Goal: Task Accomplishment & Management: Manage account settings

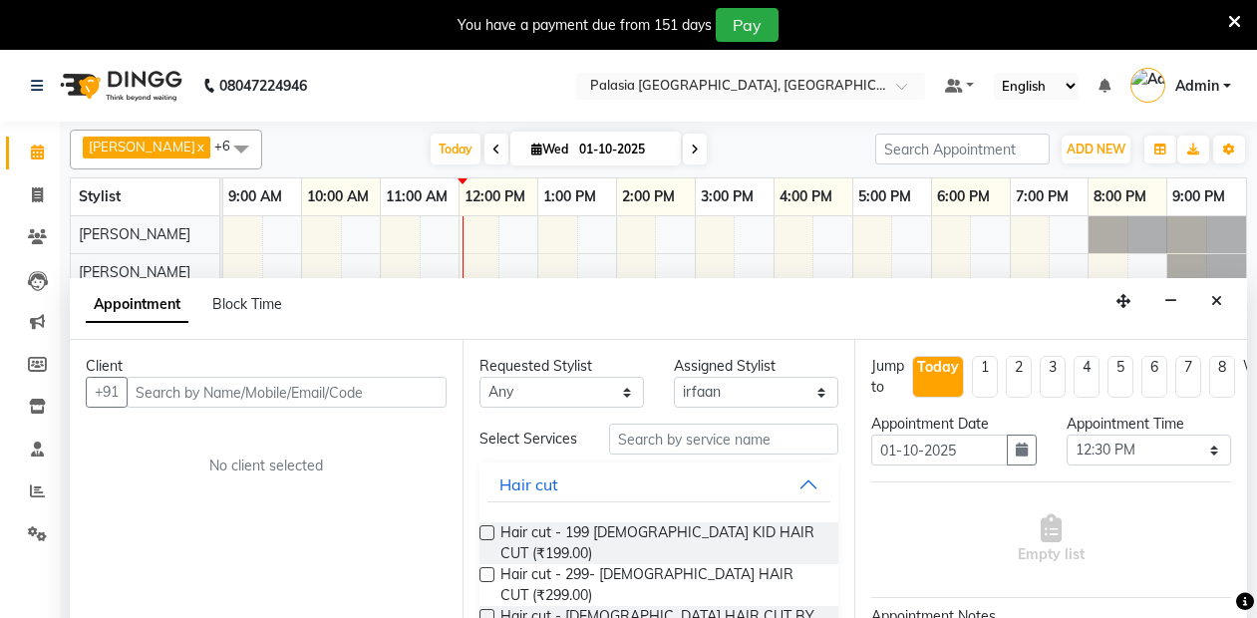
select select "92824"
select select "750"
select select "tentative"
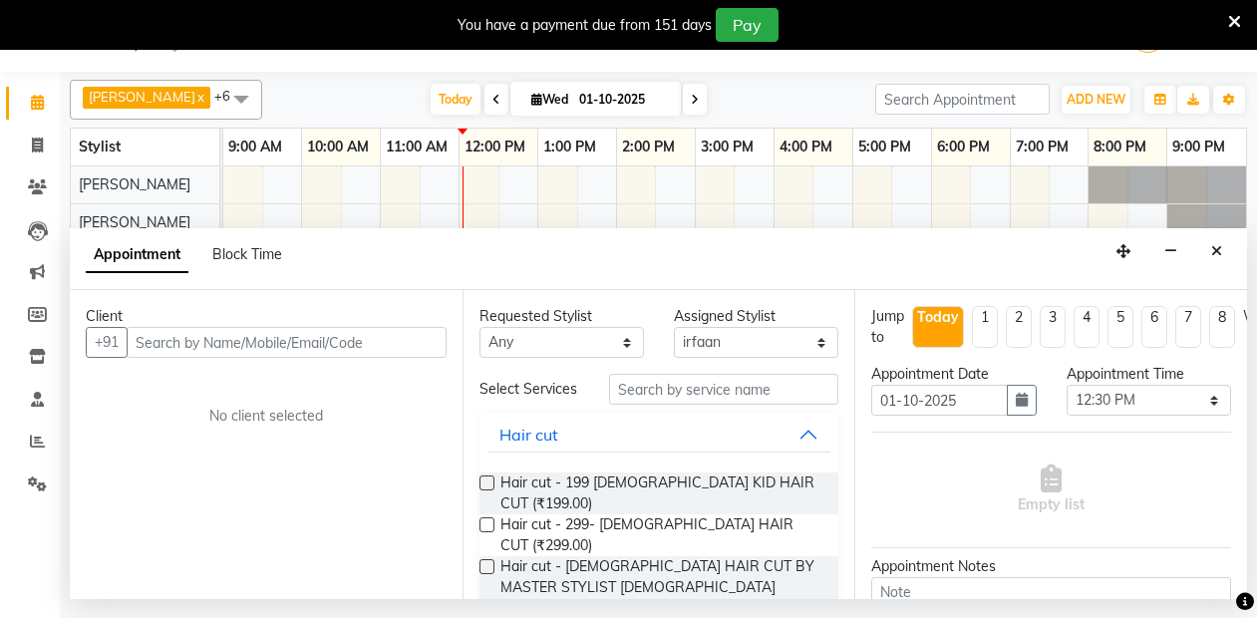
scroll to position [50, 0]
click at [1199, 236] on div "Appointment Block Time" at bounding box center [658, 259] width 1177 height 62
click at [1213, 253] on icon "Close" at bounding box center [1216, 251] width 11 height 14
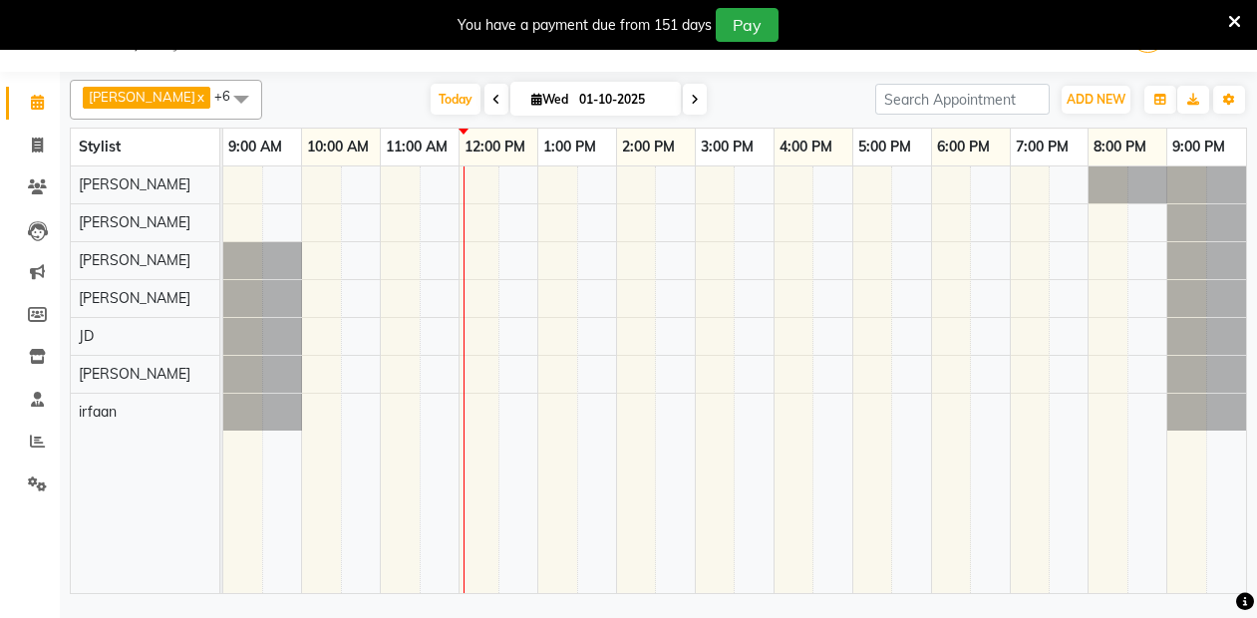
click at [1232, 20] on icon at bounding box center [1234, 22] width 13 height 18
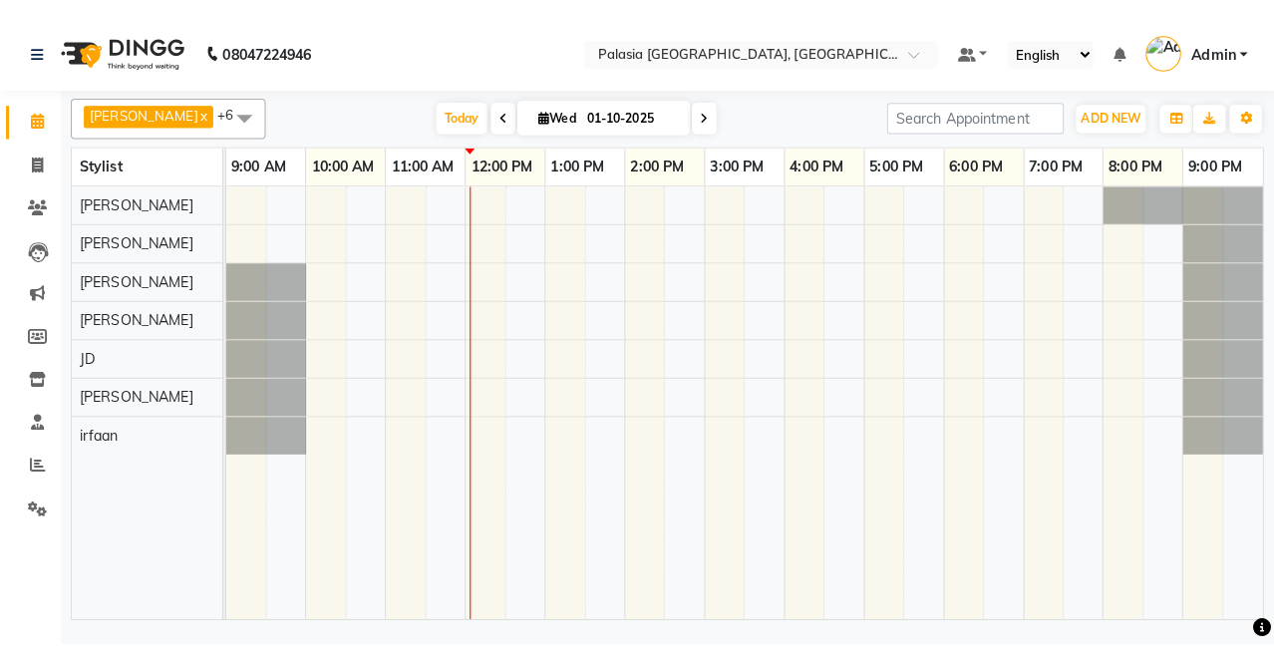
scroll to position [0, 0]
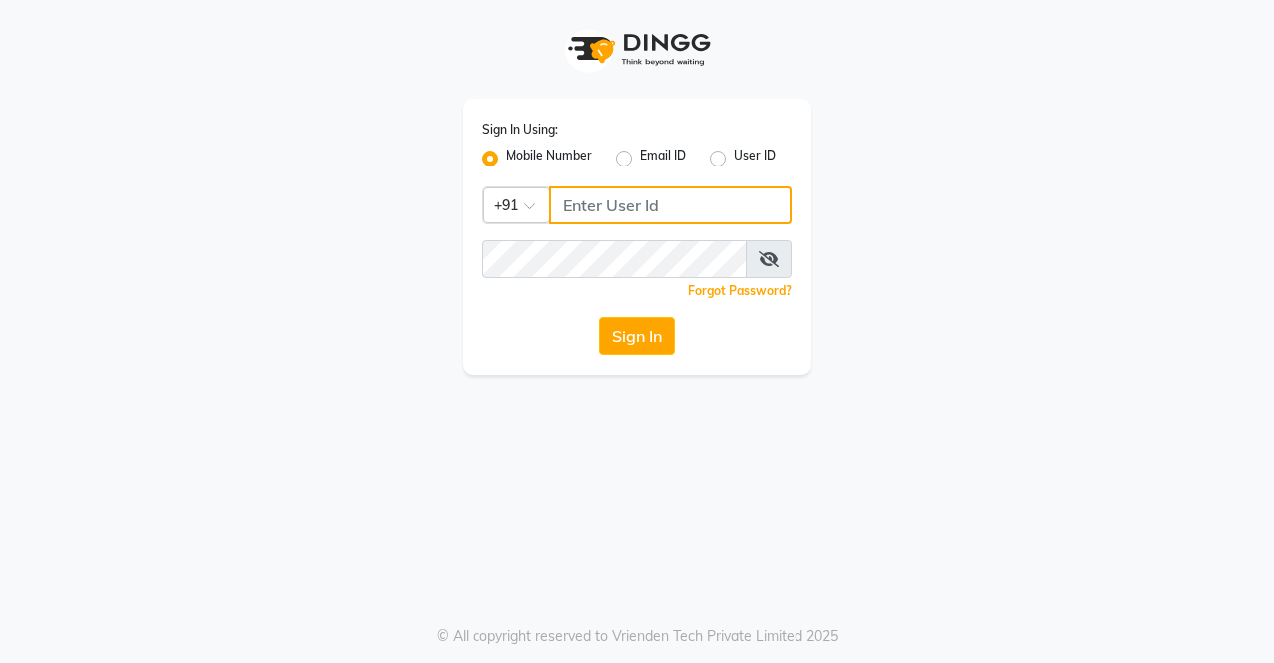
click at [583, 210] on input "Username" at bounding box center [670, 205] width 242 height 38
drag, startPoint x: 592, startPoint y: 210, endPoint x: 807, endPoint y: 223, distance: 215.7
click at [807, 223] on div "Sign In Using: Mobile Number Email ID User ID Country Code × [PHONE_NUMBER] Rem…" at bounding box center [636, 237] width 349 height 276
type input "8169518462"
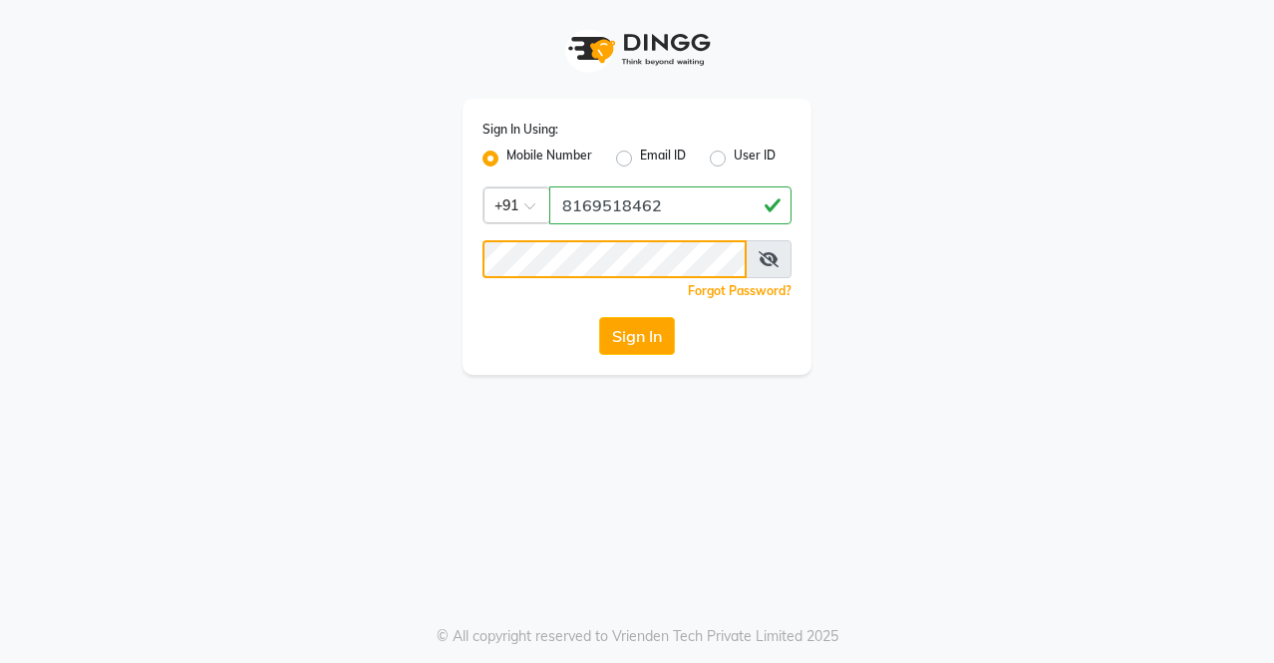
click at [599, 317] on button "Sign In" at bounding box center [637, 336] width 76 height 38
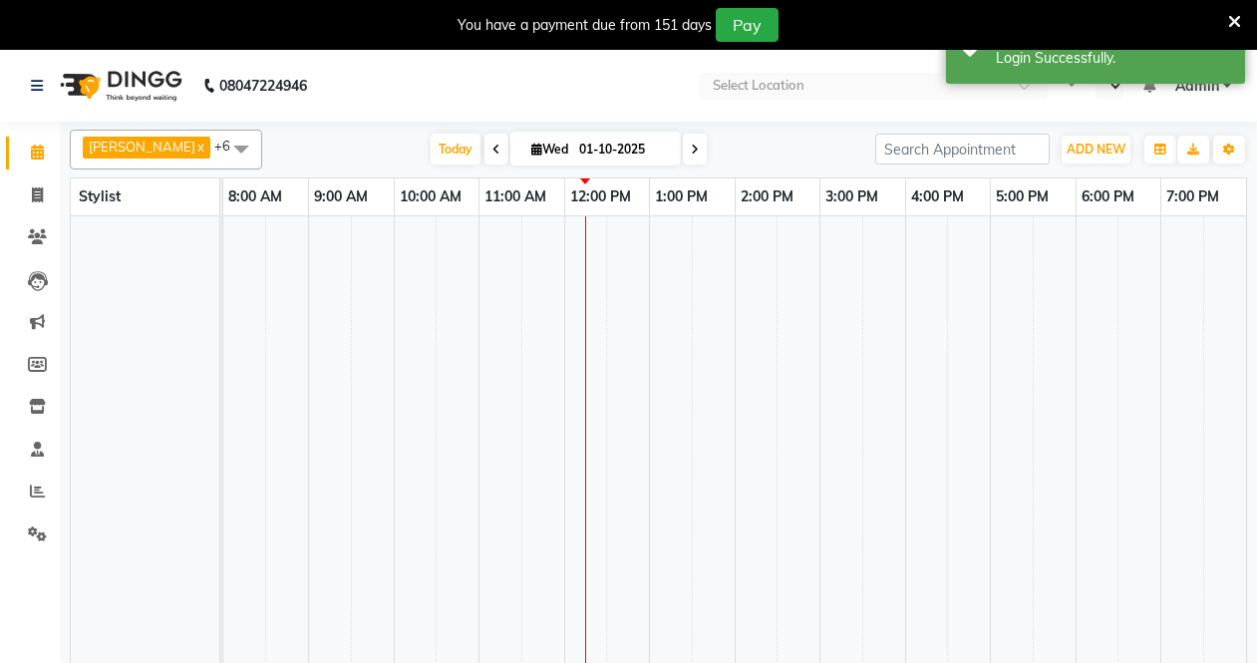
select select "en"
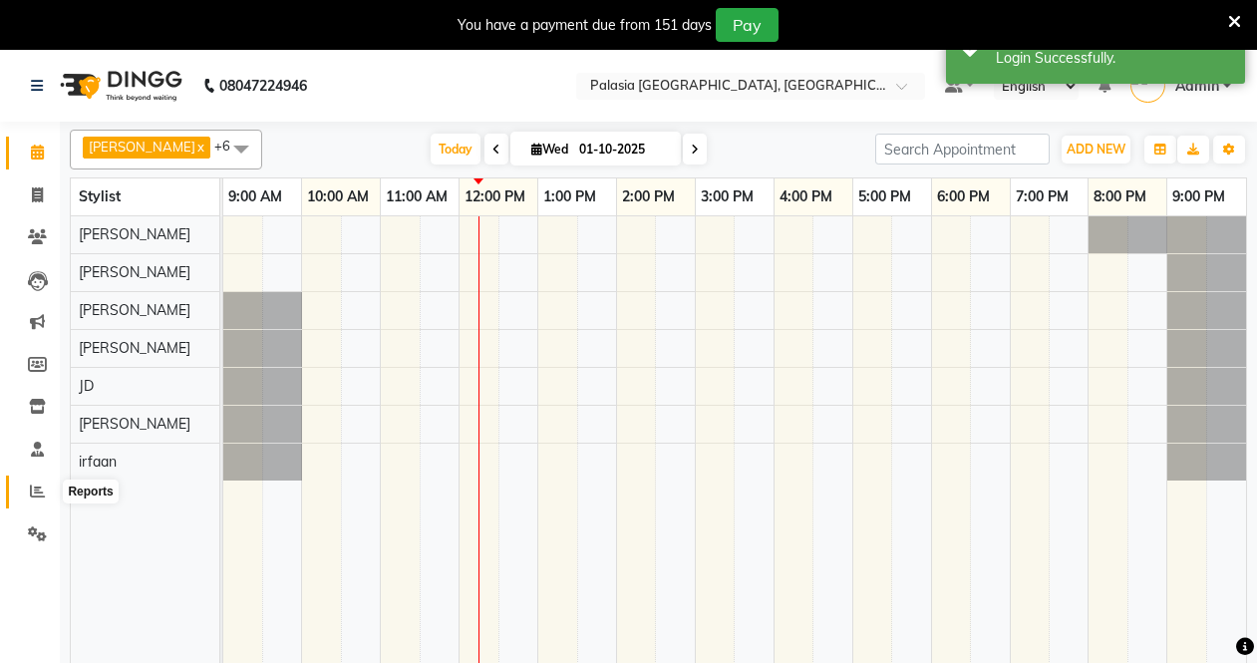
click at [40, 483] on icon at bounding box center [37, 490] width 15 height 15
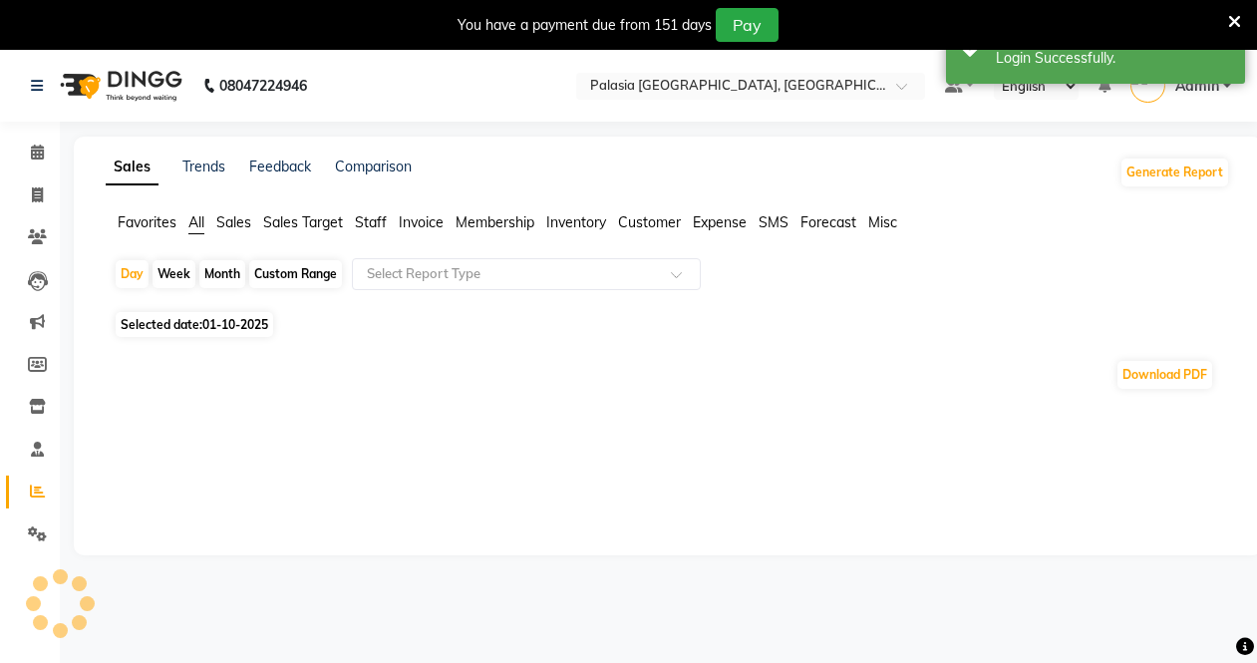
click at [220, 321] on span "01-10-2025" at bounding box center [235, 324] width 66 height 15
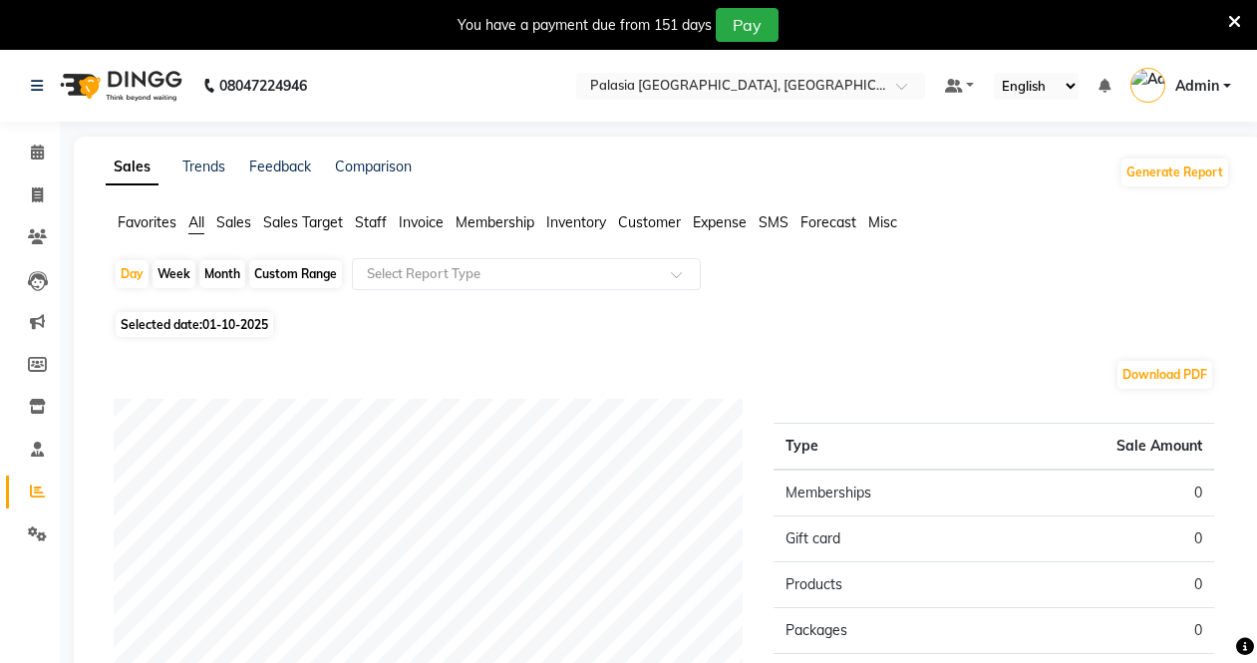
click at [368, 217] on span "Staff" at bounding box center [371, 222] width 32 height 18
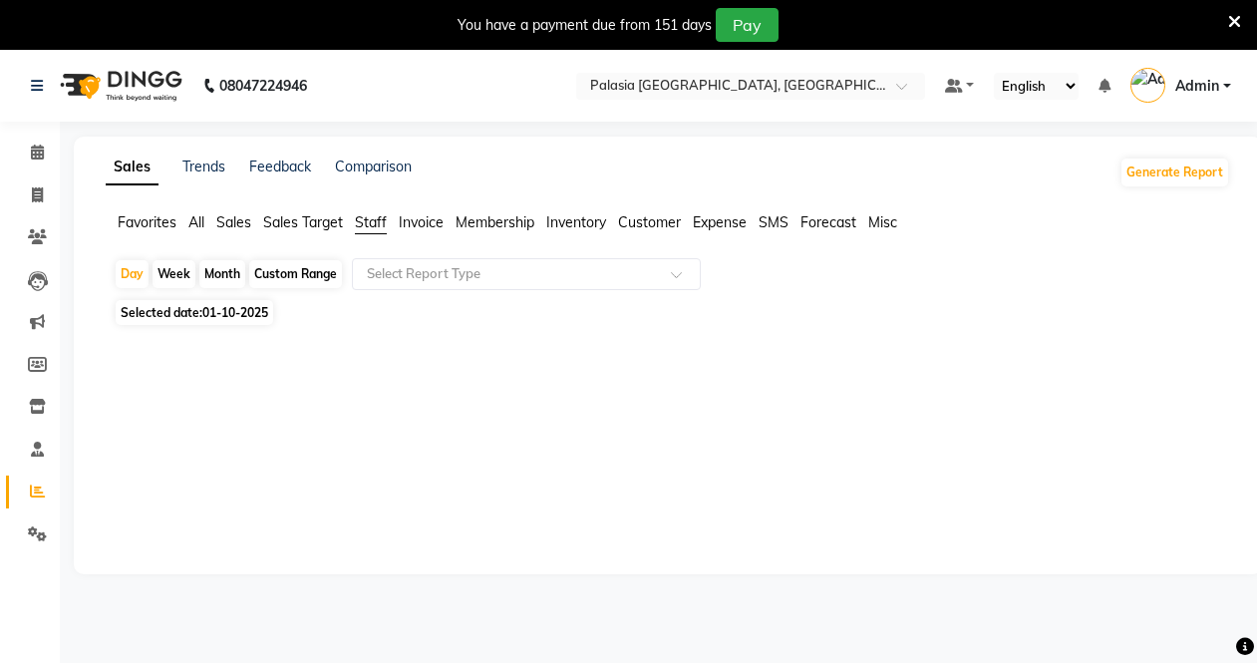
click at [285, 273] on div "Custom Range" at bounding box center [295, 274] width 93 height 28
select select "10"
select select "2025"
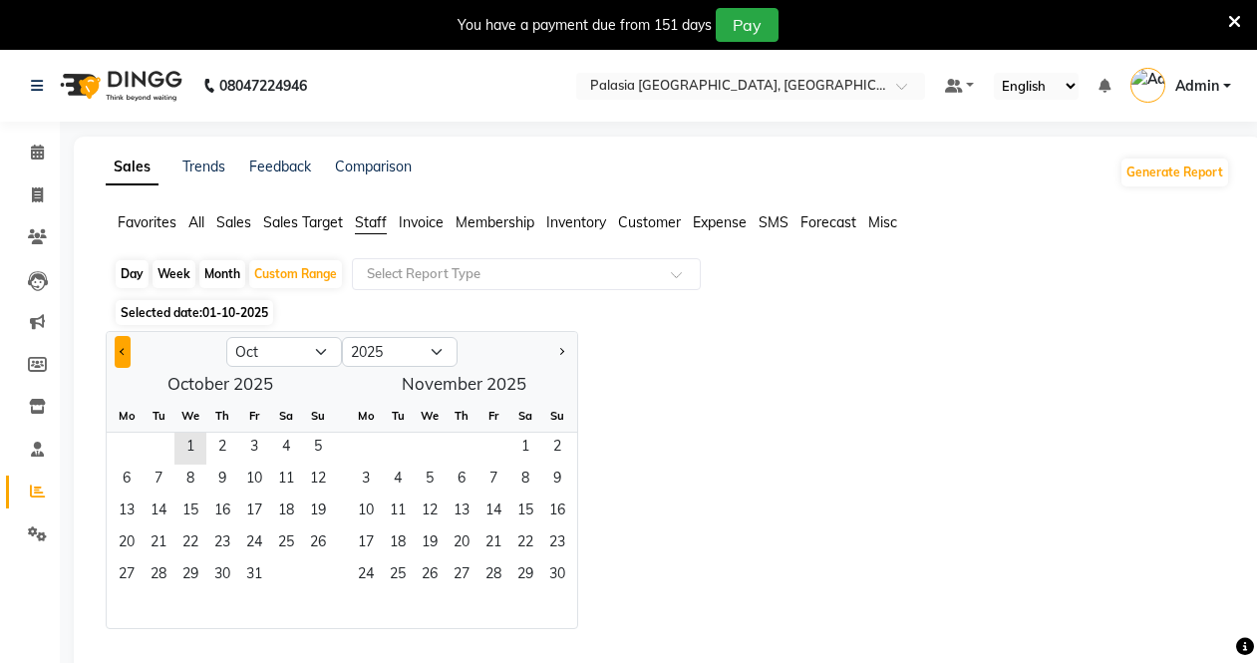
click at [129, 348] on button "Previous month" at bounding box center [123, 352] width 16 height 32
select select "9"
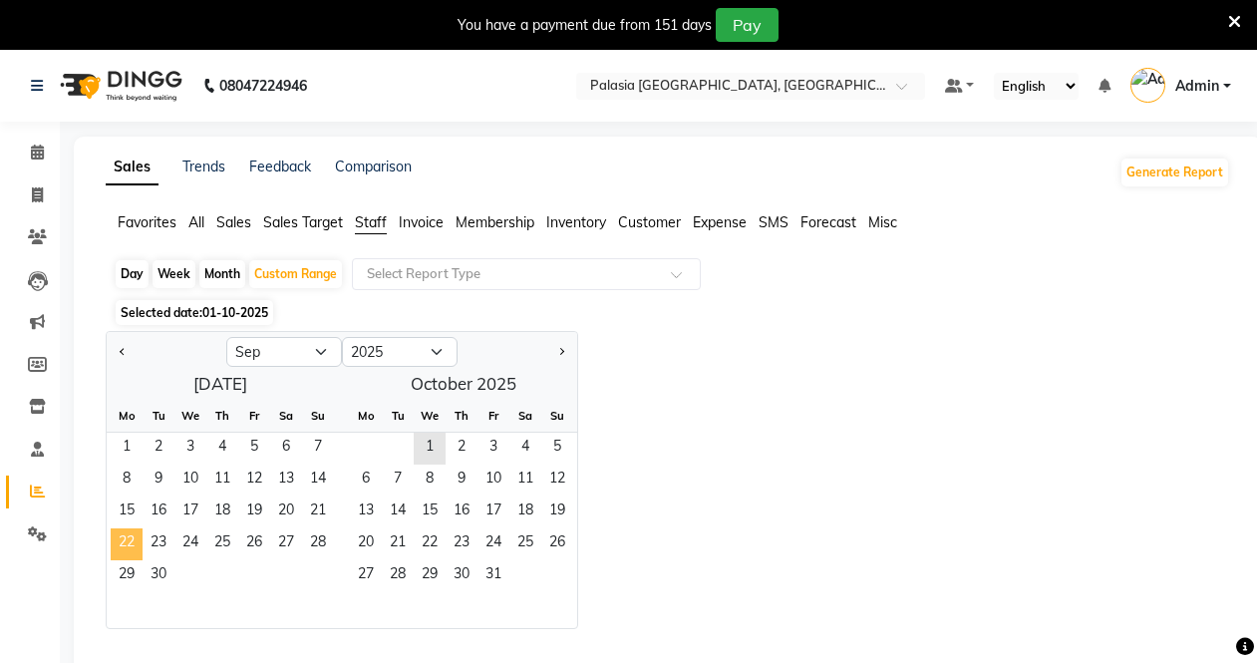
click at [133, 534] on span "22" at bounding box center [127, 544] width 32 height 32
click at [158, 569] on span "30" at bounding box center [159, 576] width 32 height 32
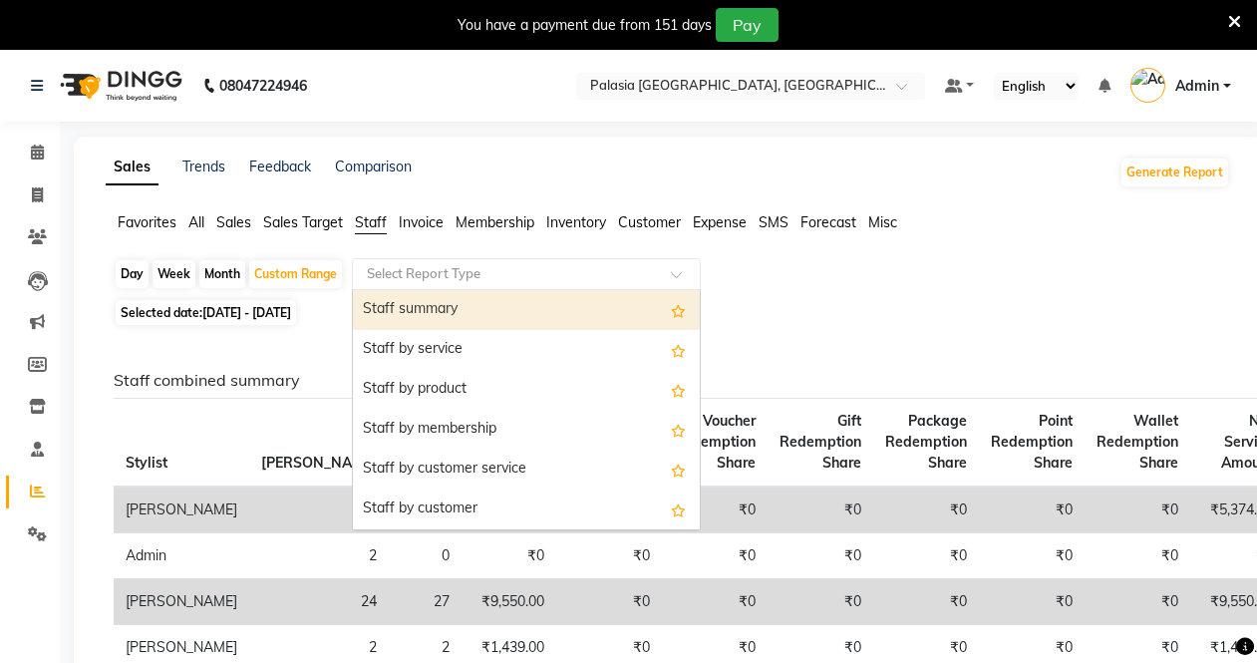
click at [422, 266] on input "text" at bounding box center [506, 274] width 287 height 20
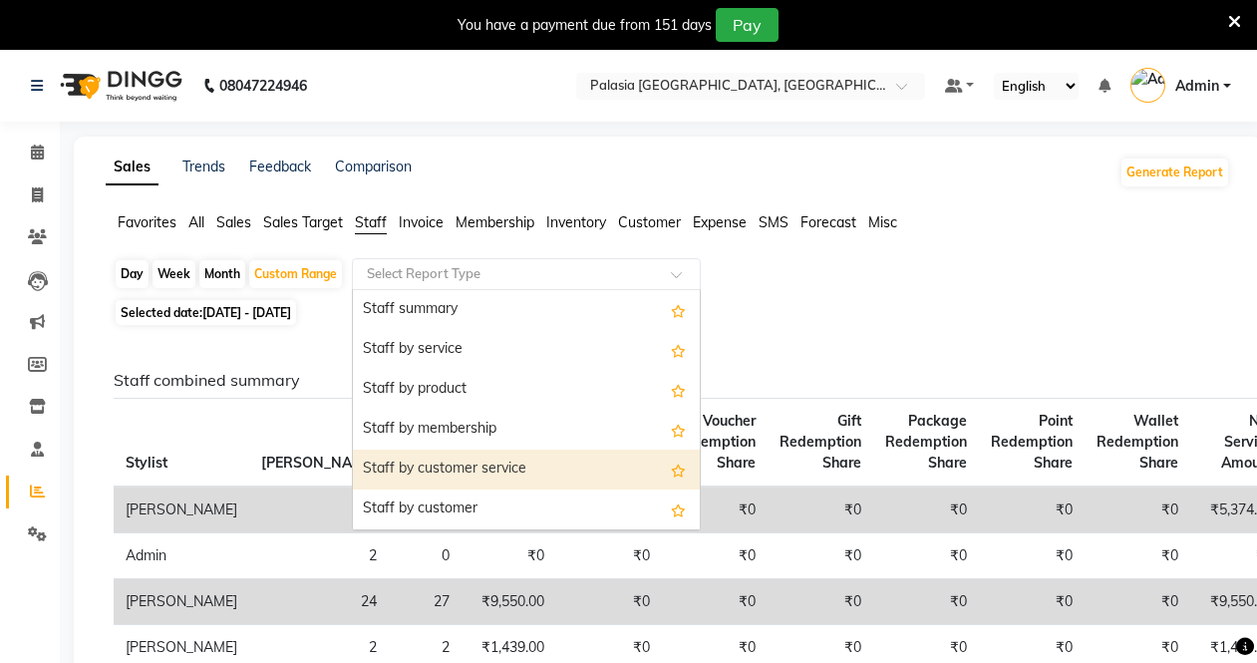
click at [427, 461] on div "Staff by customer service" at bounding box center [526, 470] width 347 height 40
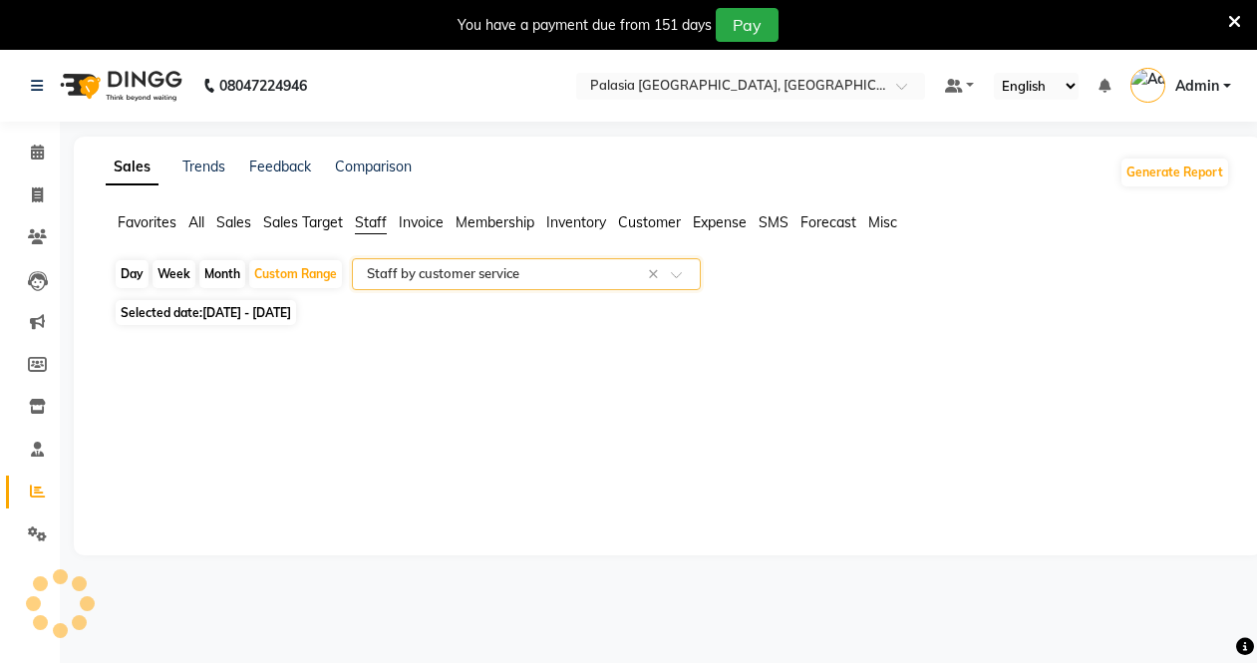
select select "full_report"
select select "csv"
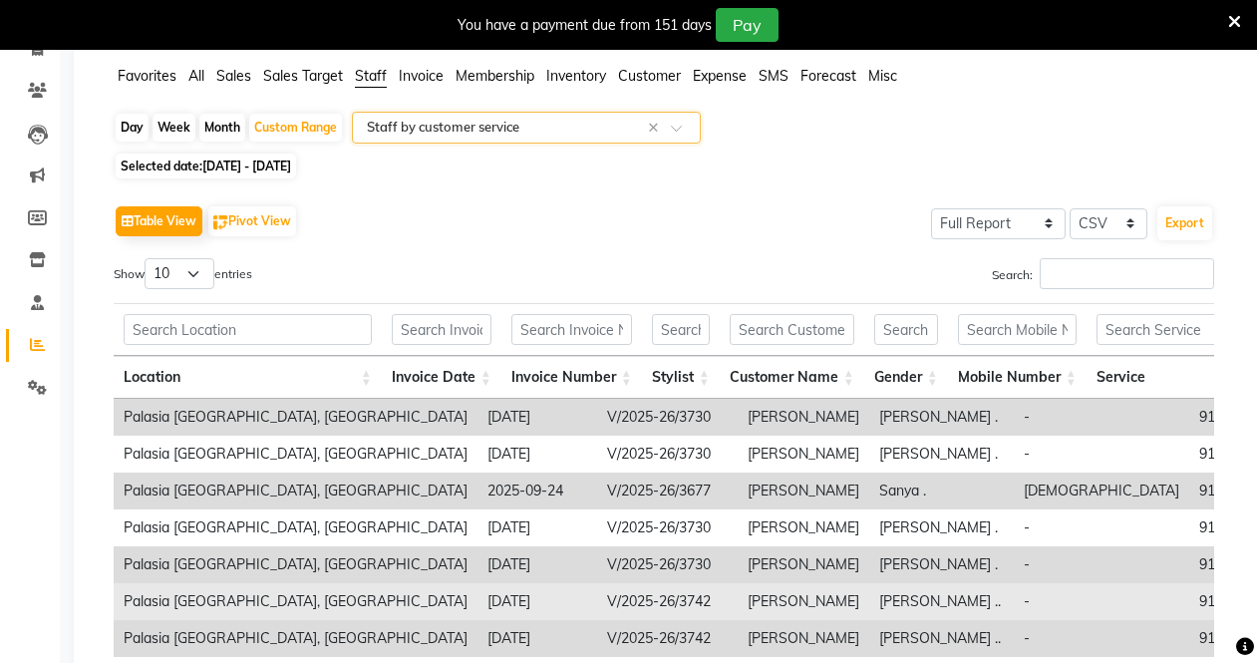
scroll to position [137, 0]
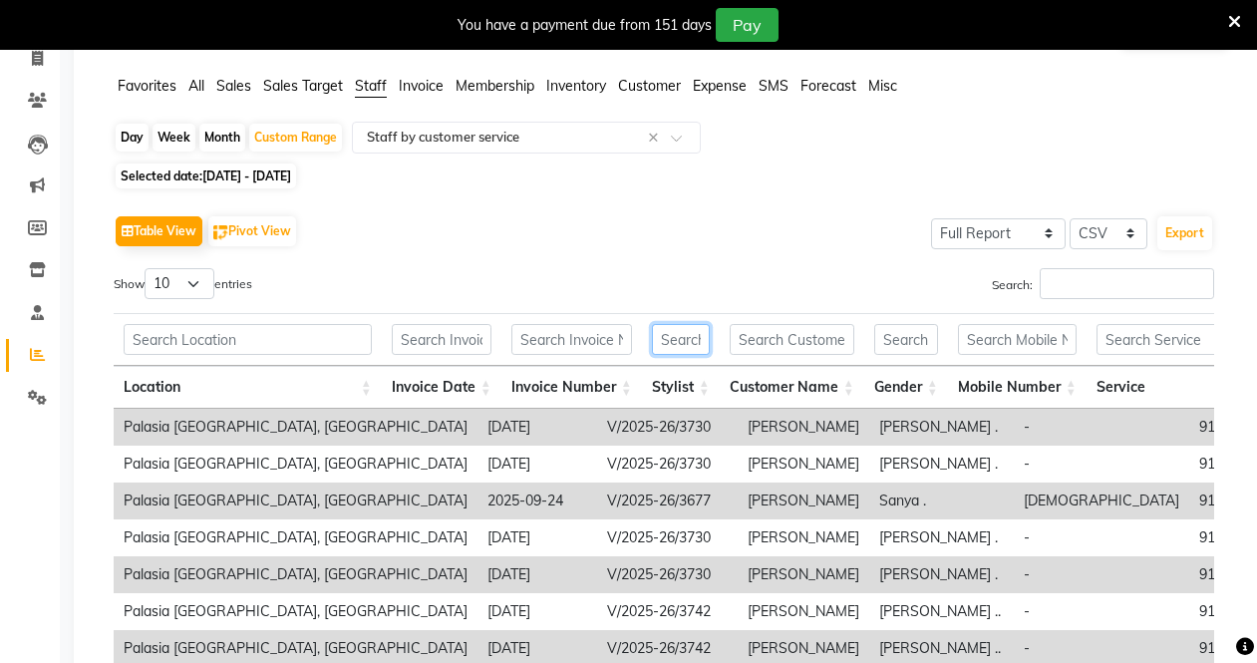
click at [694, 347] on input "text" at bounding box center [681, 339] width 58 height 31
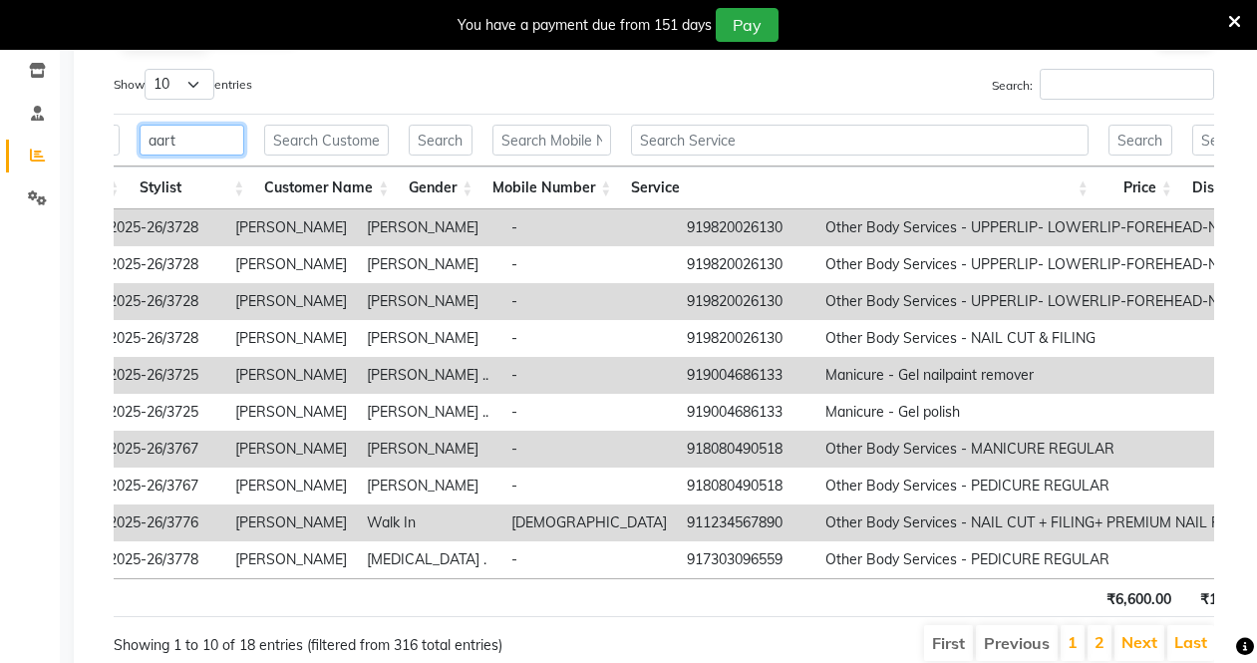
scroll to position [0, 0]
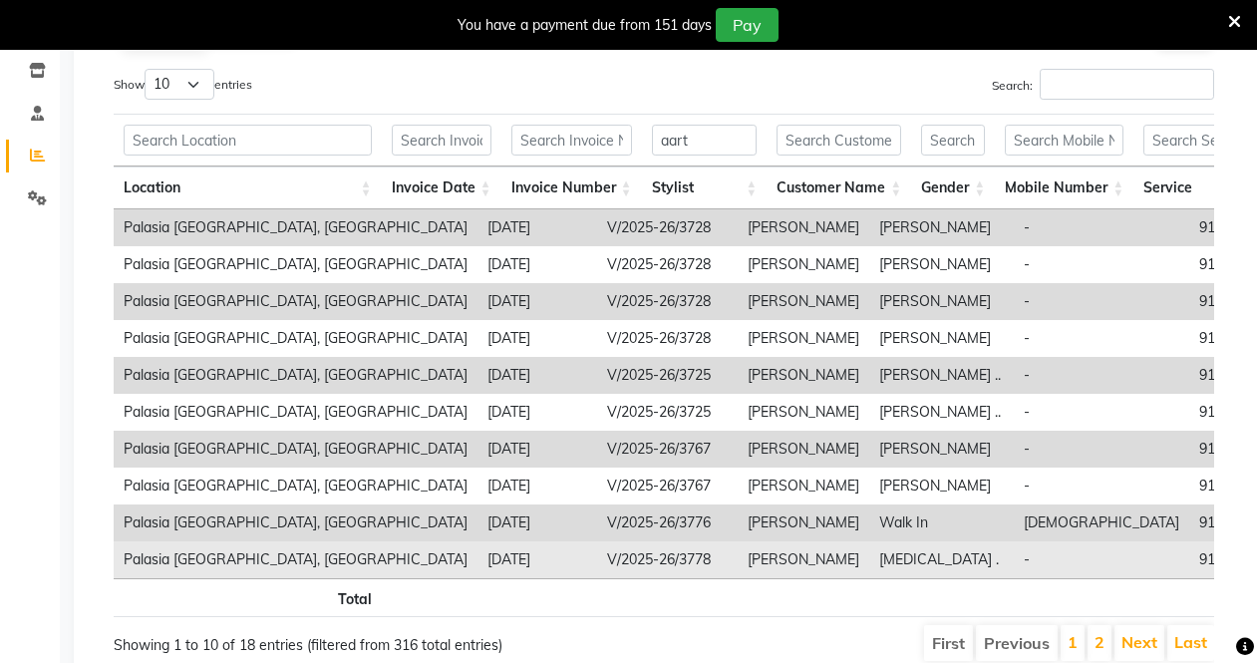
click at [319, 572] on td "Palasia [GEOGRAPHIC_DATA], [GEOGRAPHIC_DATA]" at bounding box center [296, 559] width 364 height 37
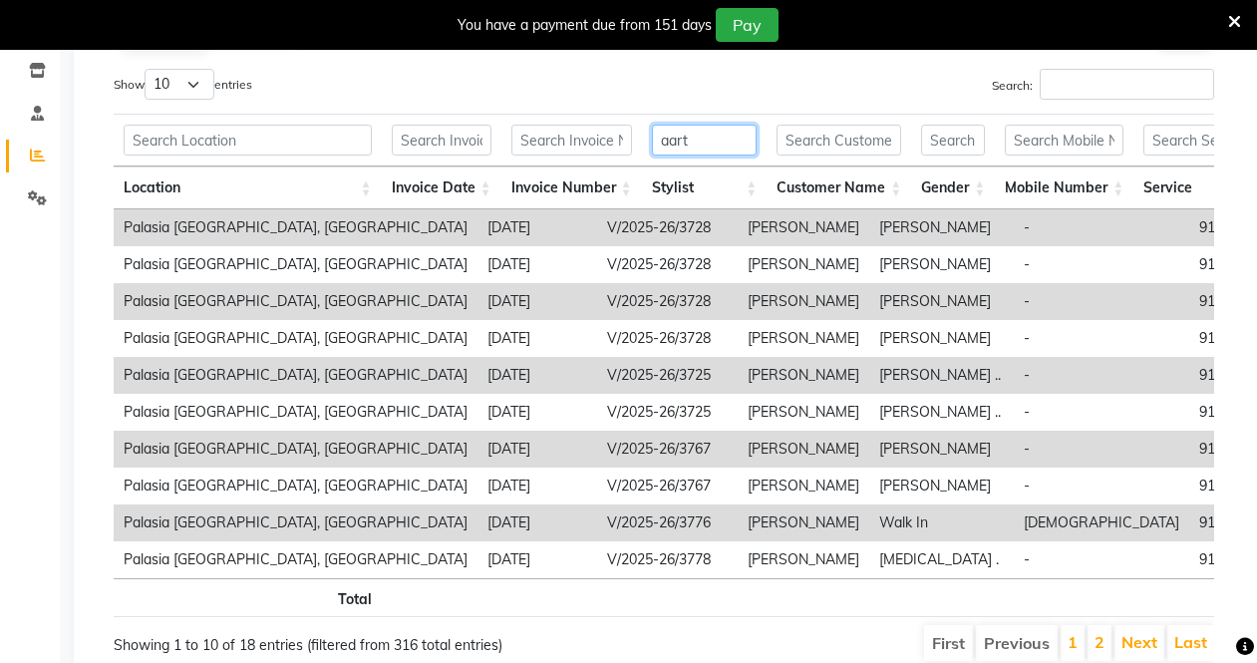
click at [734, 148] on input "aart" at bounding box center [705, 140] width 106 height 31
type input "a"
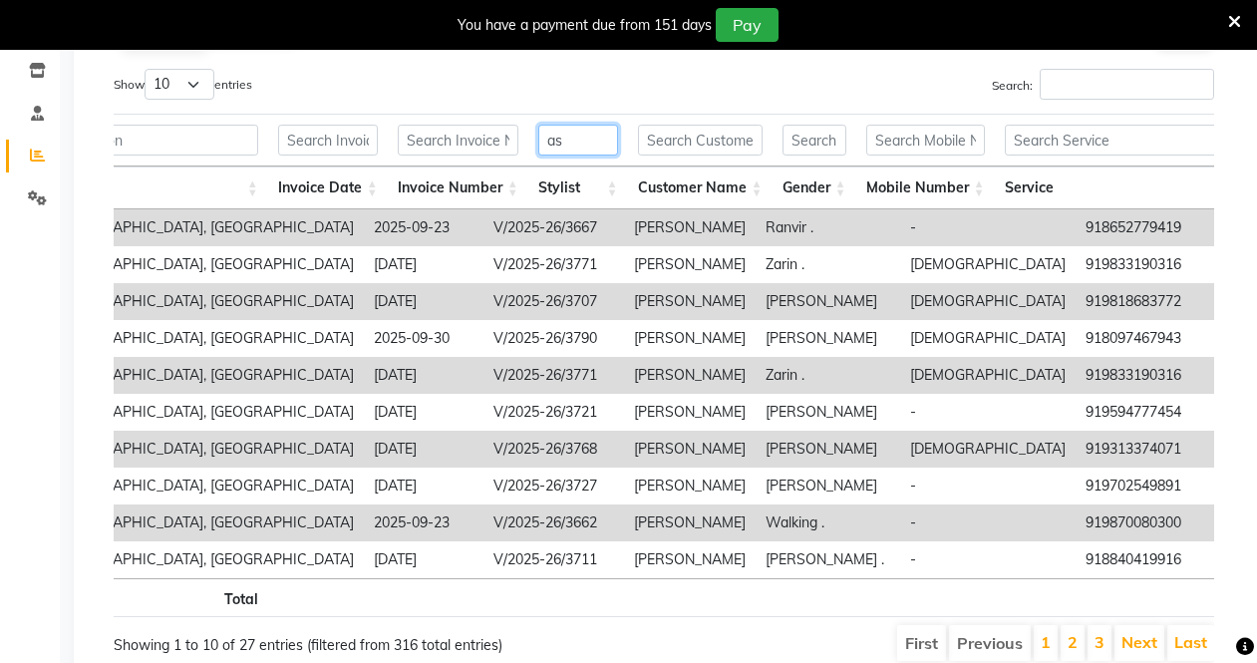
type input "a"
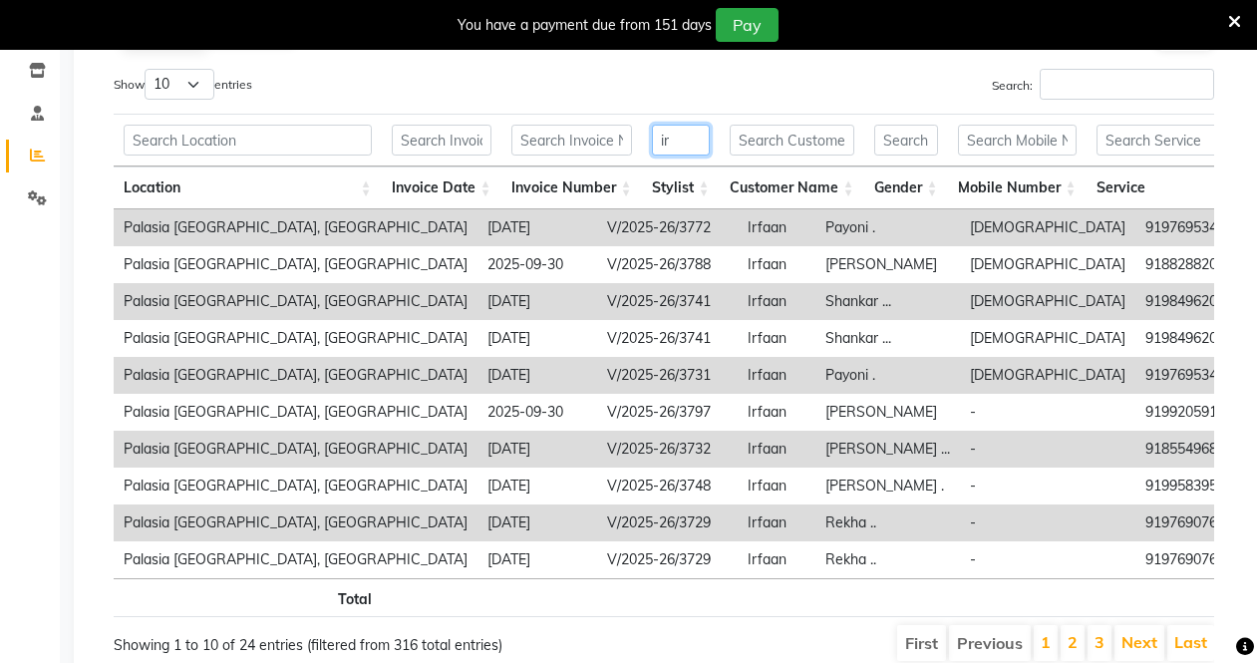
type input "i"
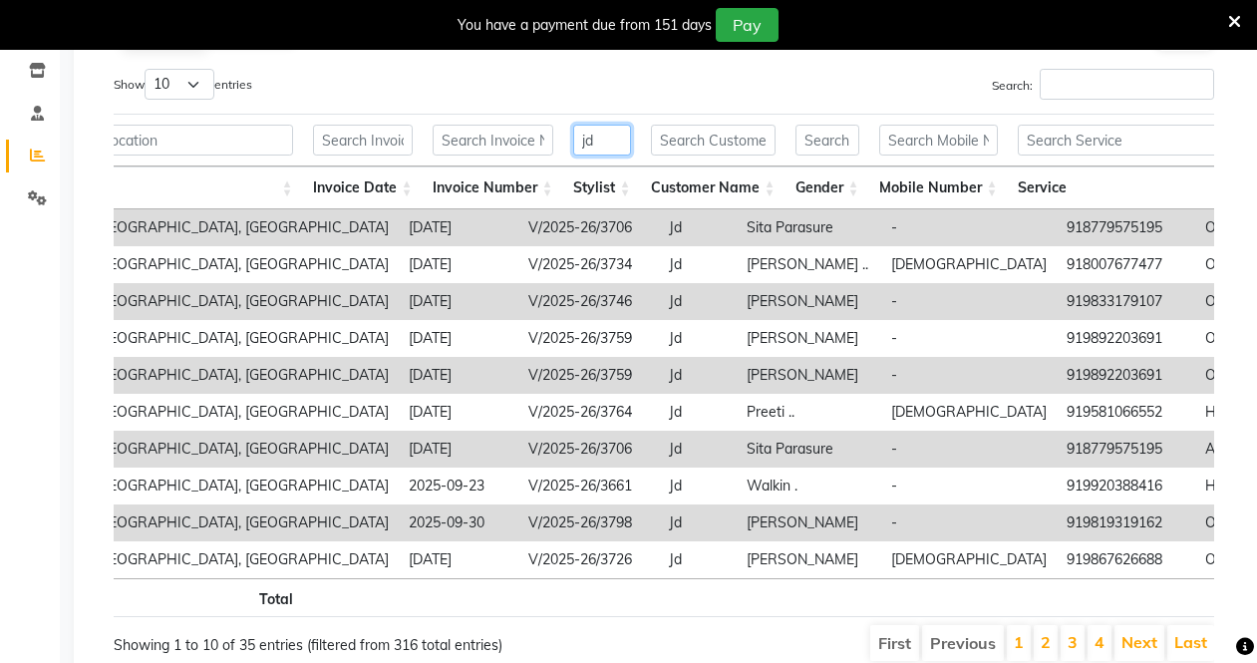
type input "j"
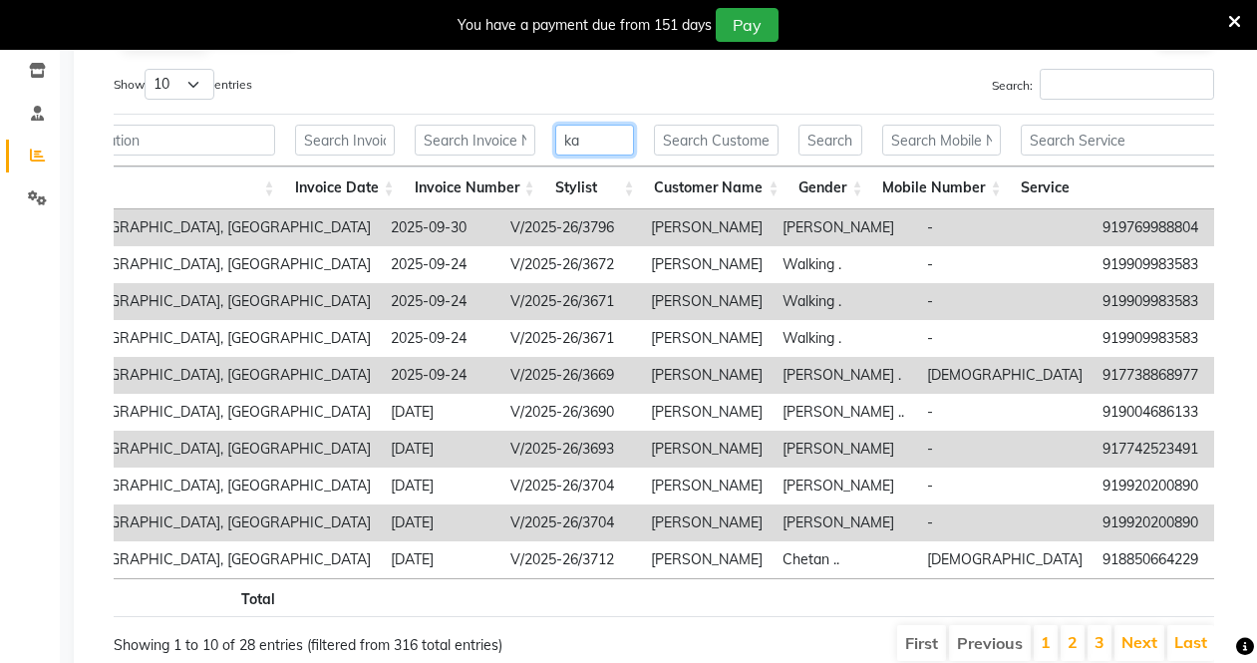
type input "k"
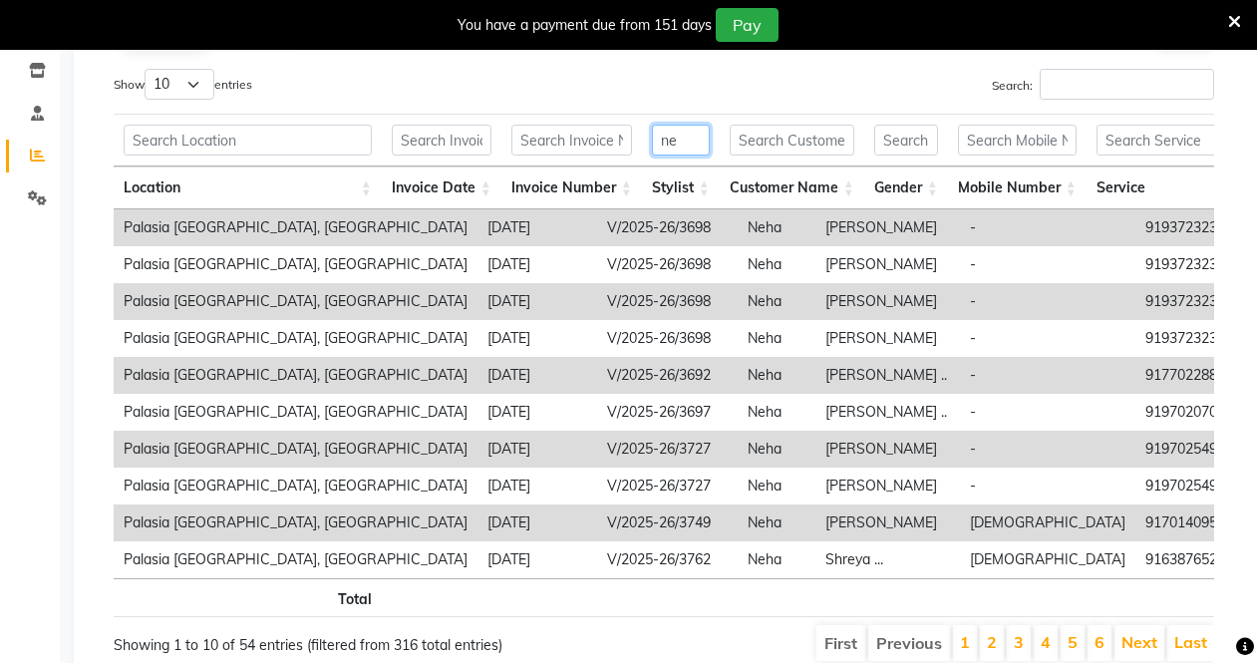
type input "n"
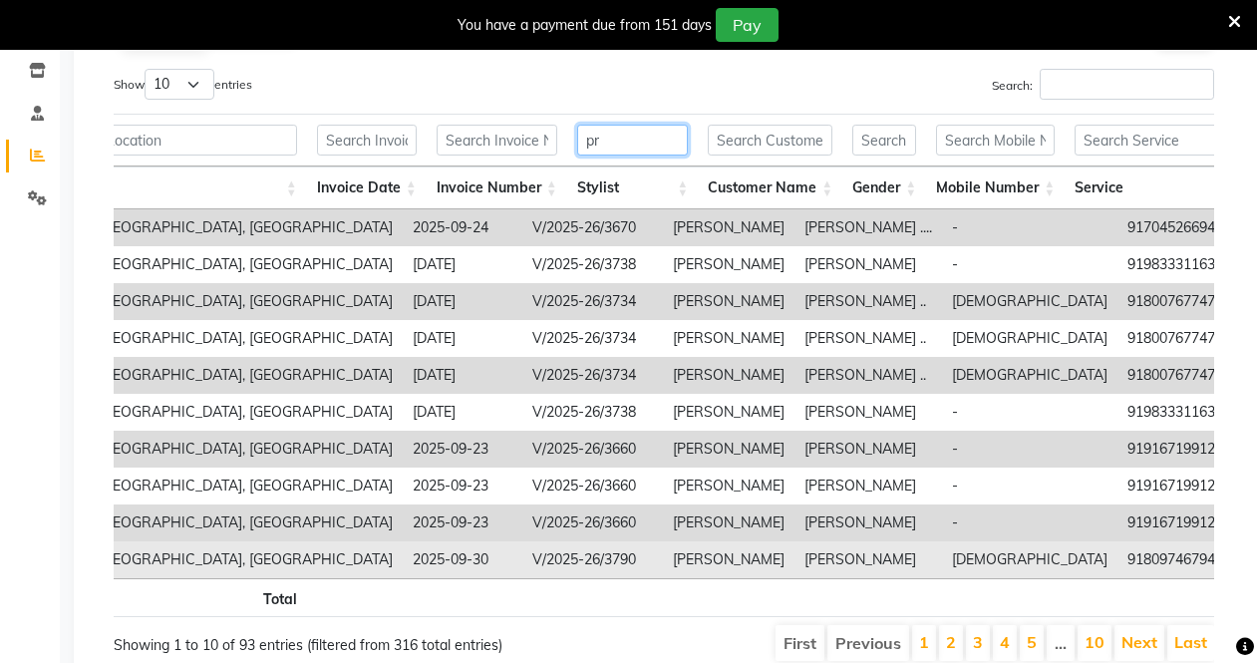
type input "p"
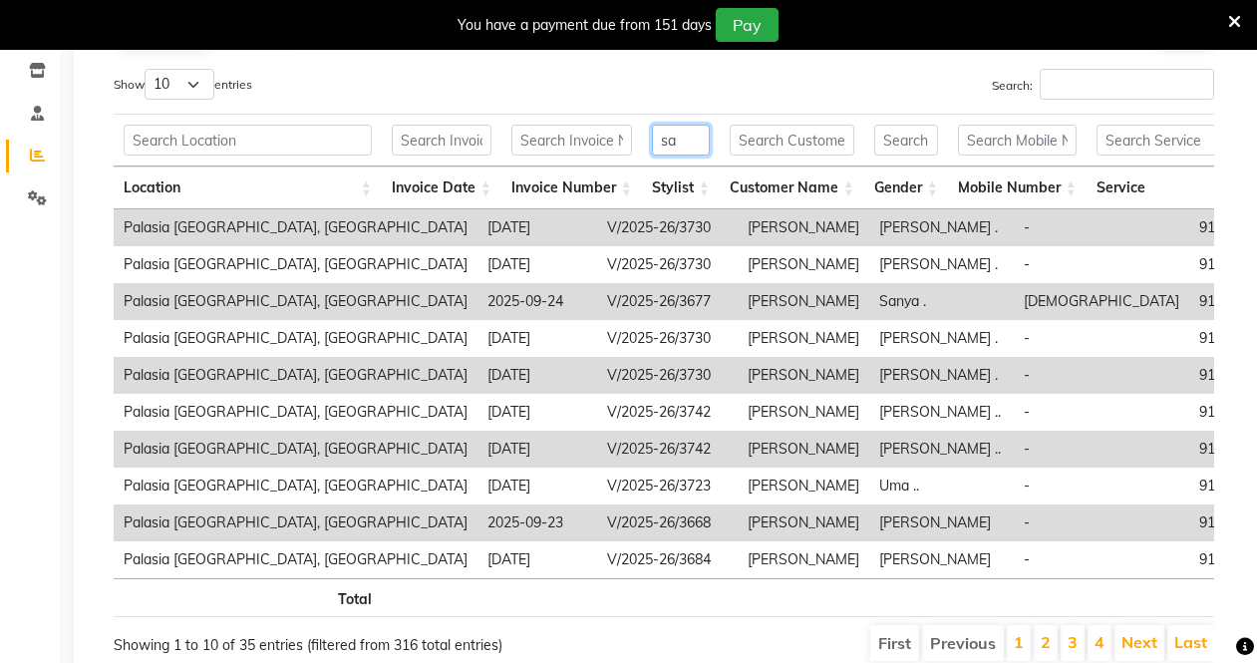
type input "s"
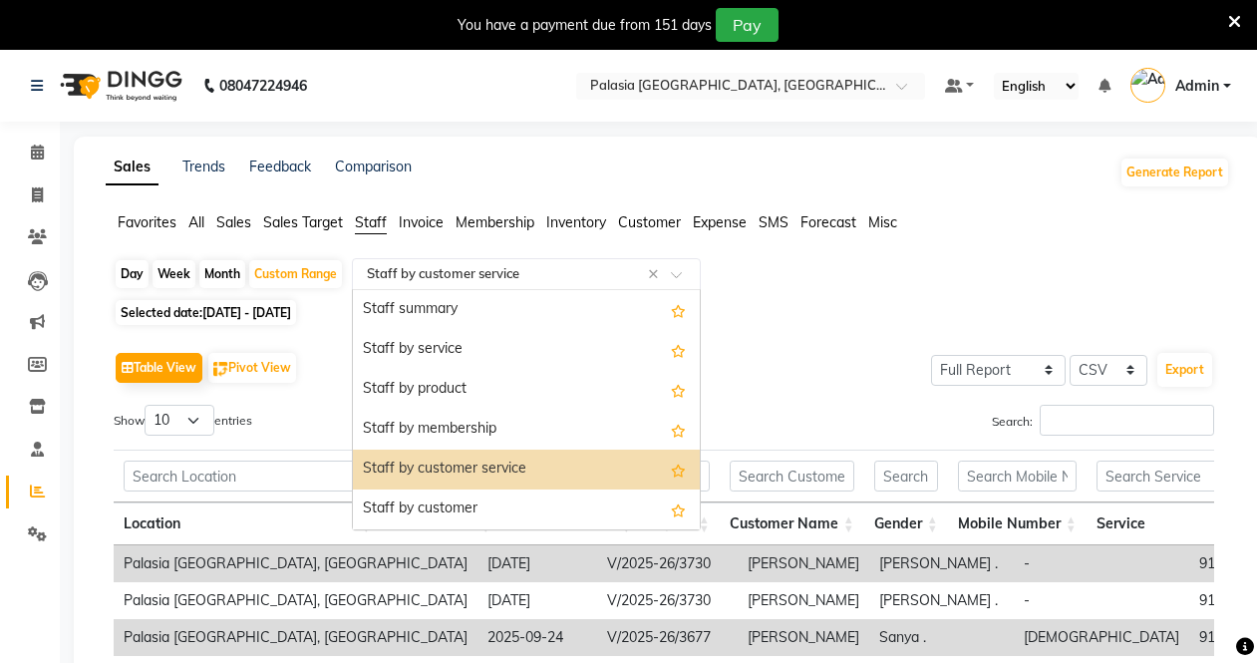
click at [388, 276] on input "text" at bounding box center [506, 274] width 287 height 20
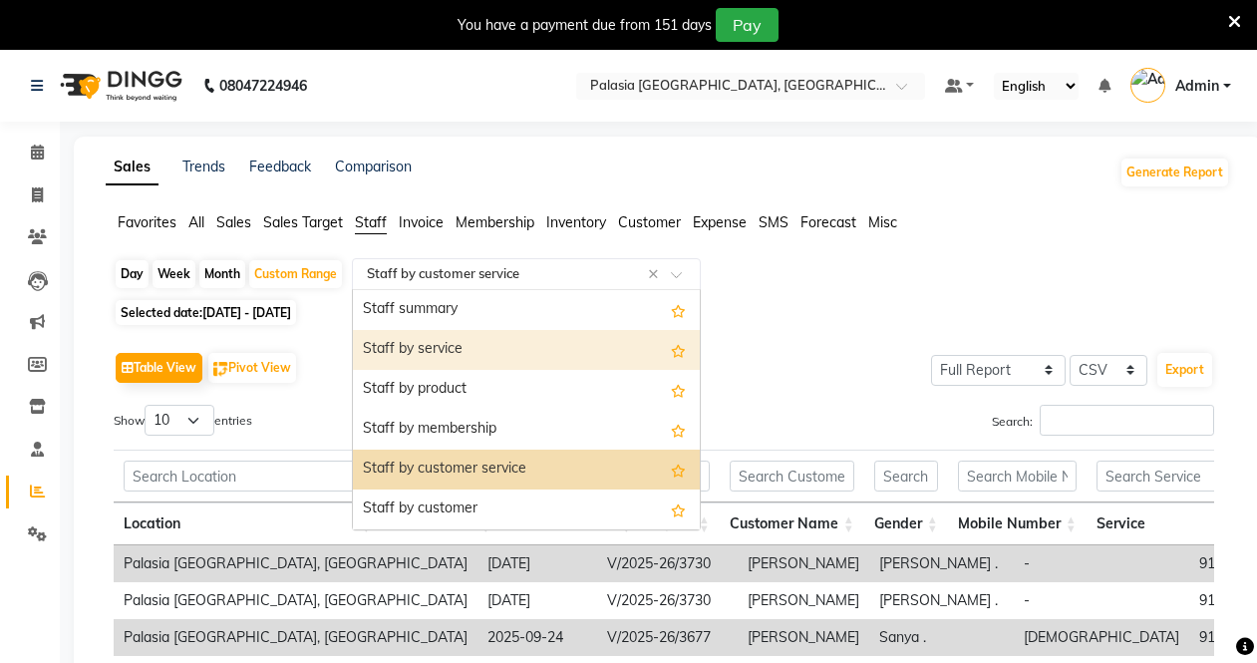
click at [811, 310] on div "Selected date: 22-09-2025 - 30-09-2025" at bounding box center [672, 312] width 1116 height 21
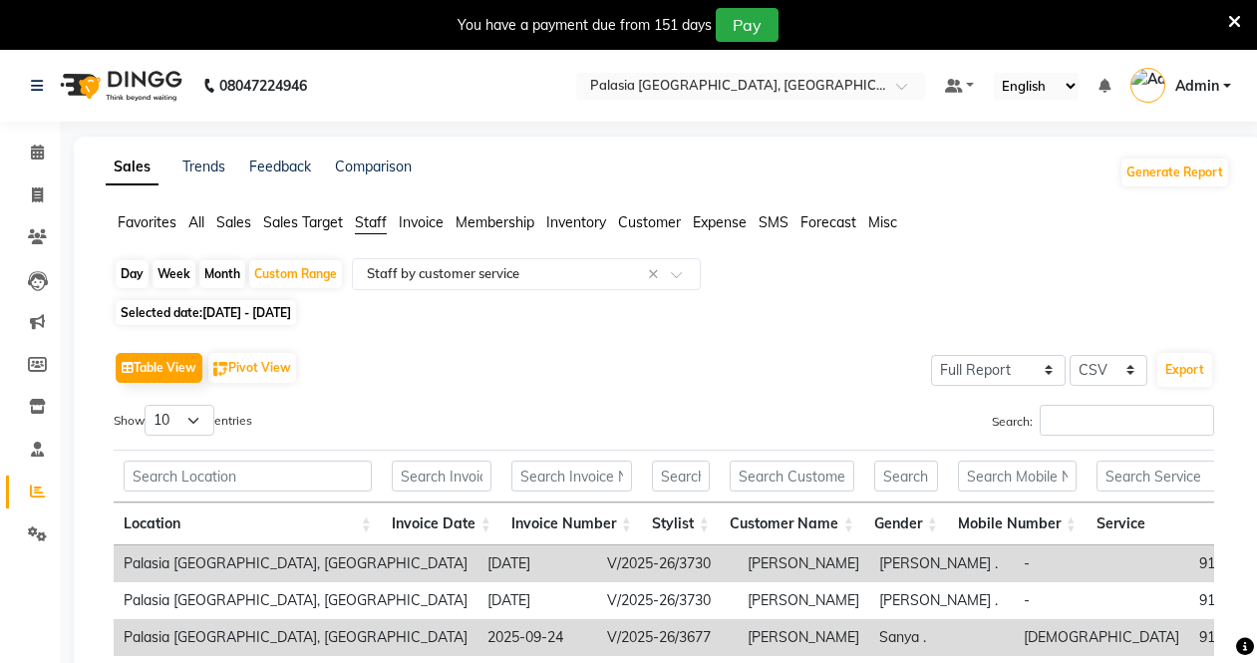
click at [191, 224] on span "All" at bounding box center [196, 222] width 16 height 18
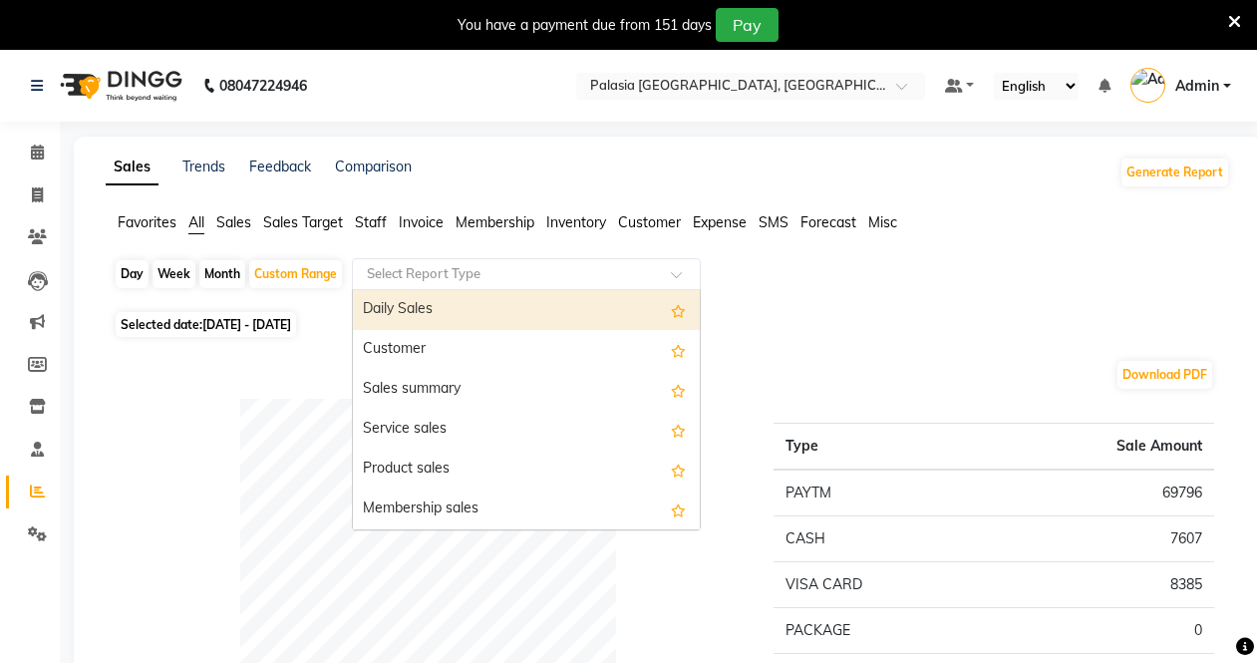
click at [471, 282] on input "text" at bounding box center [506, 274] width 287 height 20
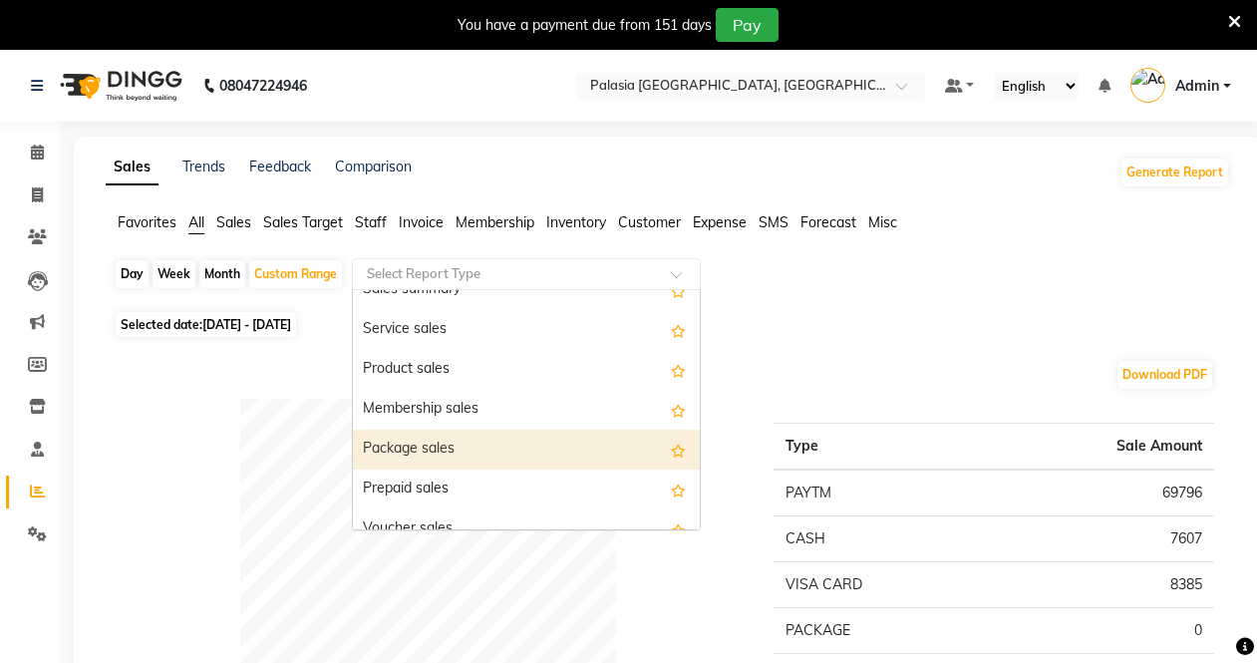
click at [441, 444] on div "Package sales" at bounding box center [526, 450] width 347 height 40
select select "full_report"
select select "csv"
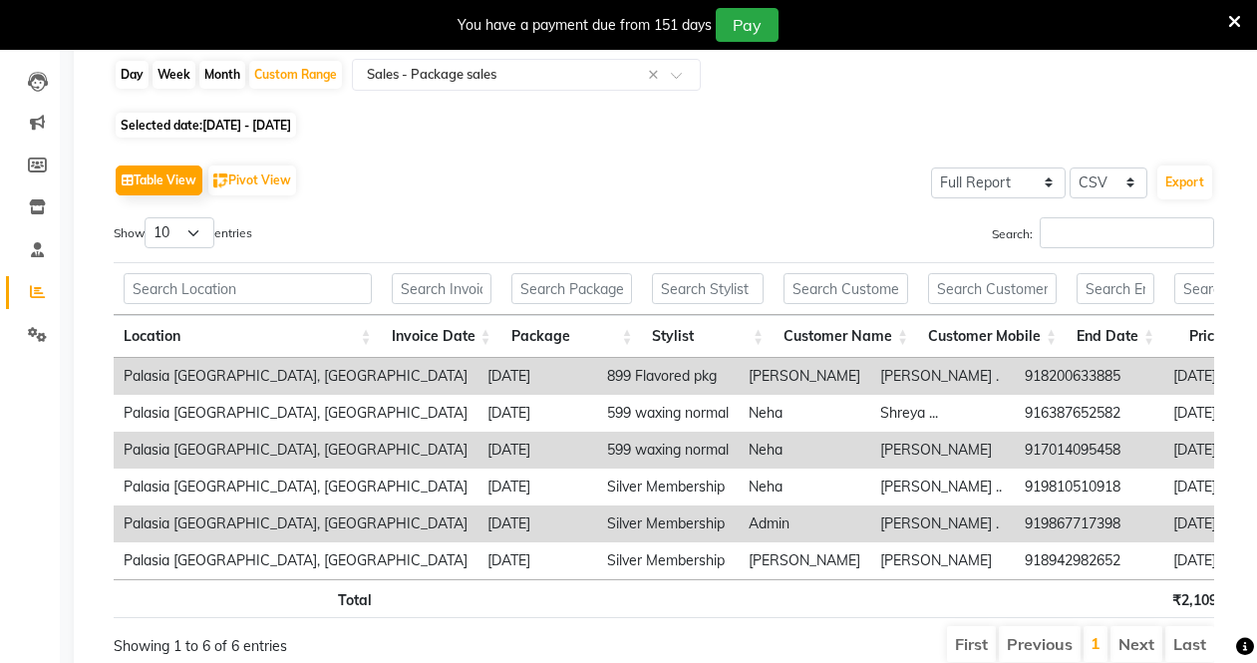
click at [250, 124] on span "22-09-2025 - 30-09-2025" at bounding box center [246, 125] width 89 height 15
select select "9"
select select "2025"
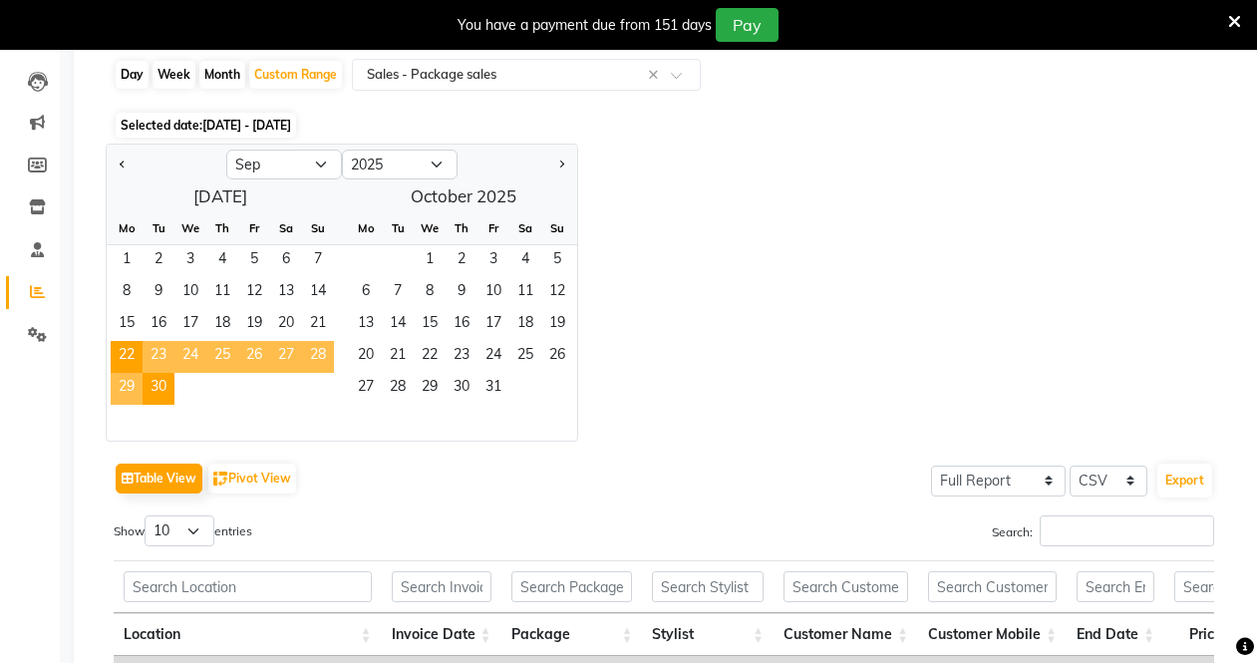
click at [160, 345] on span "23" at bounding box center [159, 357] width 32 height 32
click at [163, 383] on span "30" at bounding box center [159, 389] width 32 height 32
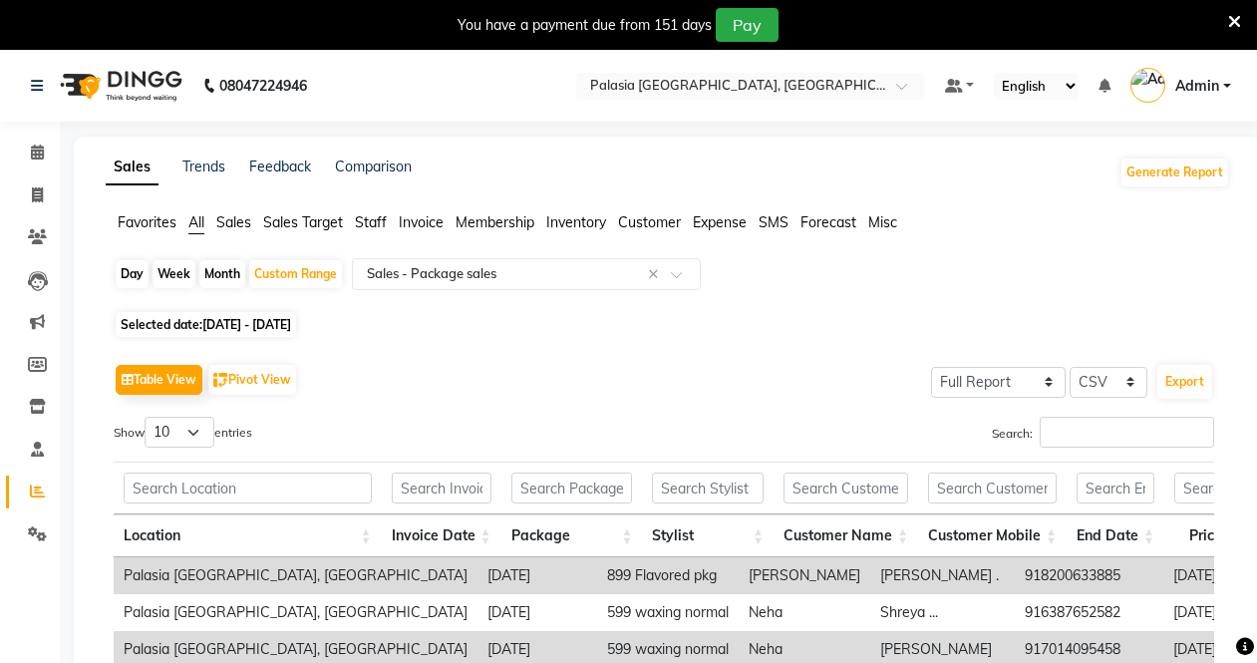
click at [372, 219] on span "Staff" at bounding box center [371, 222] width 32 height 18
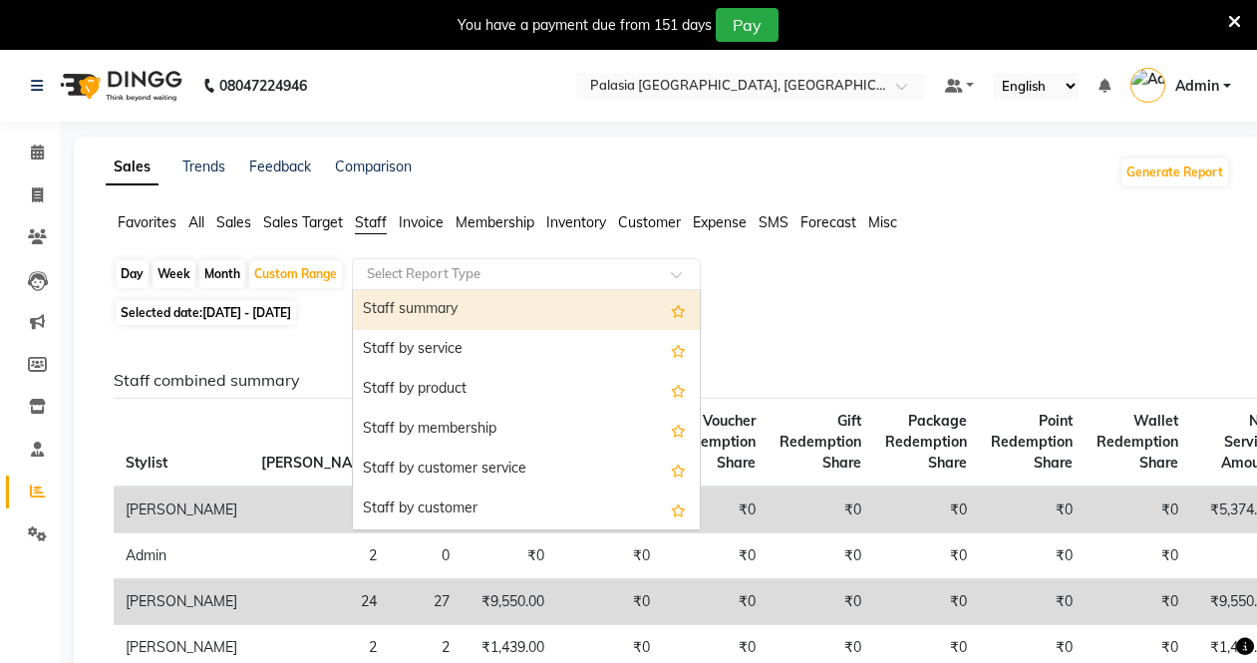
click at [416, 278] on input "text" at bounding box center [506, 274] width 287 height 20
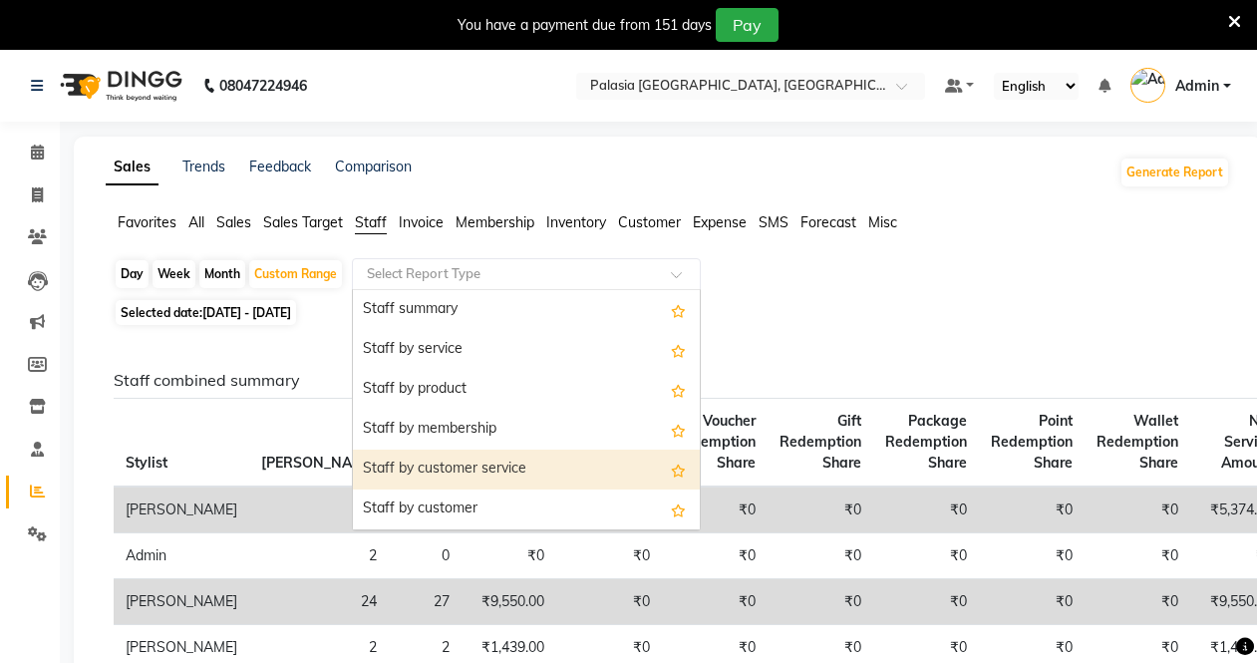
click at [411, 462] on div "Staff by customer service" at bounding box center [526, 470] width 347 height 40
select select "full_report"
select select "csv"
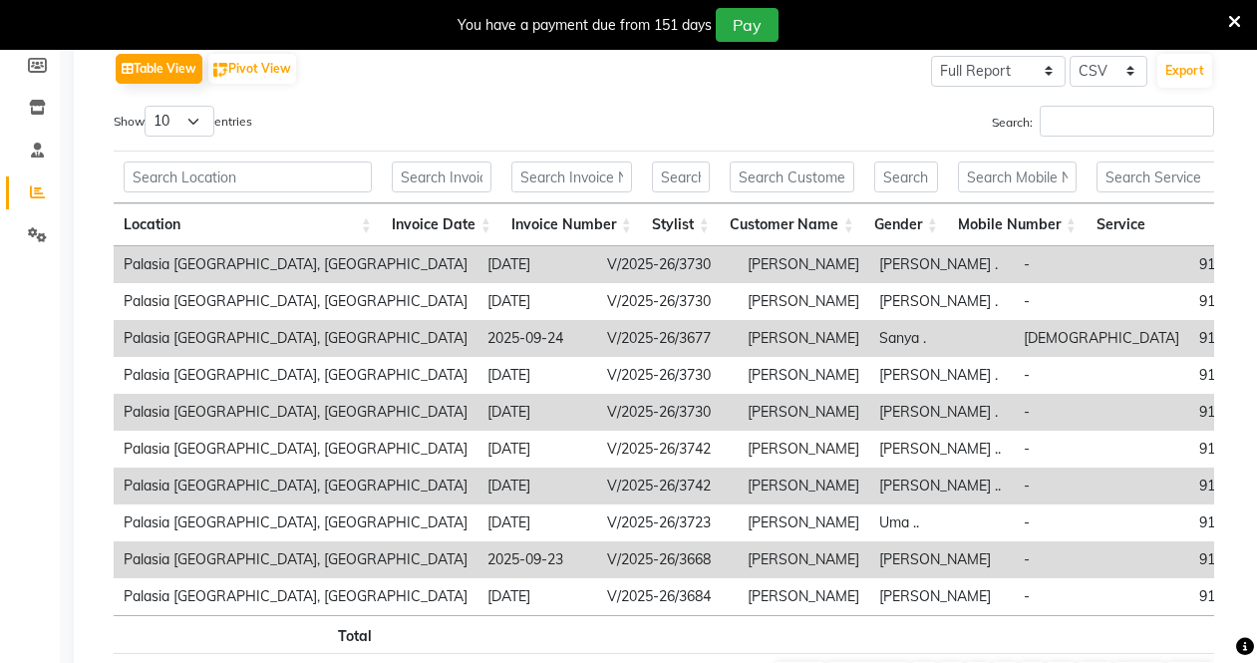
scroll to position [436, 0]
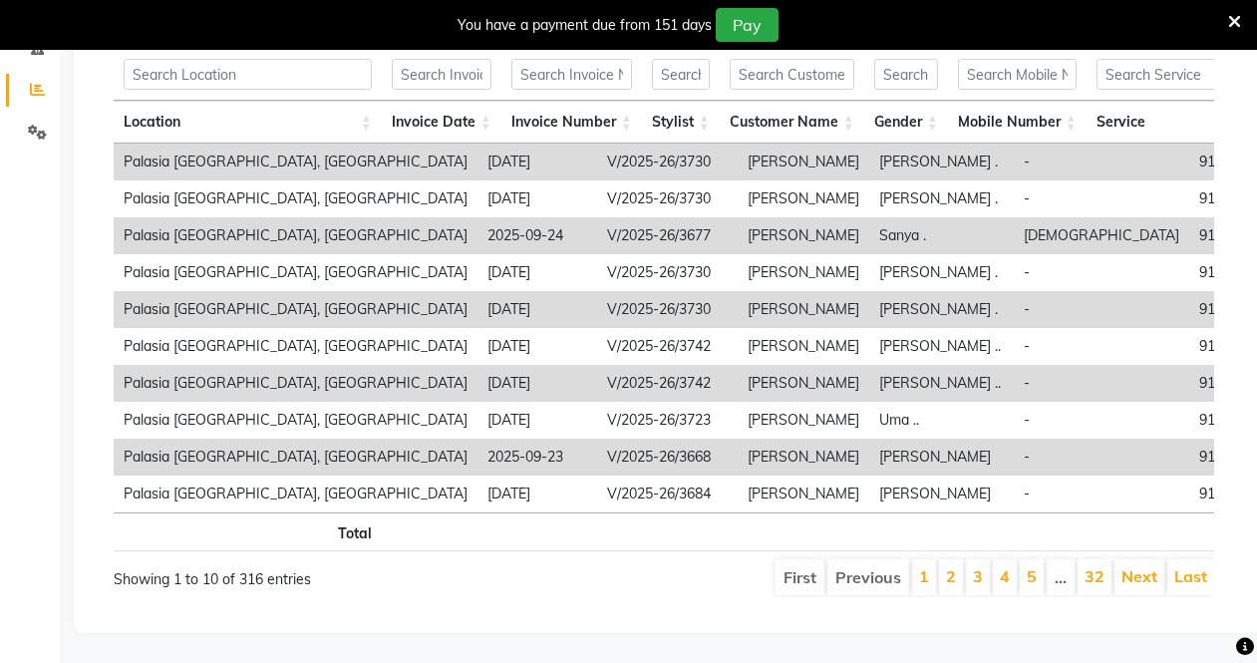
click at [499, 495] on div "Location Invoice Date Invoice Number Stylist Customer Name Gender Mobile Number…" at bounding box center [664, 328] width 1100 height 369
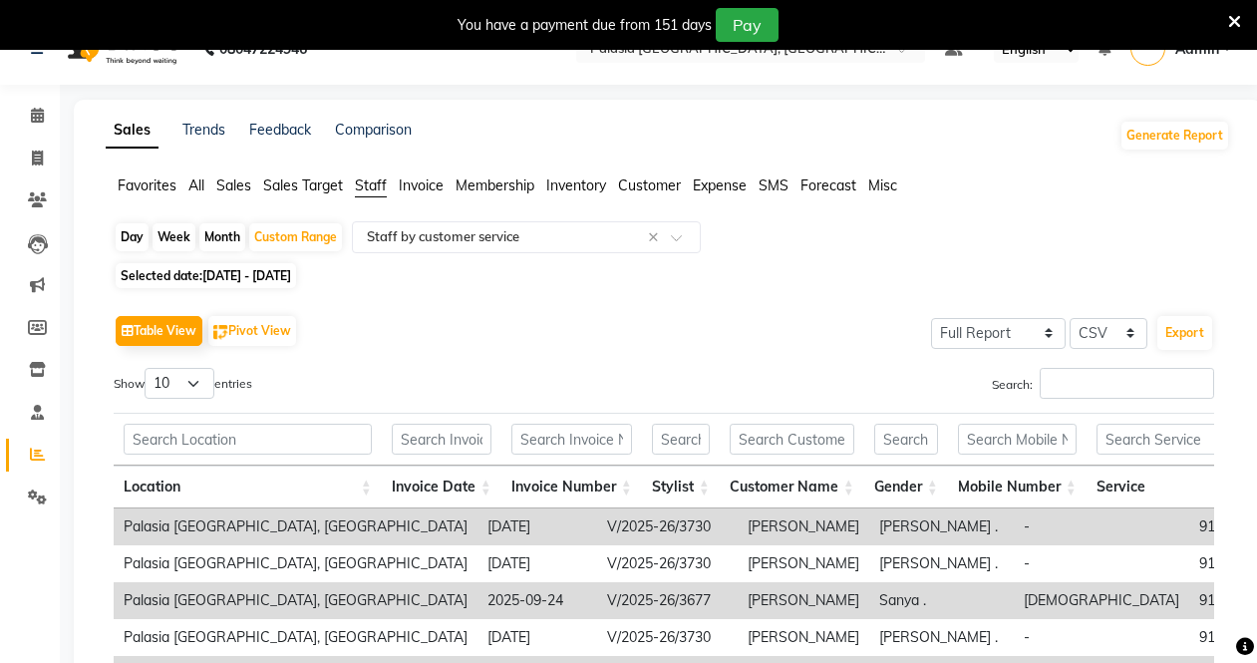
scroll to position [236, 0]
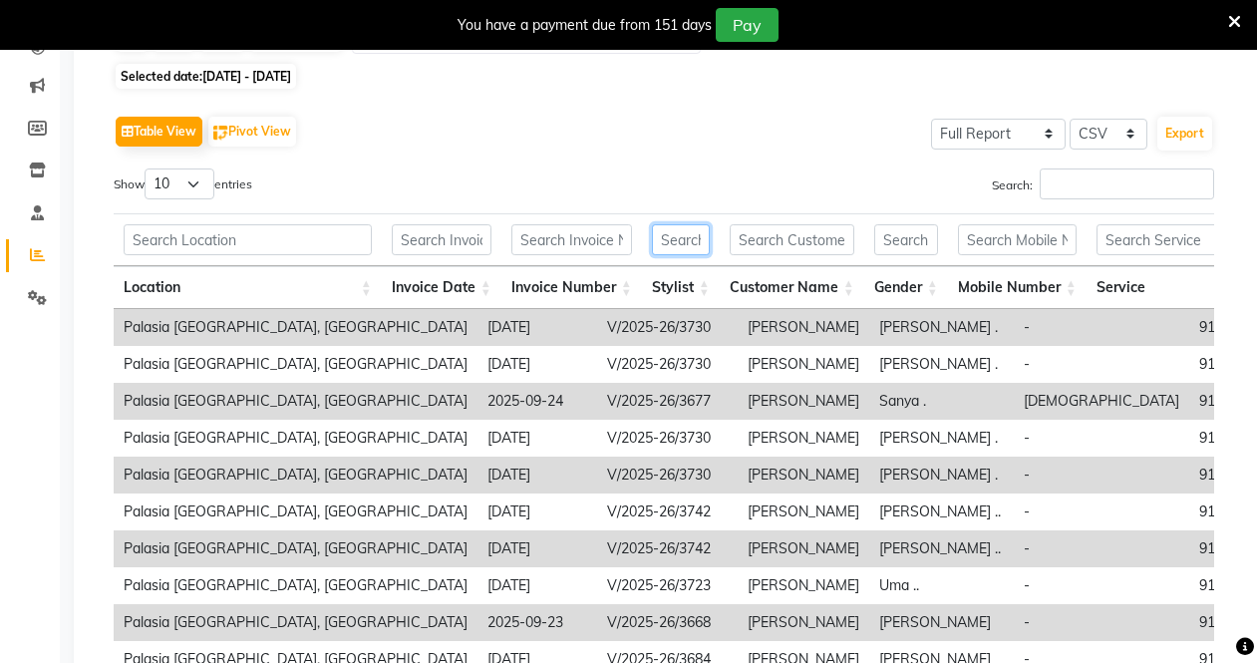
click at [673, 247] on input "text" at bounding box center [681, 239] width 58 height 31
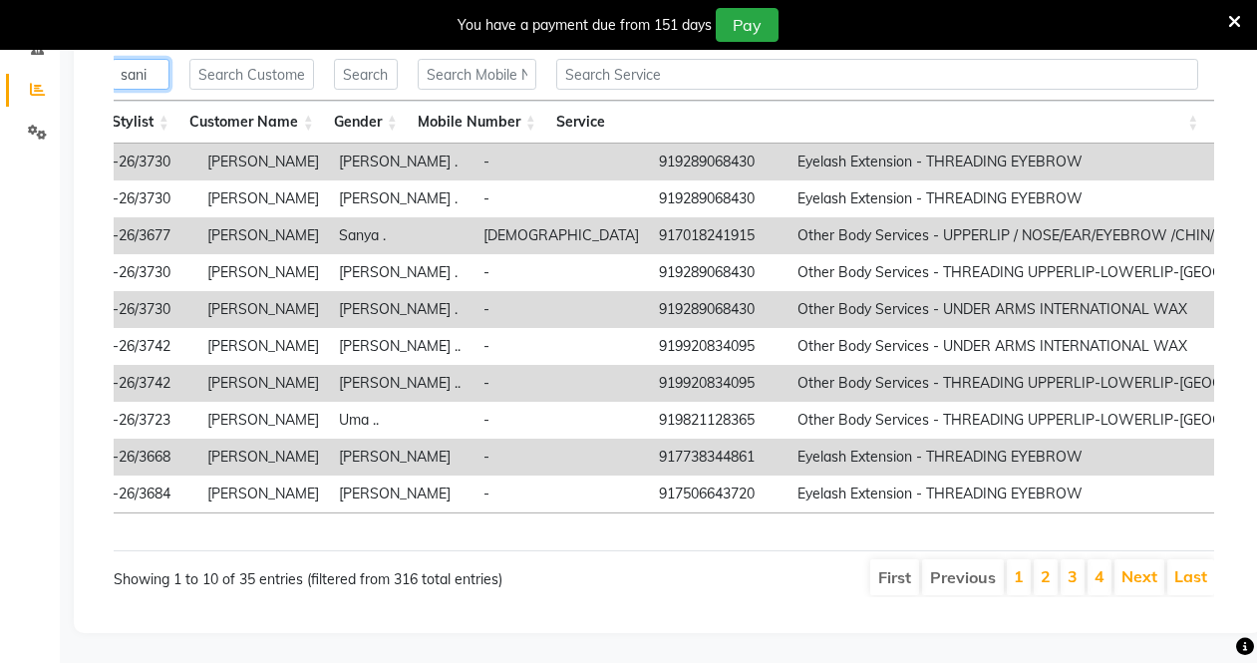
scroll to position [0, 404]
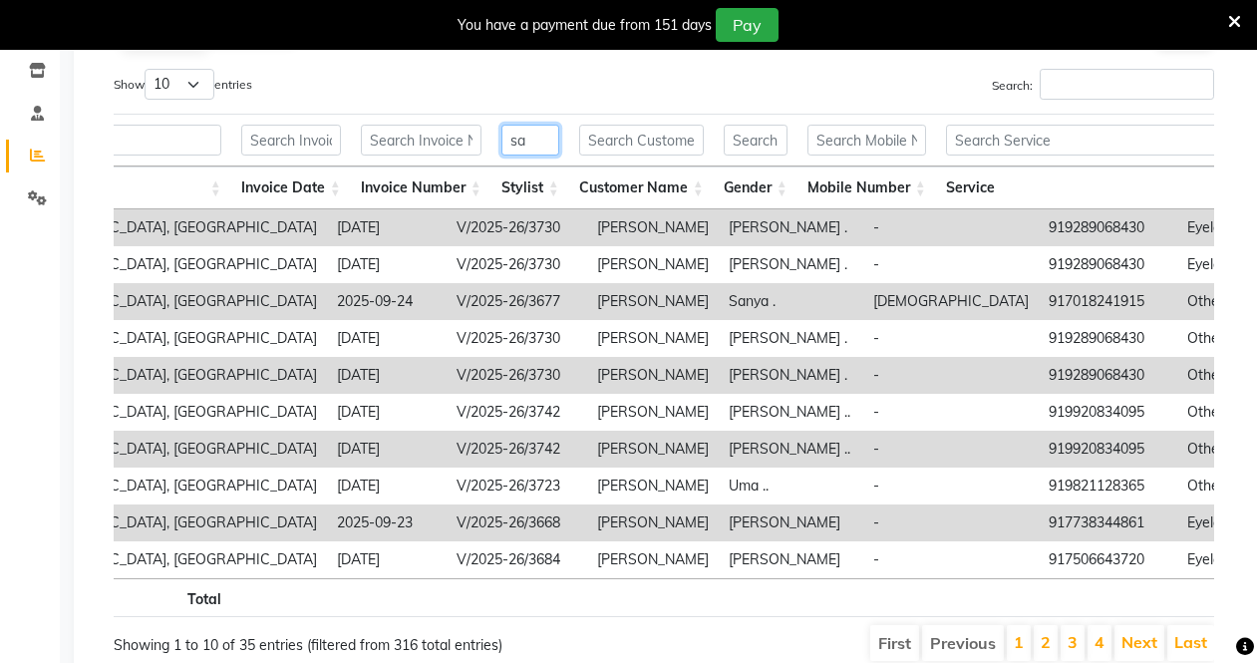
type input "s"
type input "k"
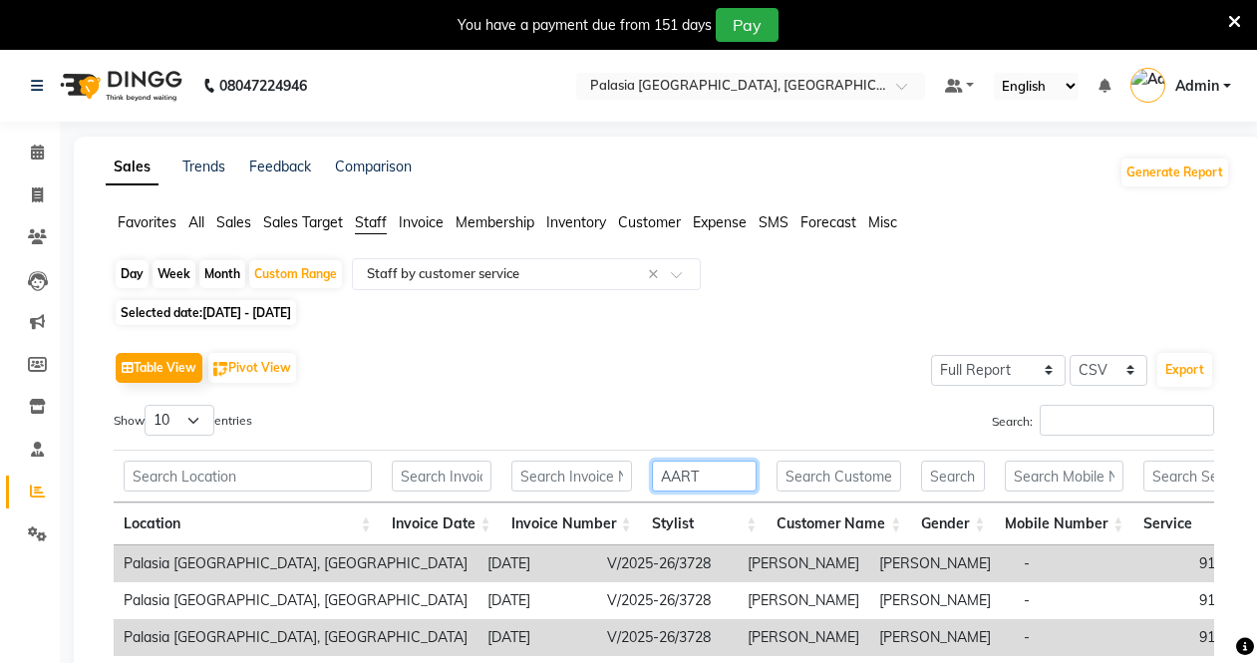
type input "AART"
click at [33, 149] on icon at bounding box center [37, 152] width 13 height 15
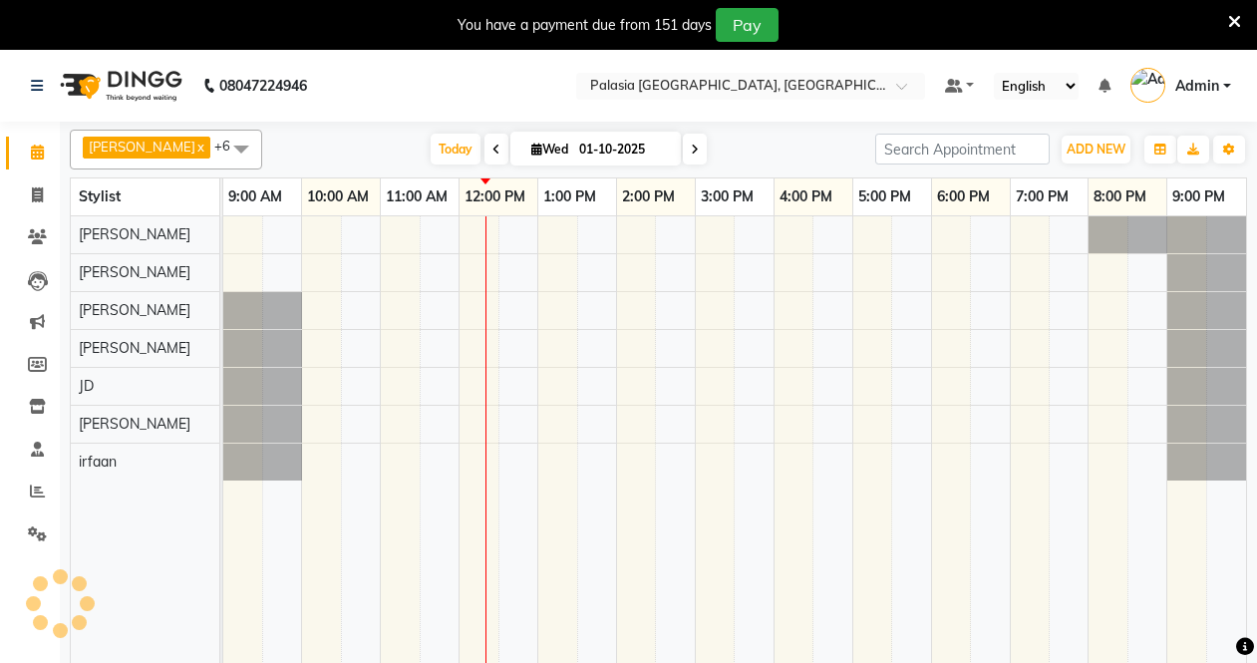
click at [546, 139] on span "Wed 01-10-2025" at bounding box center [595, 149] width 170 height 34
click at [603, 152] on input "01-10-2025" at bounding box center [623, 150] width 100 height 30
select select "10"
select select "2025"
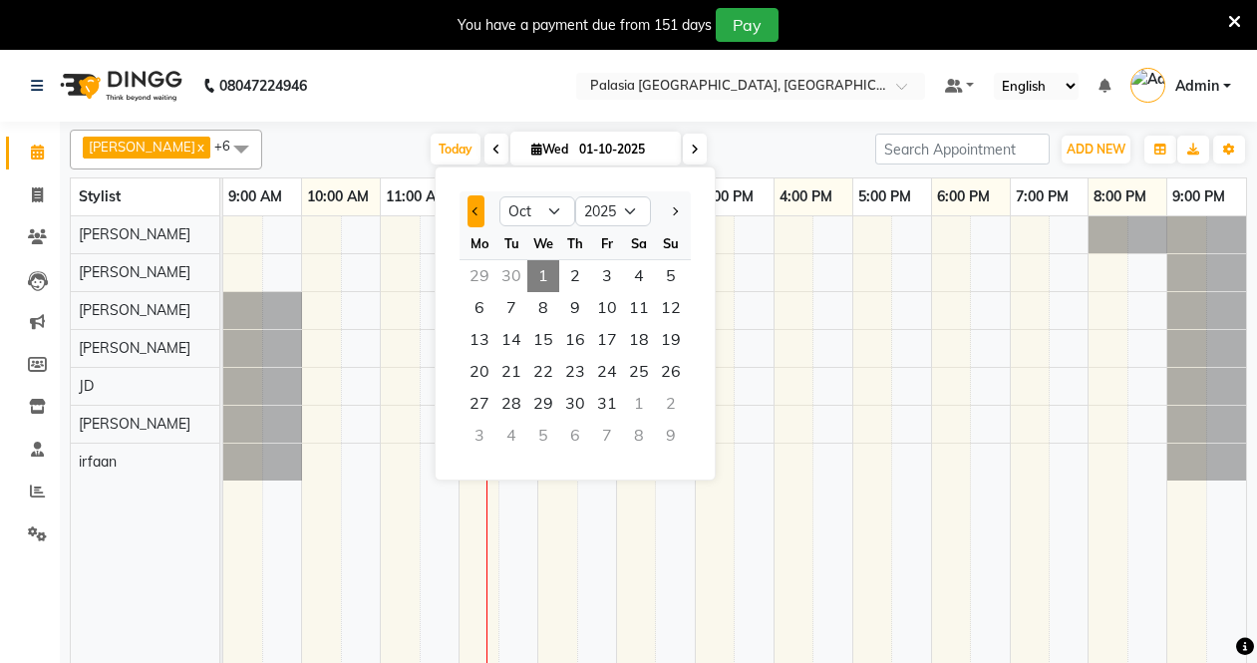
click at [472, 211] on span "Previous month" at bounding box center [476, 211] width 8 height 8
select select "9"
click at [477, 365] on span "22" at bounding box center [479, 372] width 32 height 32
type input "22-09-2025"
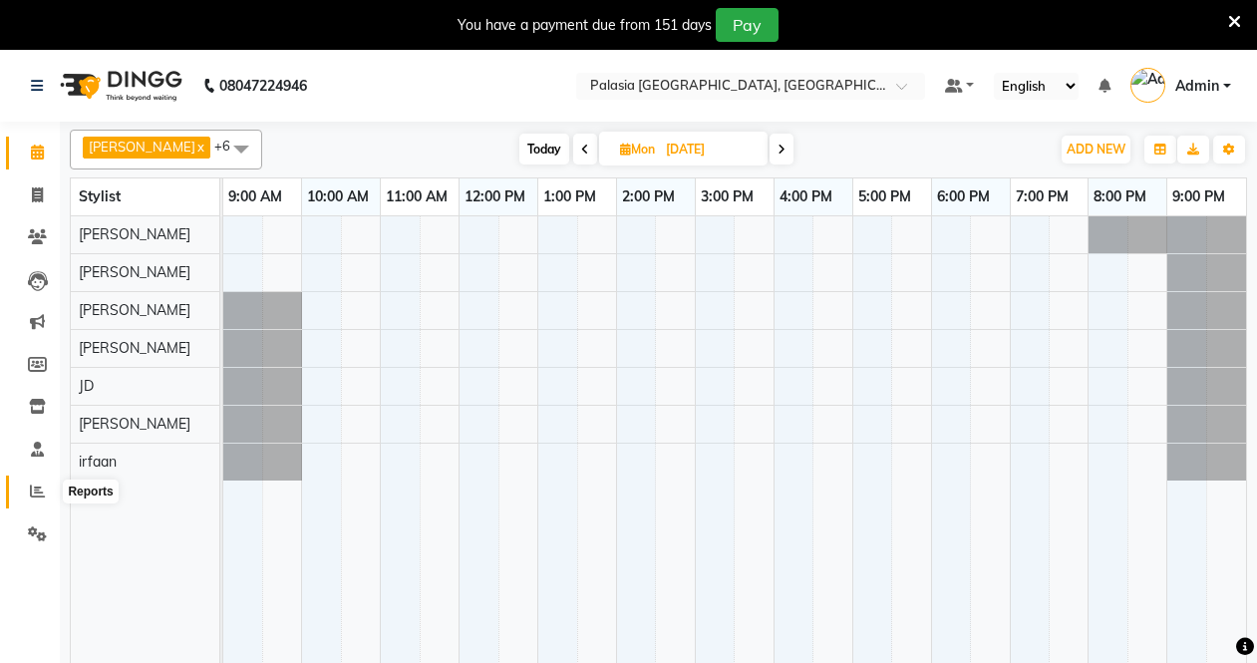
click at [30, 499] on span at bounding box center [37, 491] width 35 height 23
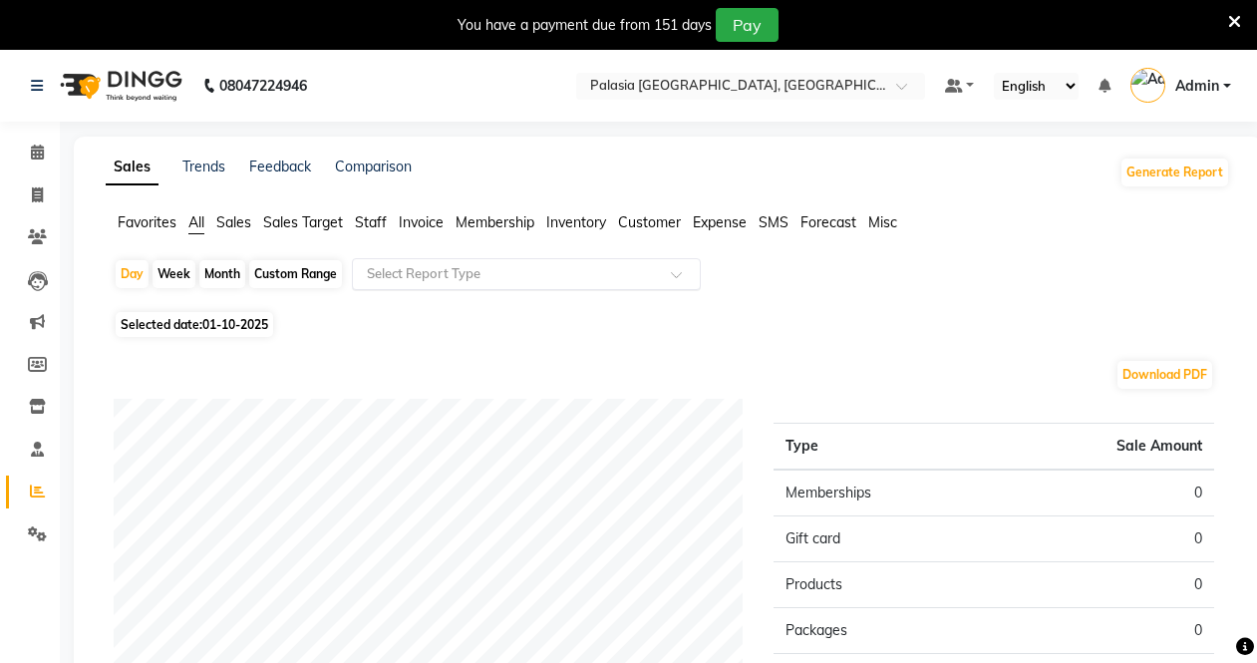
click at [524, 281] on input "text" at bounding box center [506, 274] width 287 height 20
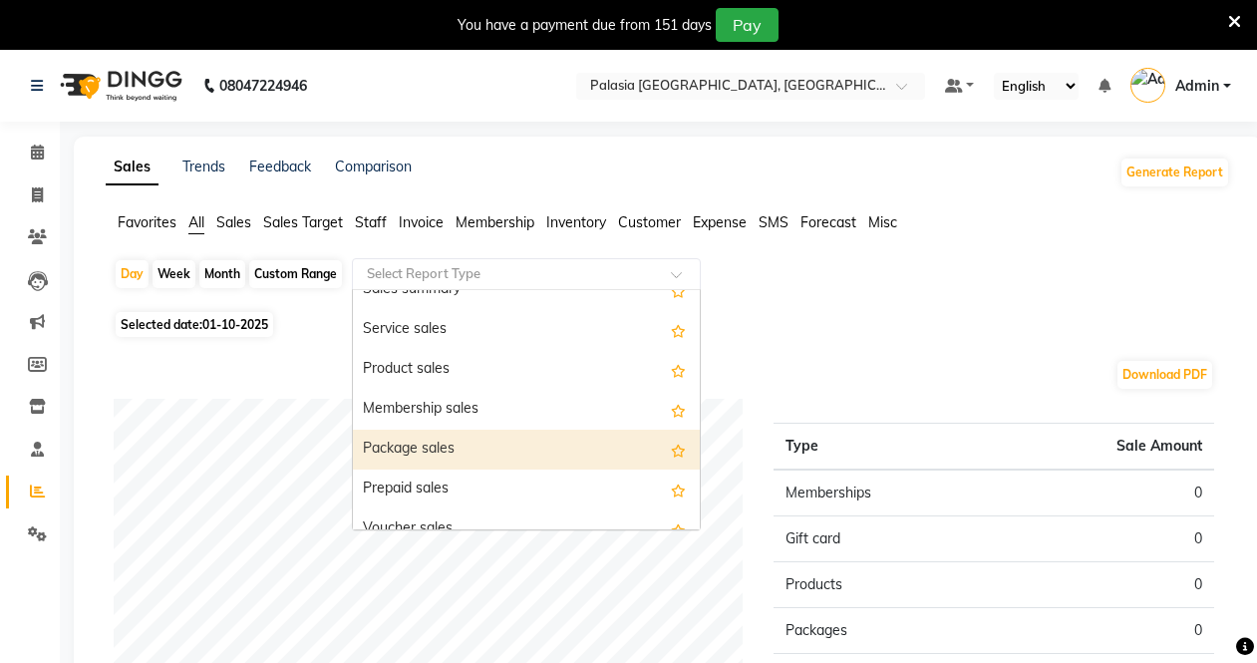
click at [454, 448] on div "Package sales" at bounding box center [526, 450] width 347 height 40
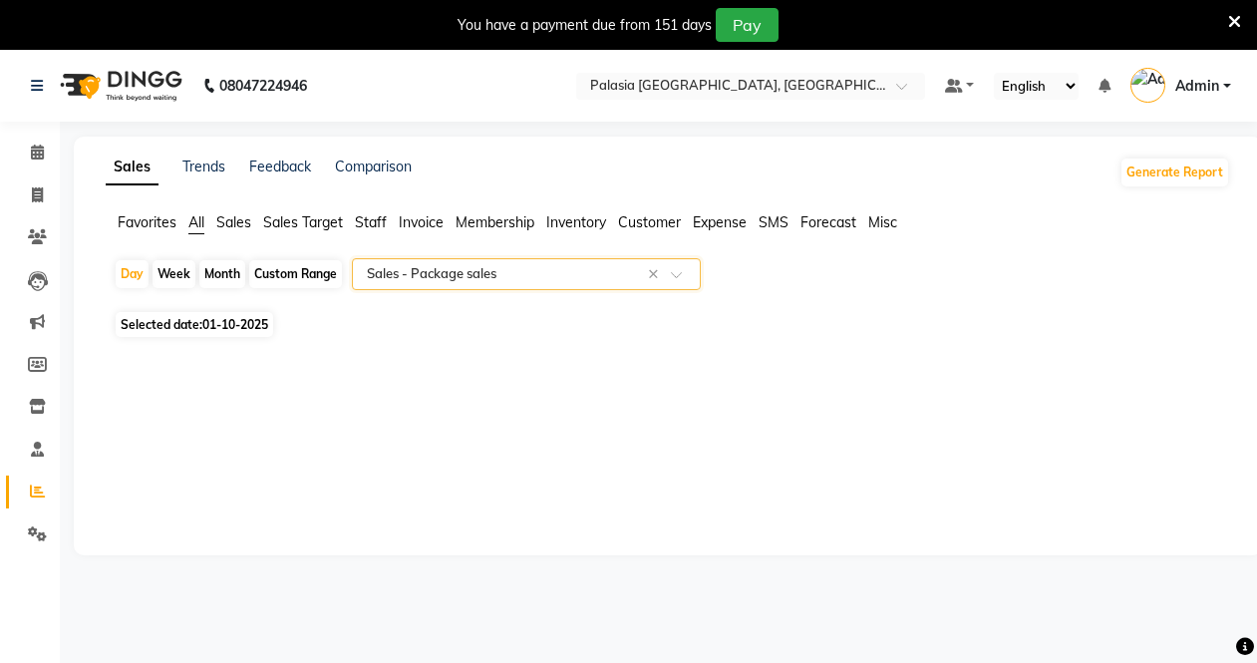
click at [299, 262] on div "Custom Range" at bounding box center [295, 274] width 93 height 28
select select "10"
select select "2025"
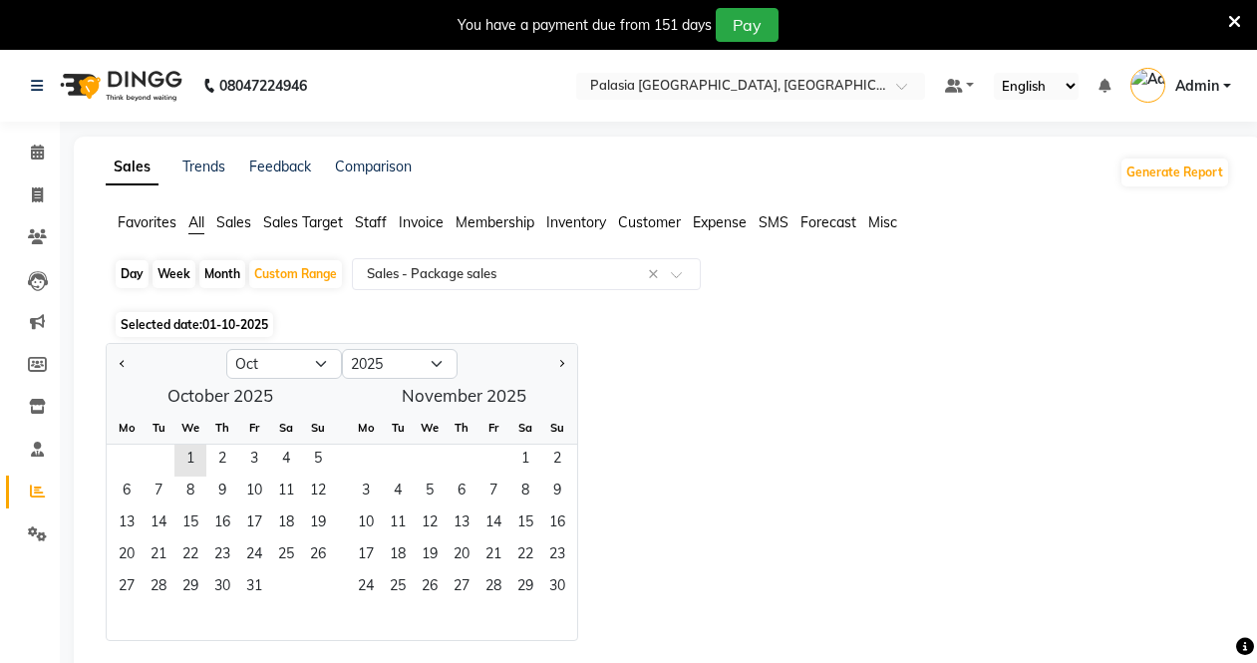
click at [210, 330] on span "01-10-2025" at bounding box center [235, 324] width 66 height 15
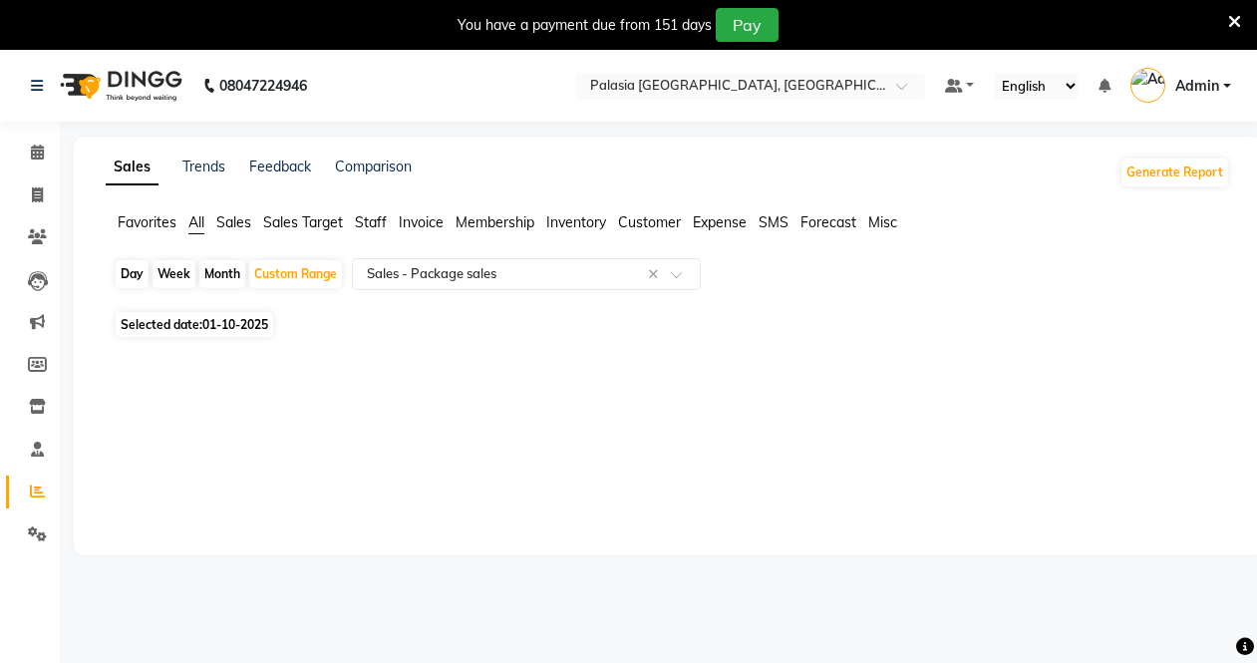
click at [224, 318] on span "01-10-2025" at bounding box center [235, 324] width 66 height 15
select select "10"
select select "2025"
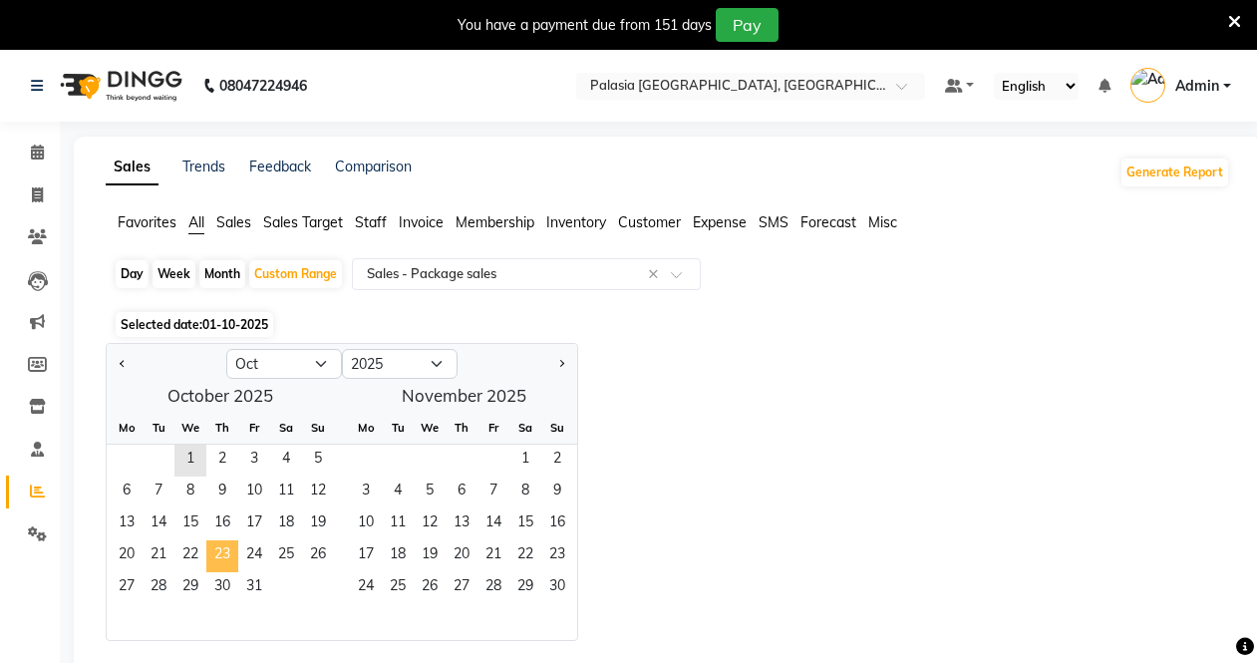
click at [229, 555] on span "23" at bounding box center [222, 556] width 32 height 32
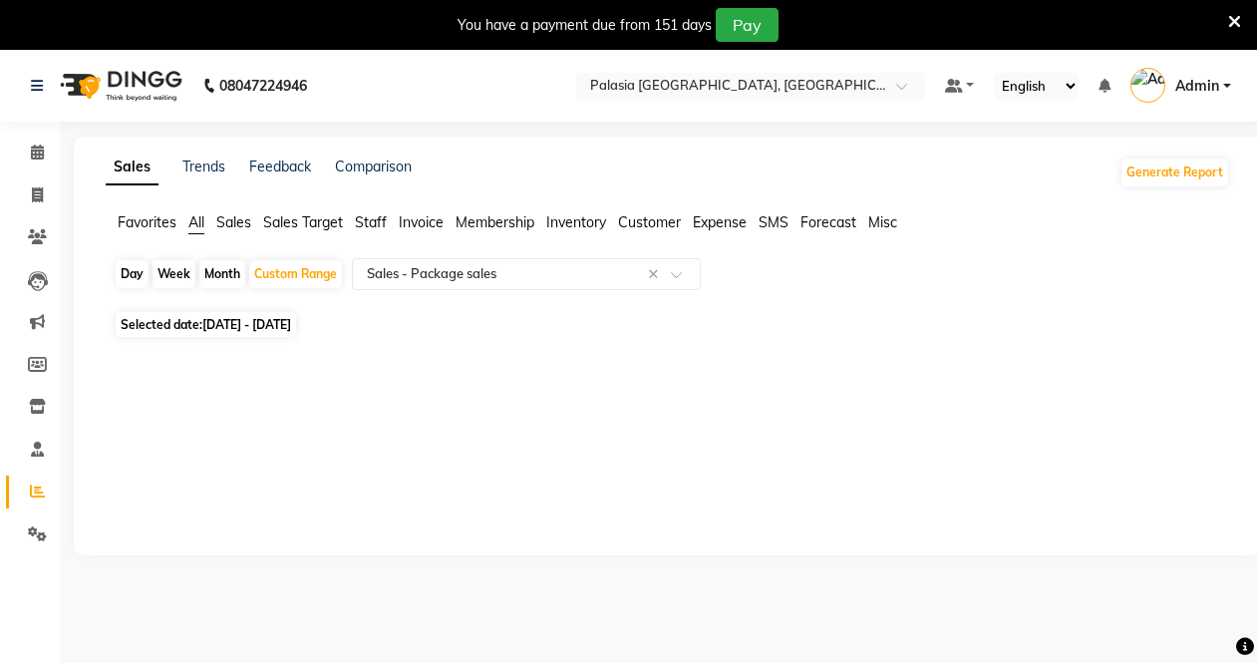
click at [291, 323] on span "01-10-2025 - 23-10-2025" at bounding box center [246, 324] width 89 height 15
select select "10"
select select "2025"
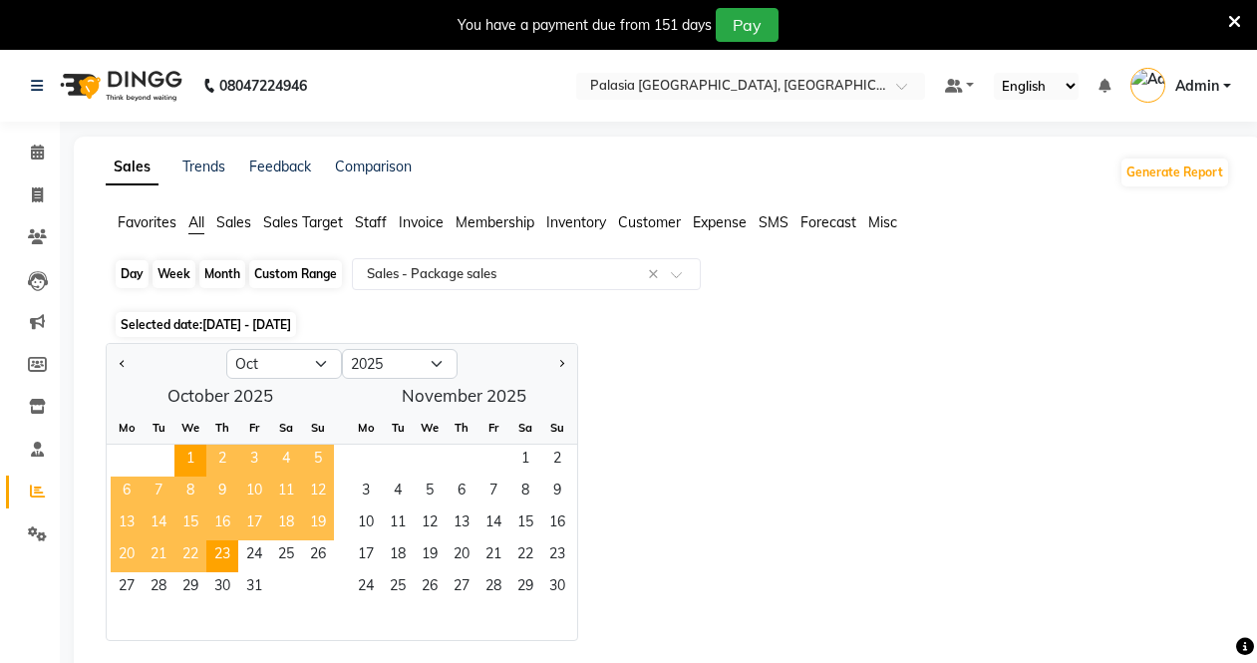
click at [301, 278] on div "Custom Range" at bounding box center [295, 274] width 93 height 28
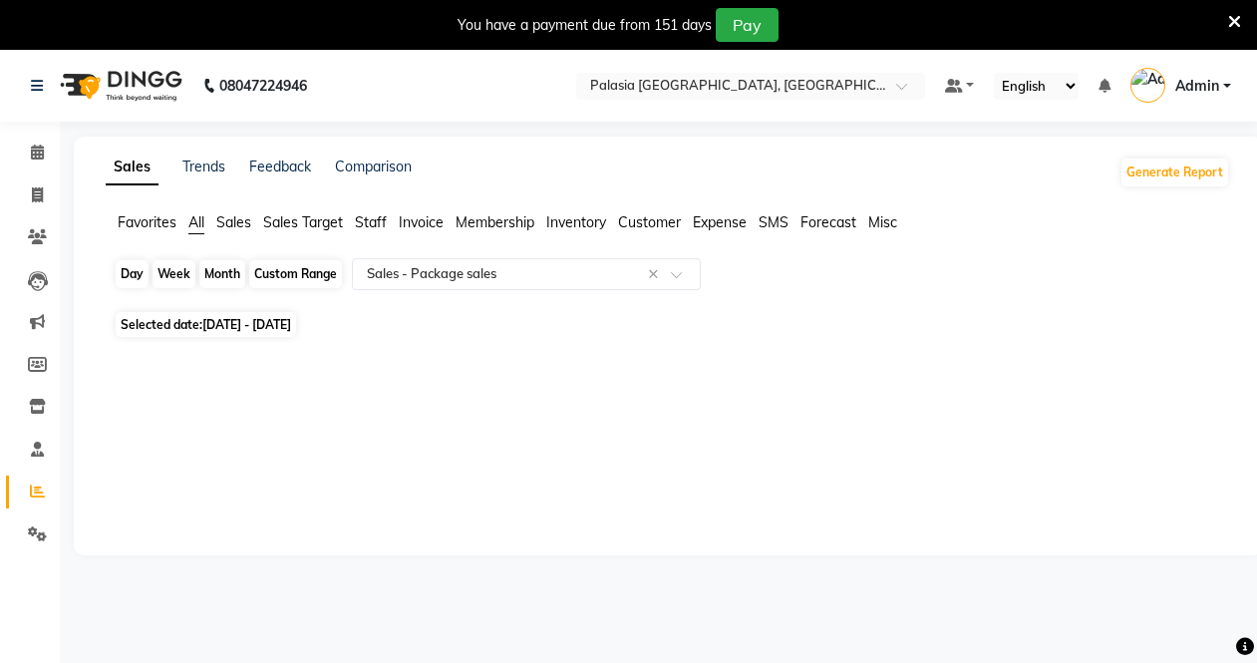
click at [301, 278] on div "Custom Range" at bounding box center [295, 274] width 93 height 28
select select "10"
select select "2025"
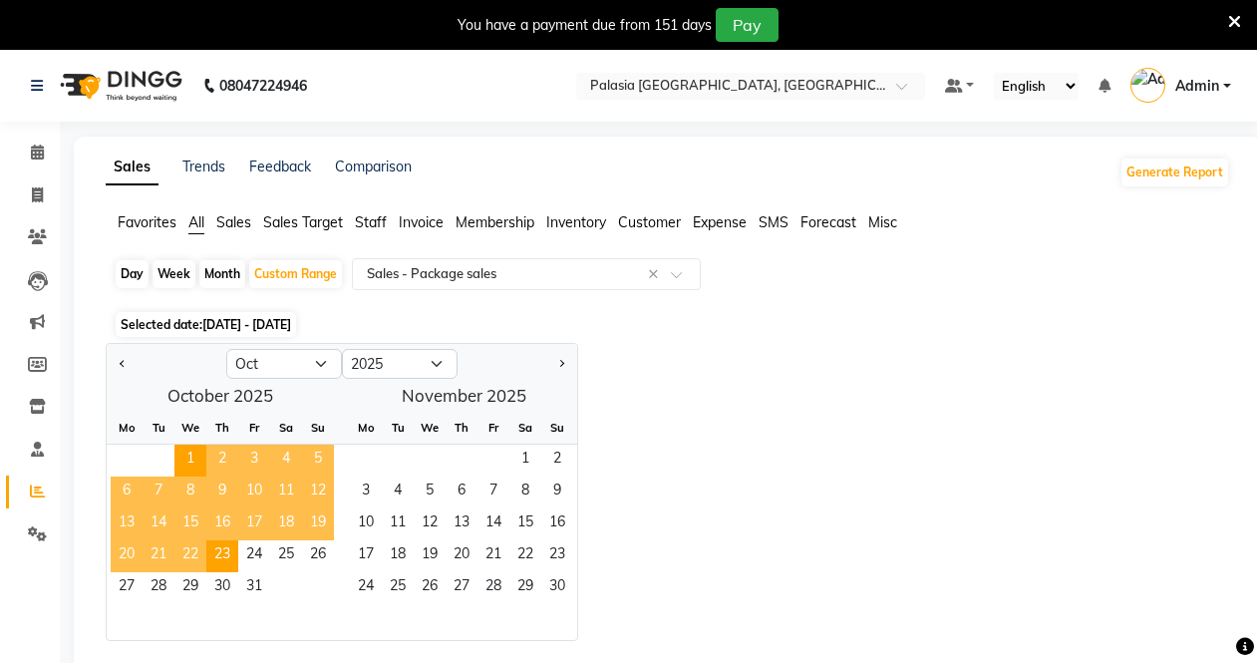
click at [279, 326] on span "01-10-2025 - 23-10-2025" at bounding box center [246, 324] width 89 height 15
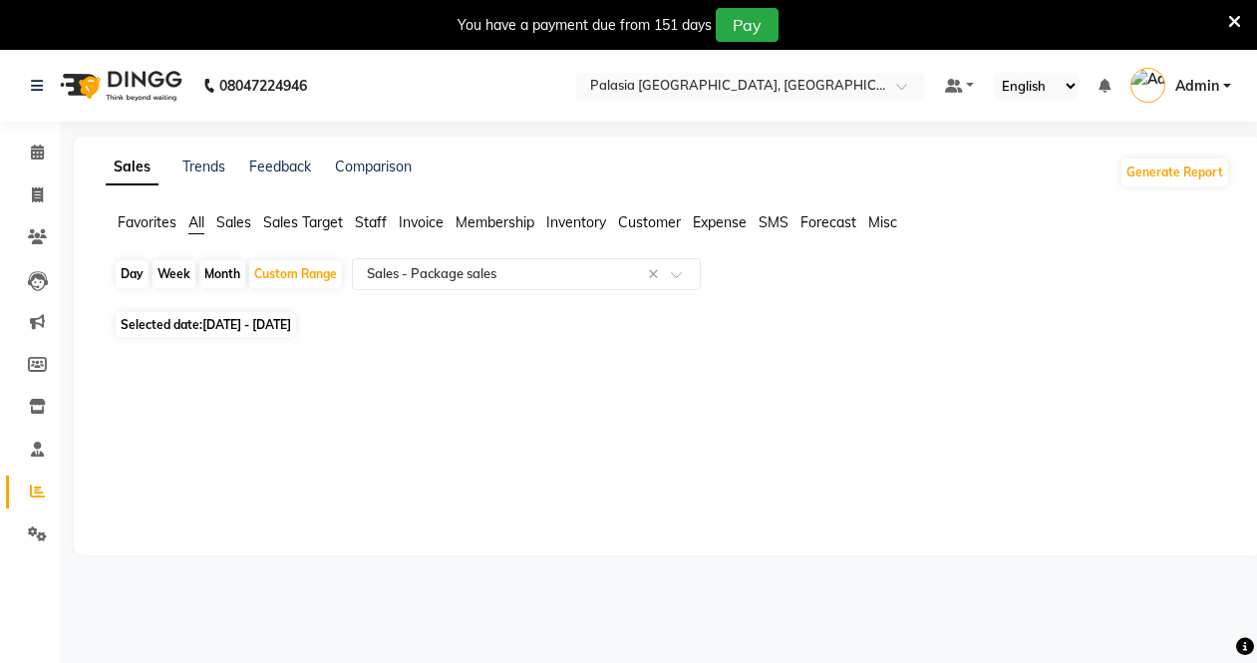
click at [279, 326] on span "01-10-2025 - 23-10-2025" at bounding box center [246, 324] width 89 height 15
select select "10"
select select "2025"
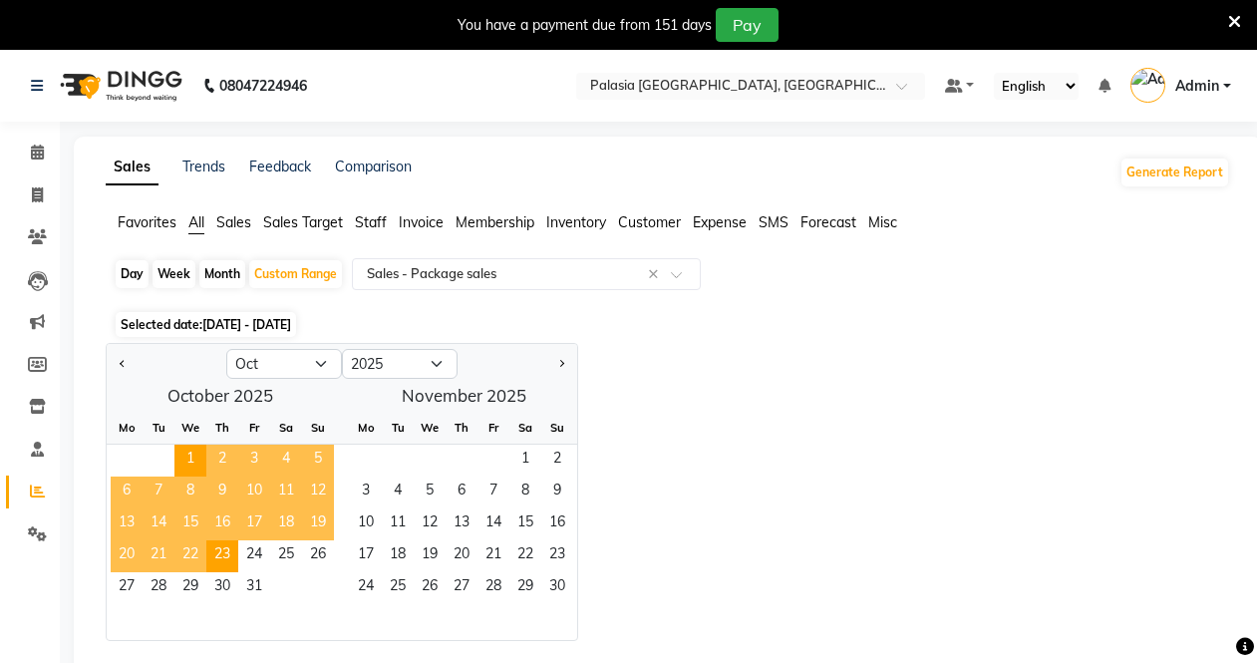
click at [130, 348] on div at bounding box center [167, 364] width 120 height 32
click at [120, 366] on button "Previous month" at bounding box center [123, 364] width 16 height 32
select select "9"
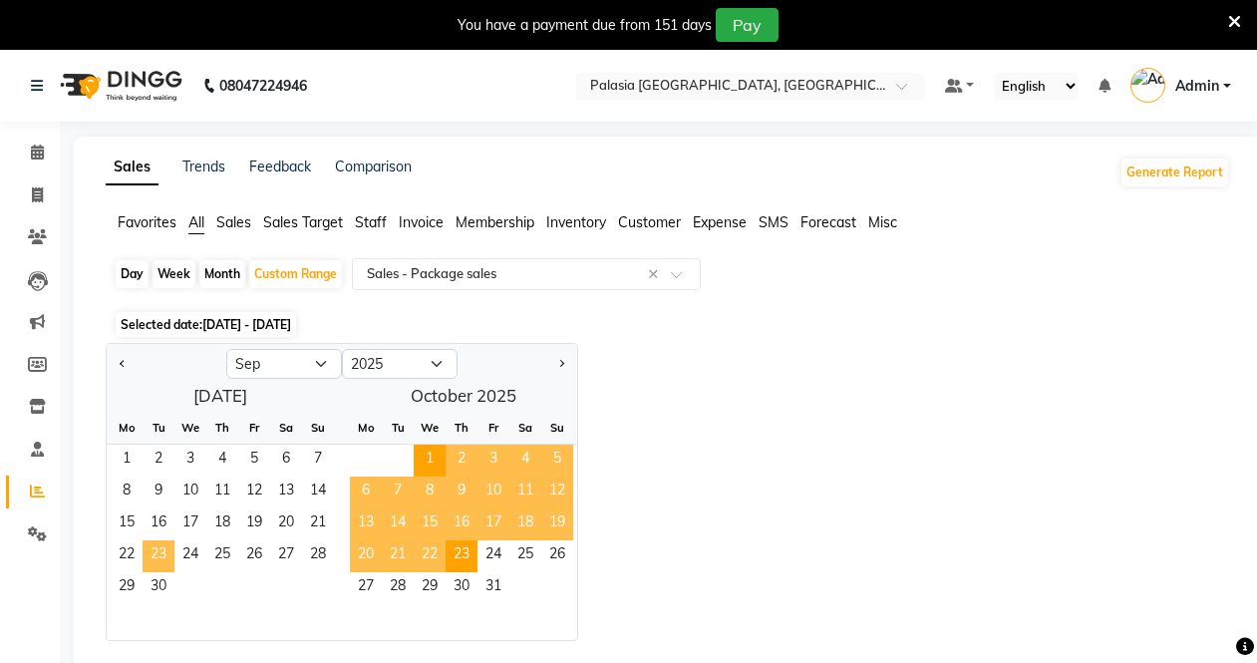
click at [153, 550] on span "23" at bounding box center [159, 556] width 32 height 32
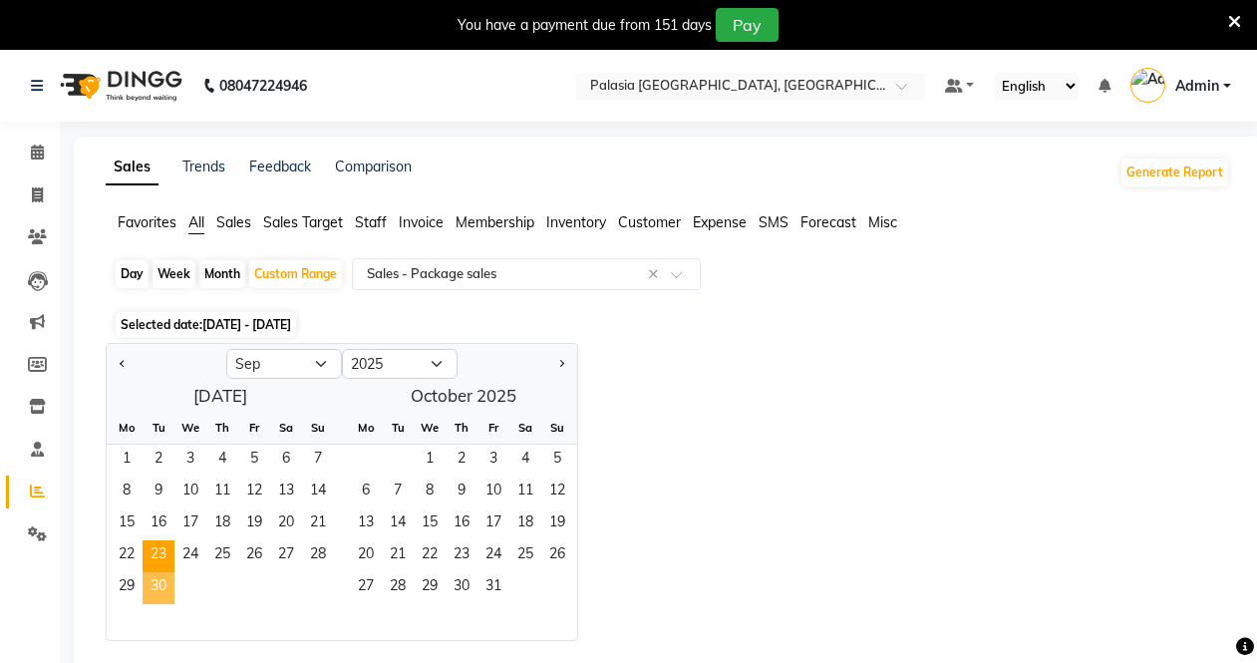
click at [159, 574] on span "30" at bounding box center [159, 588] width 32 height 32
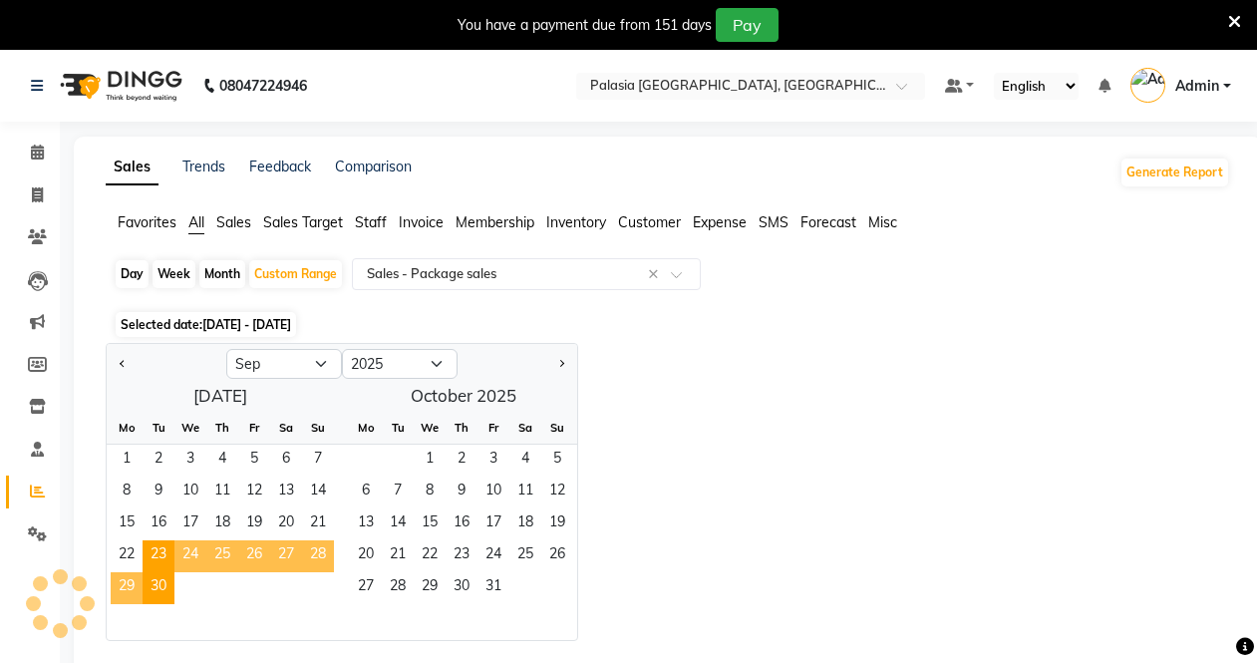
select select "full_report"
select select "csv"
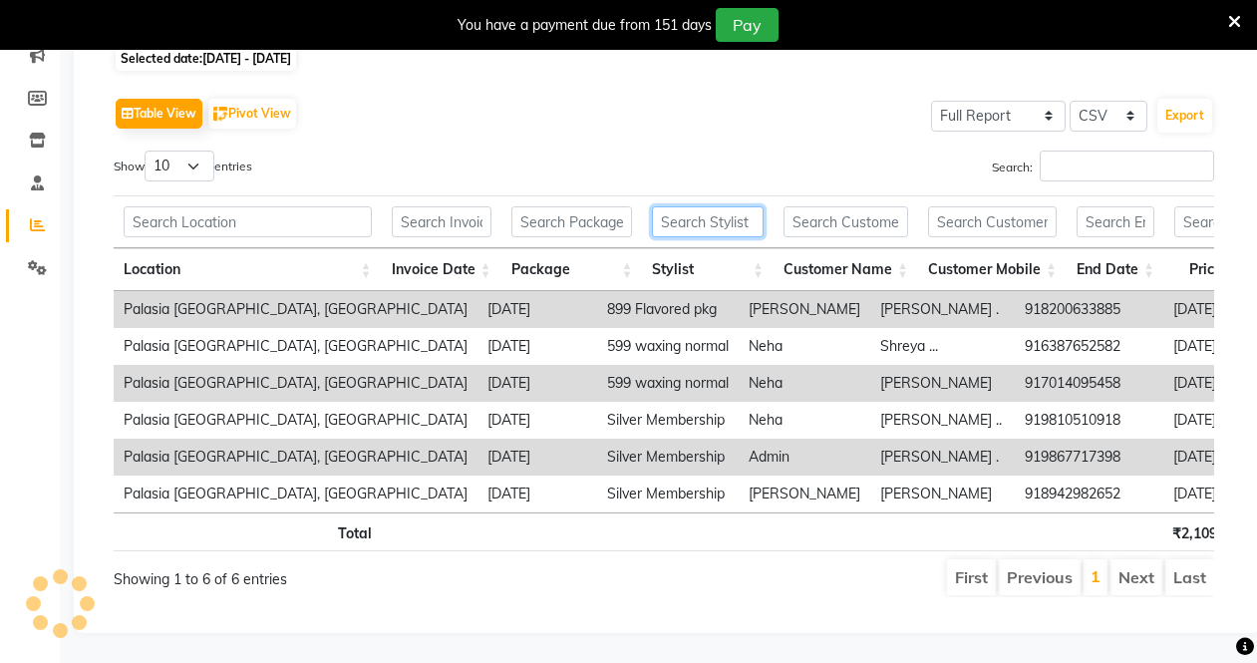
click at [709, 206] on input "text" at bounding box center [708, 221] width 112 height 31
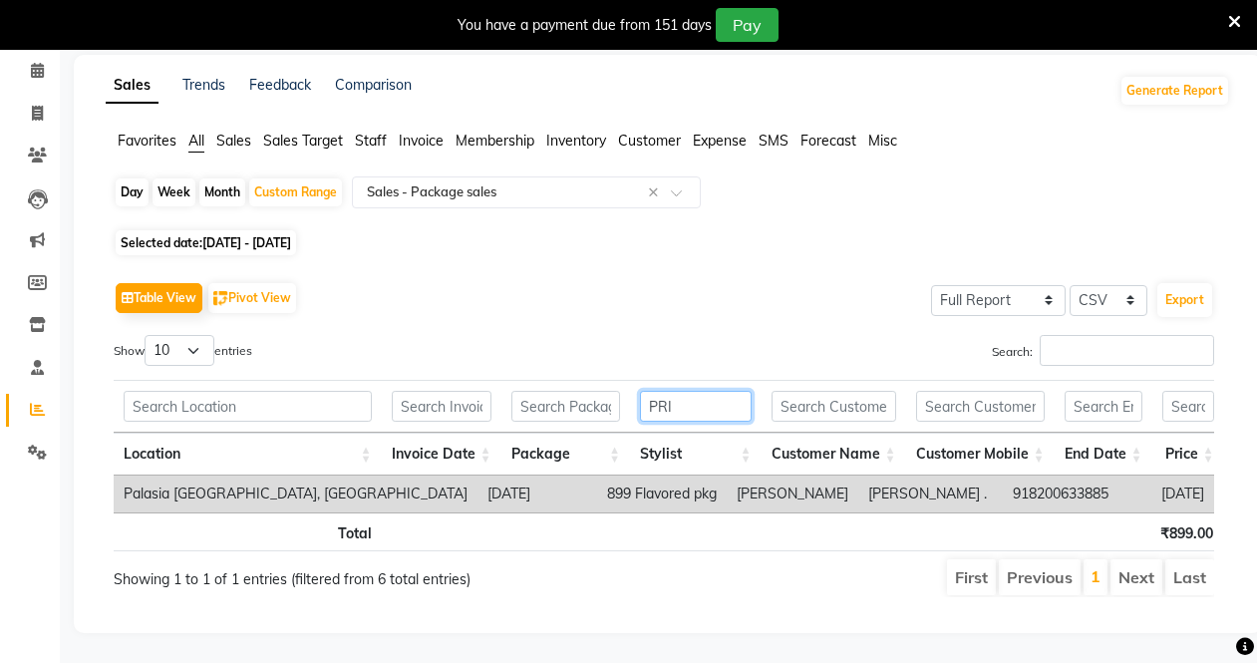
scroll to position [0, 10]
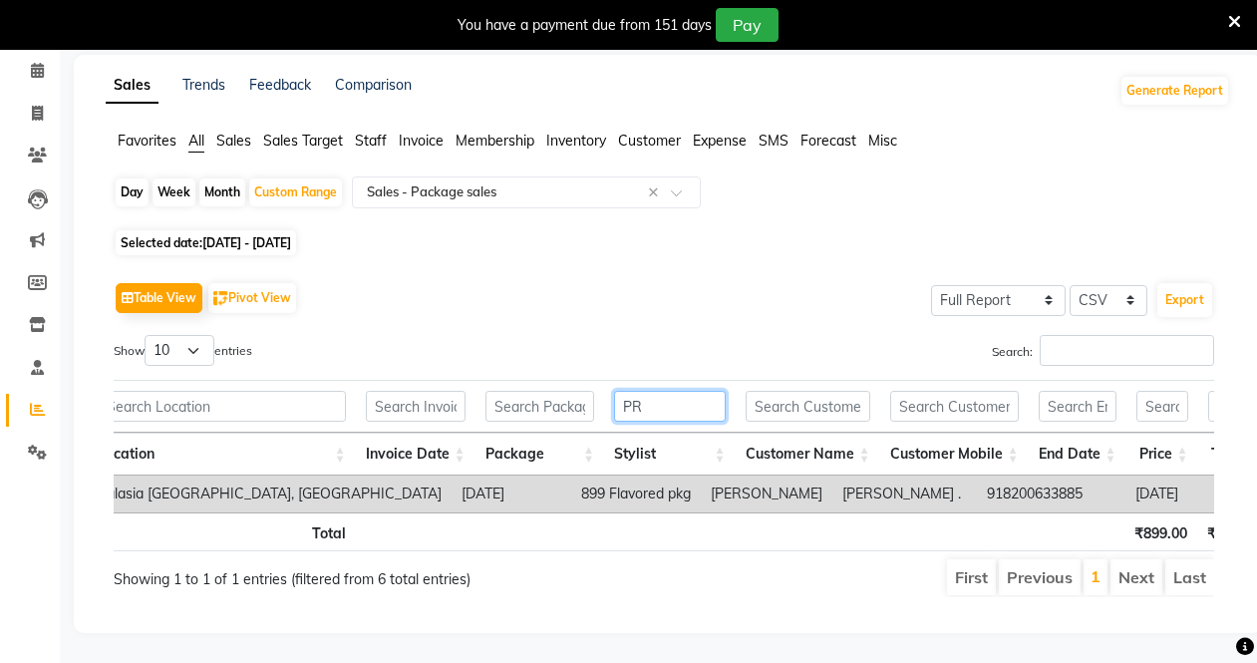
type input "P"
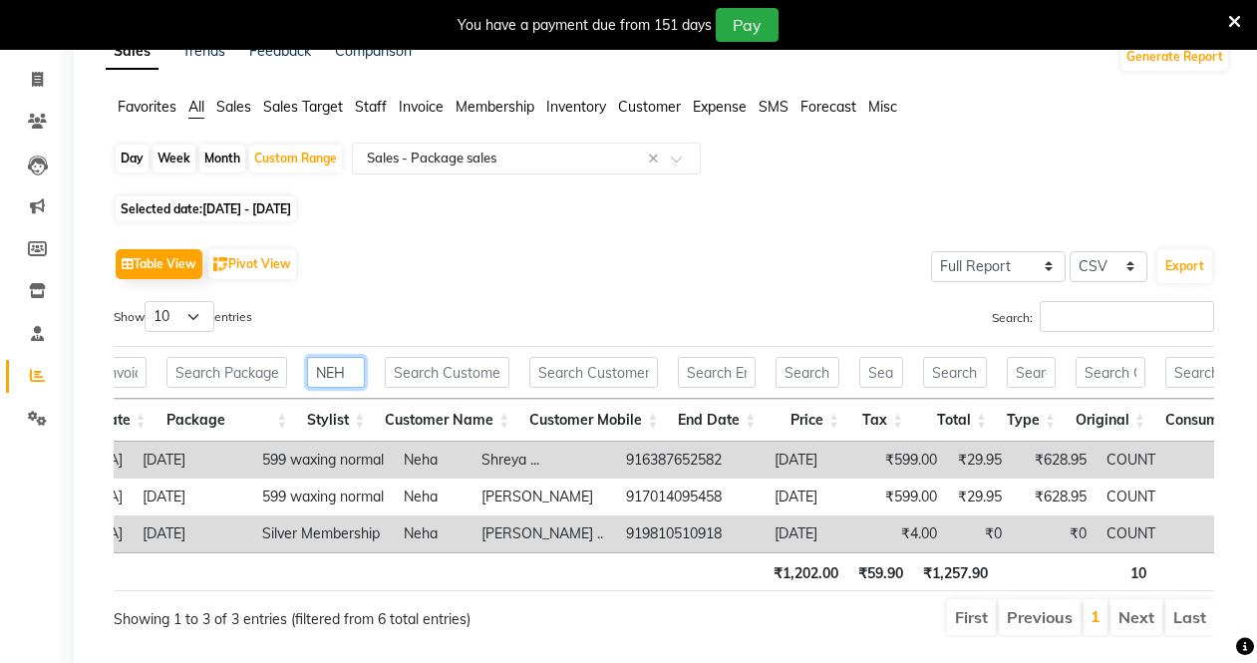
scroll to position [0, 208]
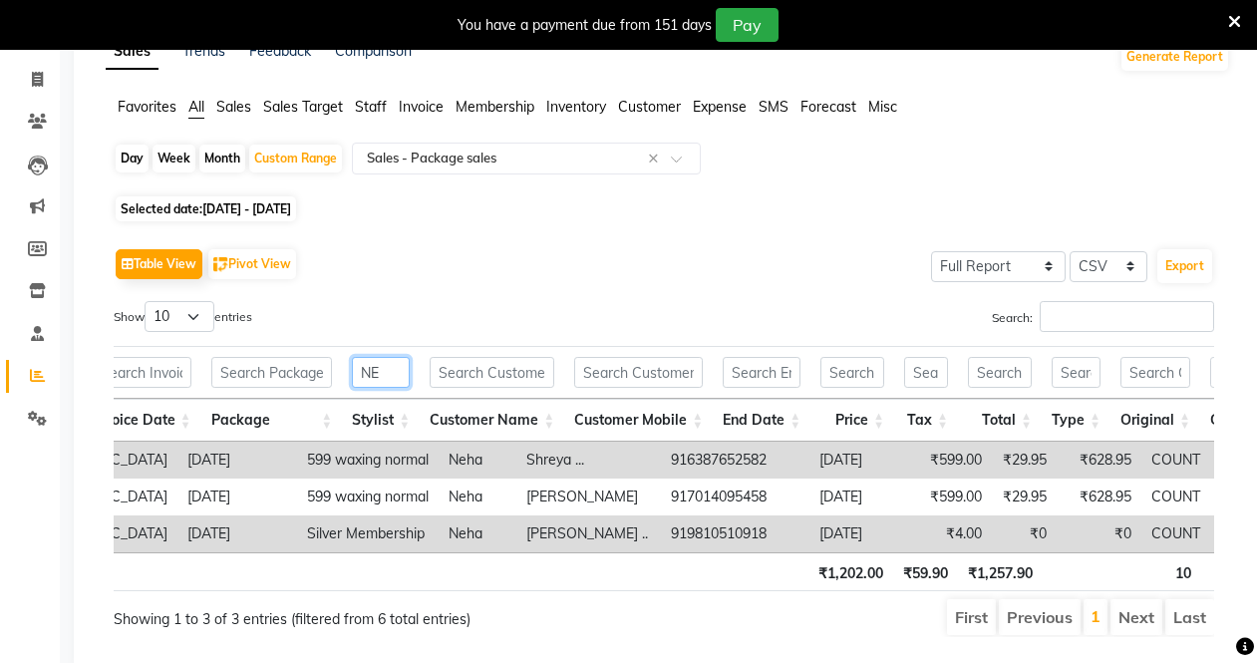
type input "N"
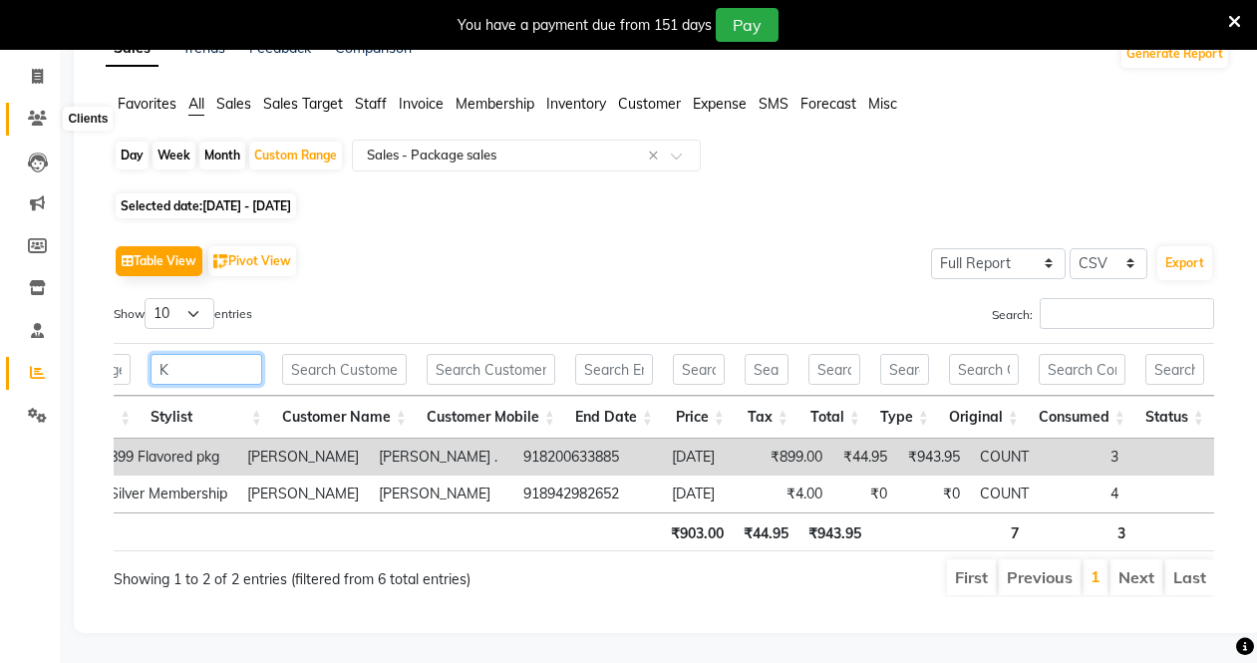
type input "K"
click at [32, 111] on icon at bounding box center [37, 118] width 19 height 15
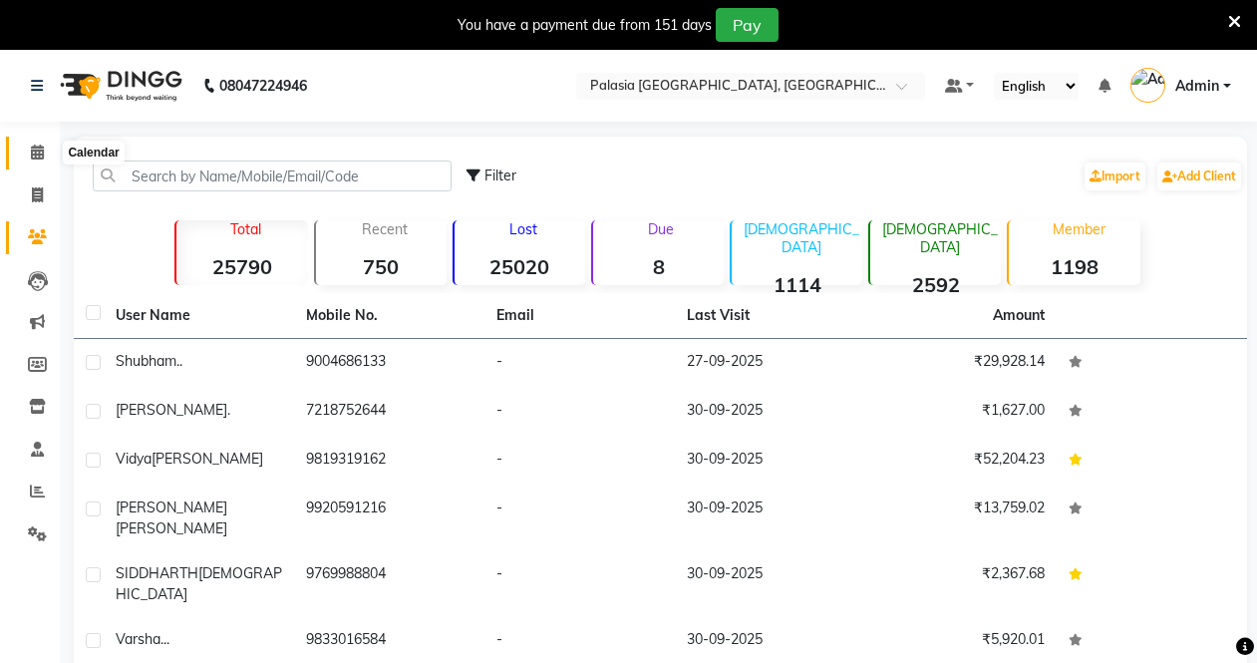
click at [31, 148] on icon at bounding box center [37, 152] width 13 height 15
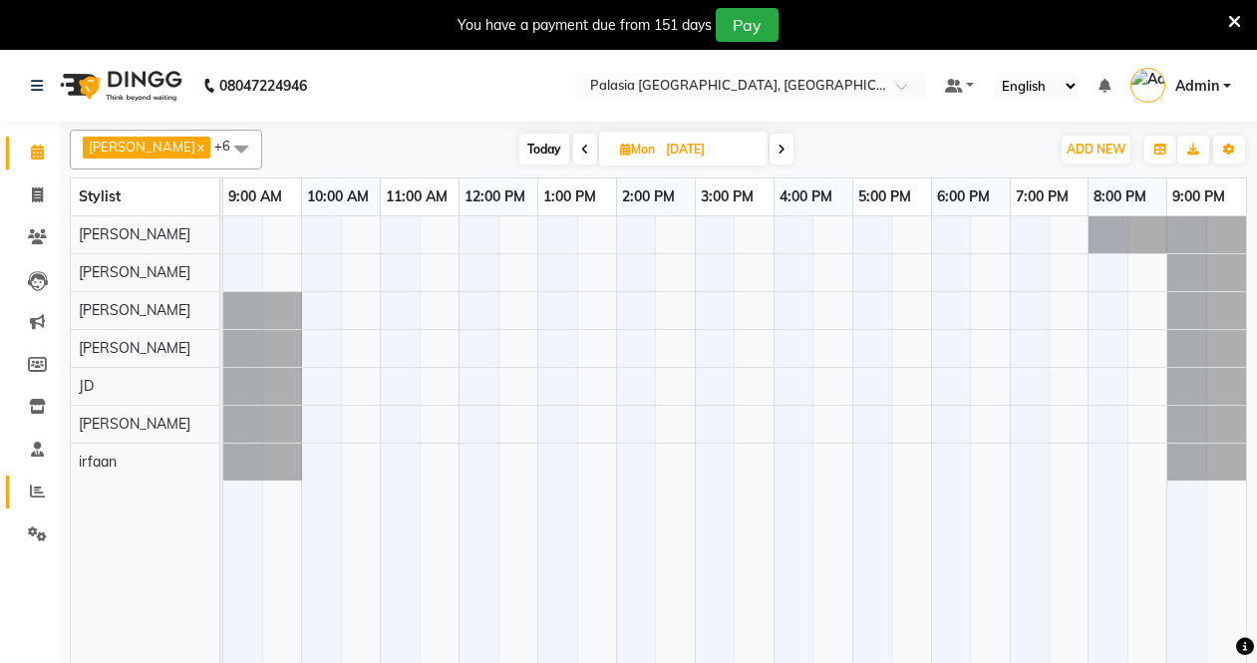
click at [35, 479] on link "Reports" at bounding box center [30, 491] width 48 height 33
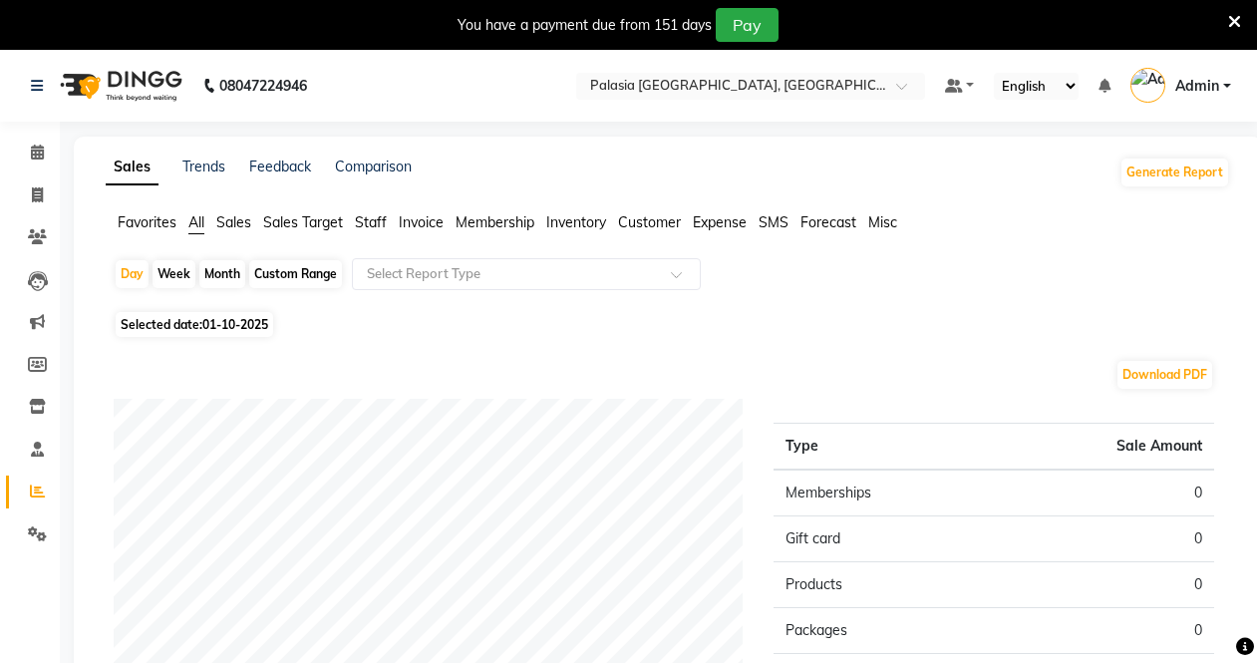
click at [476, 220] on span "Membership" at bounding box center [494, 222] width 79 height 18
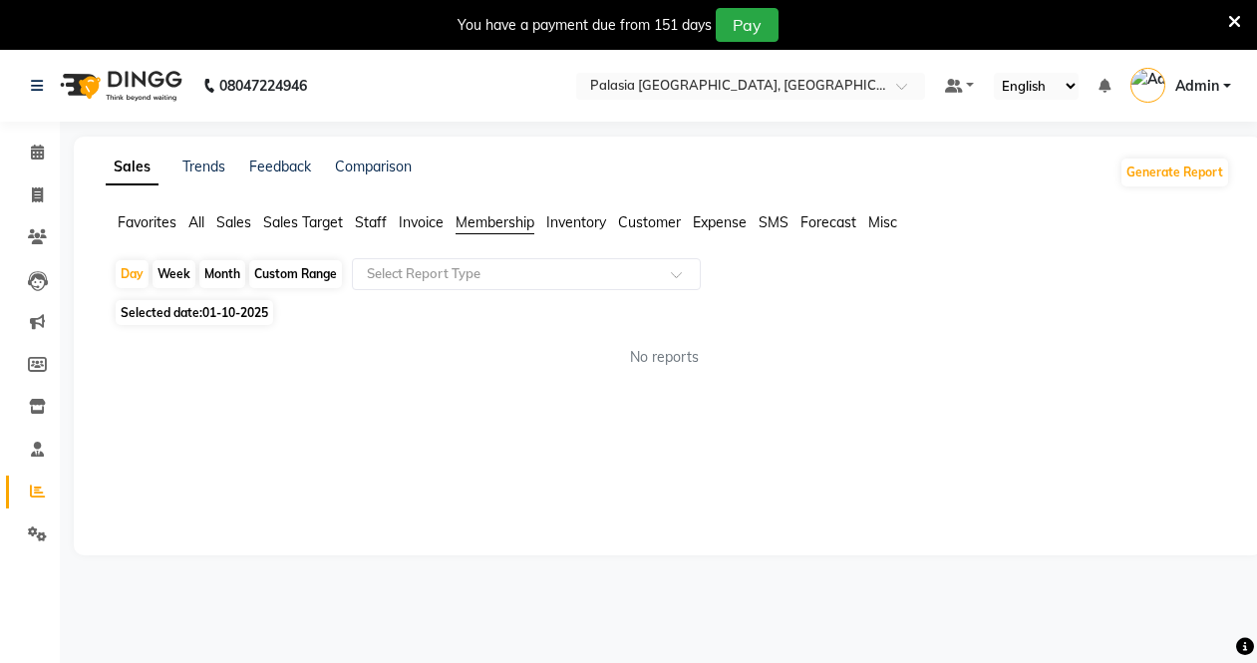
click at [277, 272] on div "Custom Range" at bounding box center [295, 274] width 93 height 28
select select "10"
select select "2025"
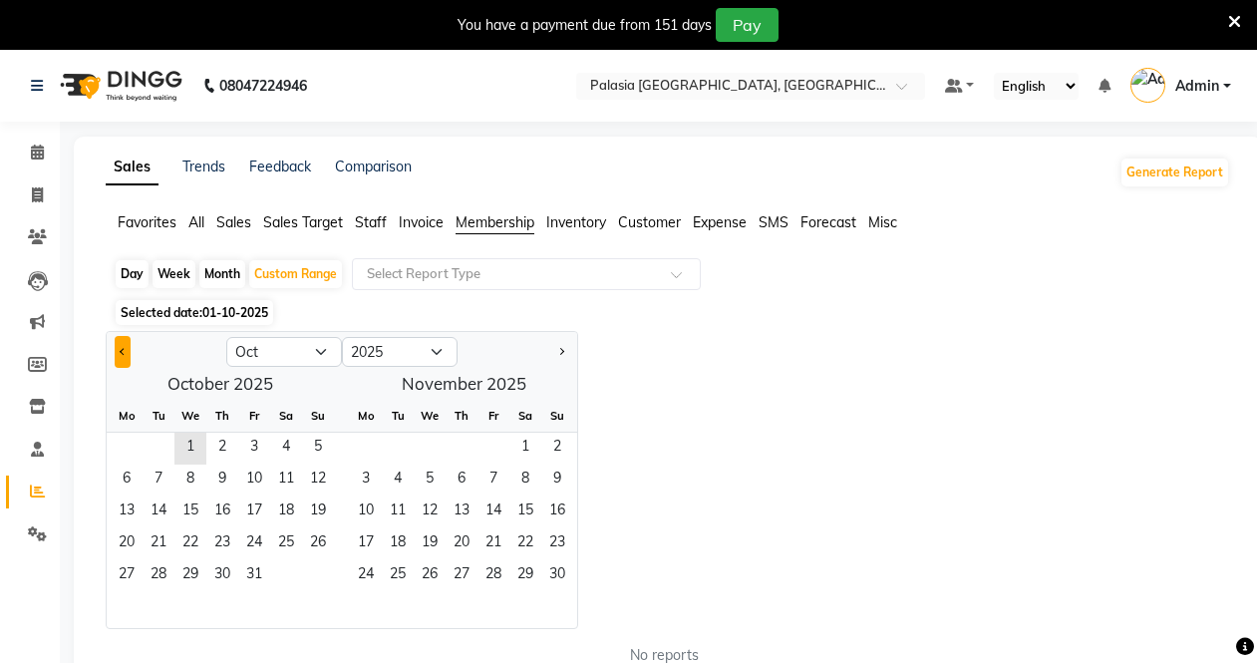
click at [131, 353] on button "Previous month" at bounding box center [123, 352] width 16 height 32
select select "9"
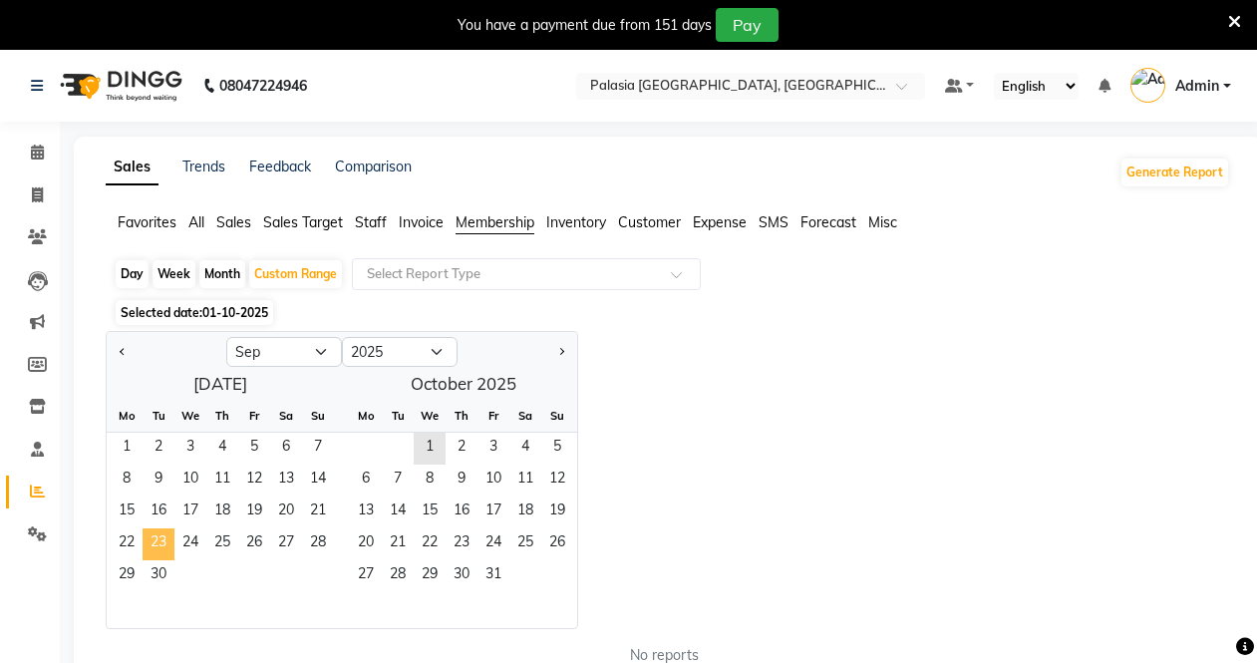
click at [160, 537] on span "23" at bounding box center [159, 544] width 32 height 32
click at [165, 568] on span "30" at bounding box center [159, 576] width 32 height 32
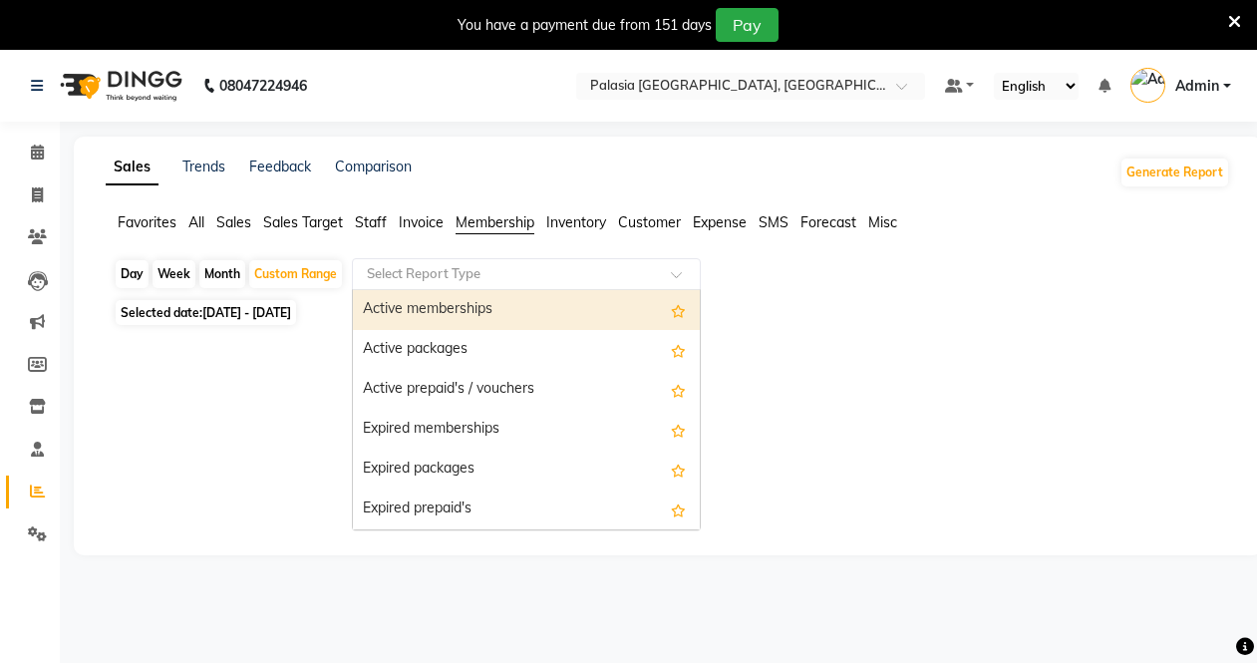
click at [408, 269] on input "text" at bounding box center [506, 274] width 287 height 20
click at [428, 319] on div "Active memberships" at bounding box center [526, 310] width 347 height 40
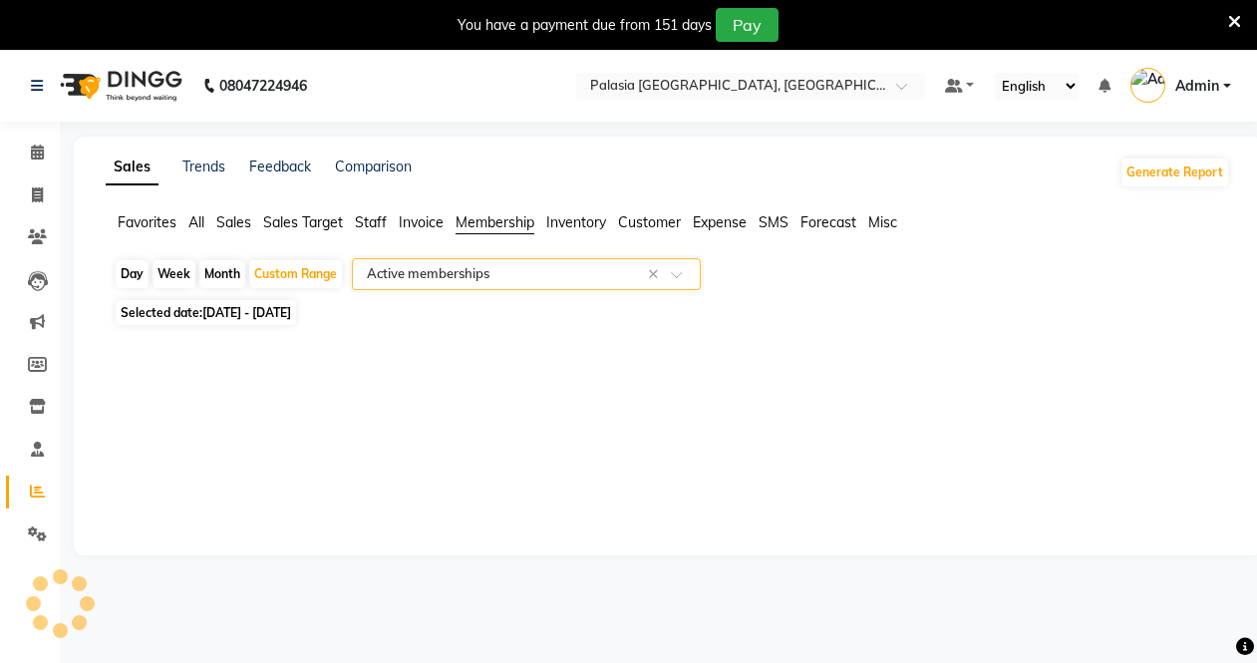
select select "full_report"
select select "csv"
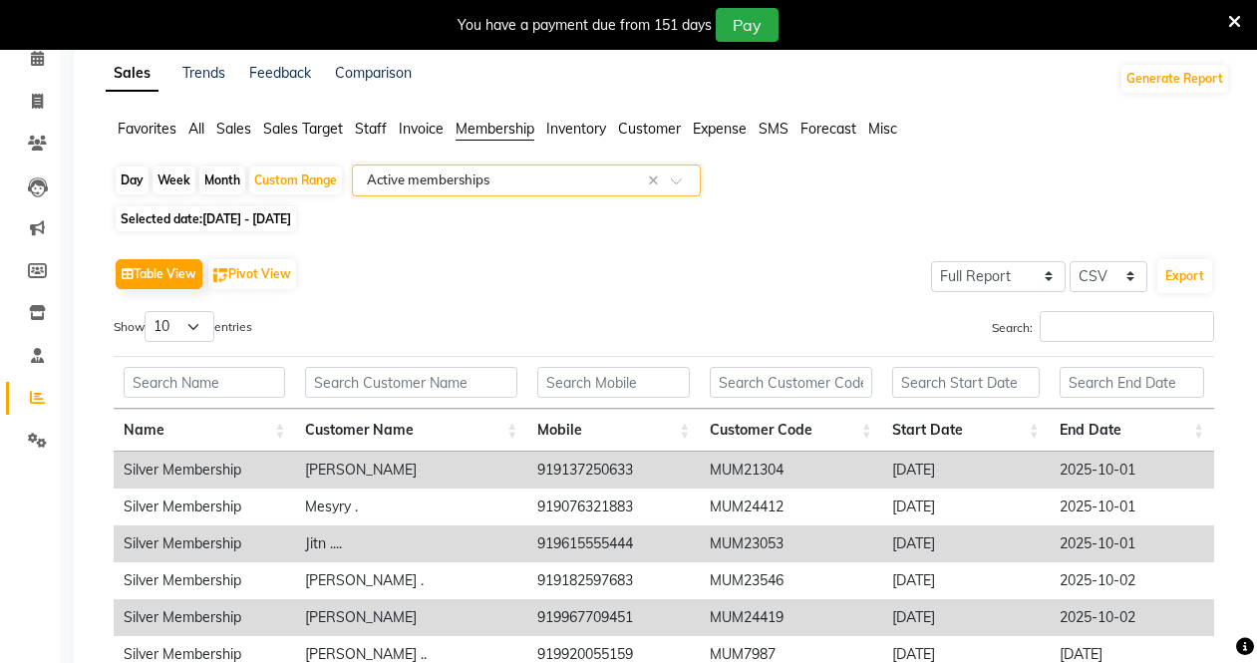
scroll to position [20, 0]
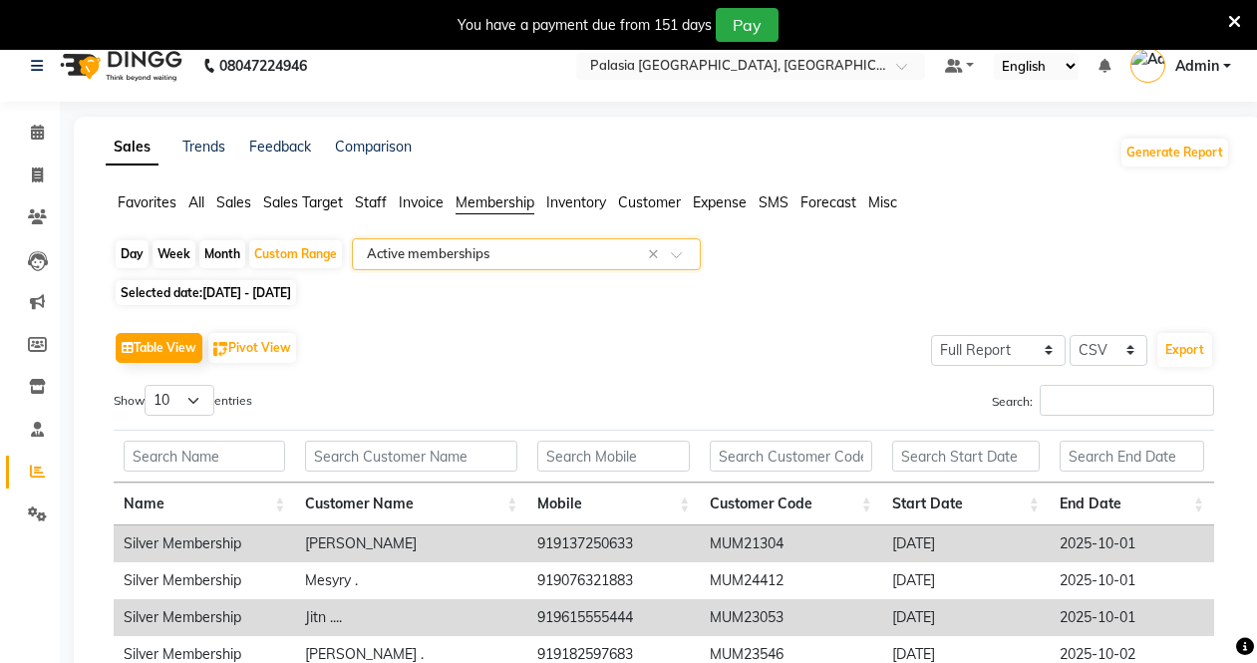
click at [453, 262] on input "text" at bounding box center [506, 254] width 287 height 20
click at [843, 352] on div "Table View Pivot View Select Full Report Filtered Report Select CSV PDF Export" at bounding box center [664, 348] width 1100 height 42
click at [360, 198] on span "Staff" at bounding box center [371, 202] width 32 height 18
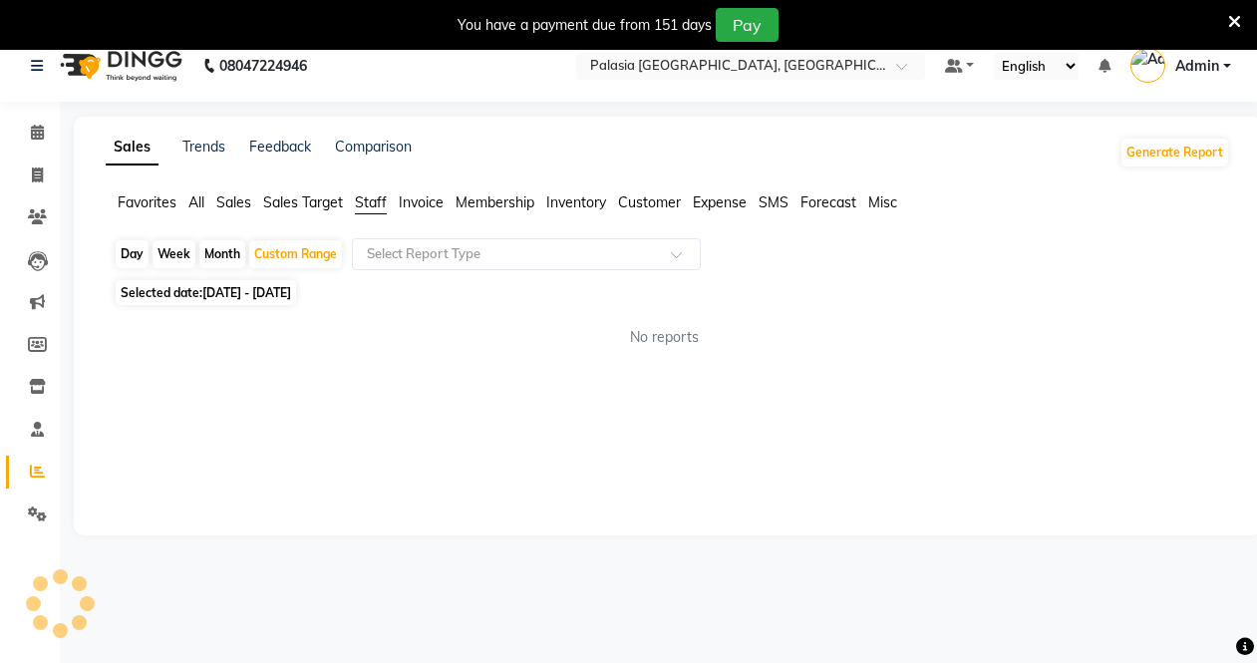
click at [276, 201] on span "Sales Target" at bounding box center [303, 202] width 80 height 18
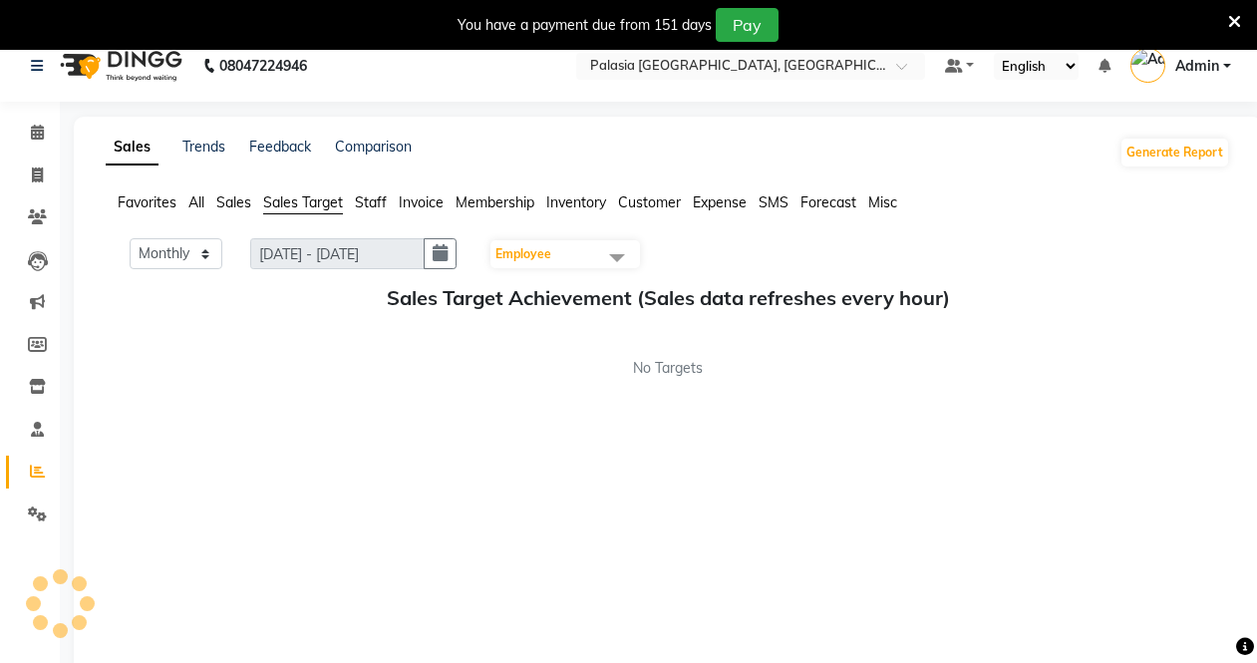
click at [236, 209] on span "Sales" at bounding box center [233, 202] width 35 height 18
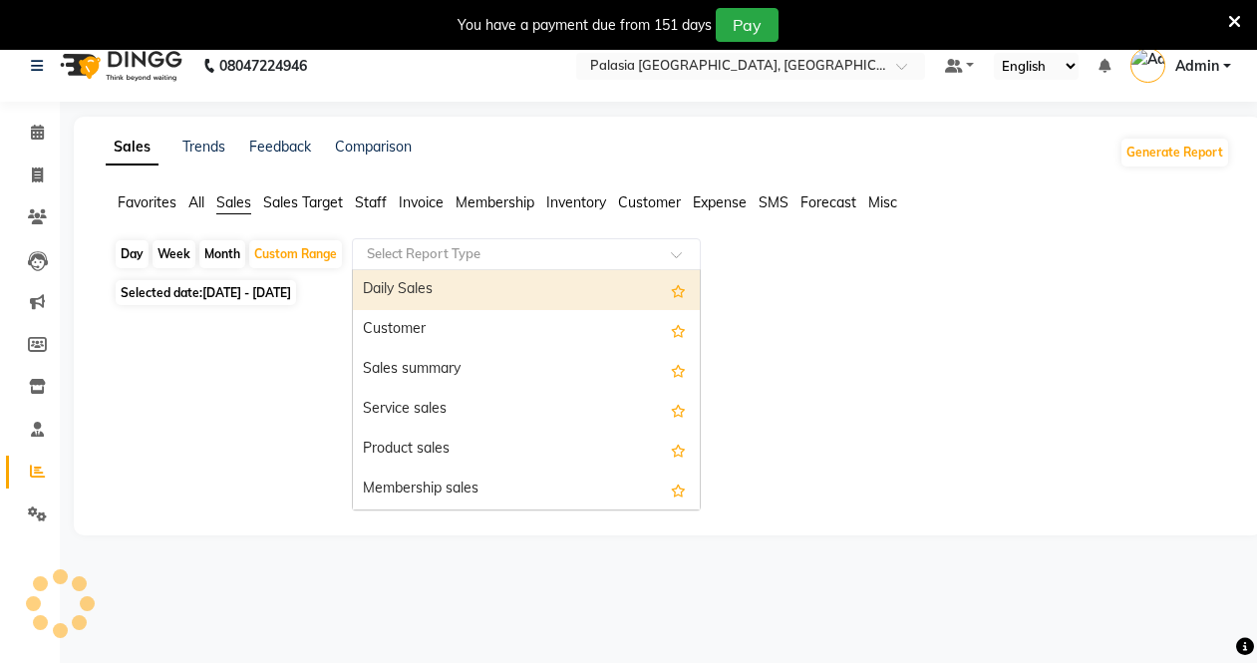
click at [426, 247] on input "text" at bounding box center [506, 254] width 287 height 20
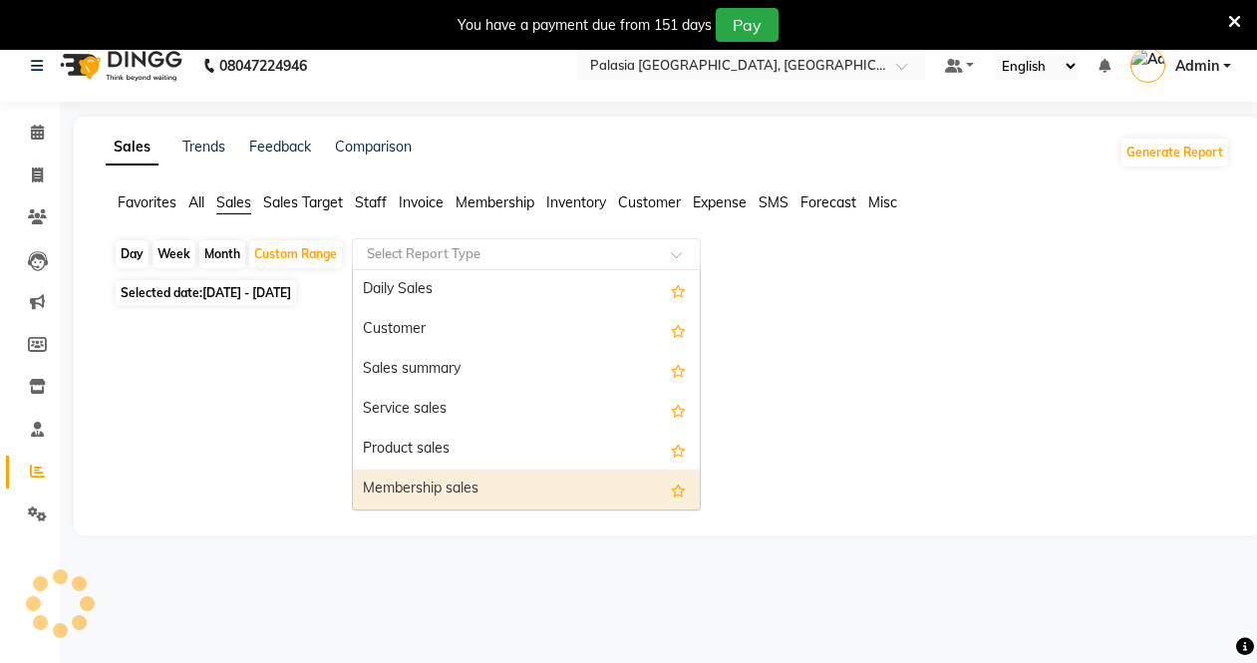
click at [470, 479] on div "Membership sales" at bounding box center [526, 489] width 347 height 40
select select "full_report"
select select "csv"
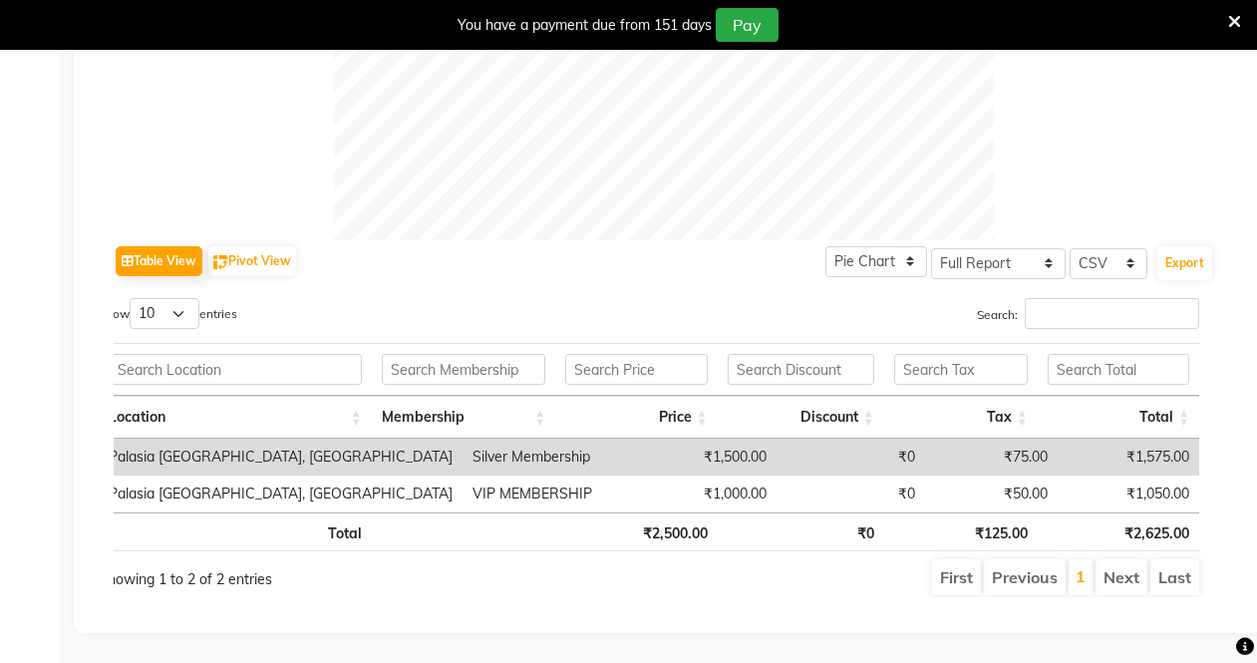
scroll to position [0, 0]
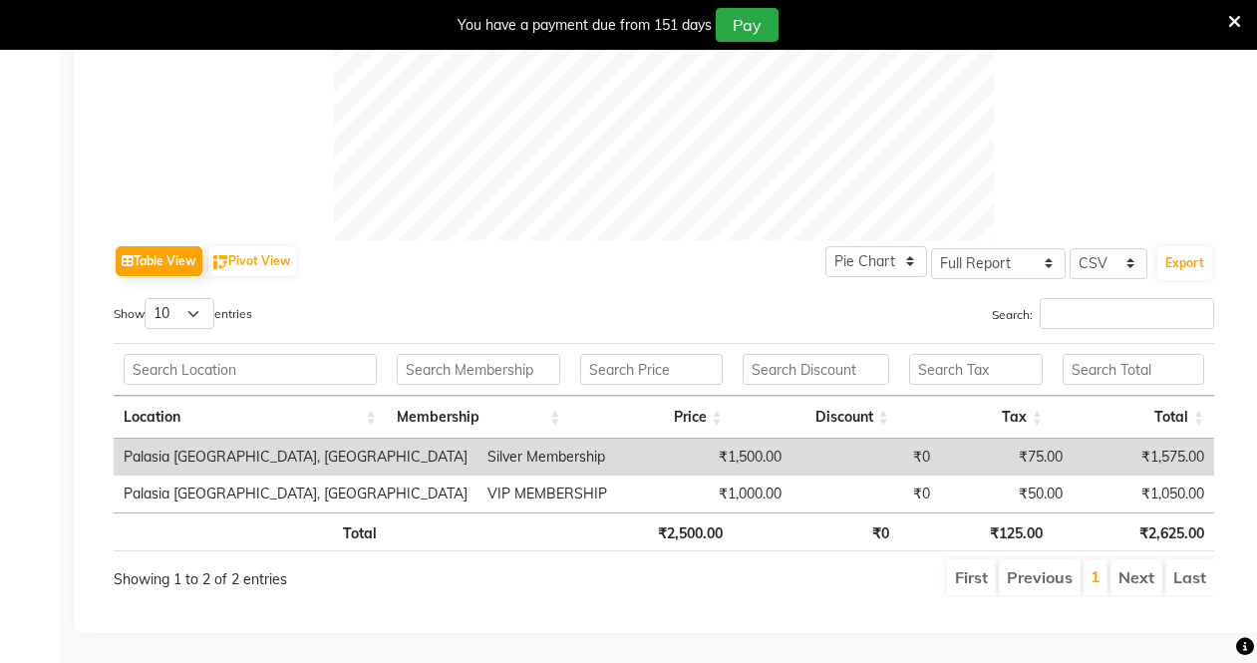
click at [515, 562] on div "Showing 1 to 2 of 2 entries" at bounding box center [335, 573] width 442 height 33
click at [589, 563] on div "First Previous 1 Next Last" at bounding box center [900, 577] width 660 height 40
drag, startPoint x: 637, startPoint y: 569, endPoint x: 704, endPoint y: 569, distance: 66.8
click at [678, 569] on ul "First Previous 1 Next Last" at bounding box center [900, 577] width 630 height 36
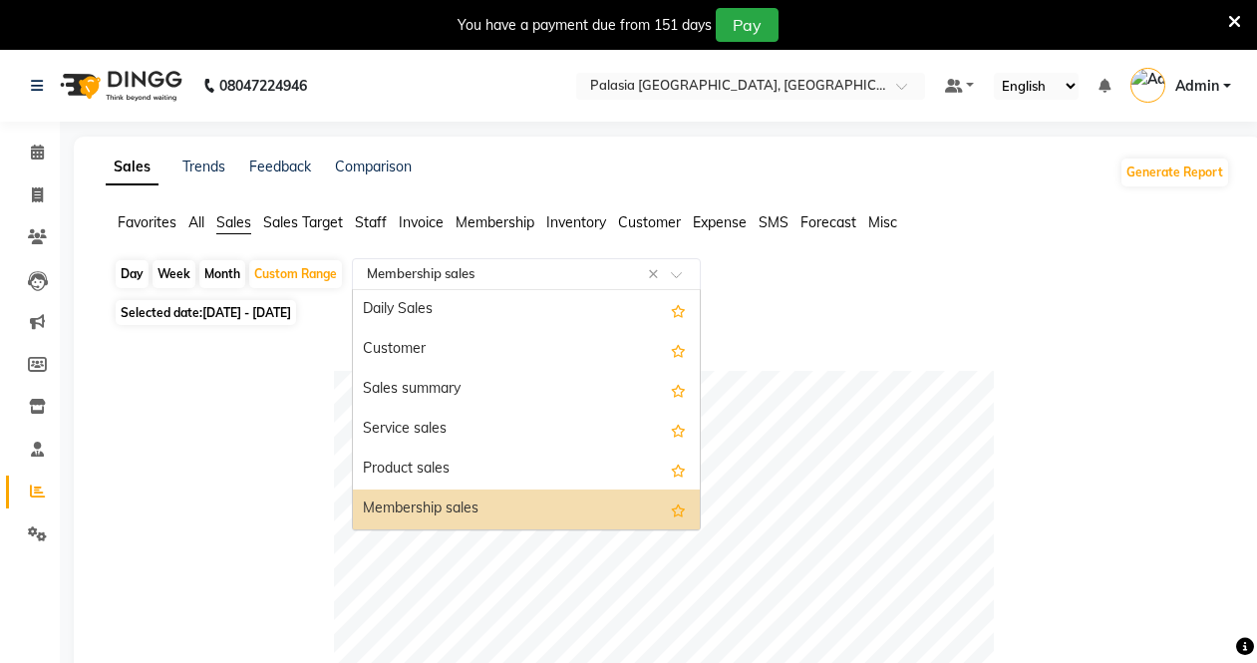
click at [479, 275] on input "text" at bounding box center [506, 274] width 287 height 20
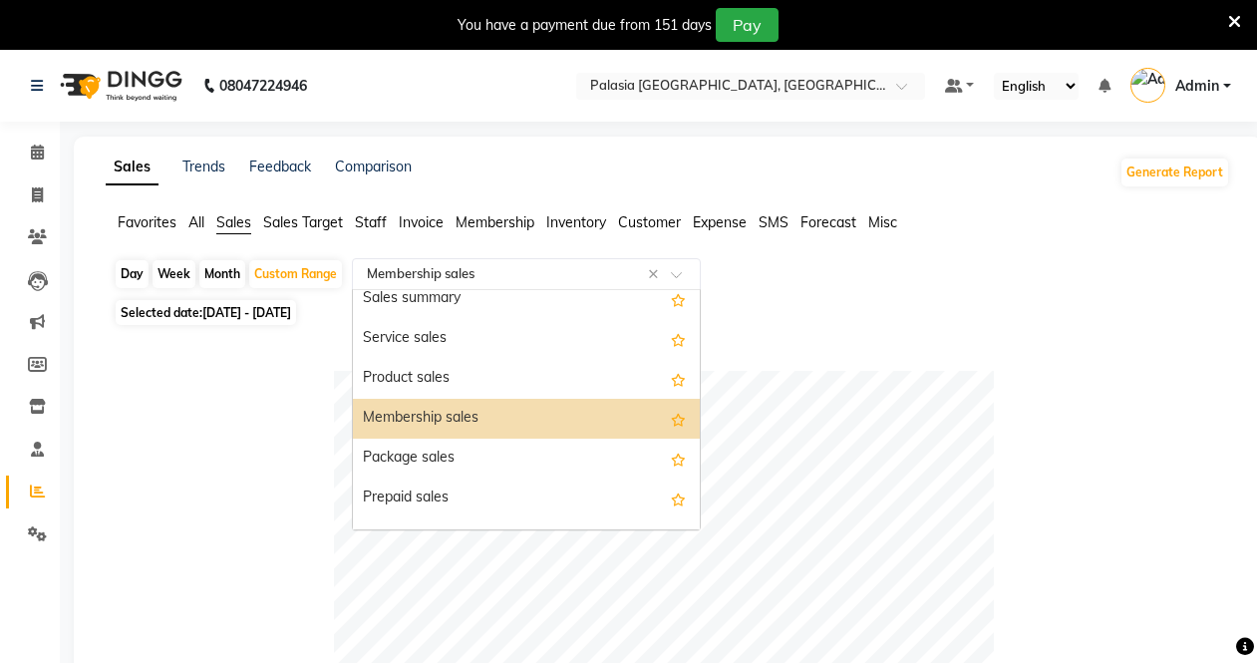
scroll to position [80, 0]
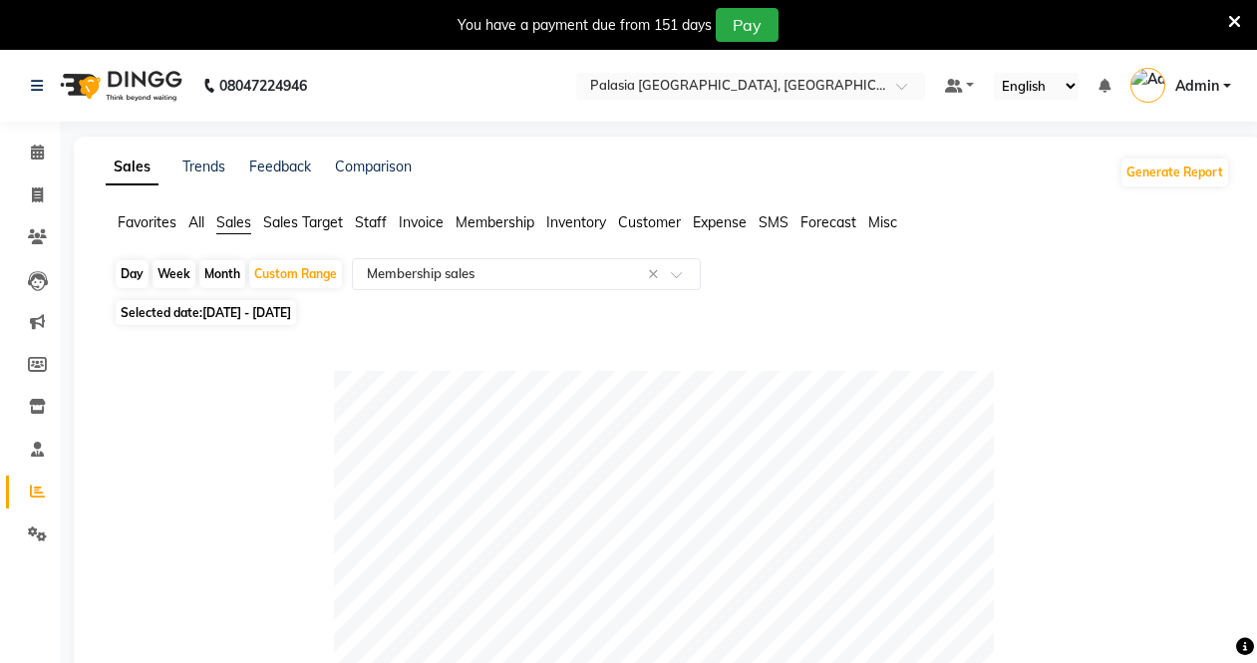
click at [364, 221] on span "Staff" at bounding box center [371, 222] width 32 height 18
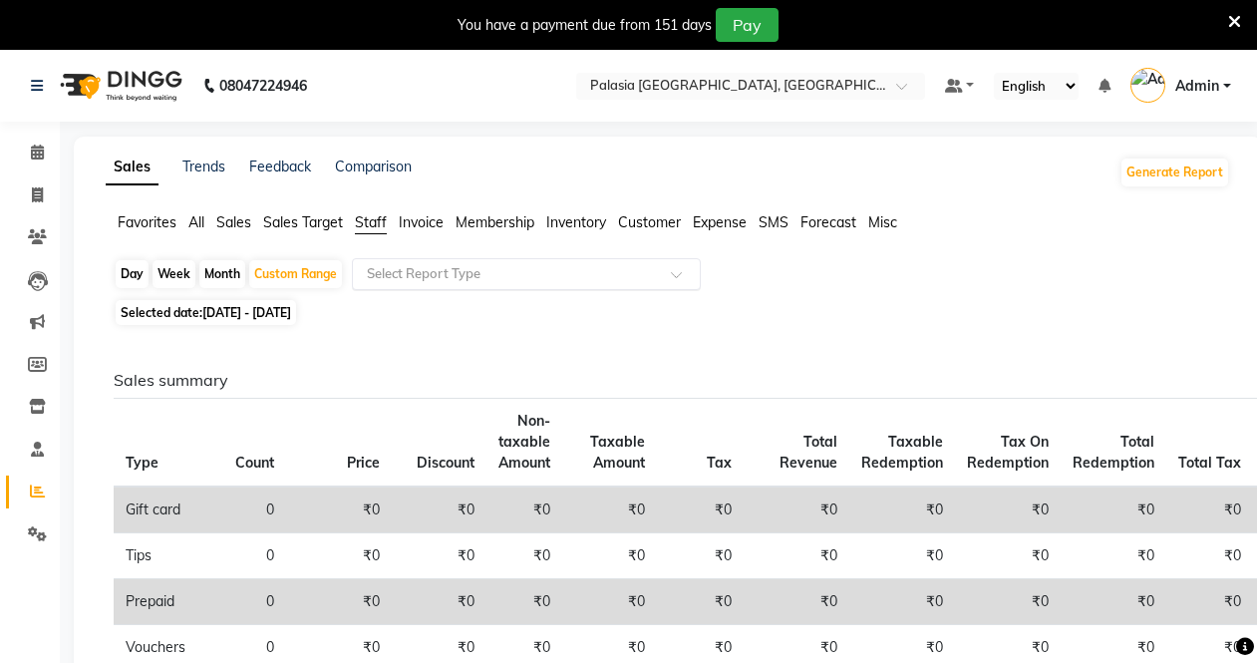
click at [436, 274] on input "text" at bounding box center [506, 274] width 287 height 20
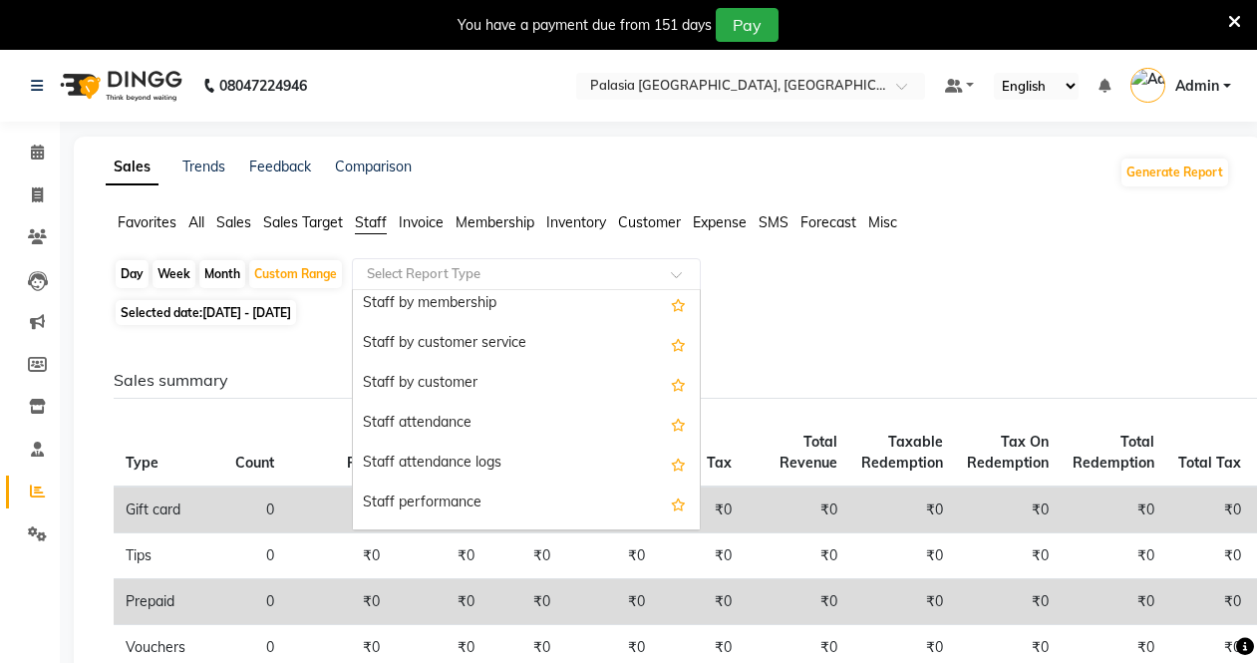
scroll to position [100, 0]
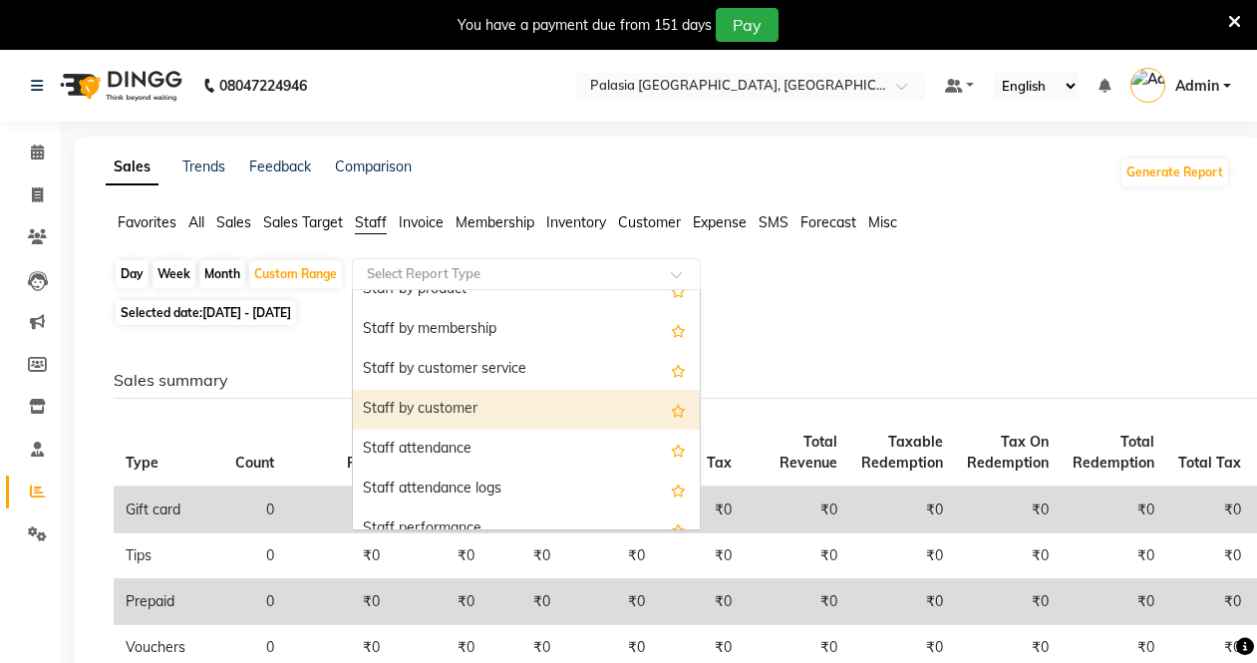
click at [532, 408] on div "Staff by customer" at bounding box center [526, 410] width 347 height 40
select select "full_report"
select select "csv"
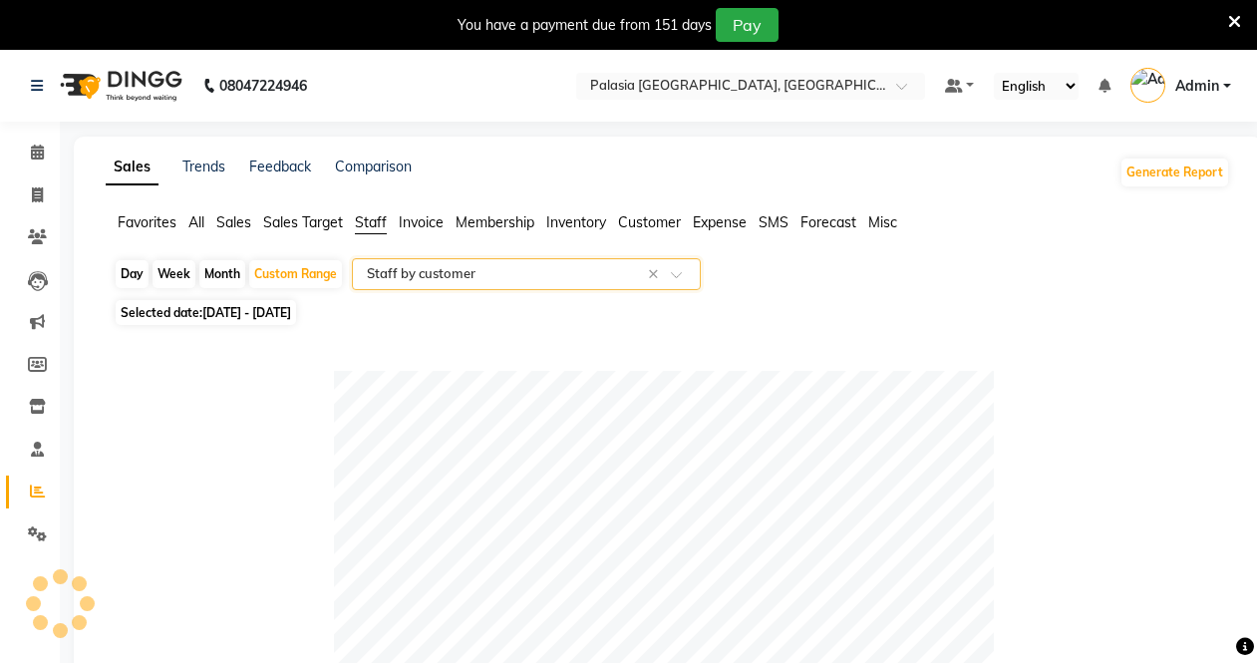
click at [517, 288] on div "Select Report Type × Staff by customer ×" at bounding box center [526, 274] width 349 height 32
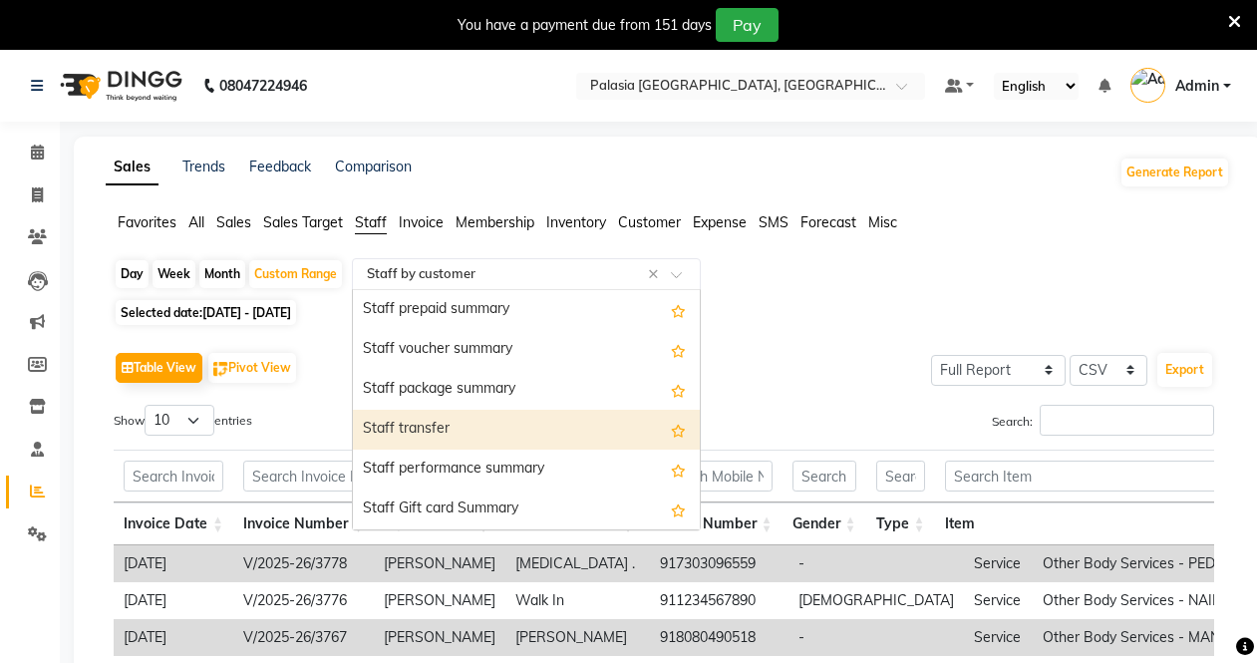
scroll to position [498, 0]
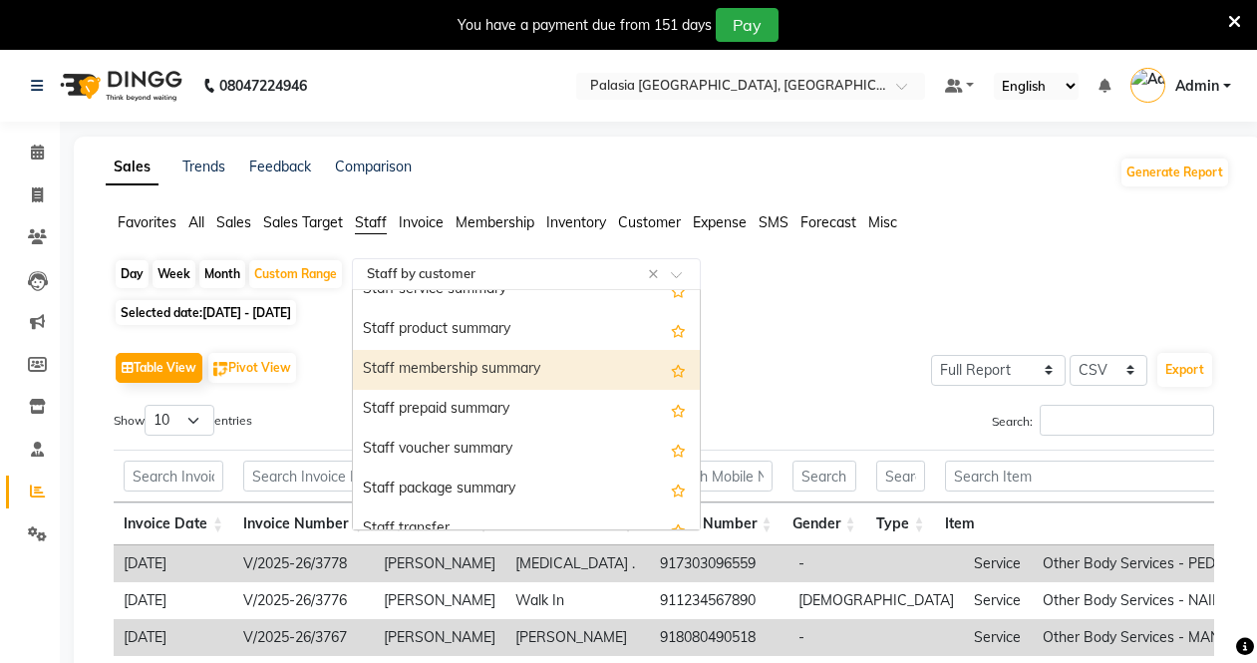
click at [521, 370] on div "Staff membership summary" at bounding box center [526, 370] width 347 height 40
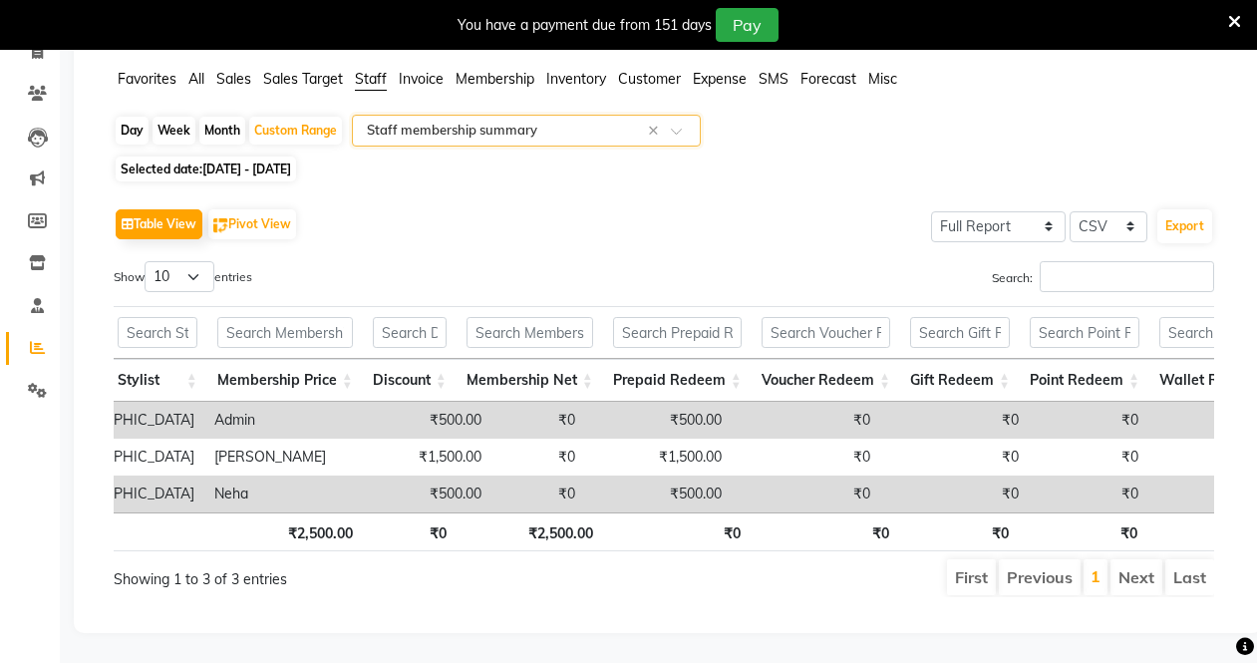
scroll to position [0, 273]
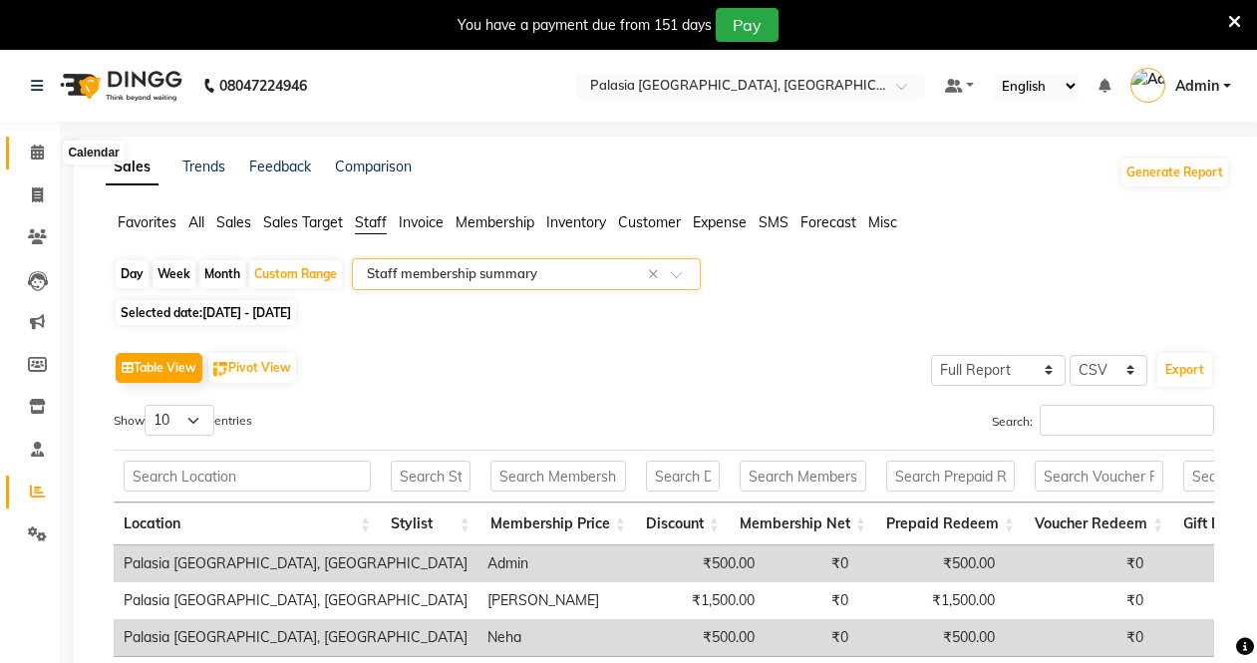
click at [41, 163] on span at bounding box center [37, 153] width 35 height 23
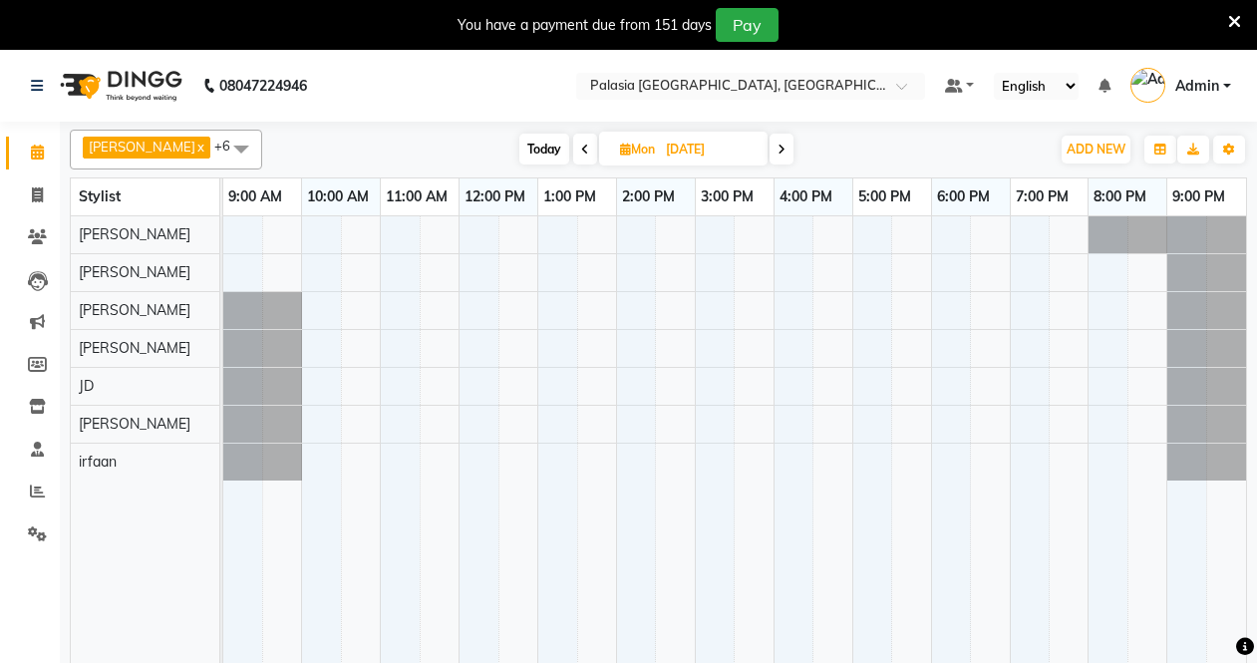
click at [690, 151] on input "22-09-2025" at bounding box center [710, 150] width 100 height 30
select select "9"
select select "2025"
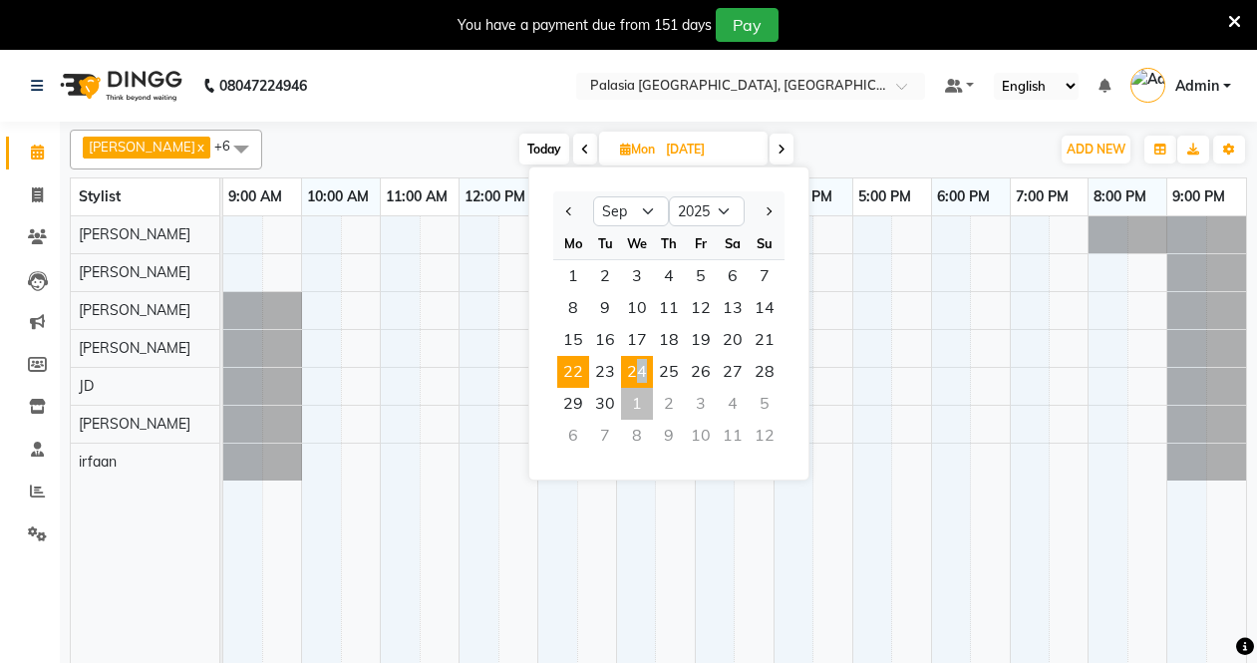
click at [632, 364] on span "24" at bounding box center [637, 372] width 32 height 32
type input "24-09-2025"
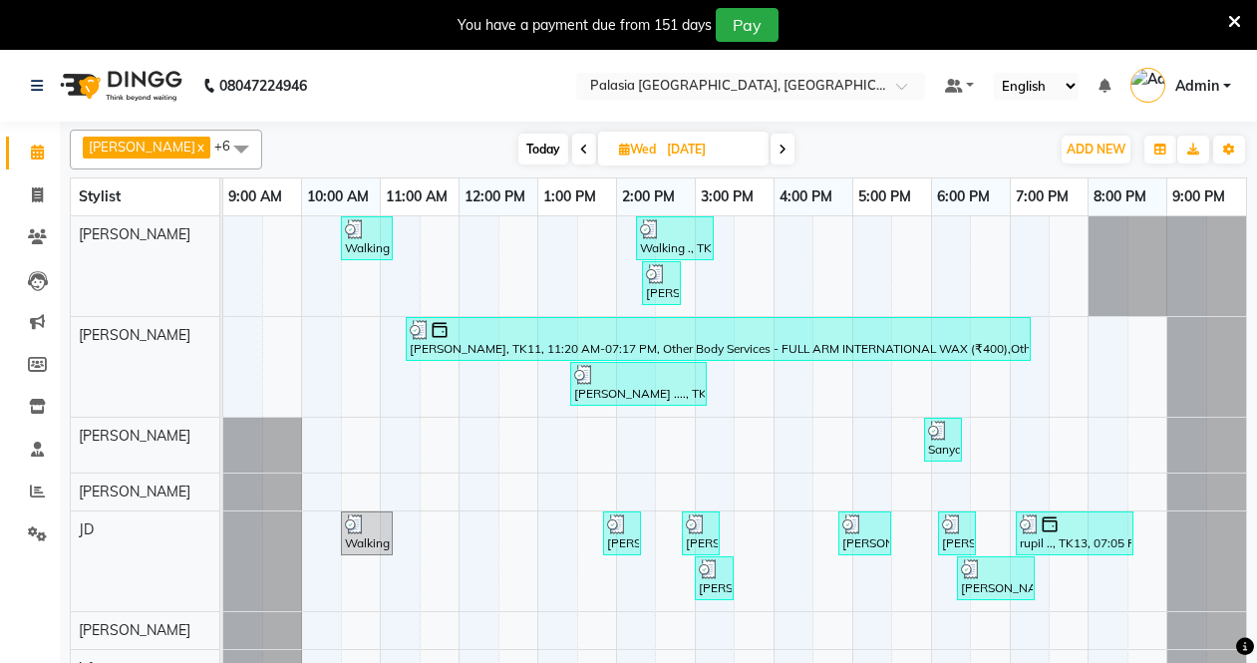
click at [689, 148] on input "24-09-2025" at bounding box center [711, 150] width 100 height 30
select select "9"
select select "2025"
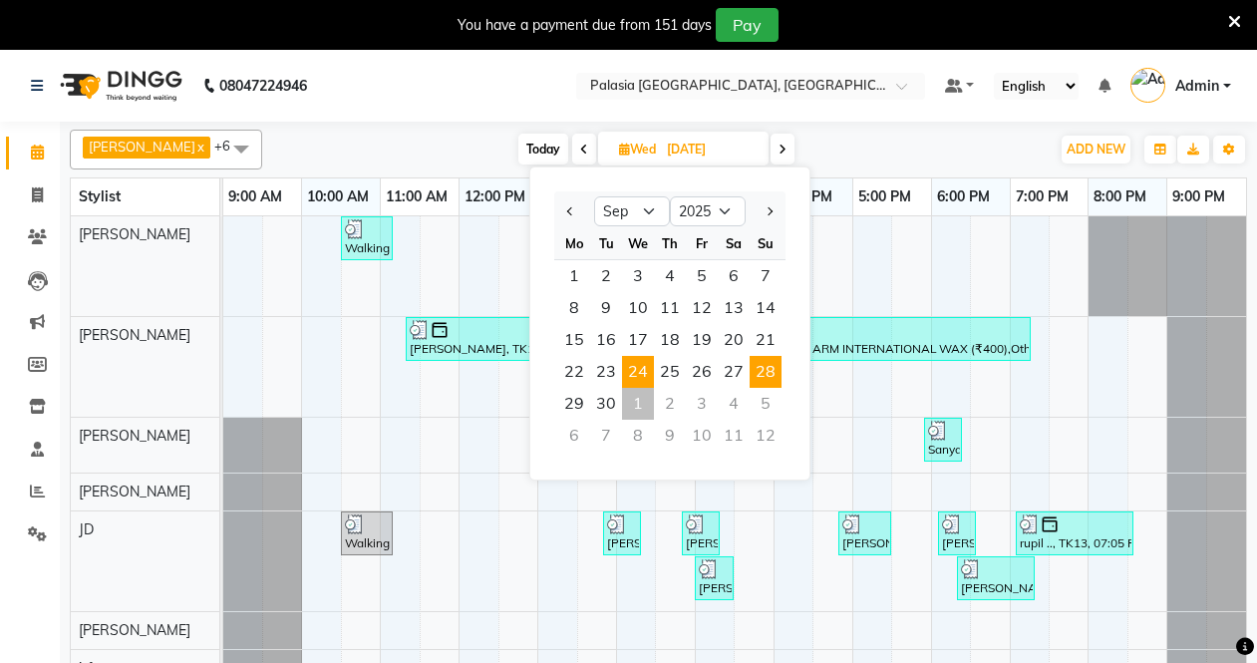
click at [760, 362] on span "28" at bounding box center [766, 372] width 32 height 32
type input "28-09-2025"
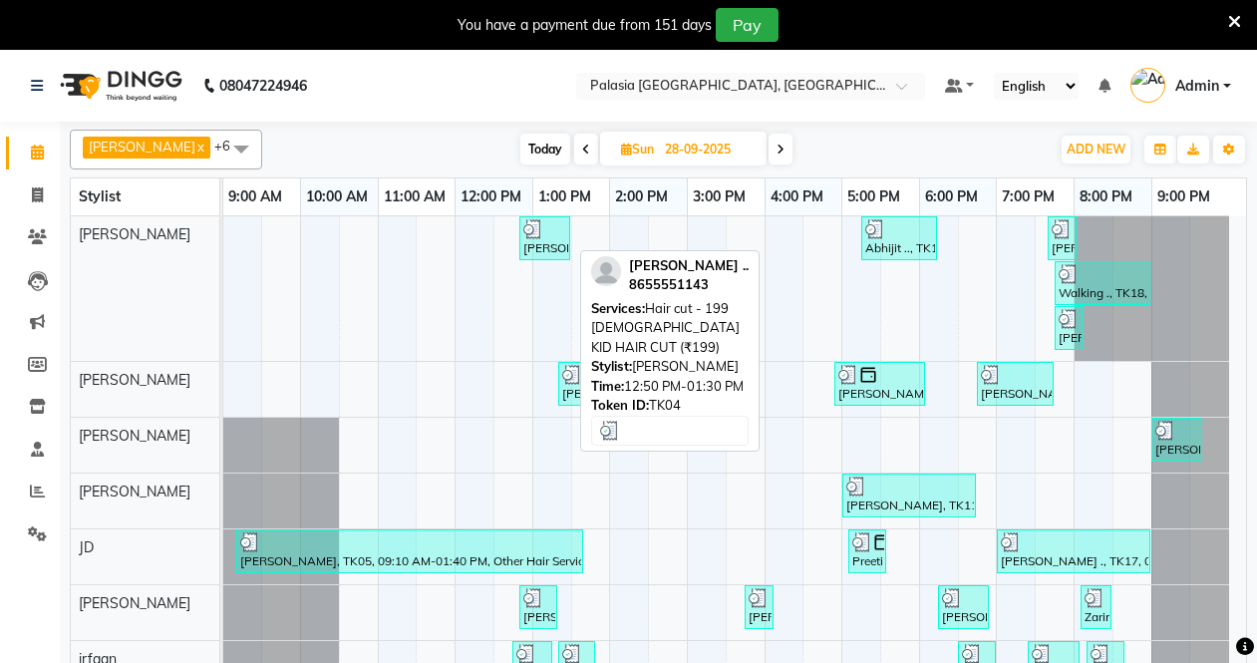
click at [559, 244] on div "Pratab .., TK04, 12:50 PM-01:30 PM, Hair cut - 199 MALE KID HAIR CUT (₹199)" at bounding box center [544, 238] width 47 height 38
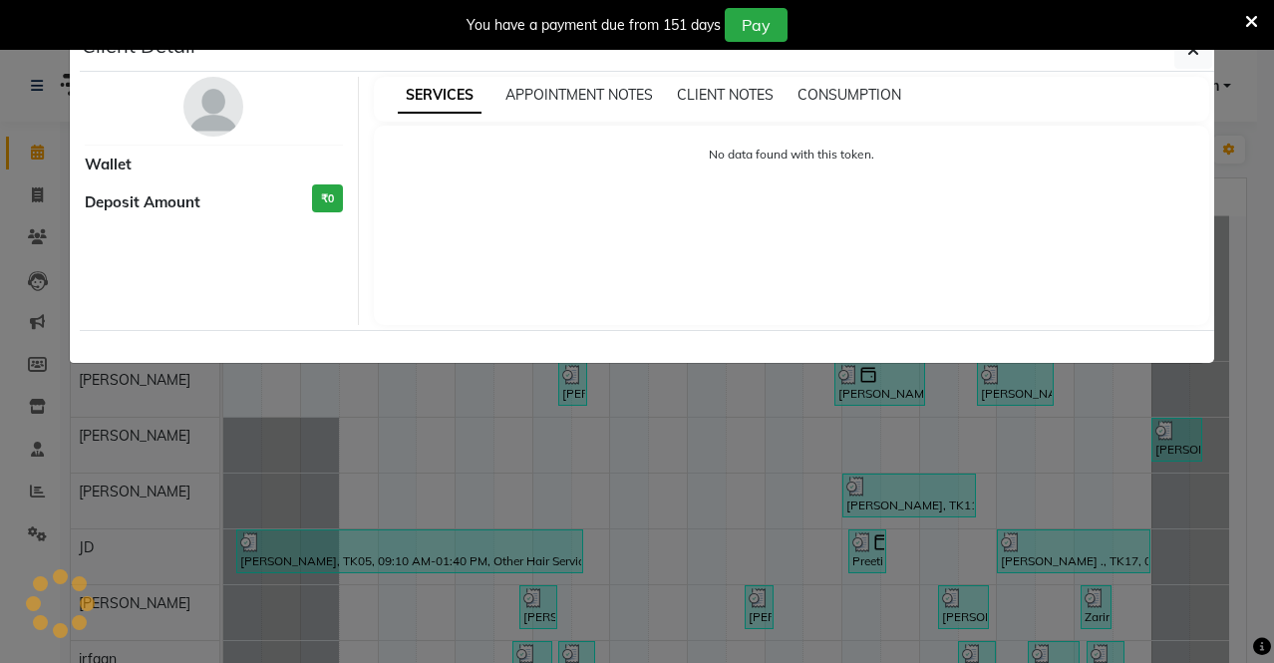
select select "3"
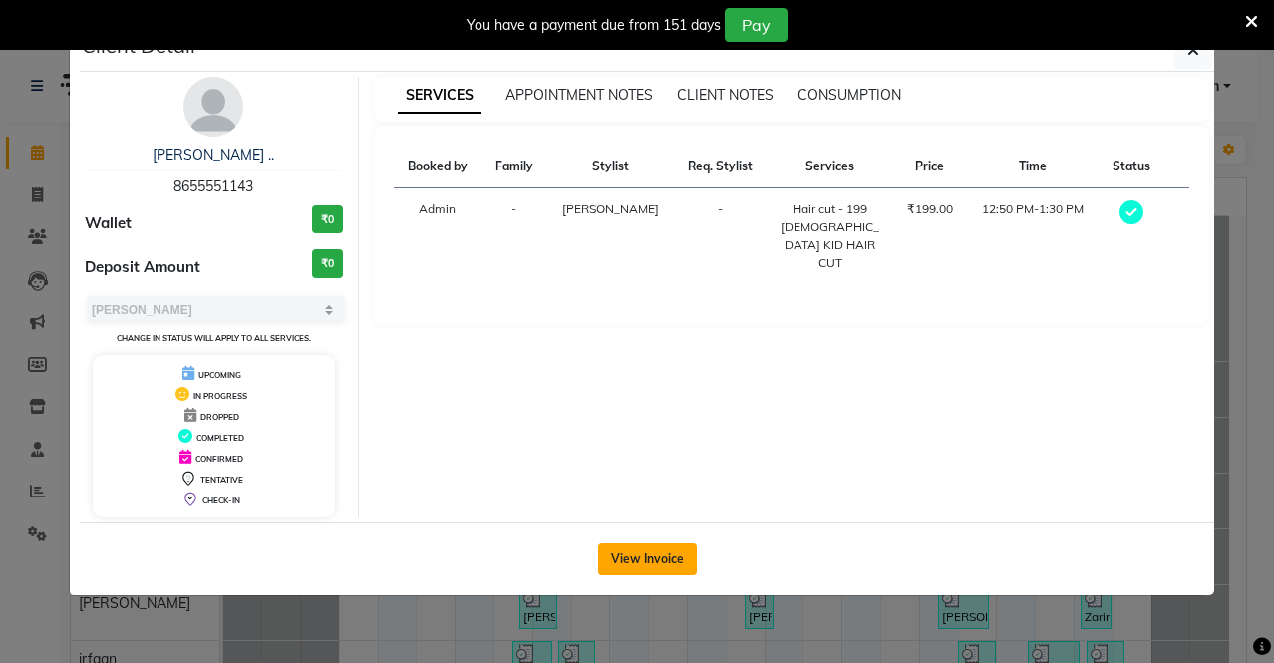
click at [631, 566] on button "View Invoice" at bounding box center [647, 559] width 99 height 32
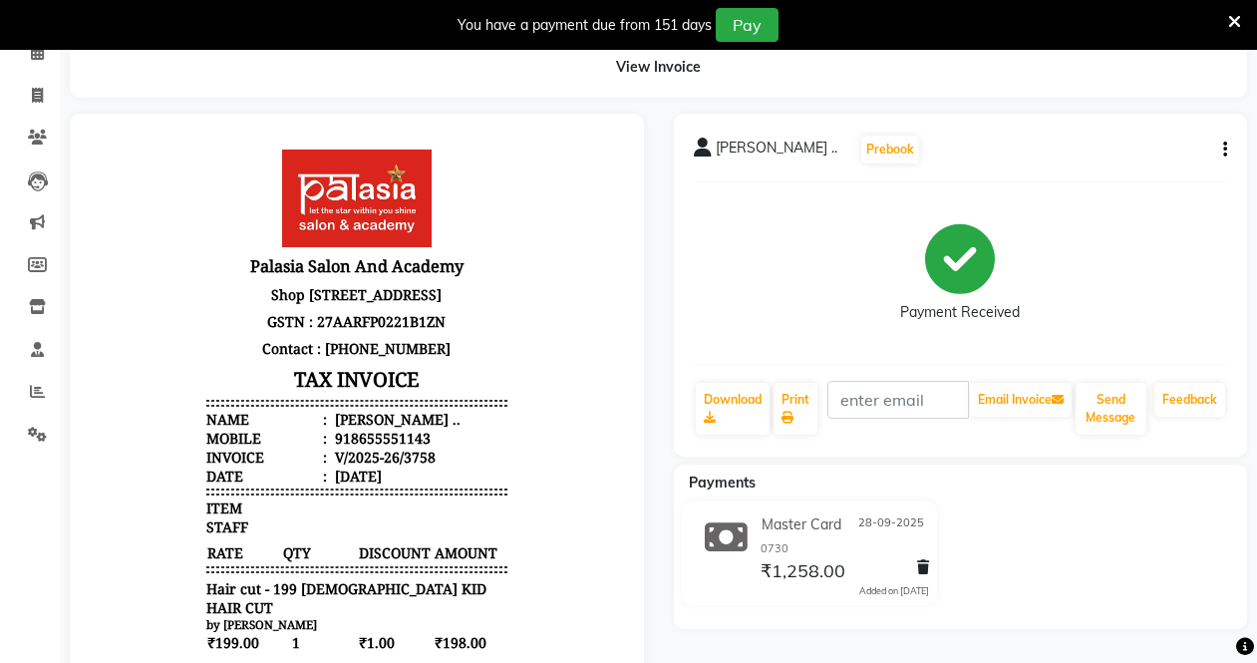
click at [1221, 145] on button "button" at bounding box center [1221, 150] width 12 height 21
click at [1127, 166] on div "Edit Invoice" at bounding box center [1125, 174] width 137 height 25
select select "service"
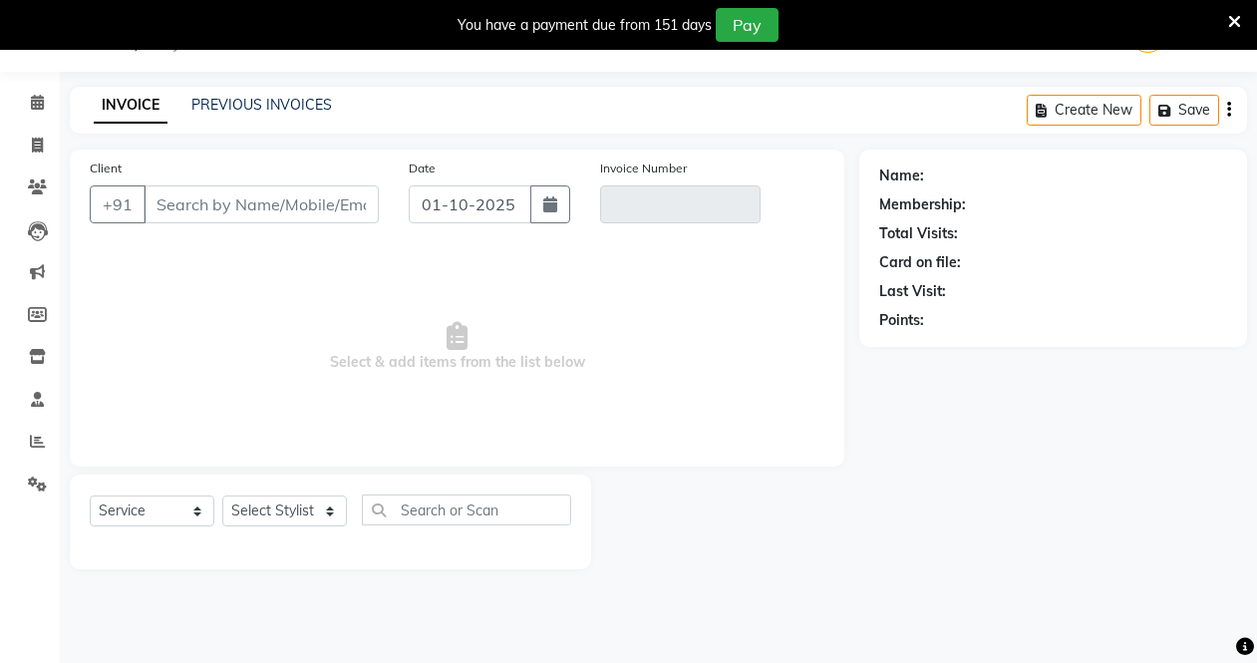
type input "8655551143"
type input "V/2025-26/3758"
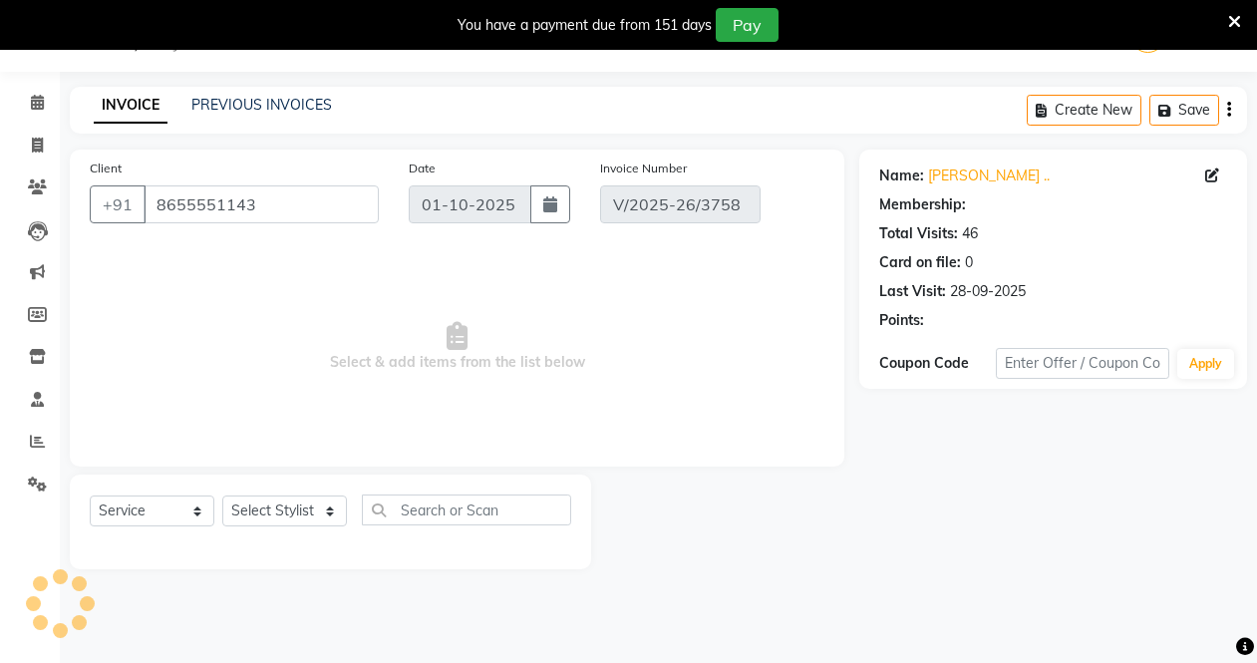
type input "28-09-2025"
select select "select"
select select "1: Object"
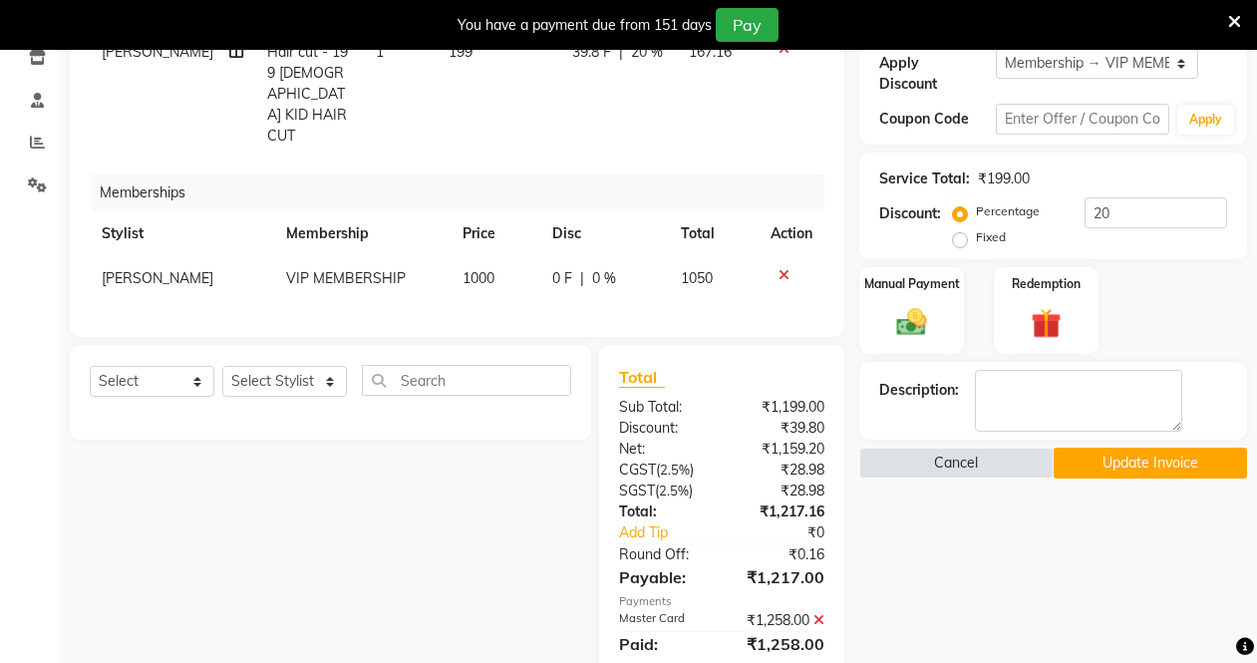
click at [170, 269] on span "[PERSON_NAME]" at bounding box center [158, 278] width 112 height 18
select select "46370"
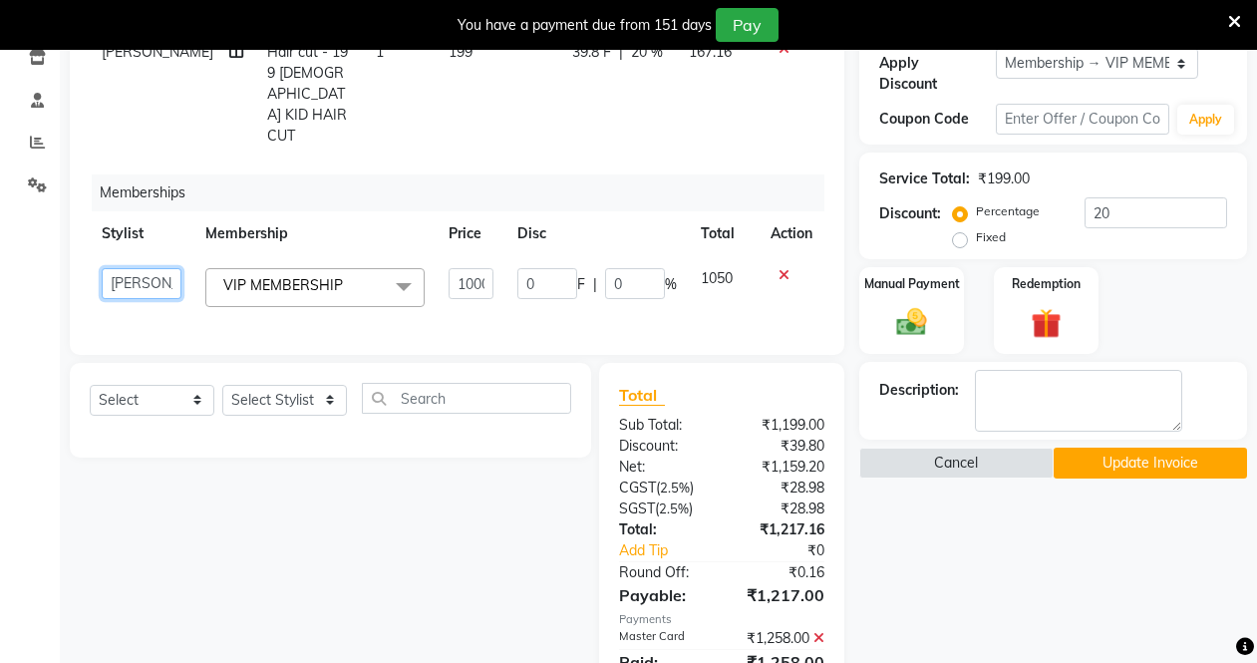
click at [170, 268] on select "Aarti wankhede Admin Aparna . Asir Salmani farhan siddiqui irfaan JD Kaif Salma…" at bounding box center [142, 283] width 80 height 31
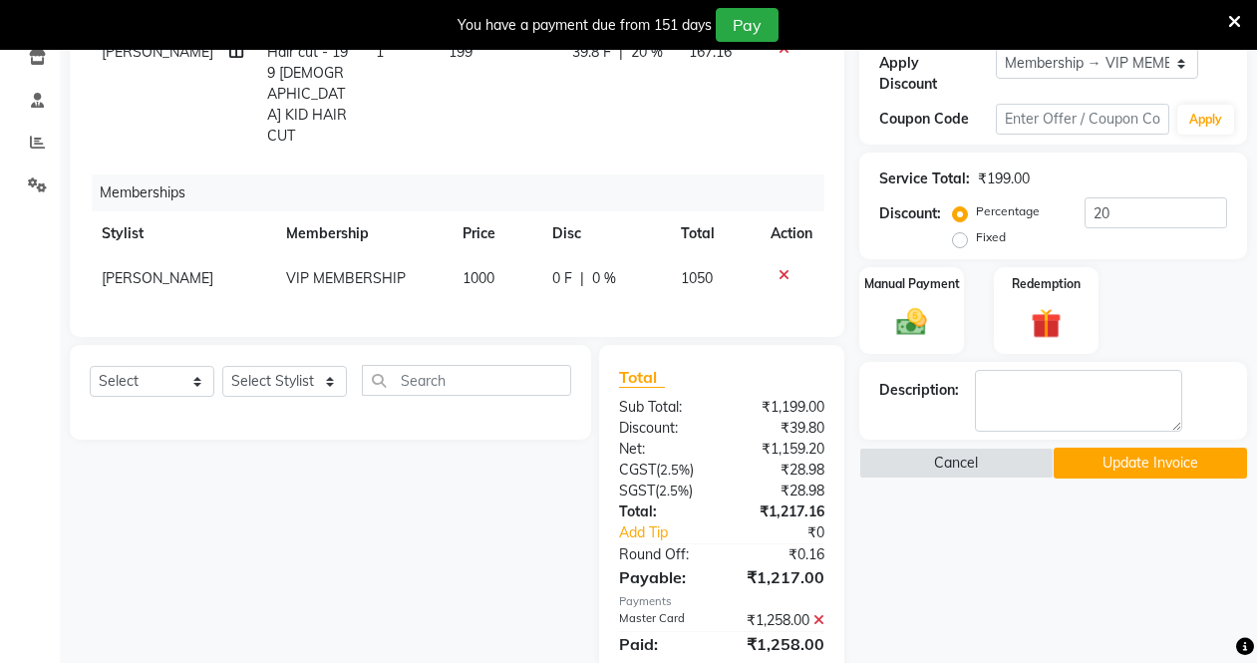
click at [1093, 452] on button "Update Invoice" at bounding box center [1149, 463] width 193 height 31
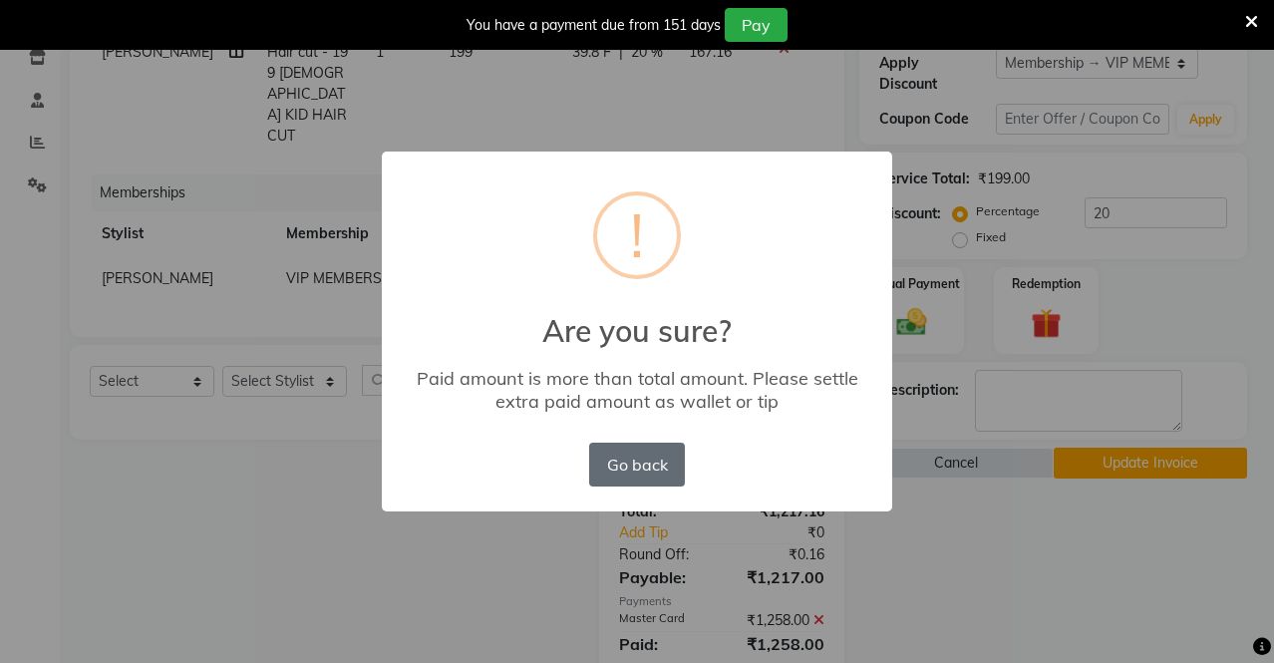
click at [629, 468] on button "Go back" at bounding box center [637, 465] width 96 height 44
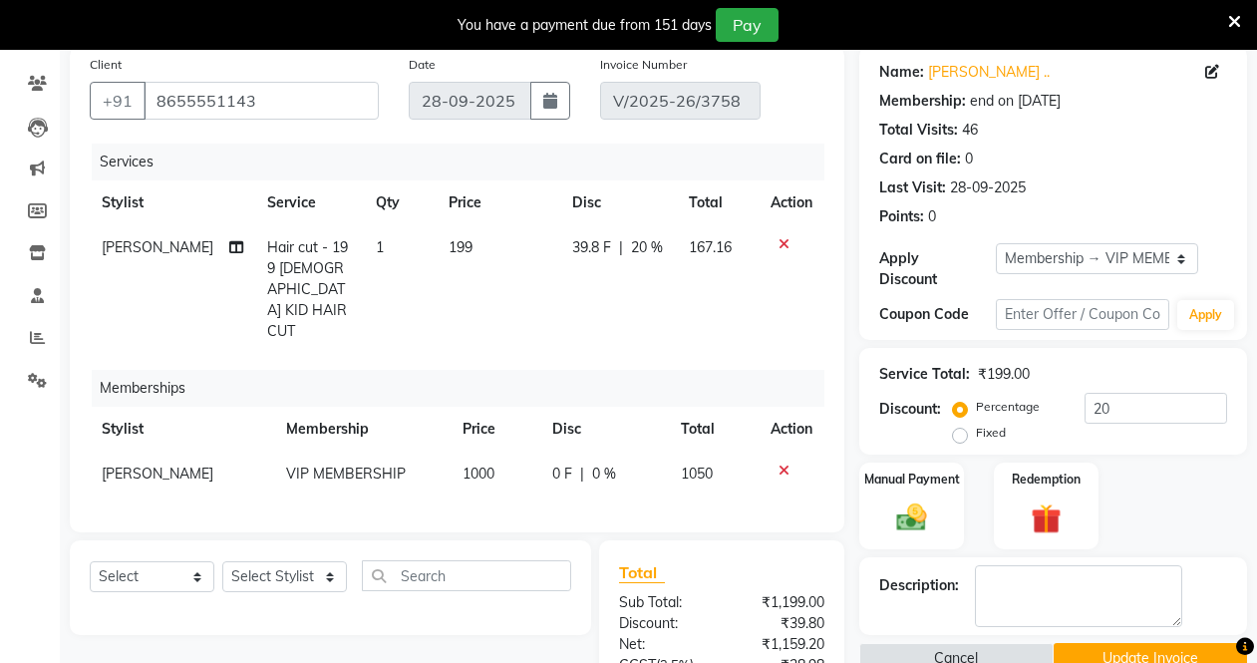
scroll to position [110, 0]
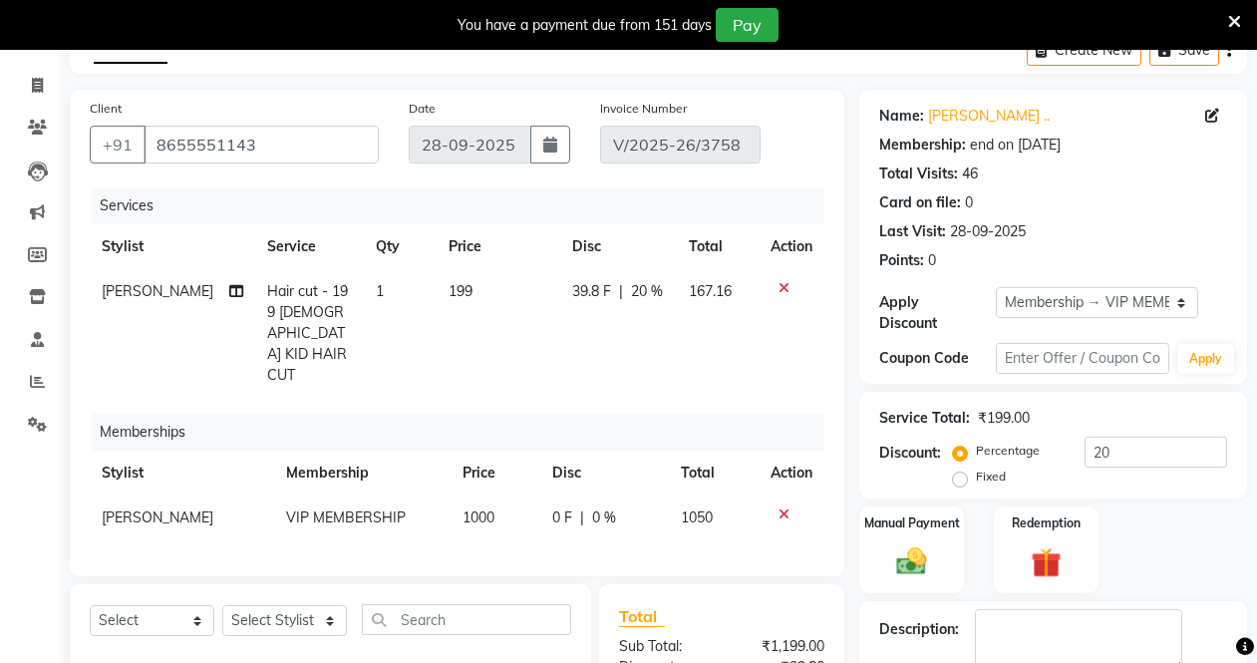
click at [592, 289] on span "39.8 F" at bounding box center [591, 291] width 39 height 21
select select "46370"
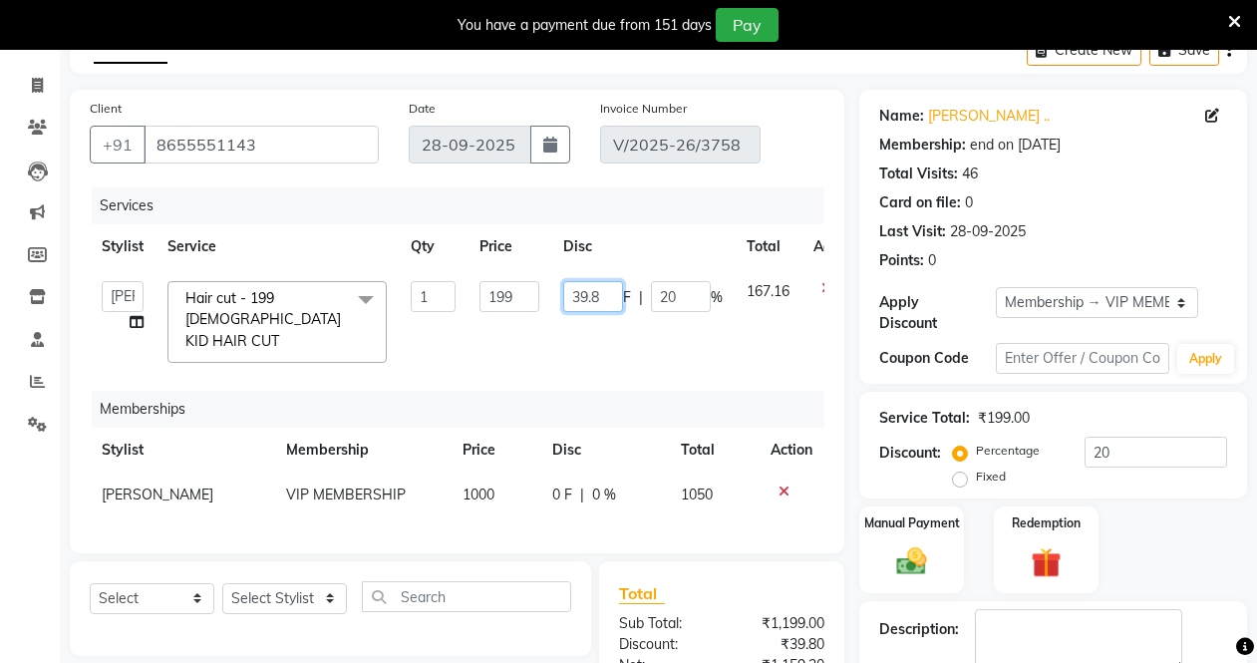
click at [605, 288] on input "39.8" at bounding box center [593, 296] width 60 height 31
type input "3"
click at [610, 353] on td "F | 20 %" at bounding box center [642, 322] width 183 height 106
select select "46370"
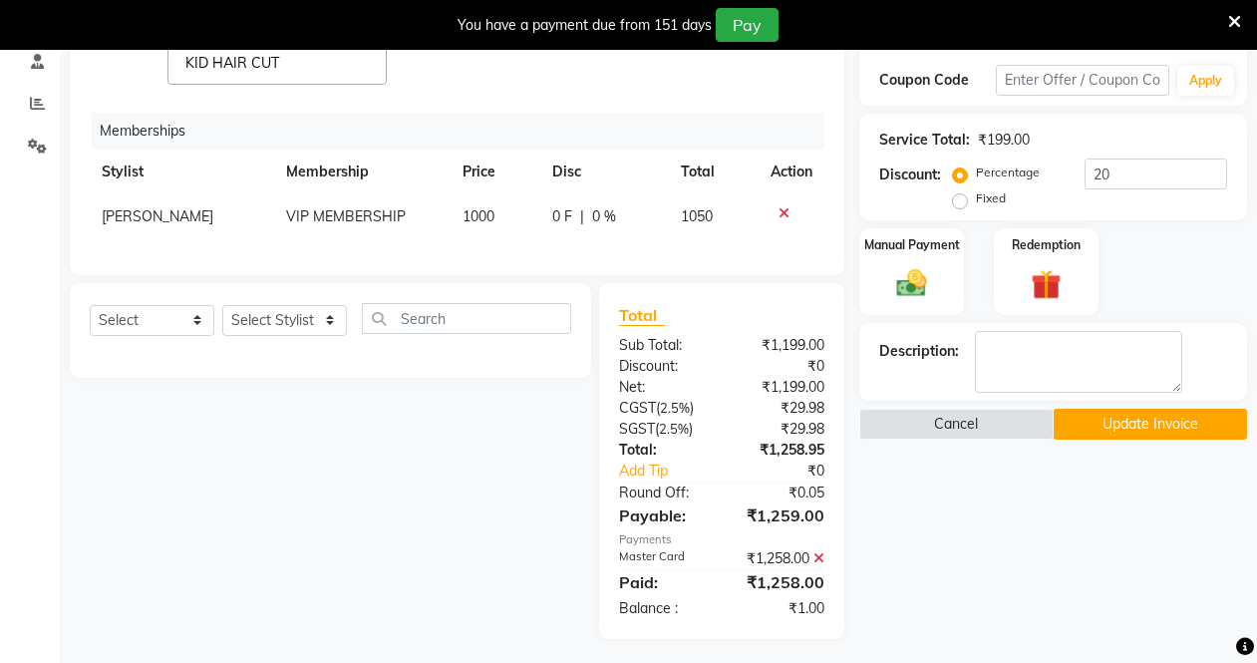
scroll to position [390, 0]
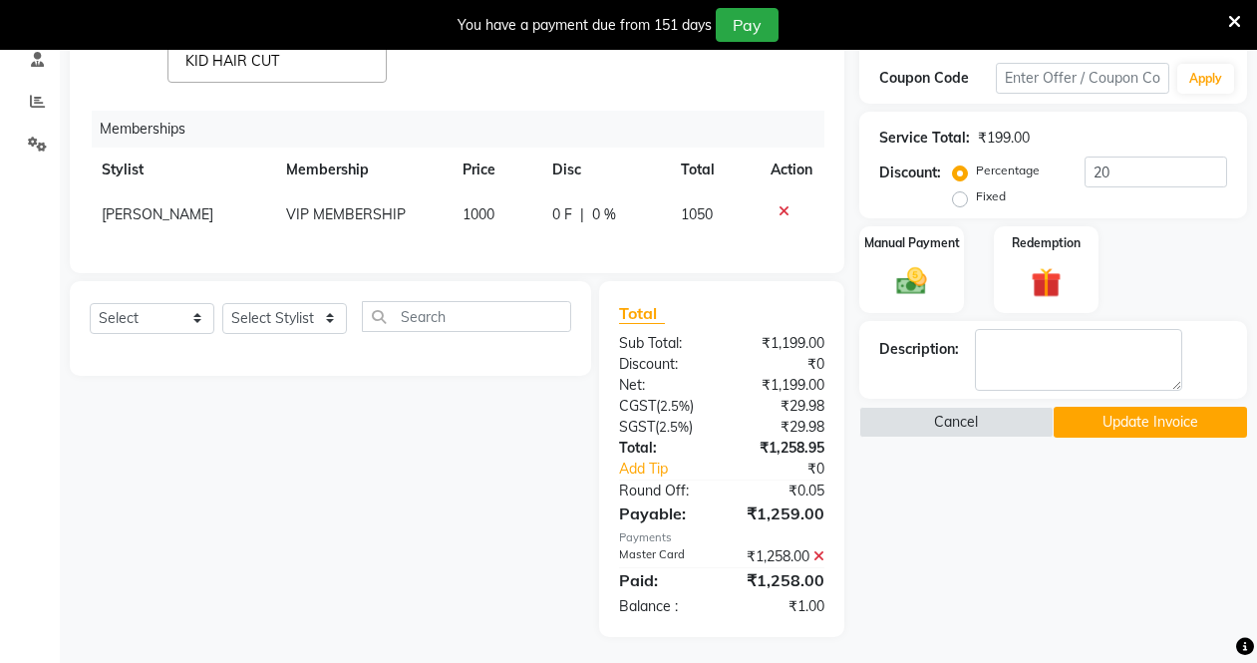
click at [1110, 417] on button "Update Invoice" at bounding box center [1149, 422] width 193 height 31
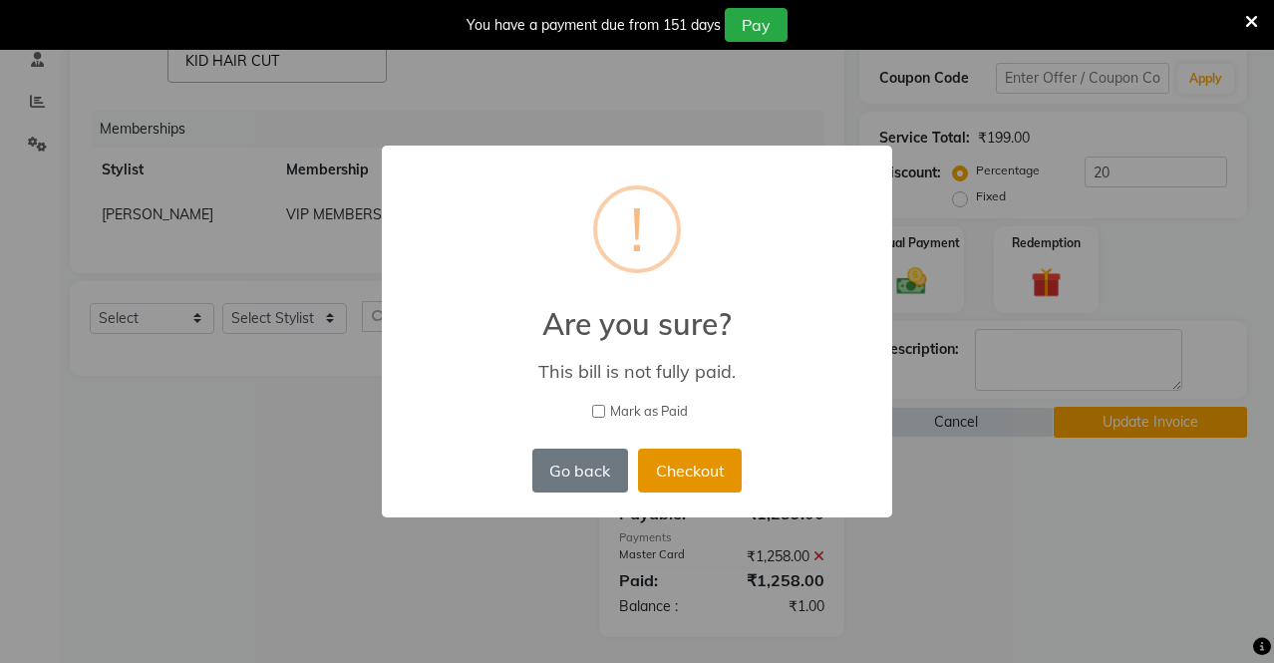
click at [665, 474] on button "Checkout" at bounding box center [690, 471] width 104 height 44
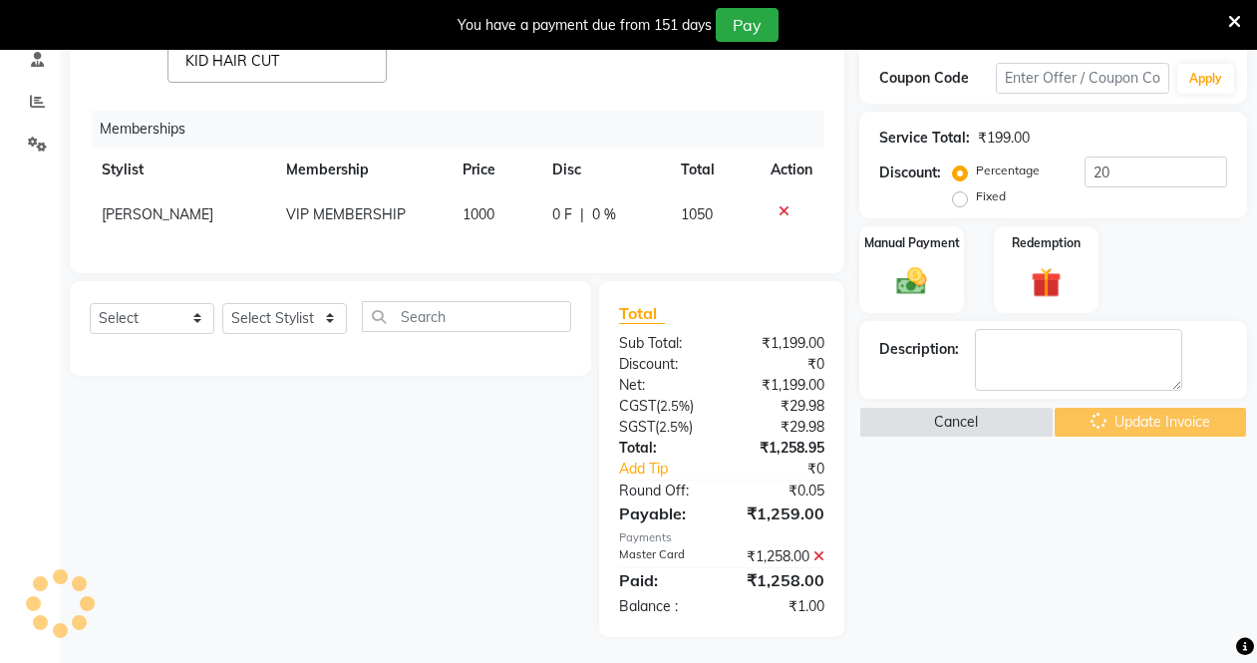
click at [1230, 19] on icon at bounding box center [1234, 22] width 13 height 18
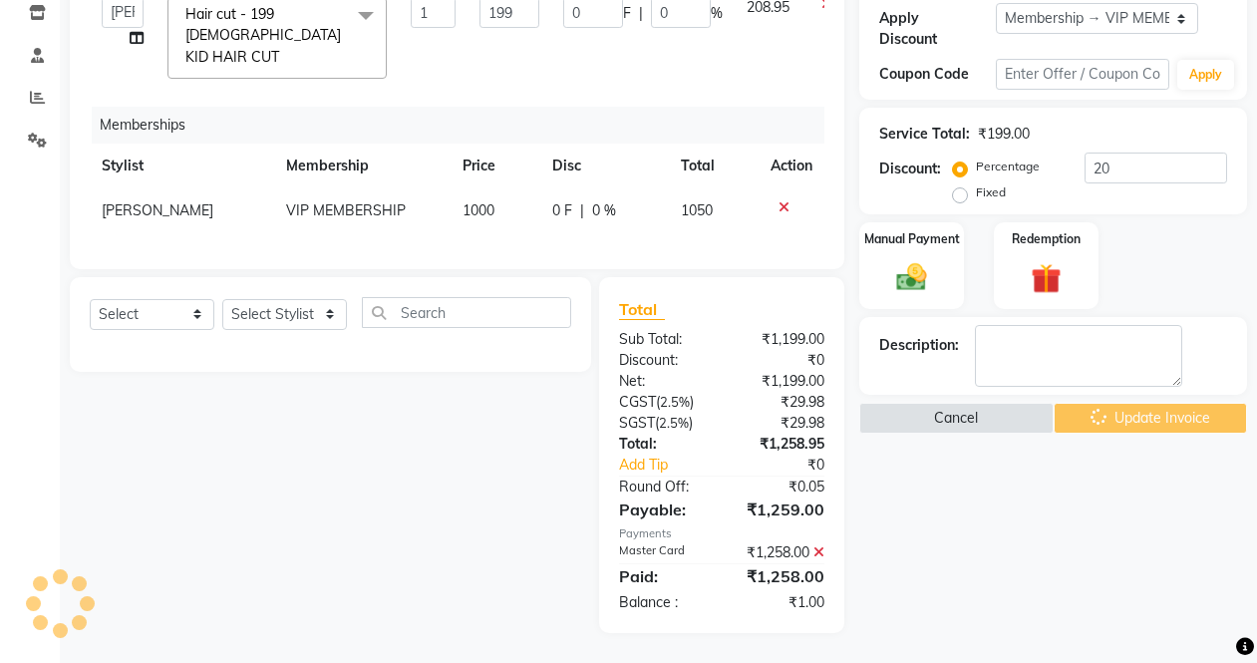
scroll to position [340, 0]
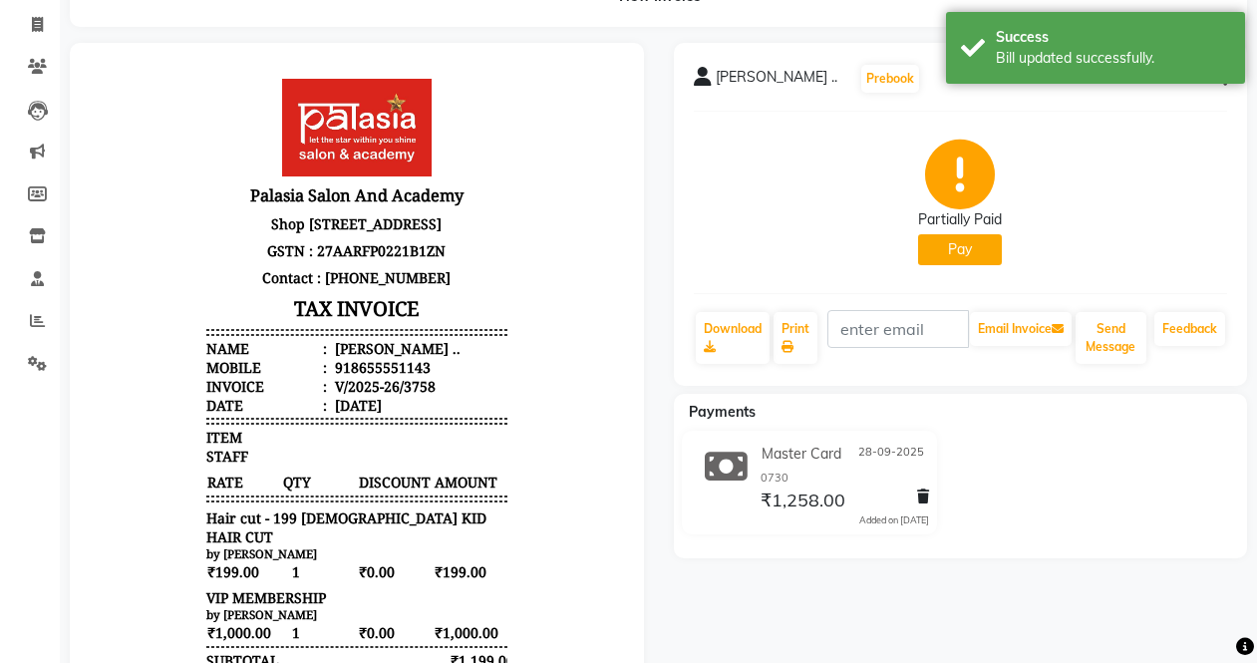
scroll to position [120, 0]
click at [28, 324] on span at bounding box center [37, 322] width 35 height 23
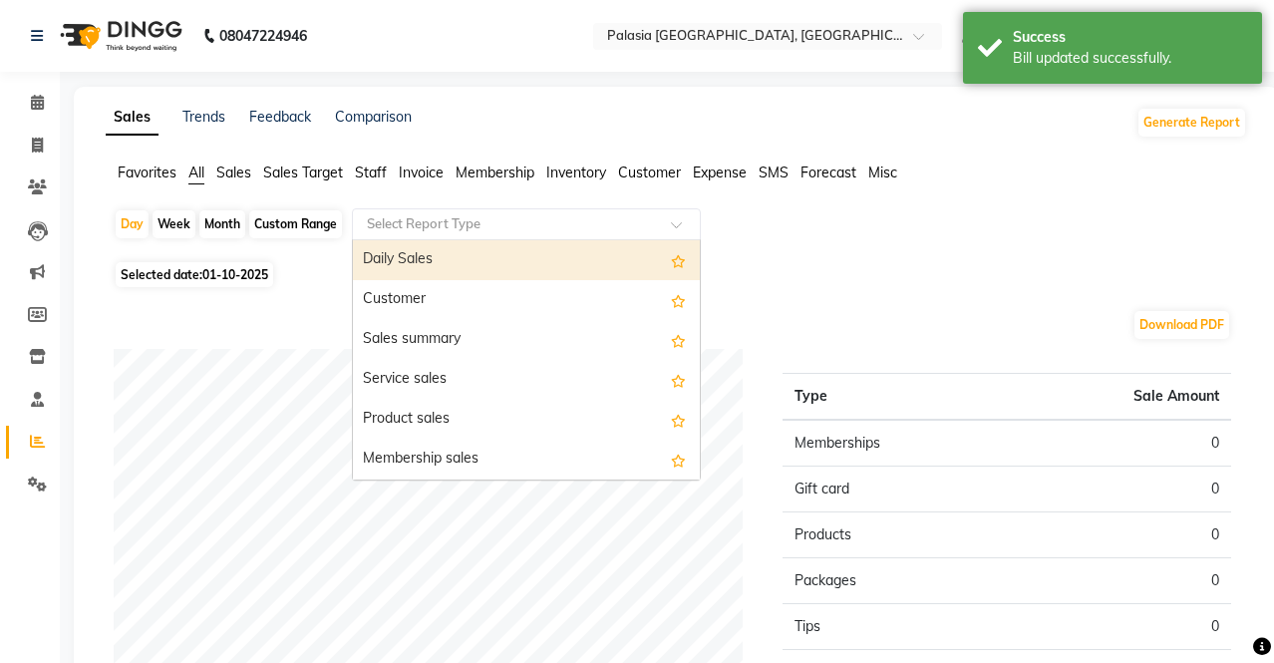
click at [456, 221] on input "text" at bounding box center [506, 224] width 287 height 20
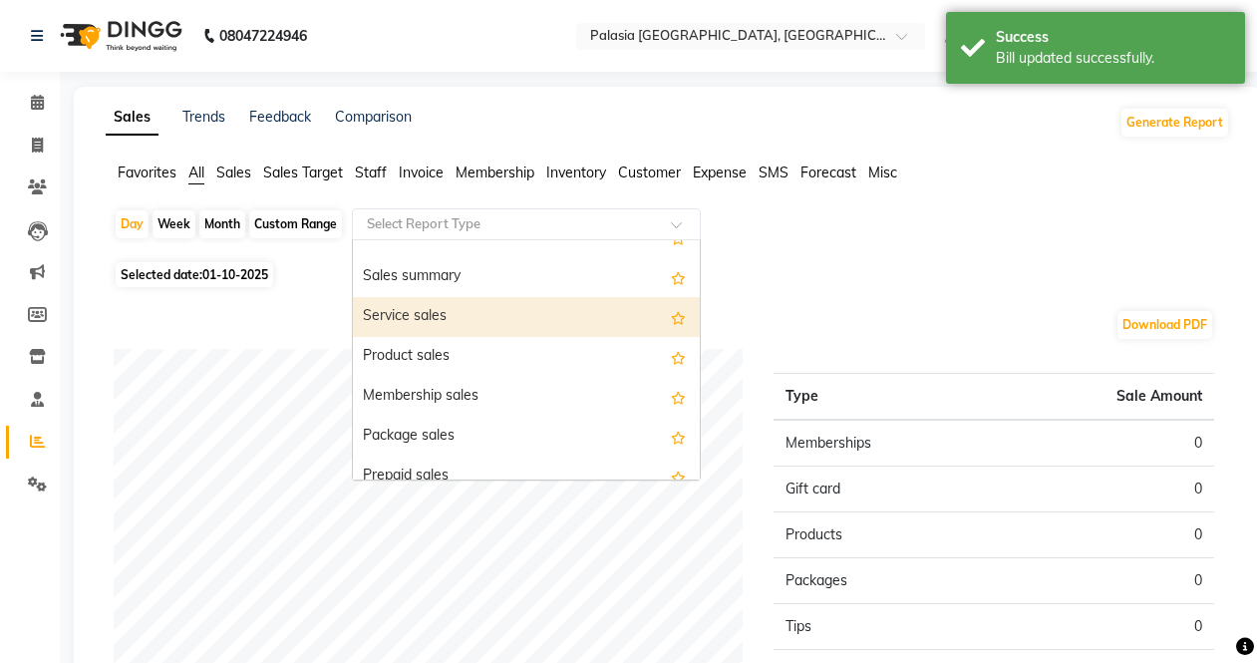
scroll to position [100, 0]
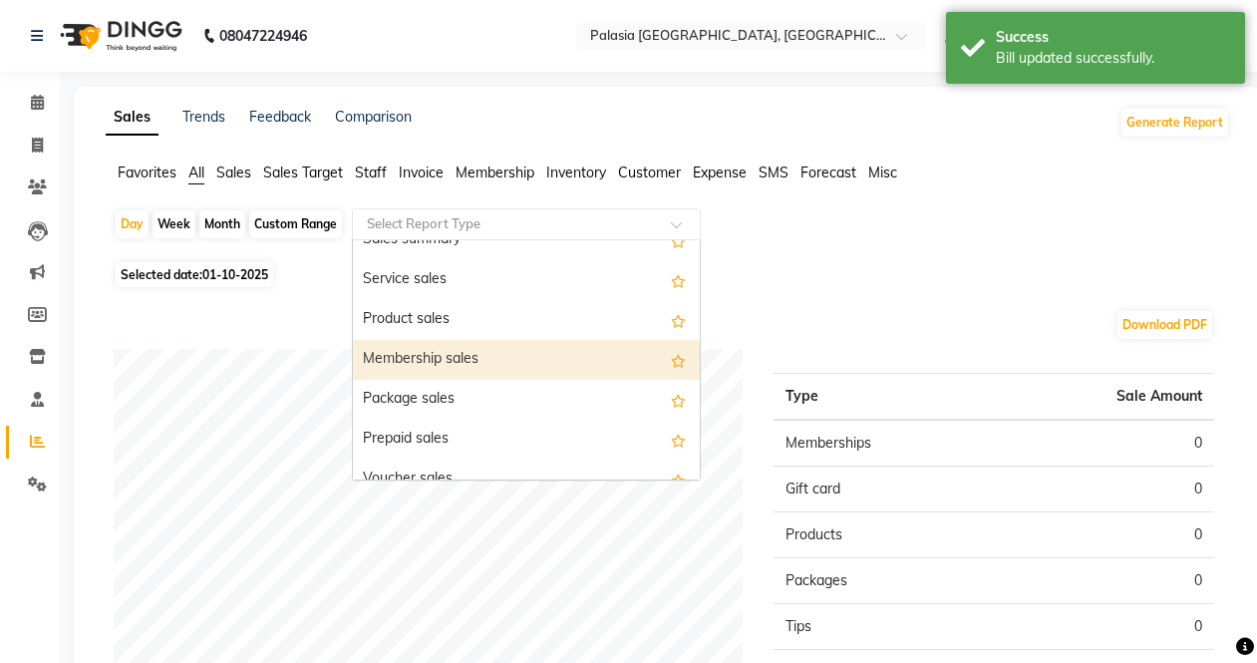
click at [465, 345] on div "Membership sales" at bounding box center [526, 360] width 347 height 40
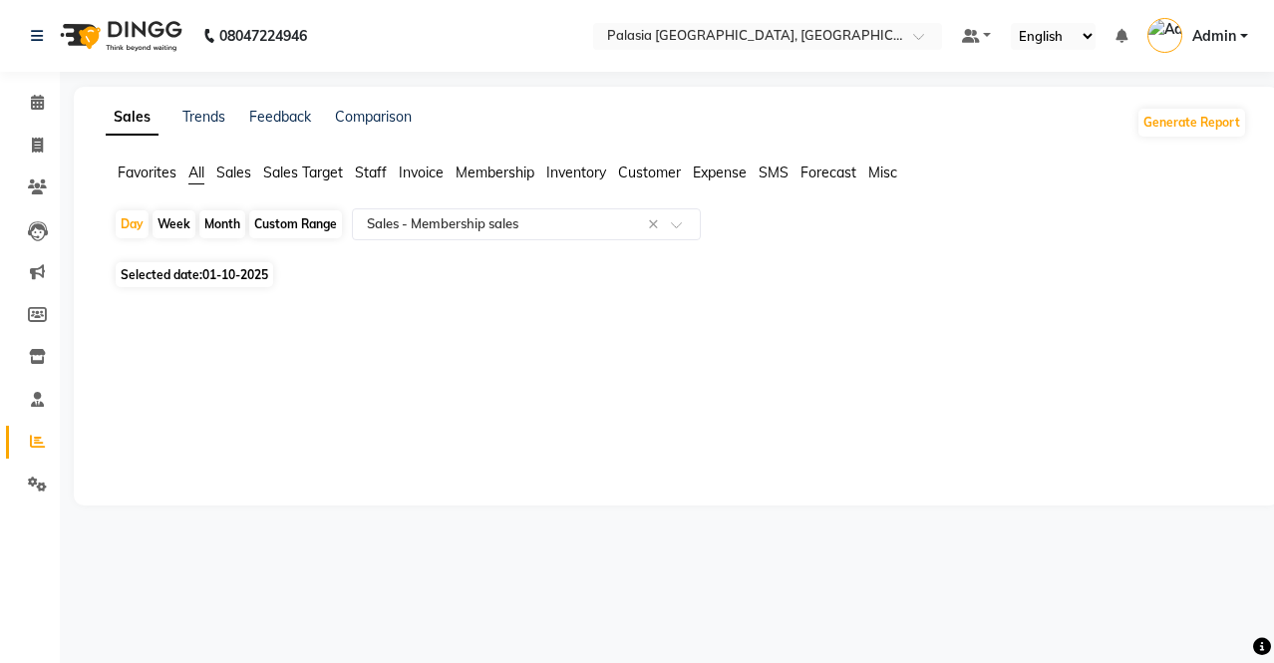
click at [184, 262] on span "Selected date: 01-10-2025" at bounding box center [194, 274] width 157 height 25
select select "10"
select select "2025"
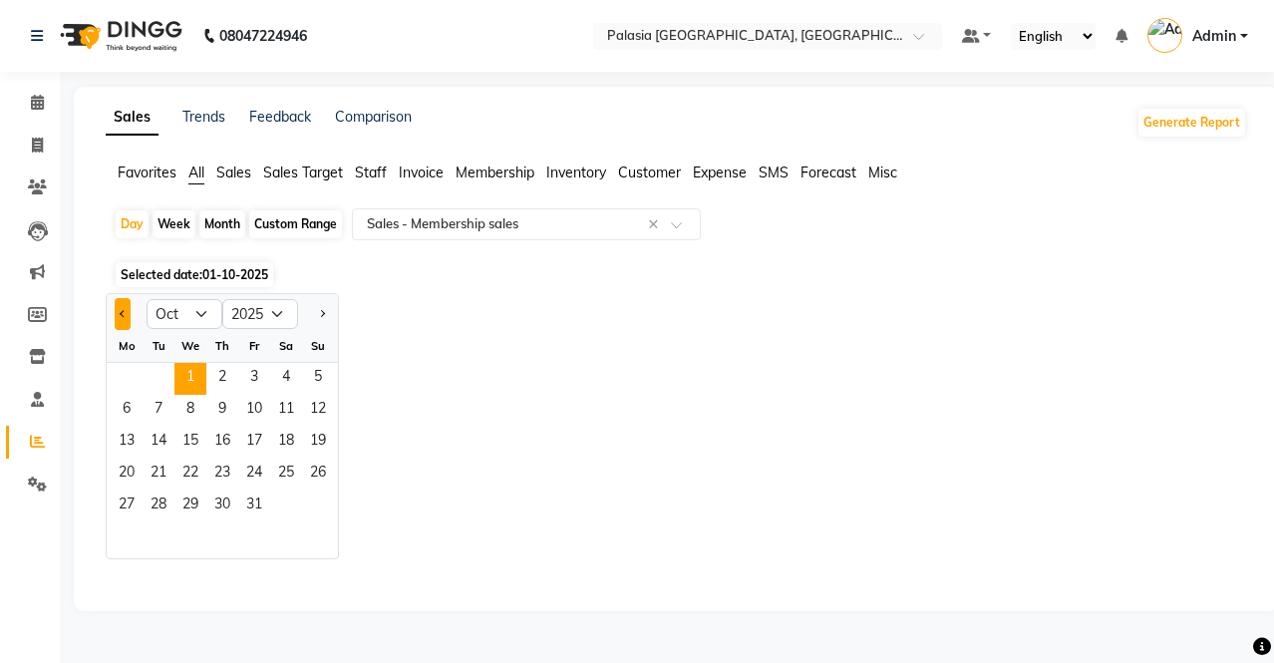
click at [120, 310] on button "Previous month" at bounding box center [123, 314] width 16 height 32
select select "9"
drag, startPoint x: 156, startPoint y: 471, endPoint x: 159, endPoint y: 493, distance: 22.1
click at [156, 482] on span "23" at bounding box center [159, 474] width 32 height 32
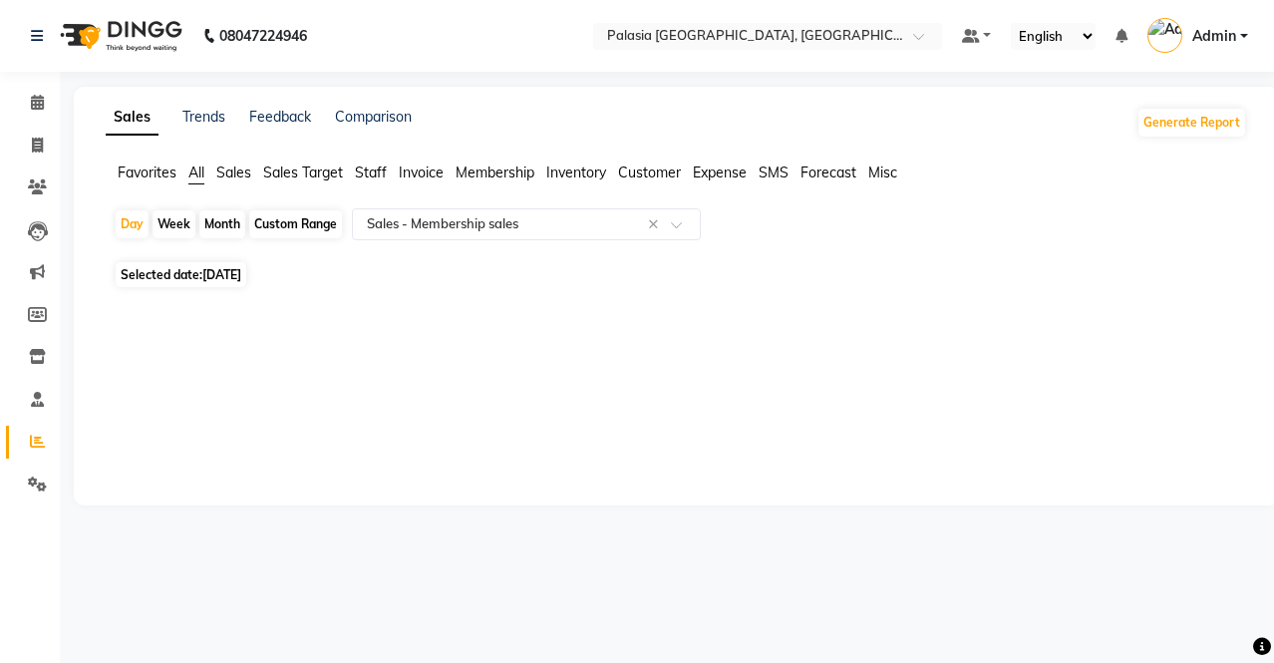
click at [162, 497] on div "Sales Trends Feedback Comparison Generate Report Favorites All Sales Sales Targ…" at bounding box center [676, 296] width 1205 height 419
click at [283, 220] on div "Custom Range" at bounding box center [295, 224] width 93 height 28
select select "9"
select select "2025"
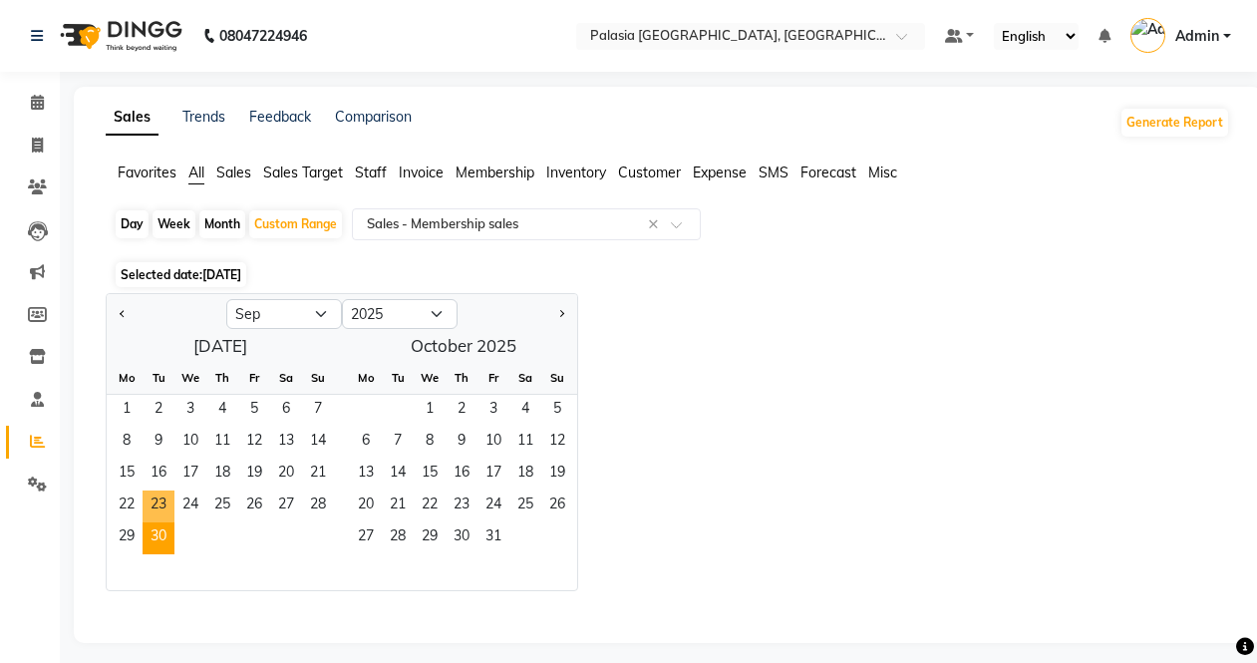
drag, startPoint x: 162, startPoint y: 507, endPoint x: 160, endPoint y: 528, distance: 21.0
click at [158, 508] on span "23" at bounding box center [159, 506] width 32 height 32
click at [162, 531] on span "30" at bounding box center [159, 538] width 32 height 32
select select "full_report"
select select "csv"
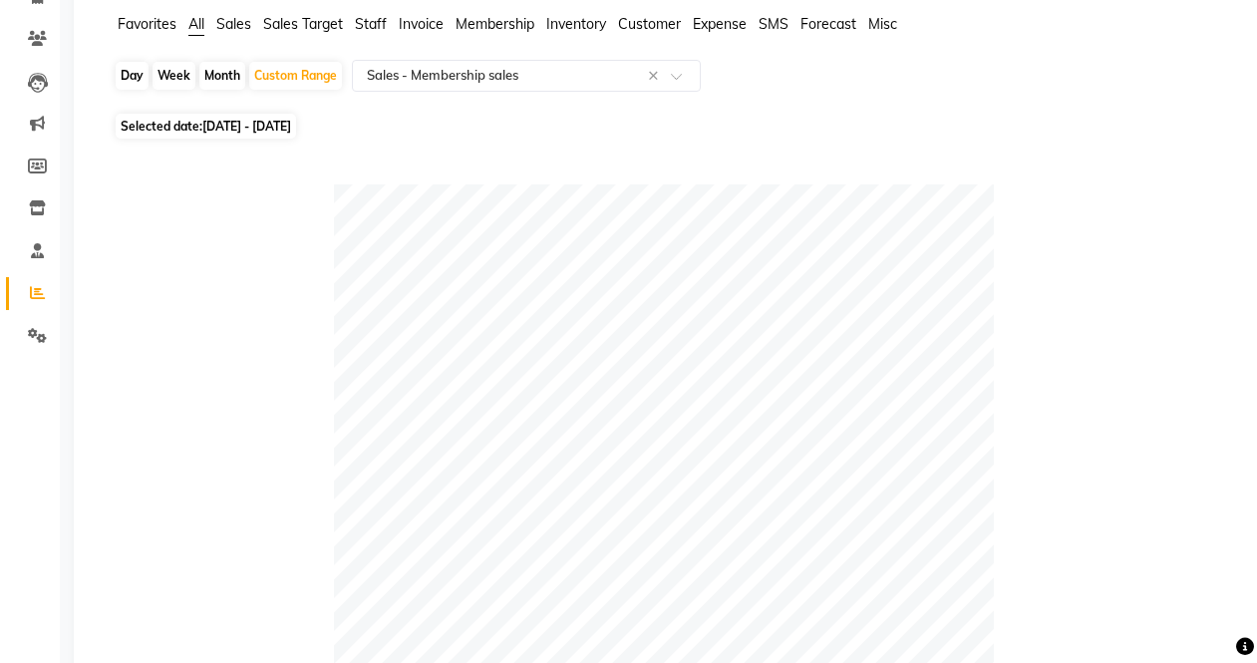
scroll to position [0, 0]
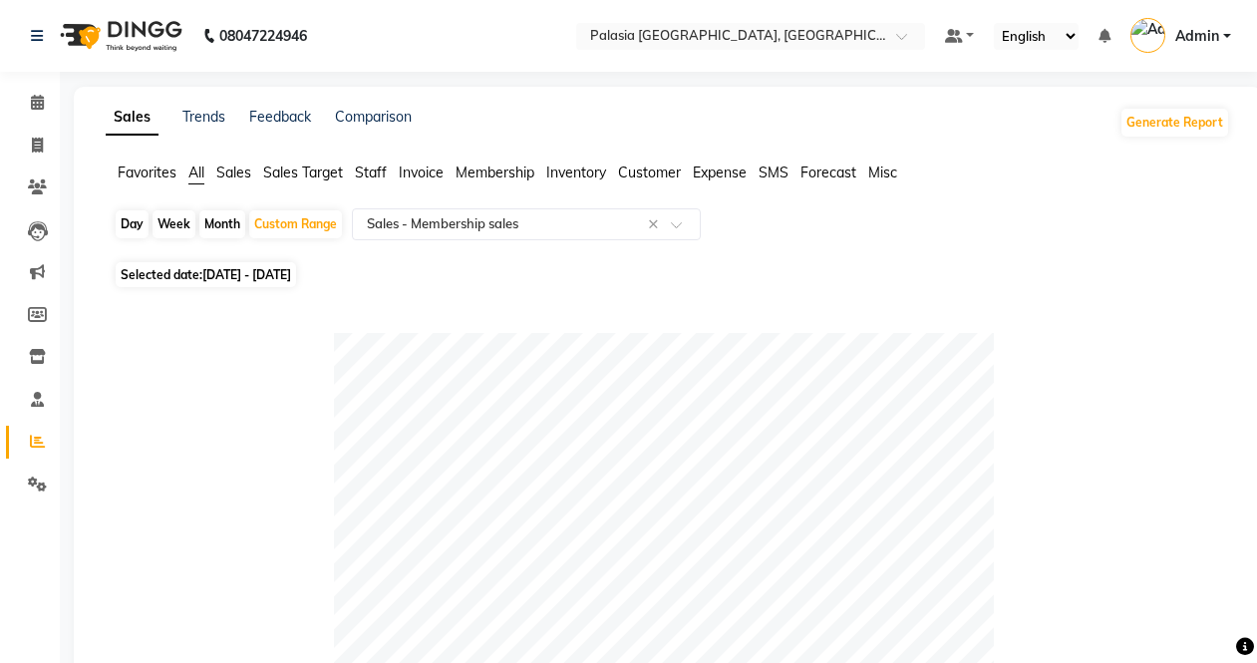
click at [373, 174] on span "Staff" at bounding box center [371, 172] width 32 height 18
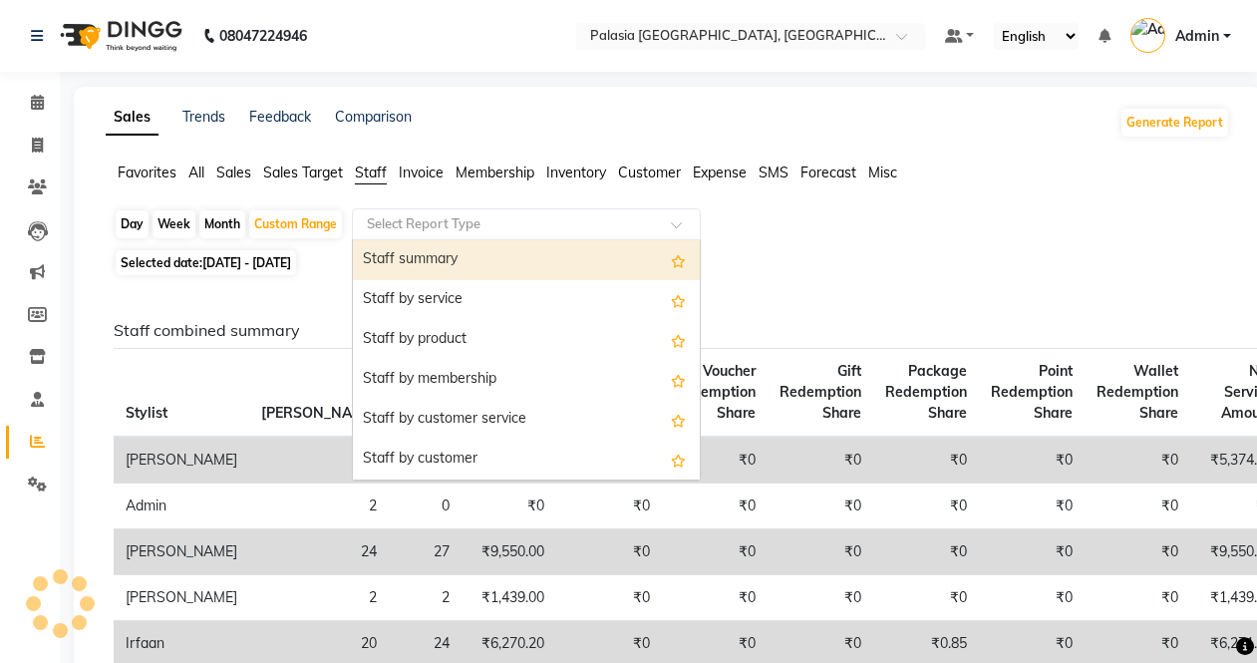
click at [400, 223] on input "text" at bounding box center [506, 224] width 287 height 20
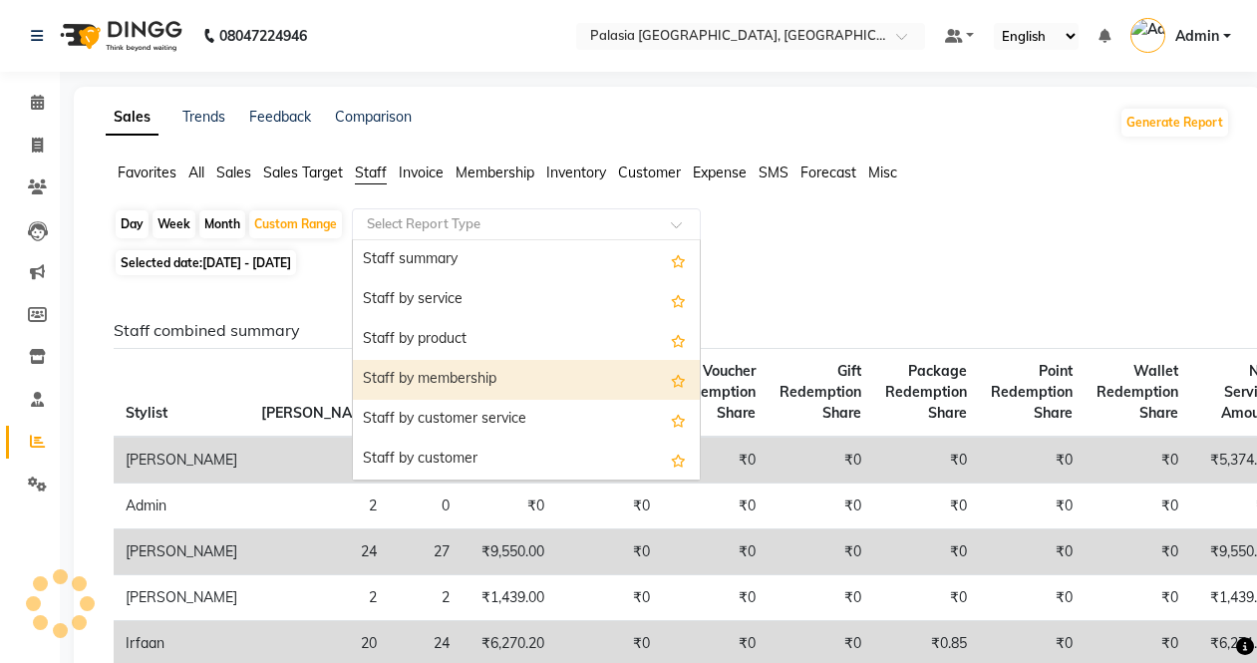
click at [439, 379] on div "Staff by membership" at bounding box center [526, 380] width 347 height 40
select select "full_report"
select select "csv"
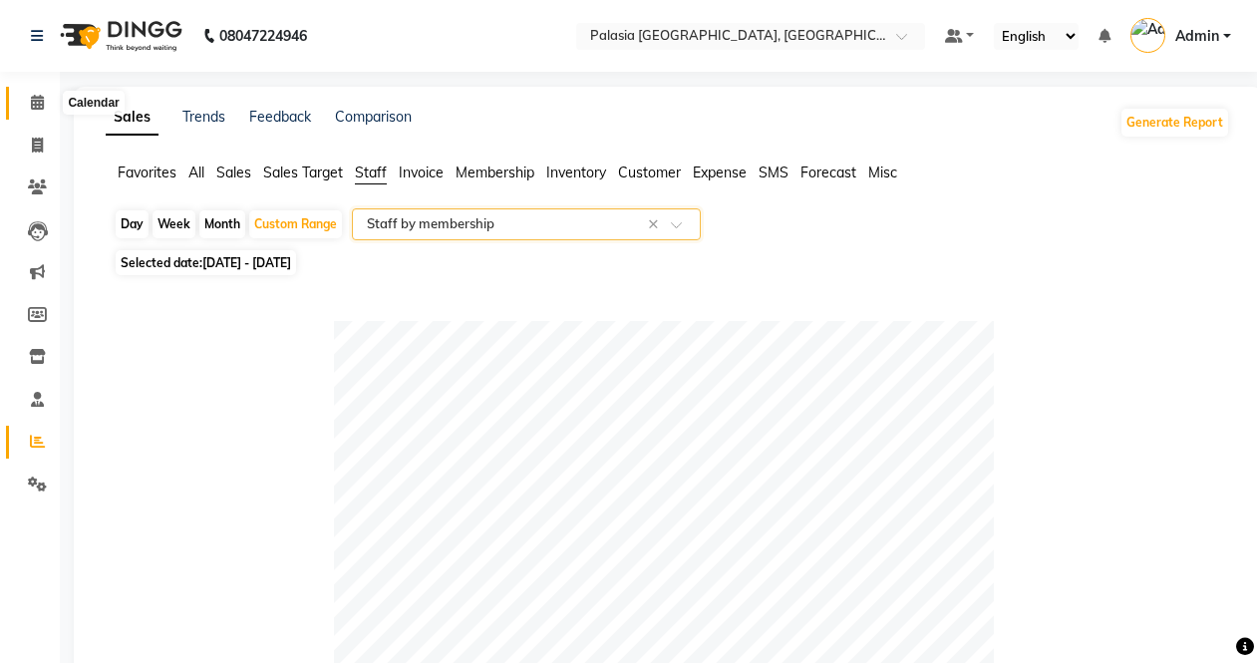
click at [47, 99] on span at bounding box center [37, 103] width 35 height 23
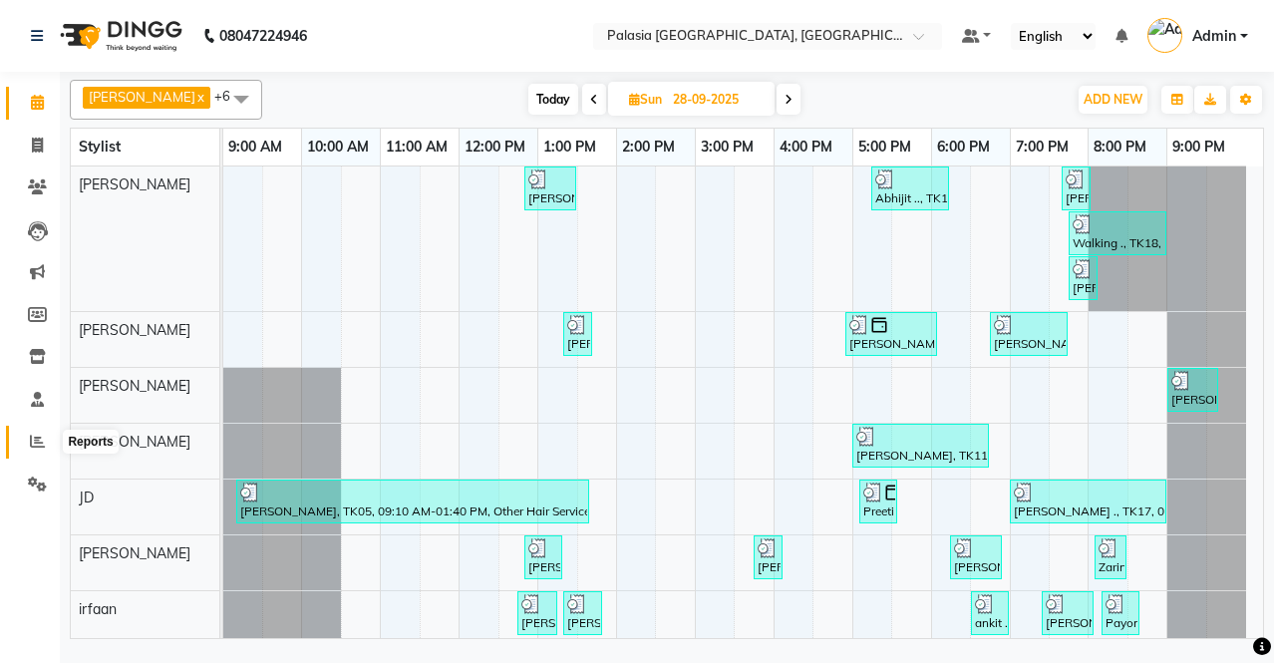
click at [40, 448] on icon at bounding box center [37, 441] width 15 height 15
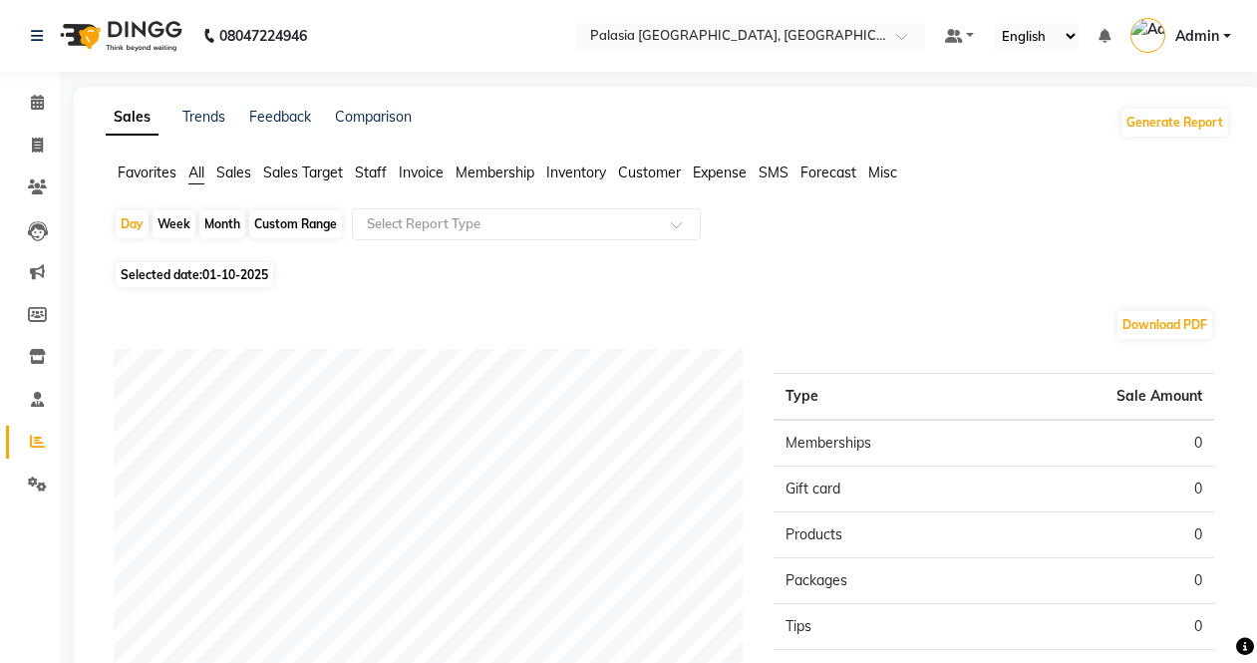
click at [372, 170] on span "Staff" at bounding box center [371, 172] width 32 height 18
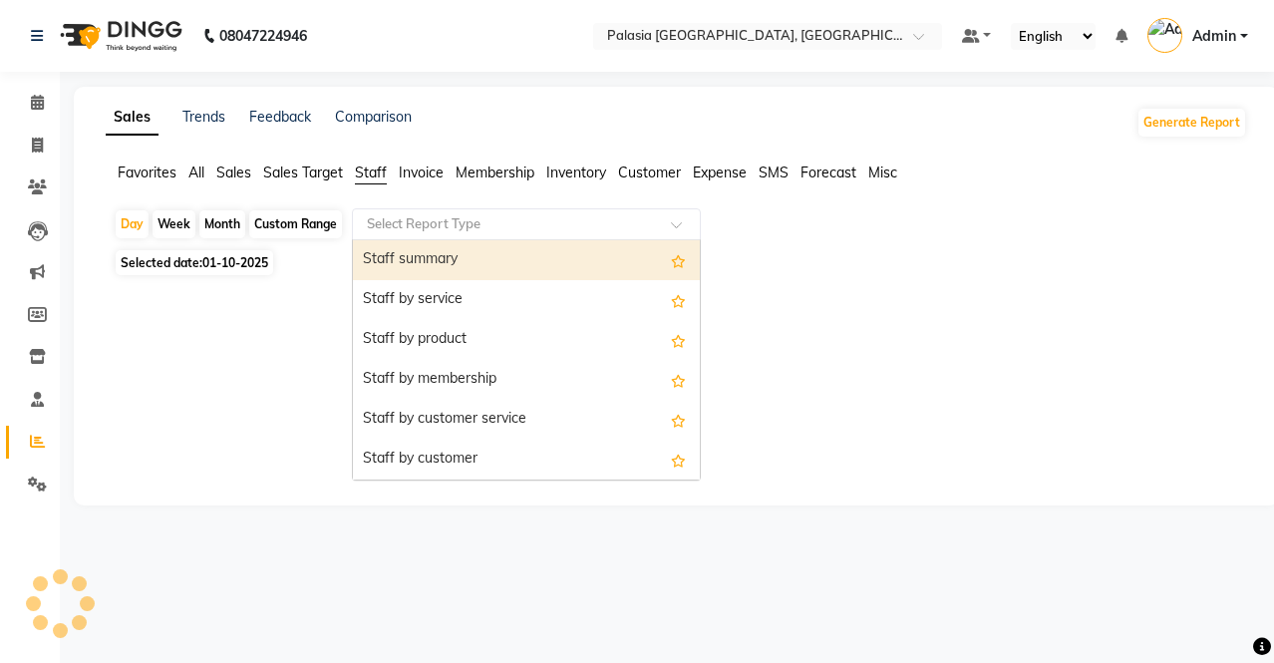
click at [408, 219] on input "text" at bounding box center [506, 224] width 287 height 20
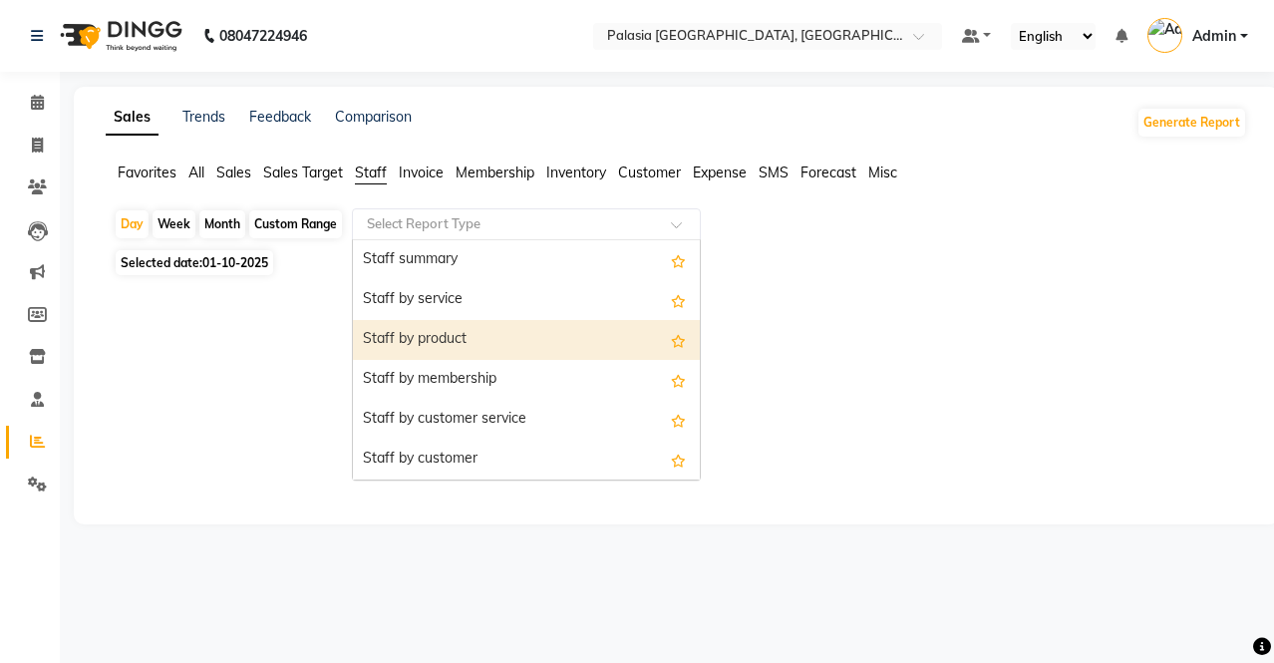
click at [436, 330] on div "Staff by product" at bounding box center [526, 340] width 347 height 40
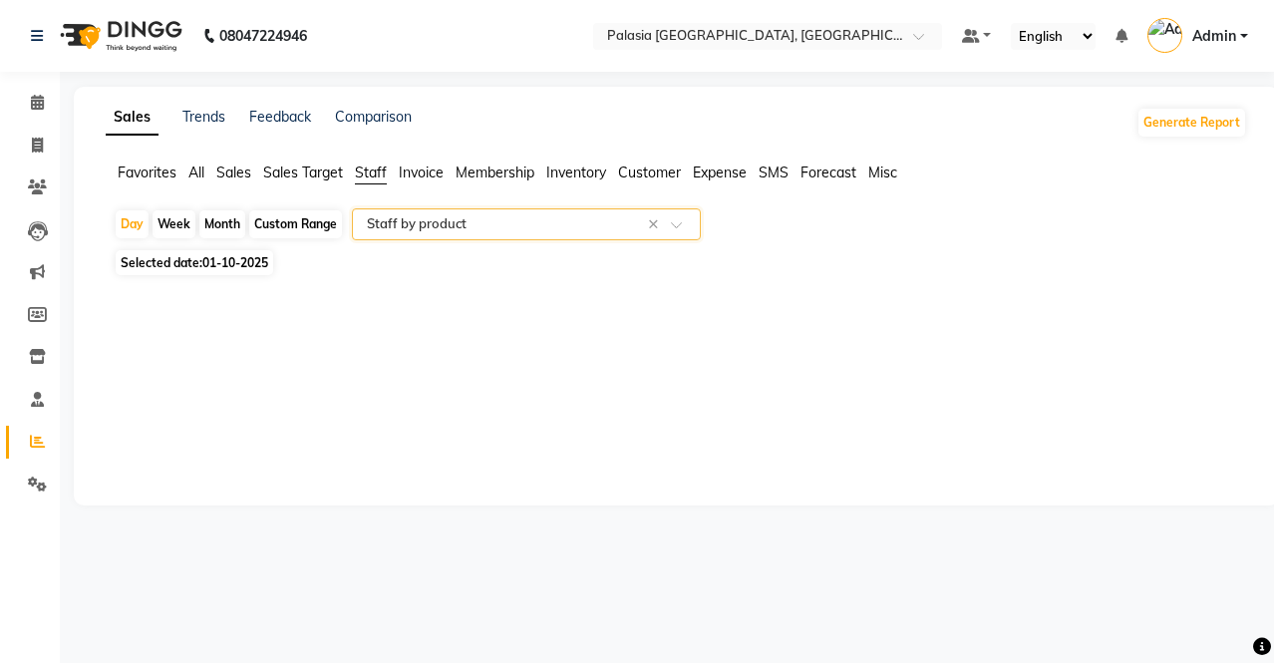
click at [229, 252] on span "Selected date: 01-10-2025" at bounding box center [194, 262] width 157 height 25
select select "10"
select select "2025"
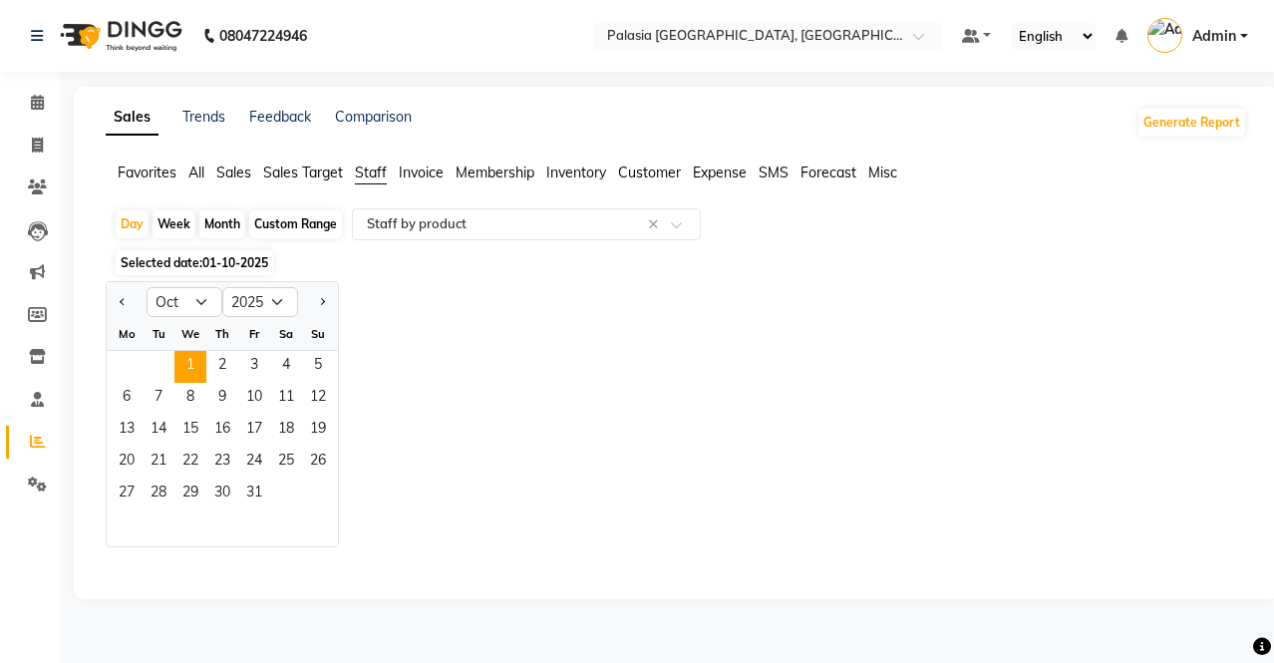
click at [279, 231] on div "Custom Range" at bounding box center [295, 224] width 93 height 28
select select "10"
select select "2025"
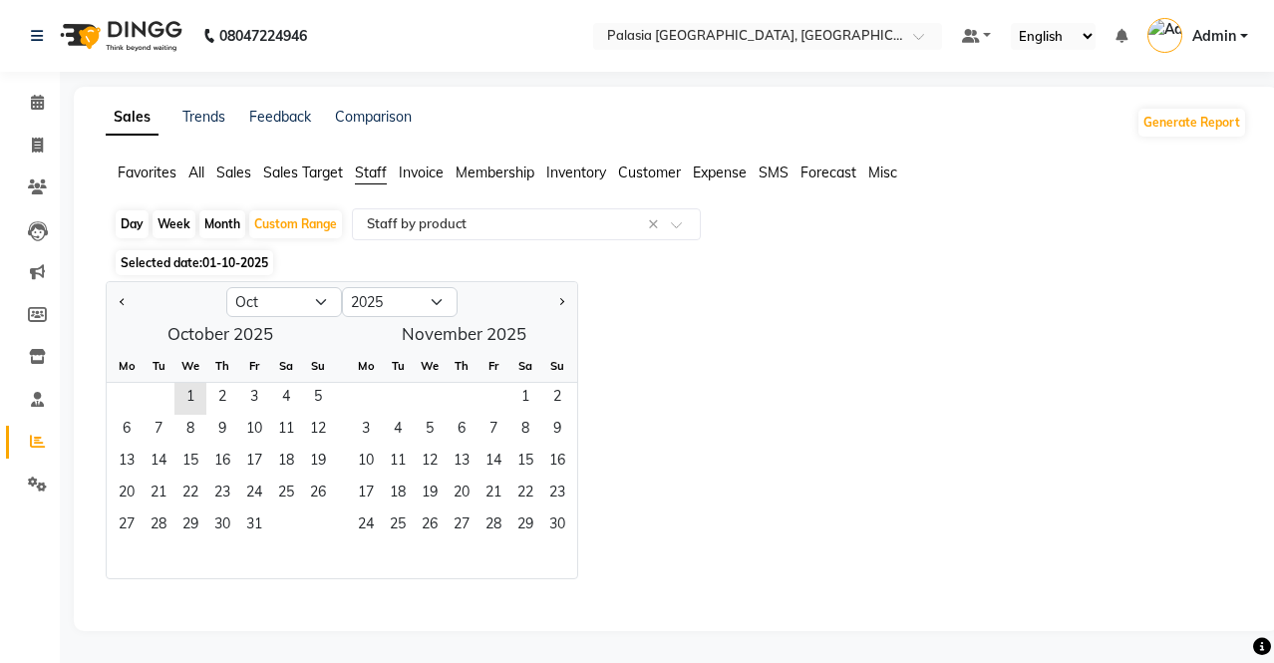
click at [132, 295] on div at bounding box center [167, 302] width 120 height 32
click at [112, 304] on div at bounding box center [167, 302] width 120 height 32
click at [118, 295] on button "Previous month" at bounding box center [123, 302] width 16 height 32
select select "9"
drag, startPoint x: 152, startPoint y: 487, endPoint x: 158, endPoint y: 506, distance: 19.9
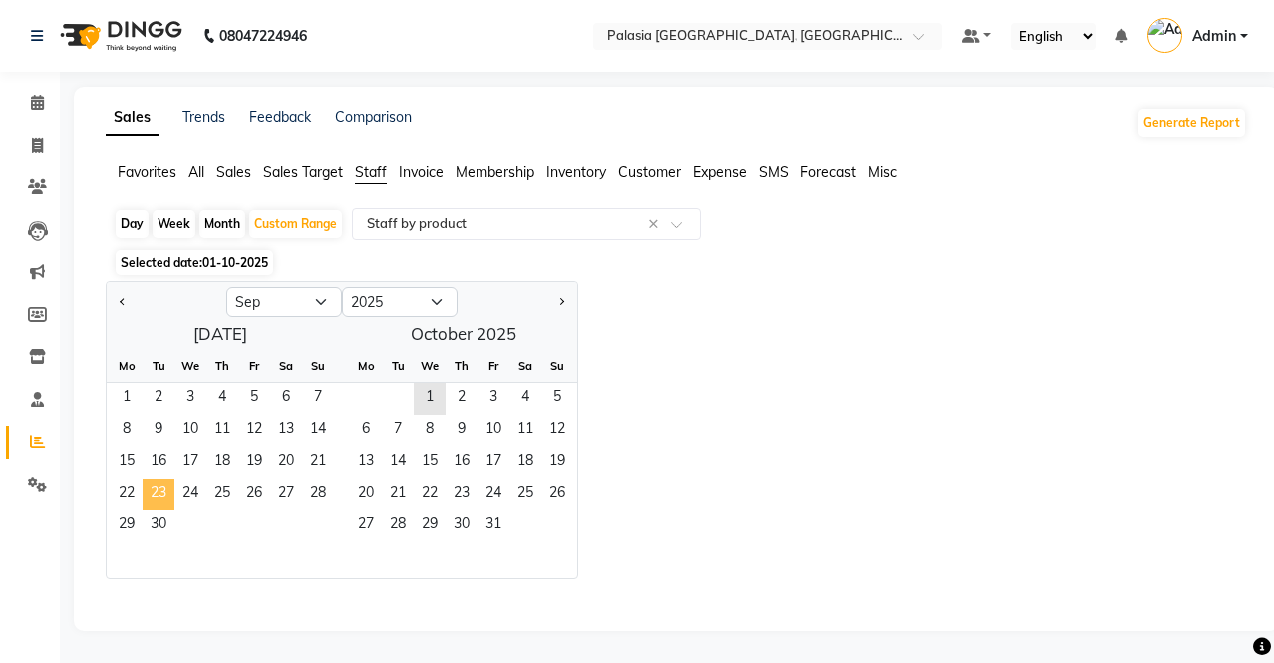
click at [151, 487] on span "23" at bounding box center [159, 494] width 32 height 32
click at [160, 507] on span "23" at bounding box center [159, 494] width 32 height 32
click at [160, 515] on span "30" at bounding box center [159, 526] width 32 height 32
select select "full_report"
select select "csv"
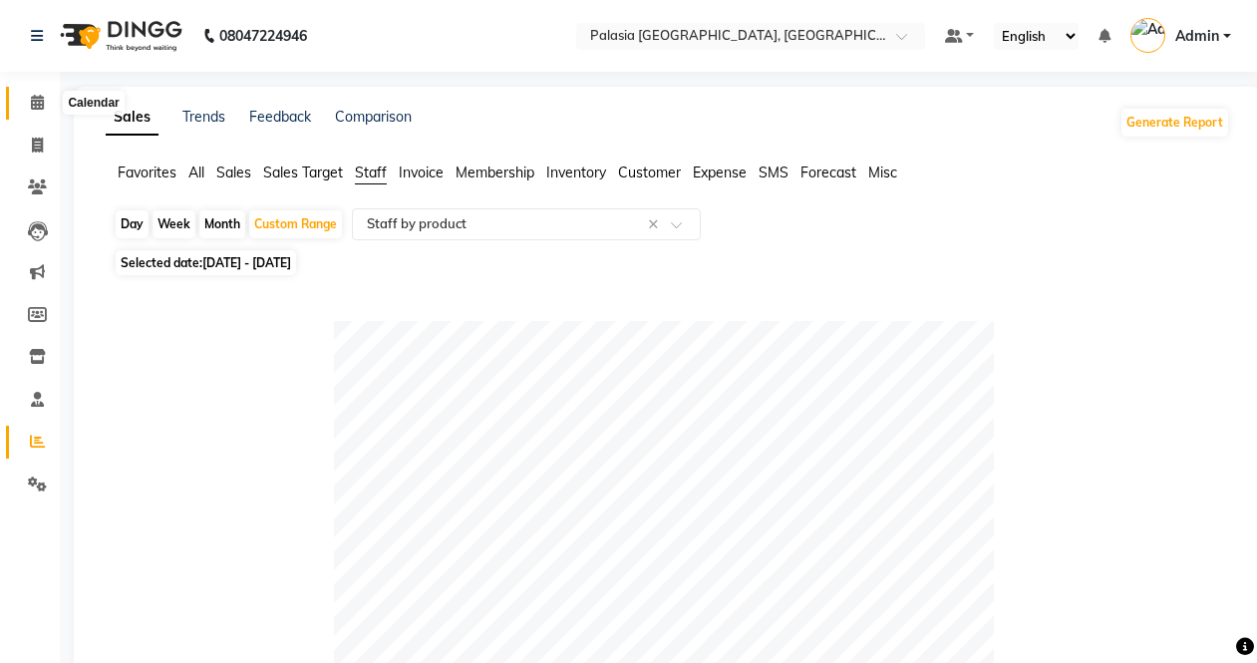
click at [42, 102] on icon at bounding box center [37, 102] width 13 height 15
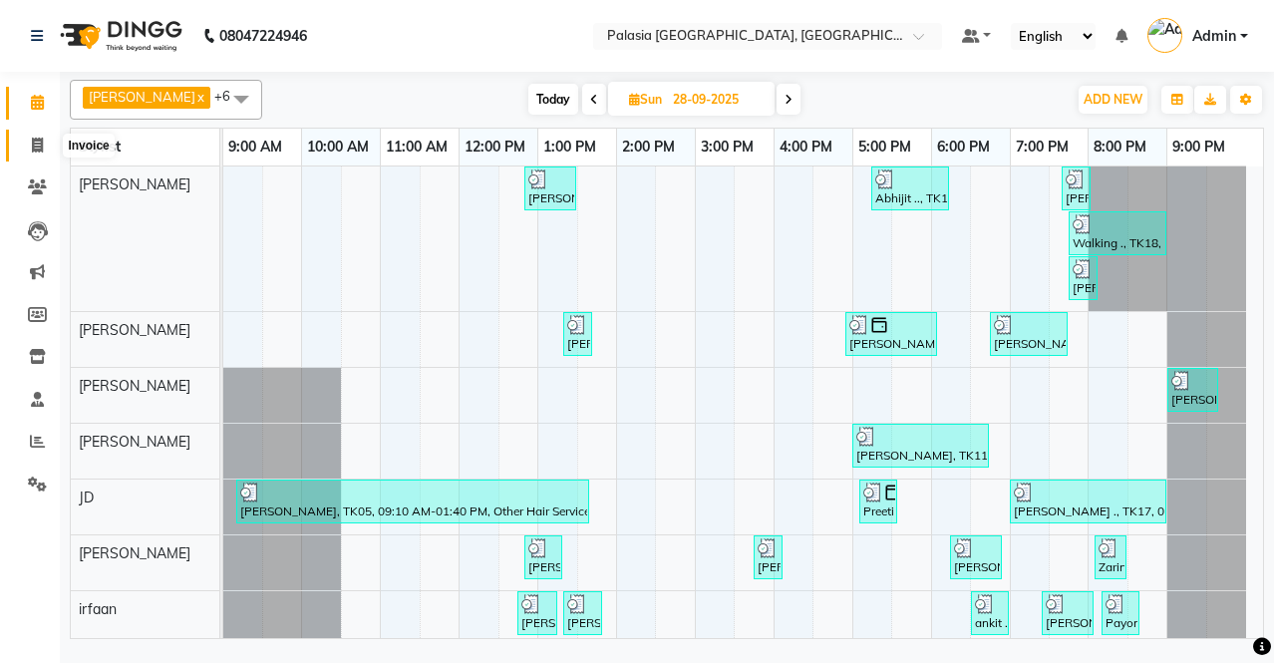
click at [41, 144] on icon at bounding box center [37, 145] width 11 height 15
select select "service"
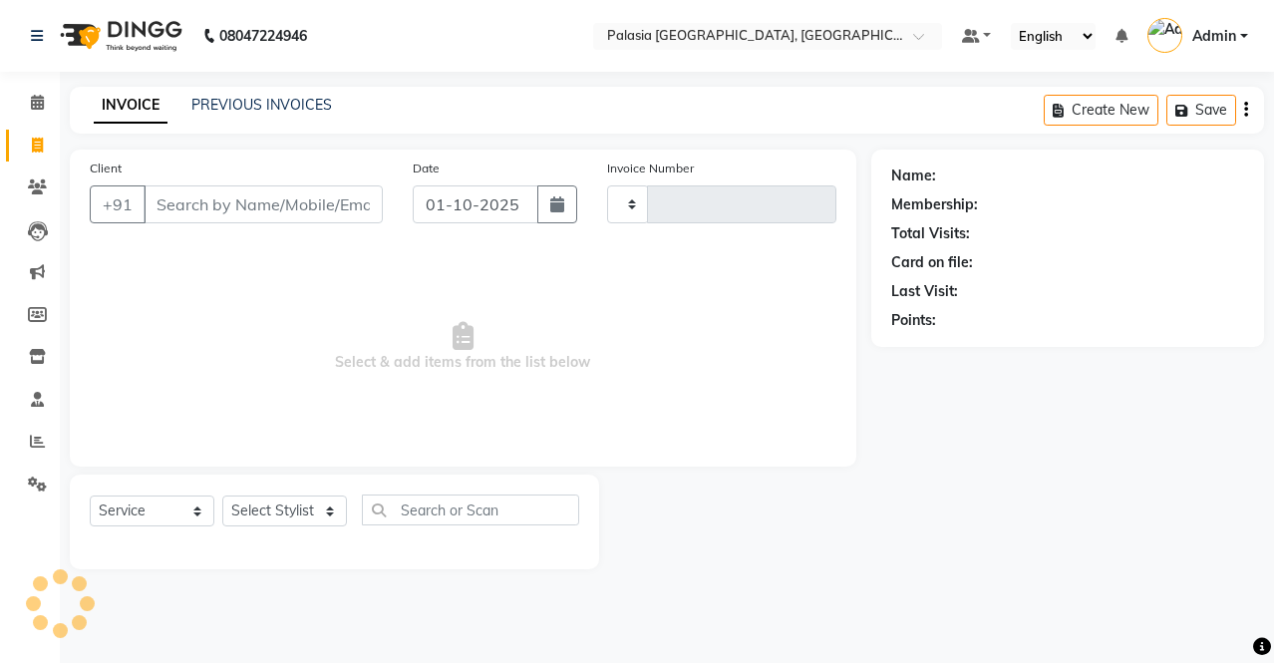
type input "3800"
select select "6009"
click at [205, 203] on input "Client" at bounding box center [263, 204] width 239 height 38
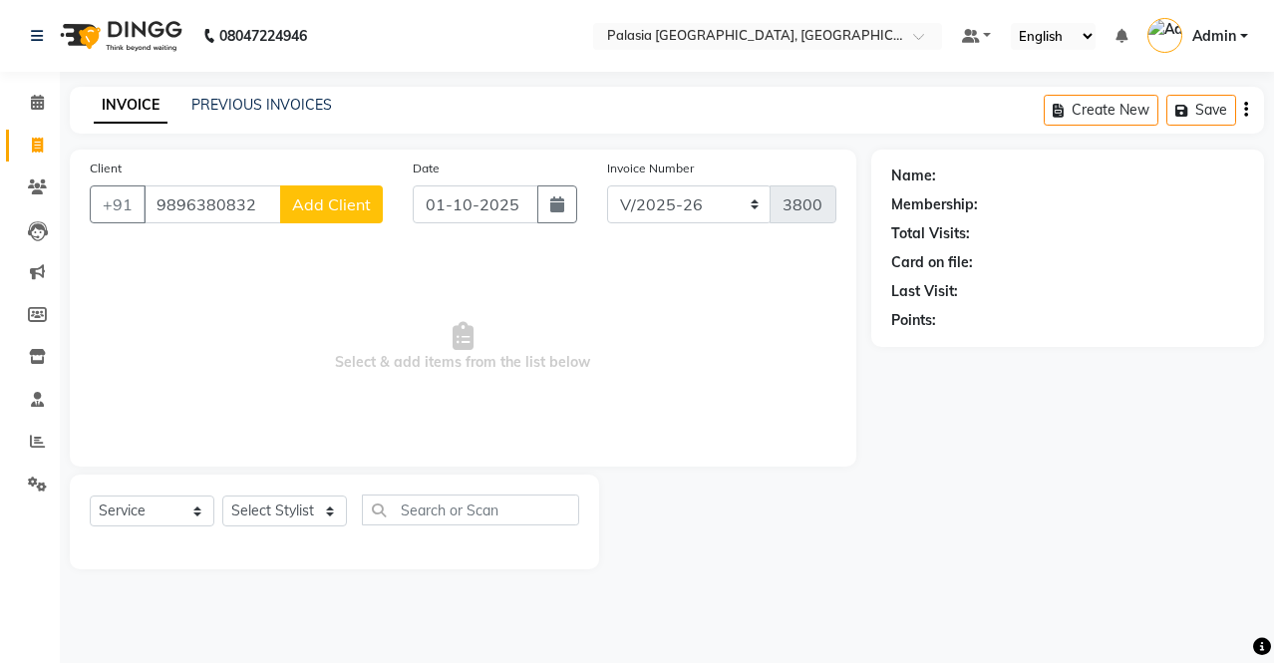
type input "9896380832"
click at [310, 210] on span "Add Client" at bounding box center [331, 204] width 79 height 20
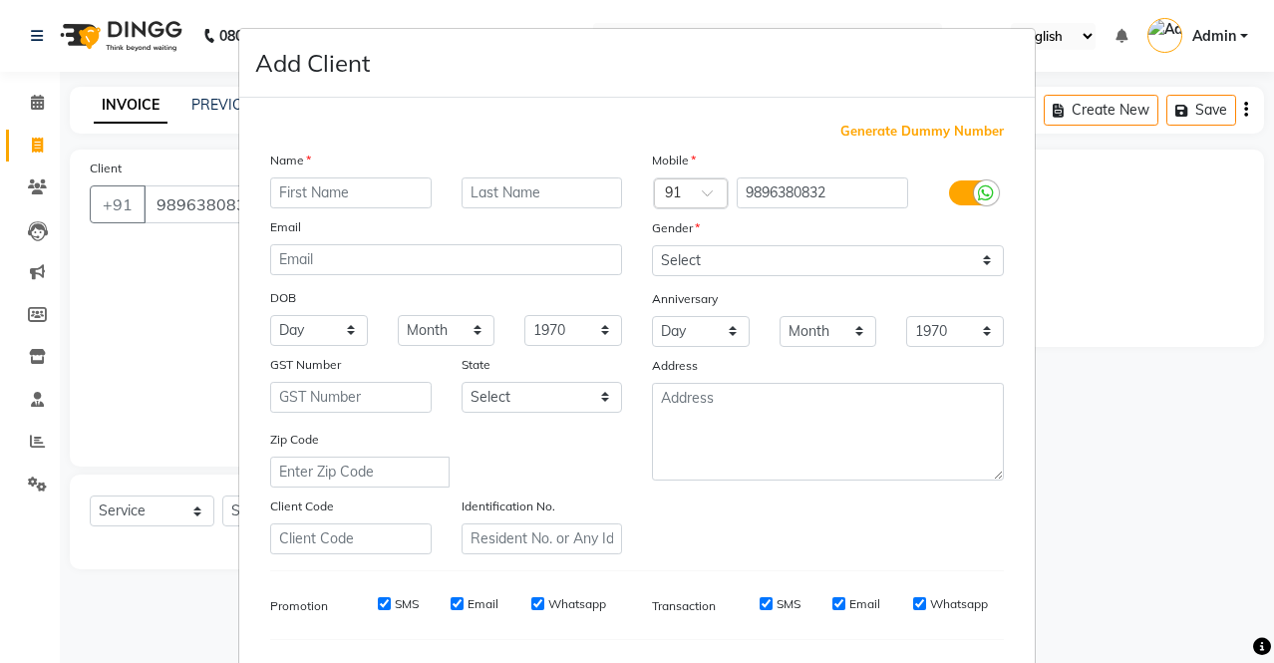
click at [310, 180] on input "text" at bounding box center [350, 192] width 161 height 31
type input "s"
type input "Deepak"
click at [474, 195] on input "text" at bounding box center [541, 192] width 161 height 31
type input "."
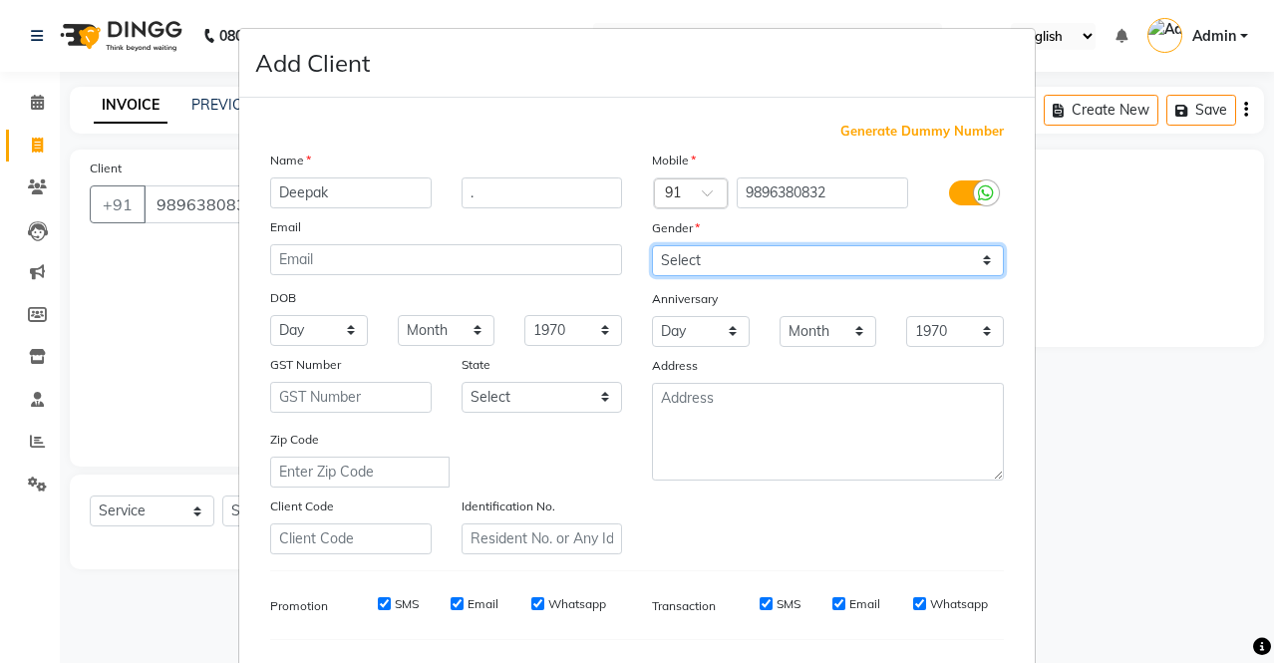
click at [718, 256] on select "Select Male Female Other Prefer Not To Say" at bounding box center [828, 260] width 352 height 31
select select "male"
click at [652, 245] on select "Select Male Female Other Prefer Not To Say" at bounding box center [828, 260] width 352 height 31
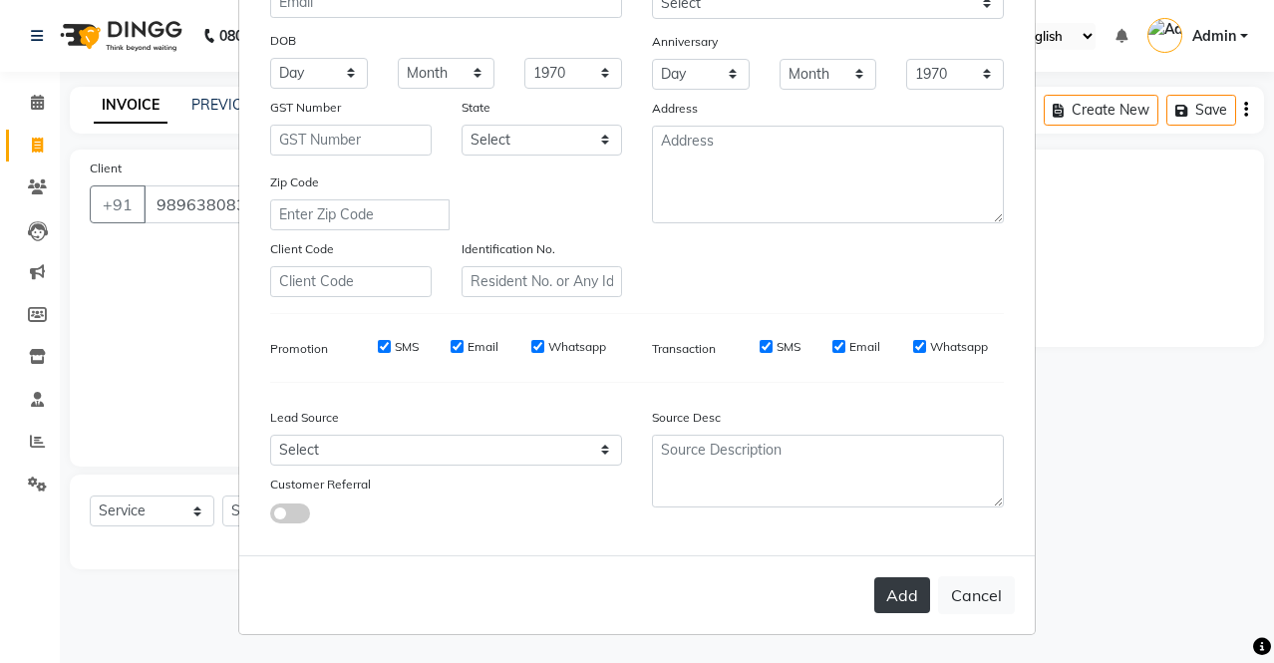
click at [889, 588] on button "Add" at bounding box center [902, 595] width 56 height 36
click at [896, 592] on button "Add" at bounding box center [902, 595] width 56 height 36
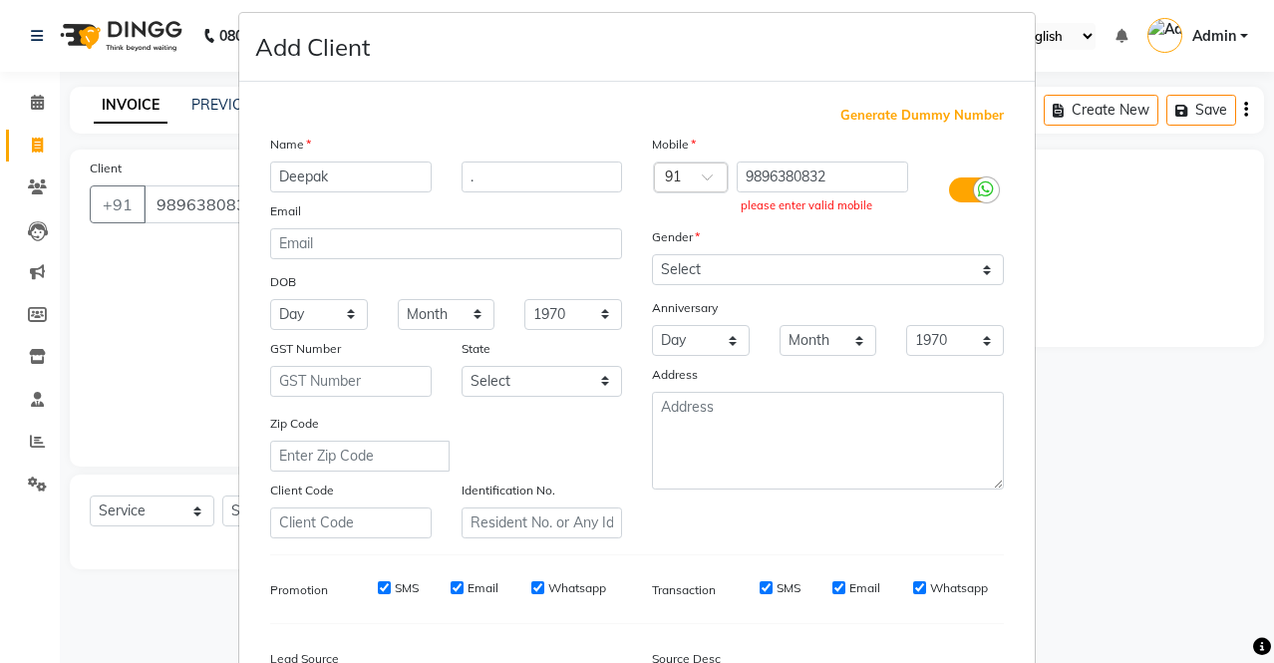
scroll to position [0, 0]
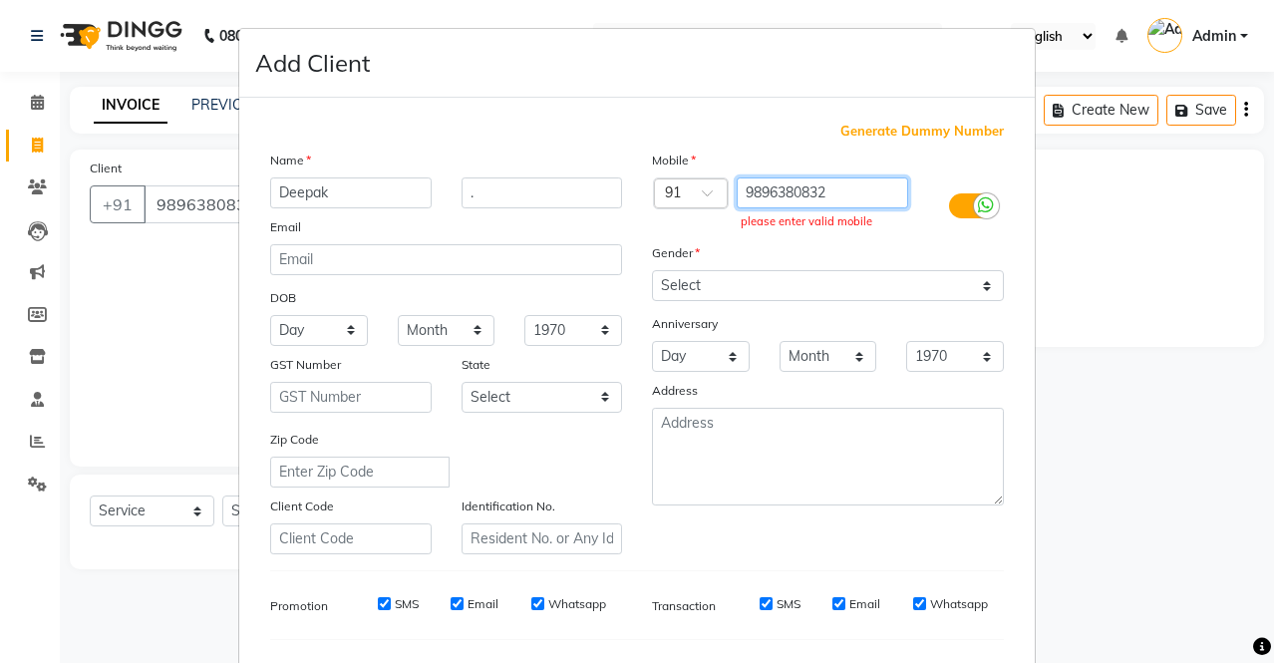
click at [851, 194] on input "9896380832" at bounding box center [823, 192] width 172 height 31
type input "9"
click at [805, 181] on input "text" at bounding box center [823, 192] width 172 height 31
paste input "9896380832"
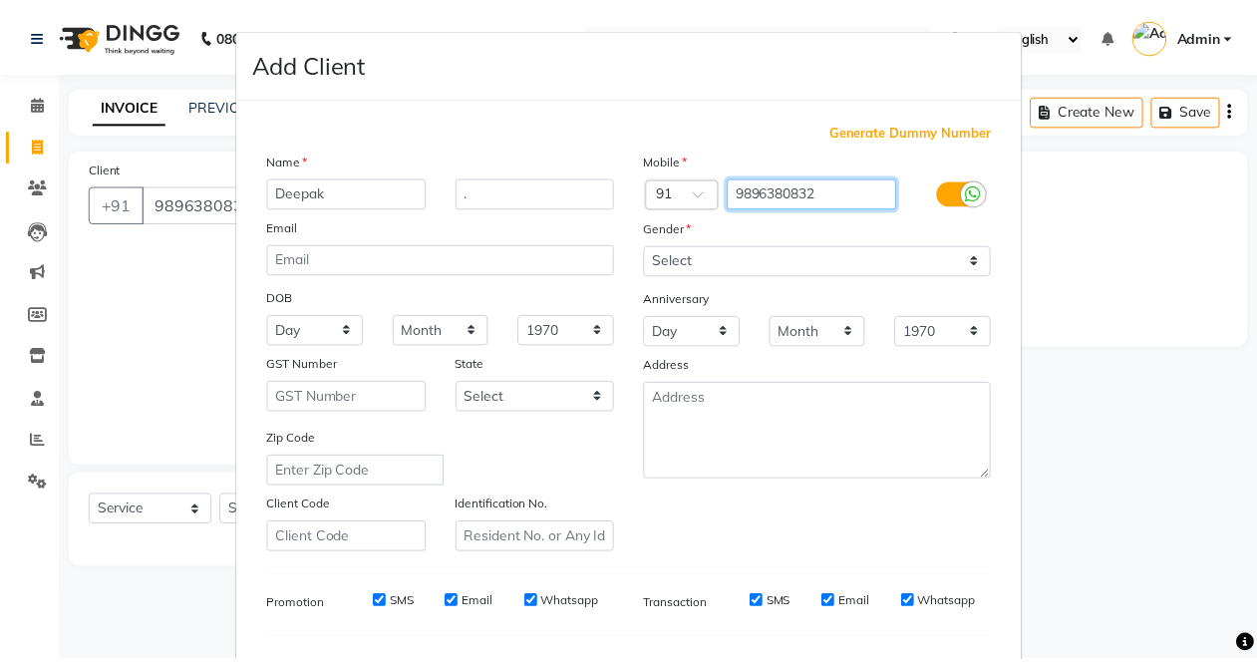
scroll to position [257, 0]
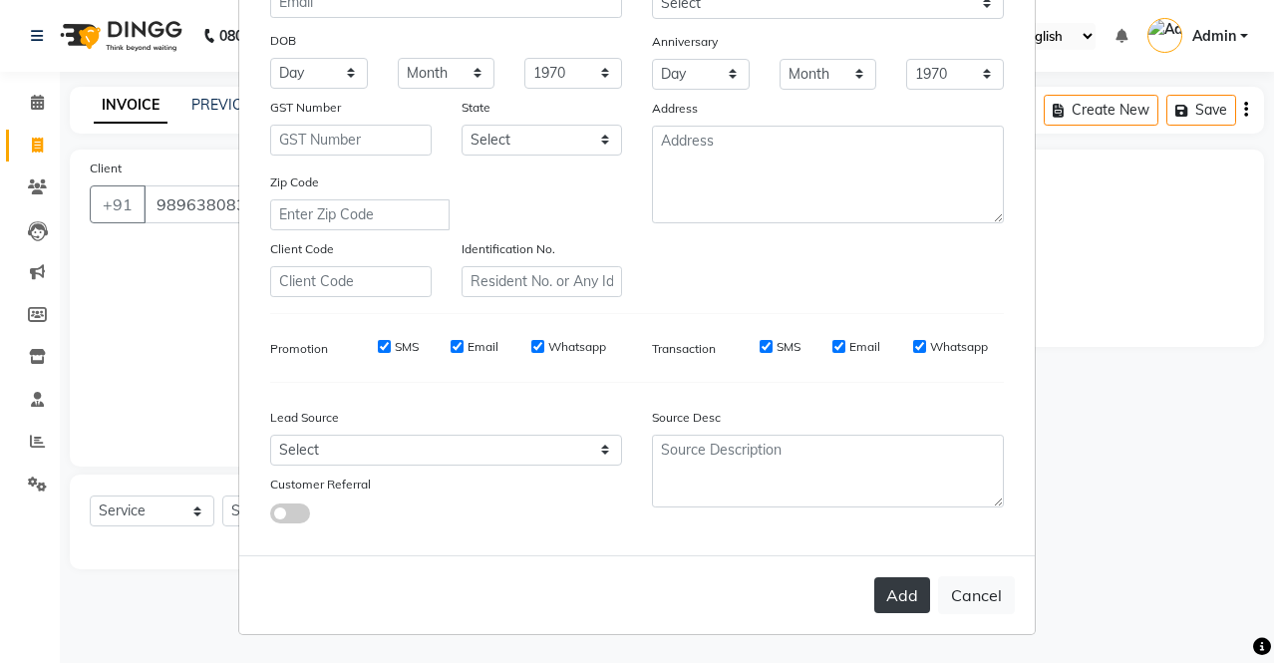
type input "9896380832"
click at [879, 588] on button "Add" at bounding box center [902, 595] width 56 height 36
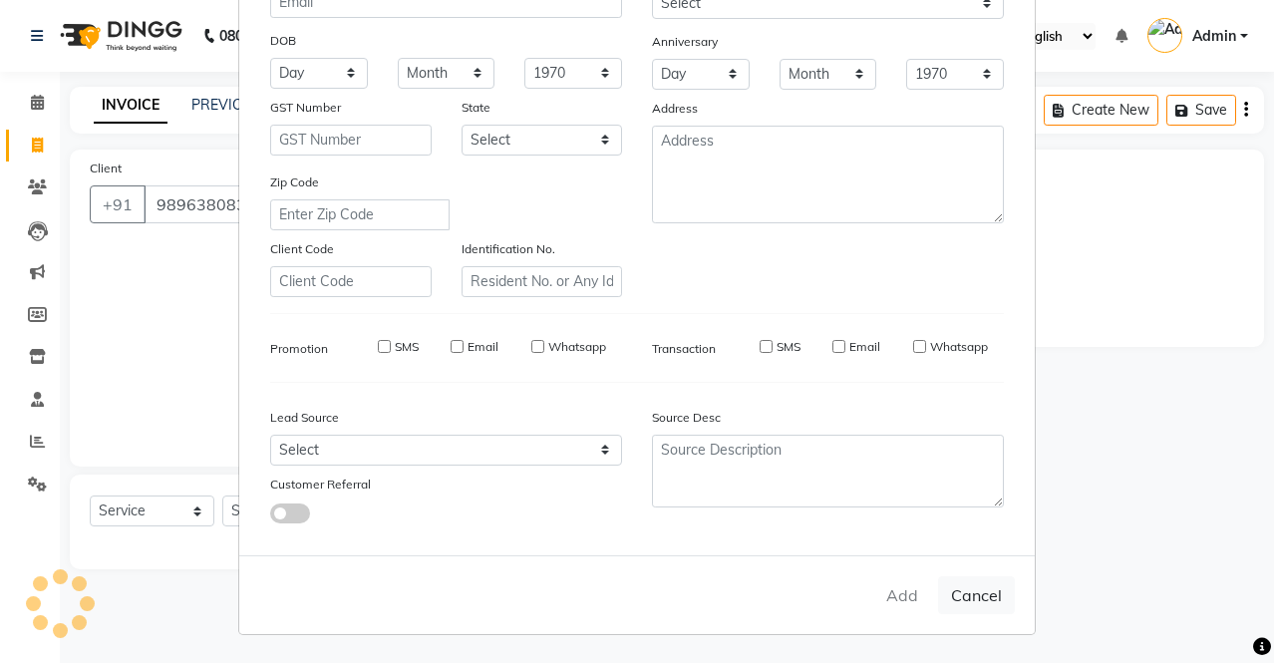
type input "9896380832"
select select
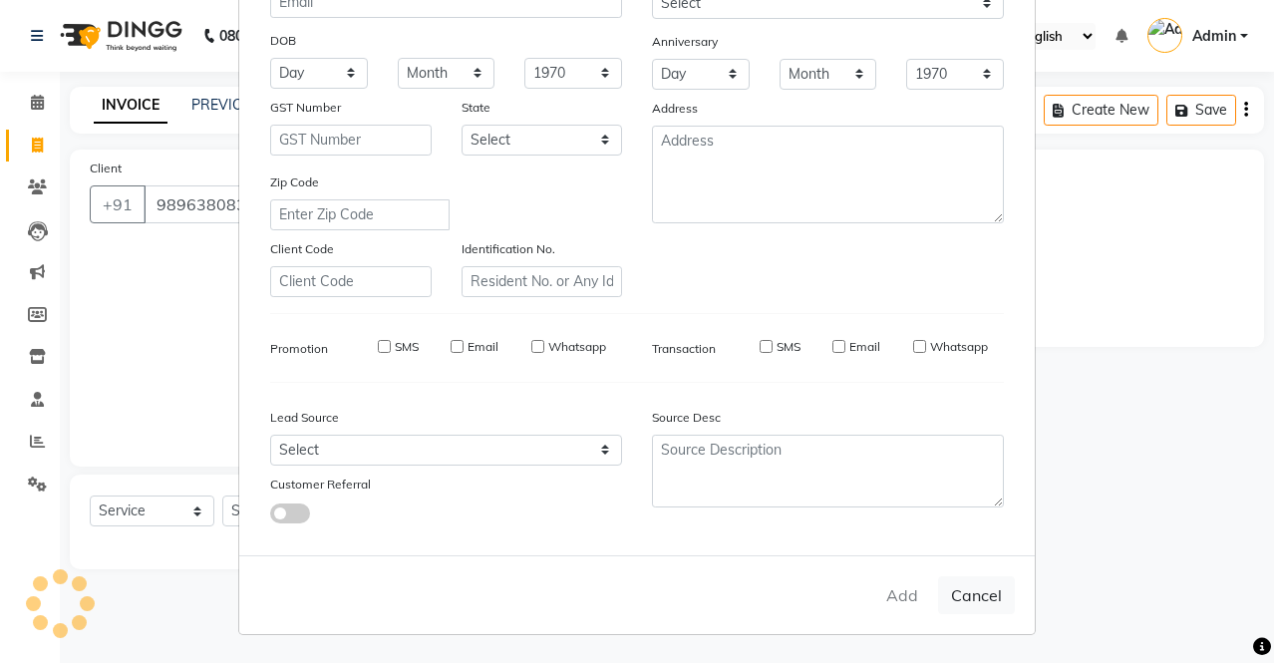
select select
checkbox input "false"
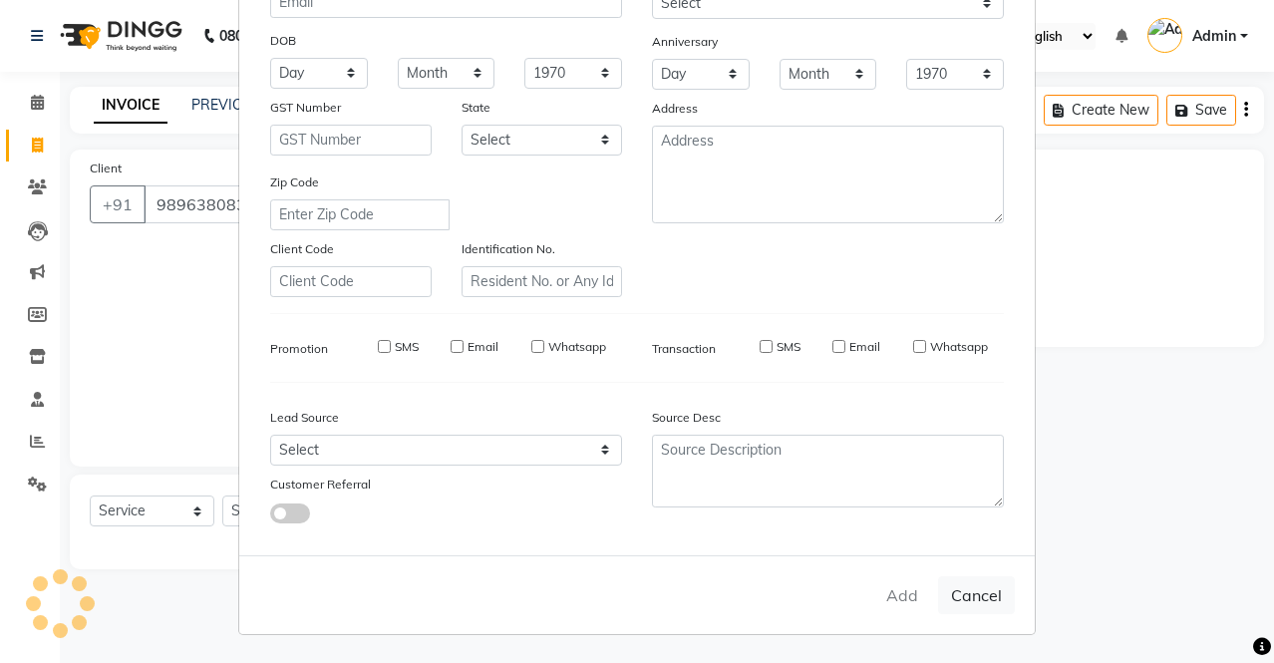
checkbox input "false"
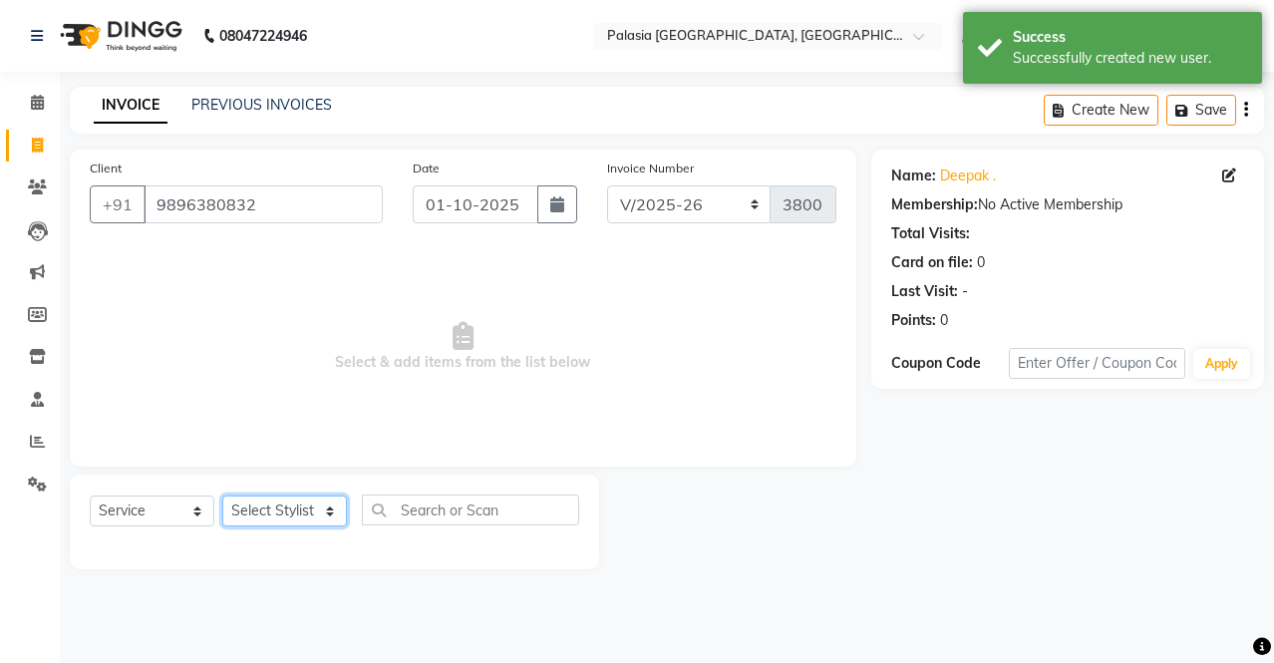
click at [246, 516] on select "Select Stylist Aarti wankhede Admin Aparna . Asir Salmani farhan siddiqui irfaa…" at bounding box center [284, 510] width 125 height 31
select select "92592"
click at [222, 495] on select "Select Stylist Aarti wankhede Admin Aparna . Asir Salmani farhan siddiqui irfaa…" at bounding box center [284, 510] width 125 height 31
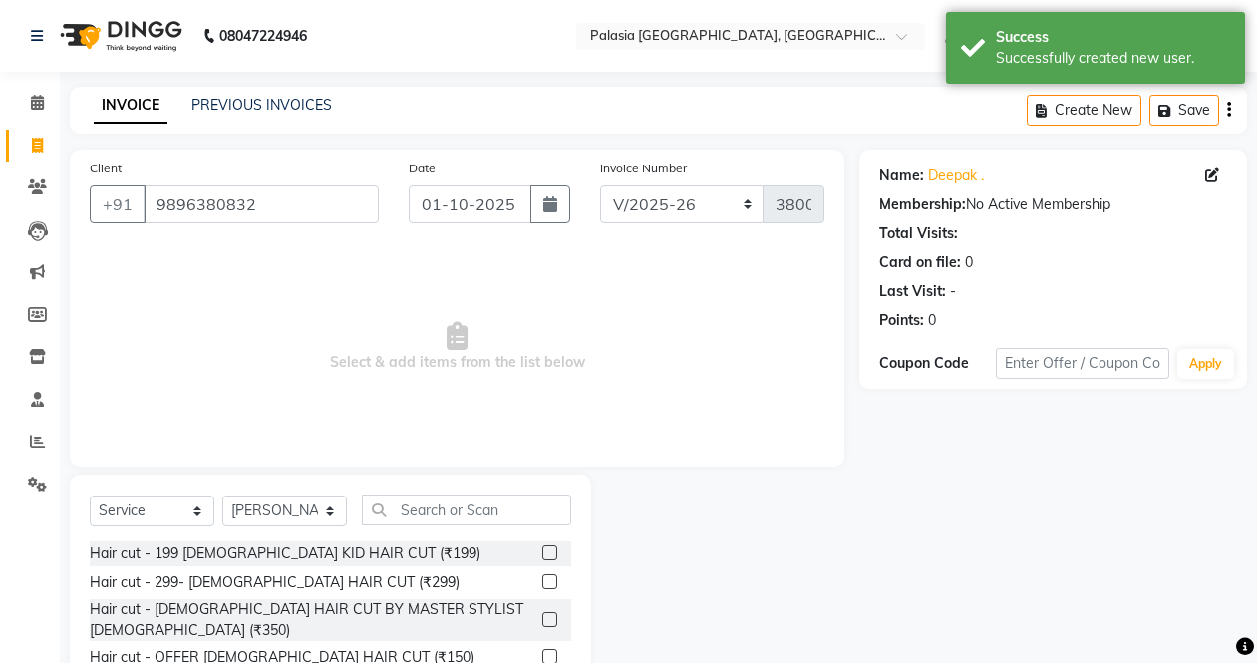
click at [542, 612] on label at bounding box center [549, 619] width 15 height 15
click at [542, 614] on input "checkbox" at bounding box center [548, 620] width 13 height 13
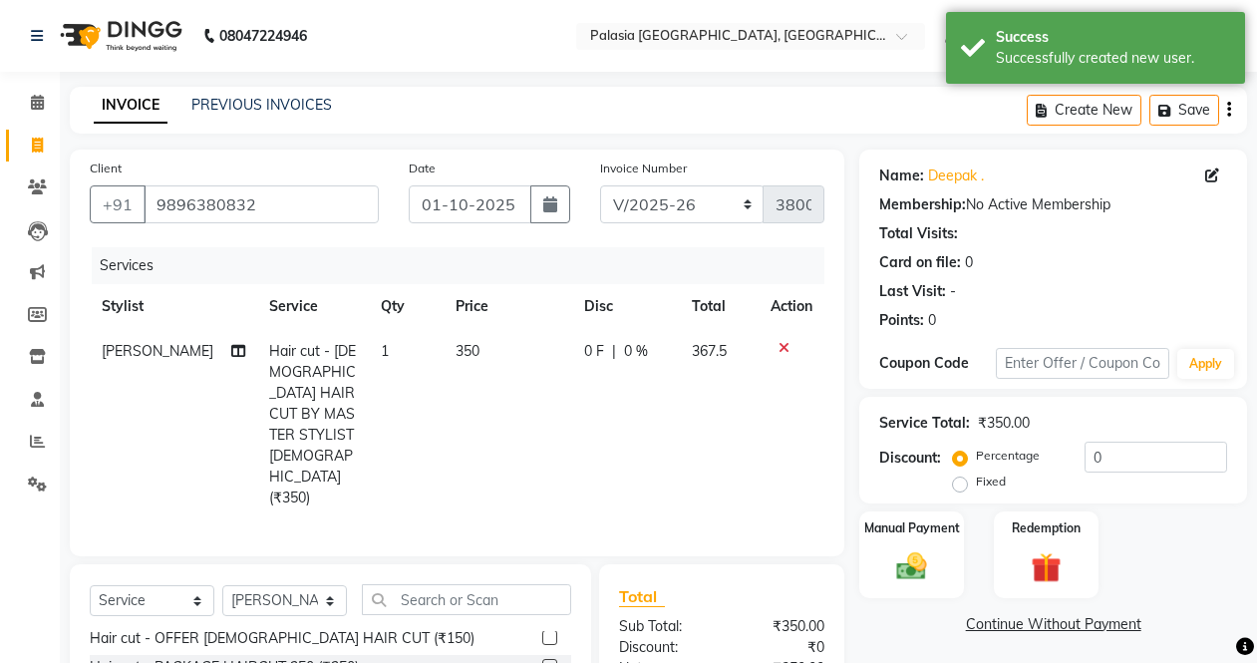
checkbox input "false"
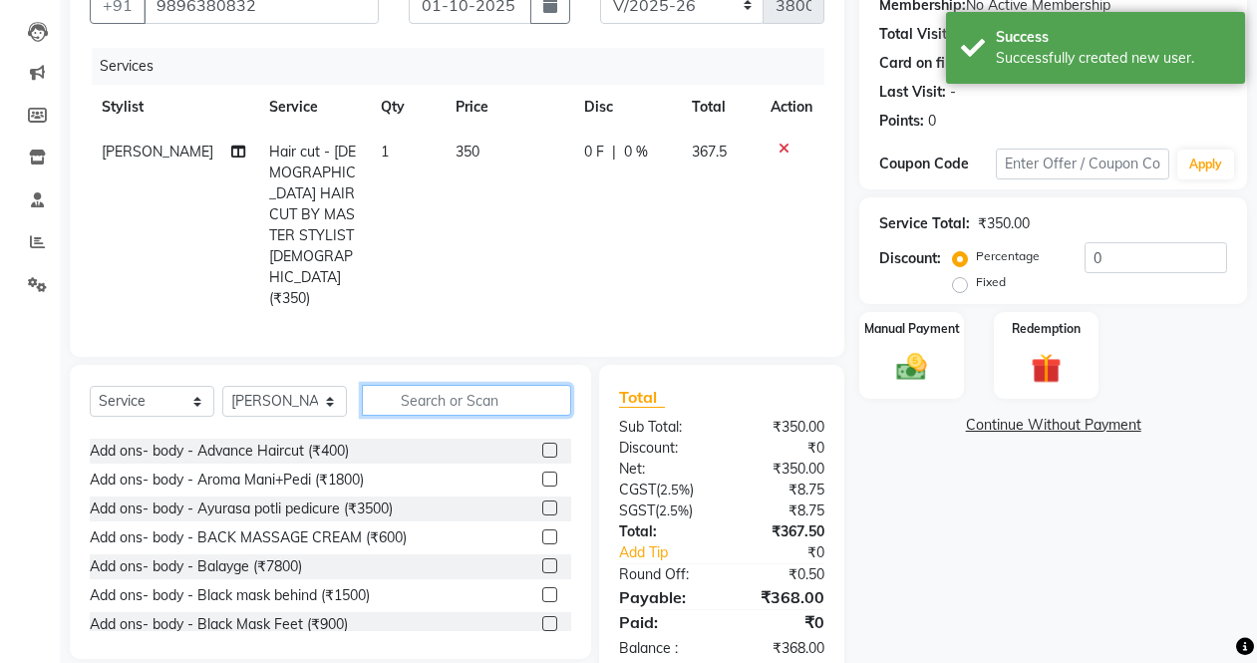
click at [443, 385] on input "text" at bounding box center [466, 400] width 209 height 31
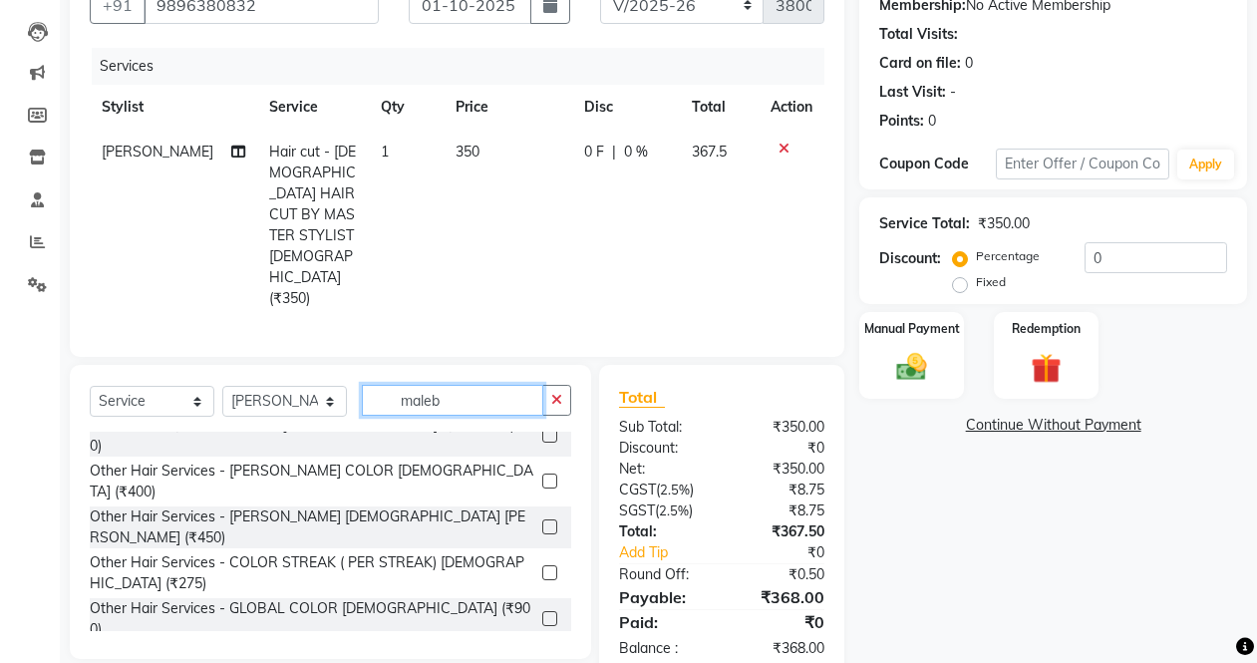
scroll to position [0, 0]
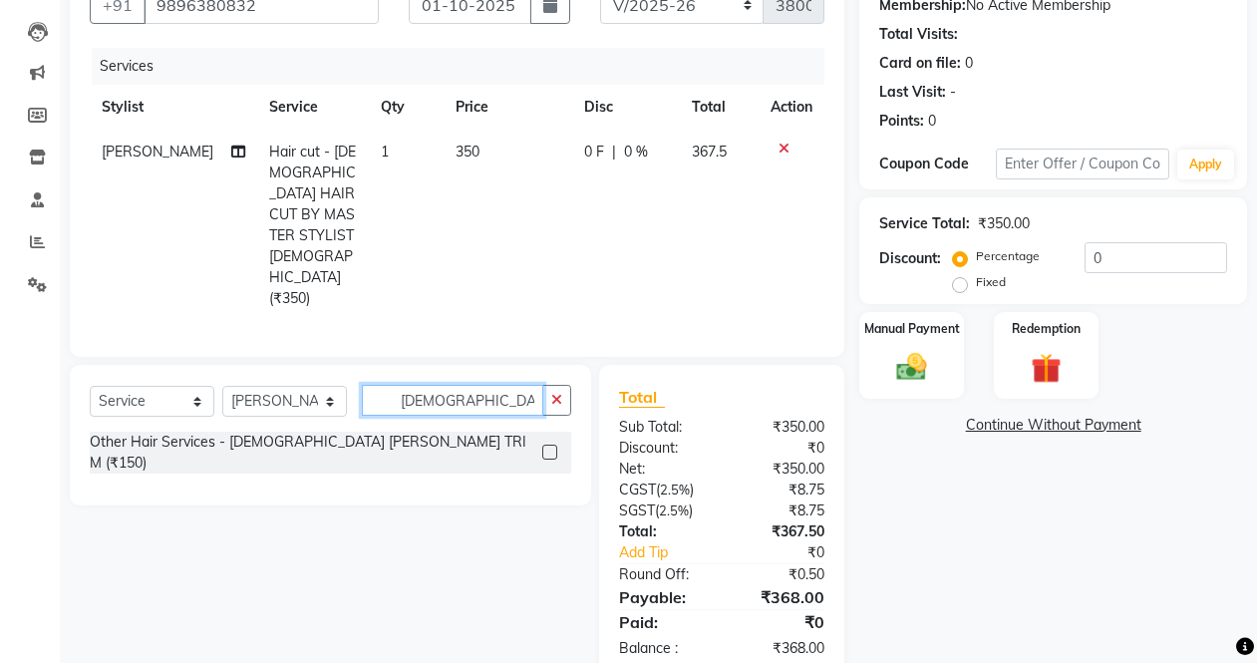
type input "male be"
click at [547, 445] on label at bounding box center [549, 452] width 15 height 15
click at [547, 447] on input "checkbox" at bounding box center [548, 453] width 13 height 13
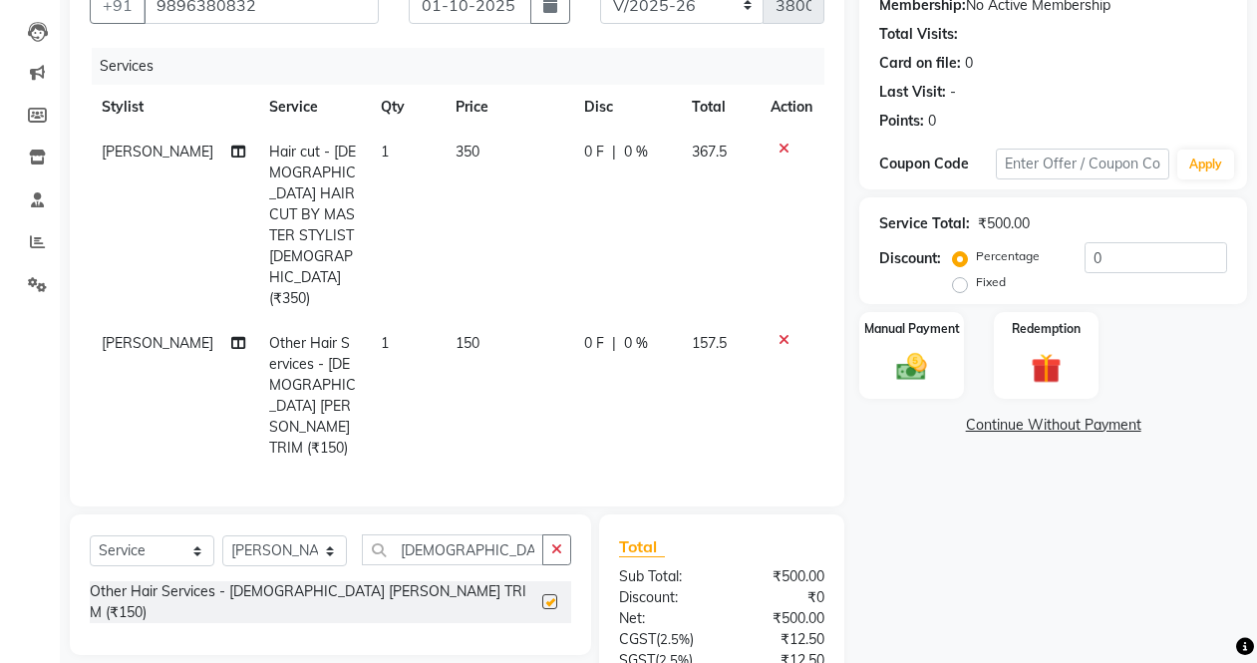
checkbox input "false"
click at [556, 542] on icon "button" at bounding box center [556, 549] width 11 height 14
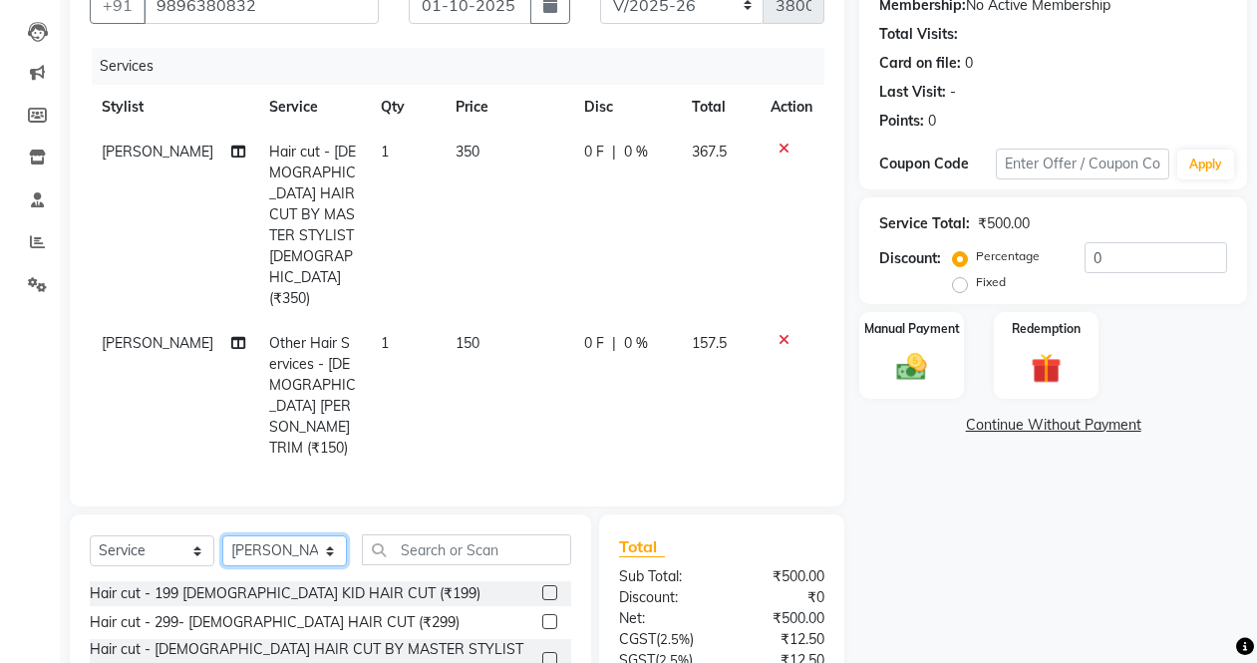
click at [268, 535] on select "Select Stylist Aarti wankhede Admin Aparna . Asir Salmani farhan siddiqui irfaa…" at bounding box center [284, 550] width 125 height 31
select select "77968"
click at [222, 535] on select "Select Stylist Aarti wankhede Admin Aparna . Asir Salmani farhan siddiqui irfaa…" at bounding box center [284, 550] width 125 height 31
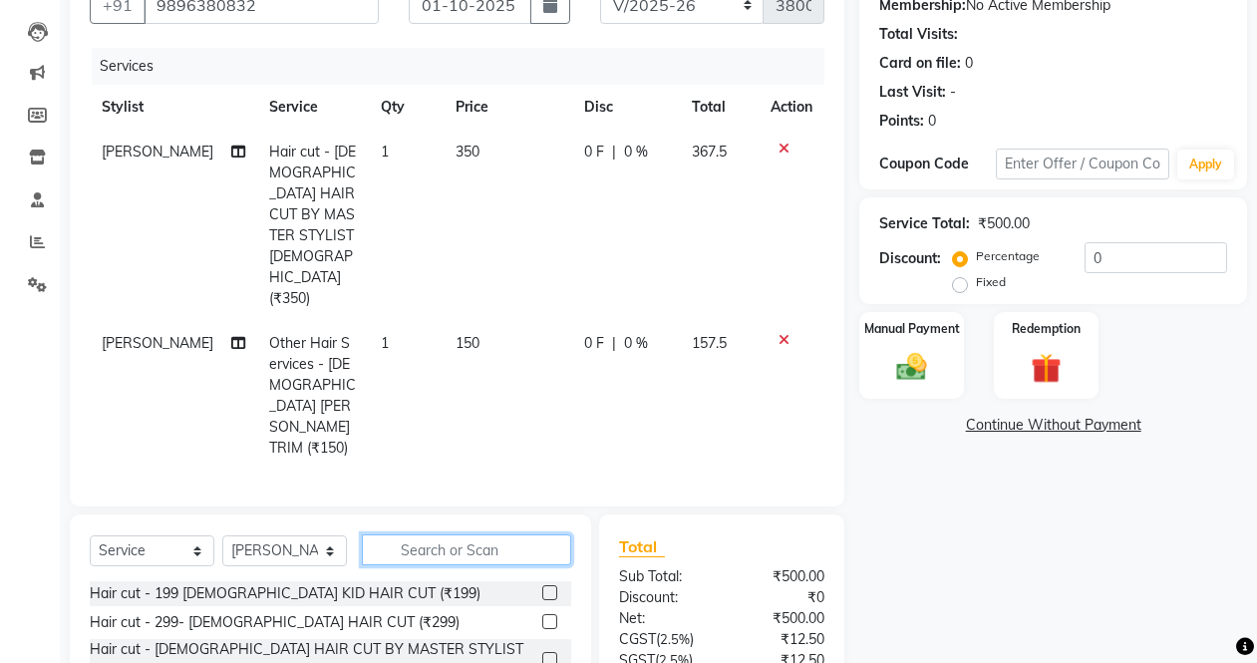
click at [410, 534] on input "text" at bounding box center [466, 549] width 209 height 31
type input "y"
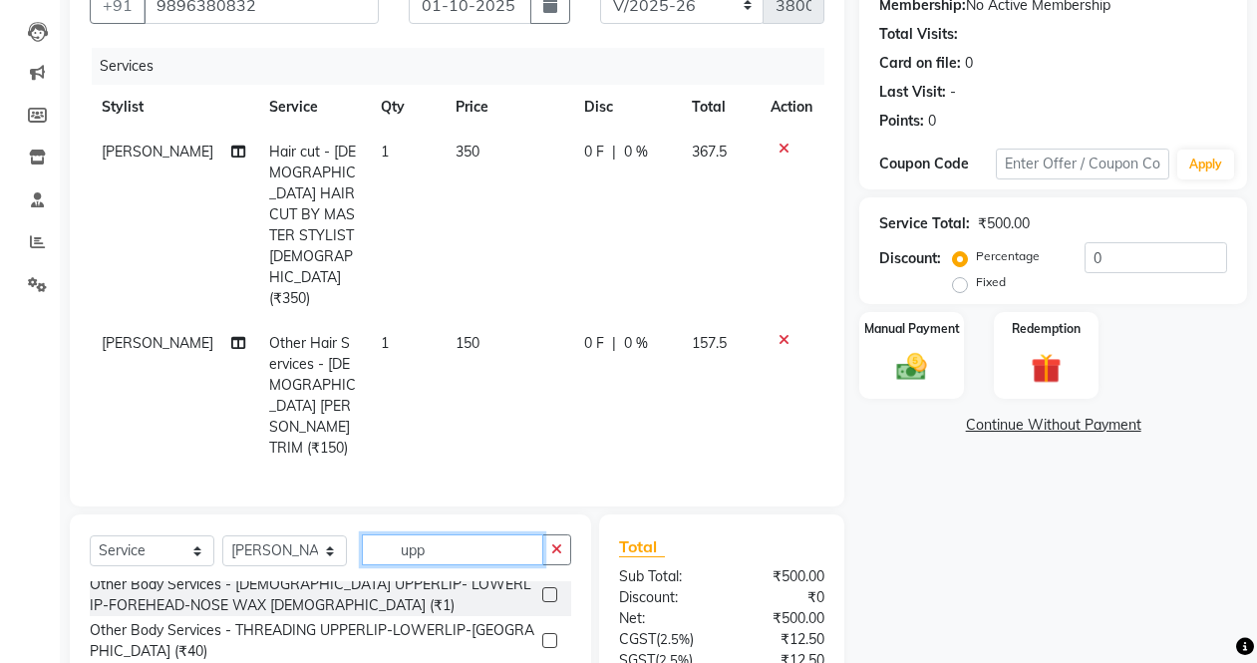
scroll to position [100, 0]
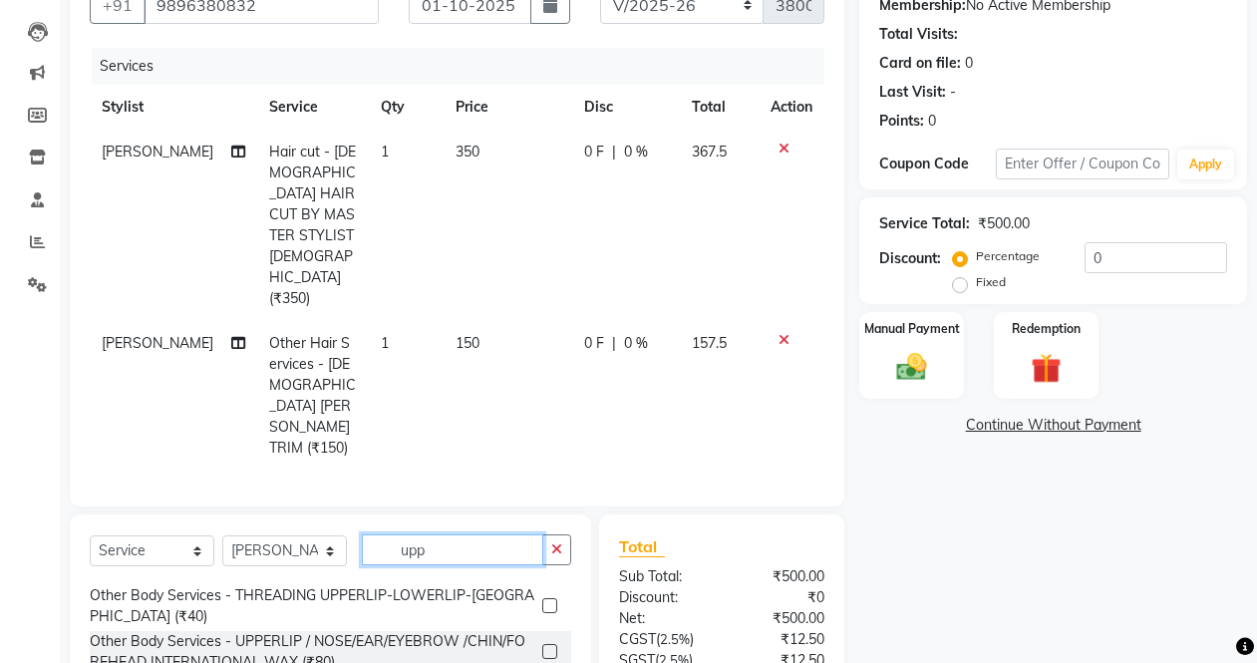
type input "upp"
click at [542, 644] on label at bounding box center [549, 651] width 15 height 15
click at [542, 646] on input "checkbox" at bounding box center [548, 652] width 13 height 13
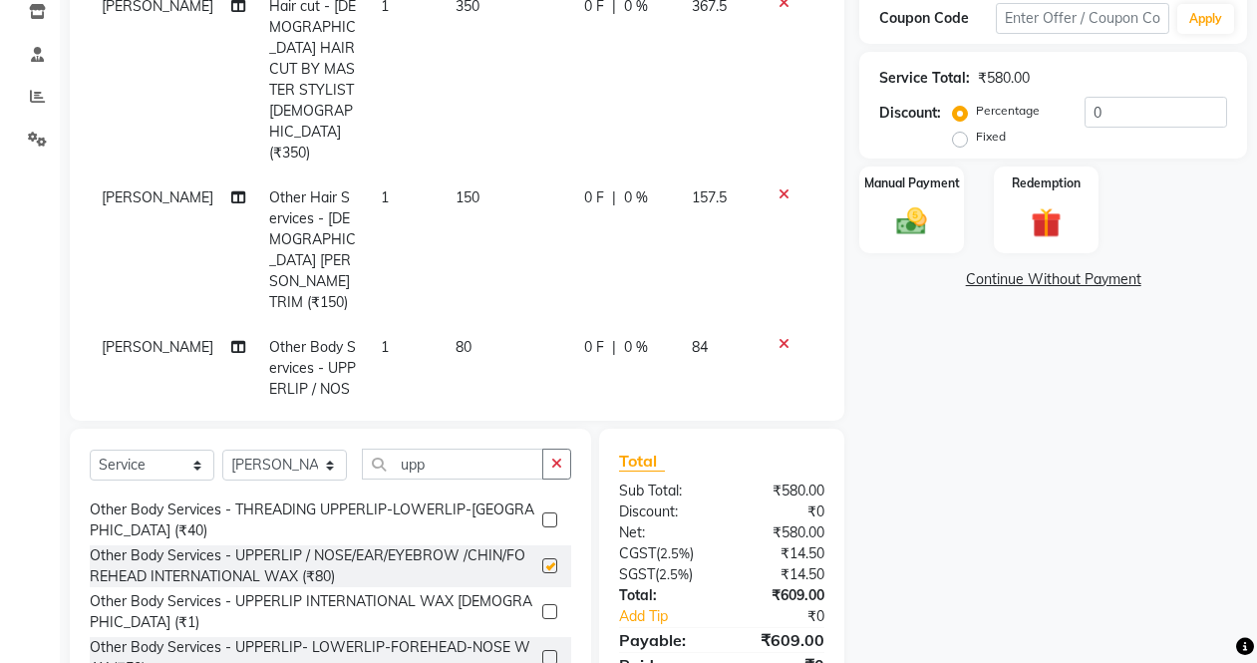
checkbox input "false"
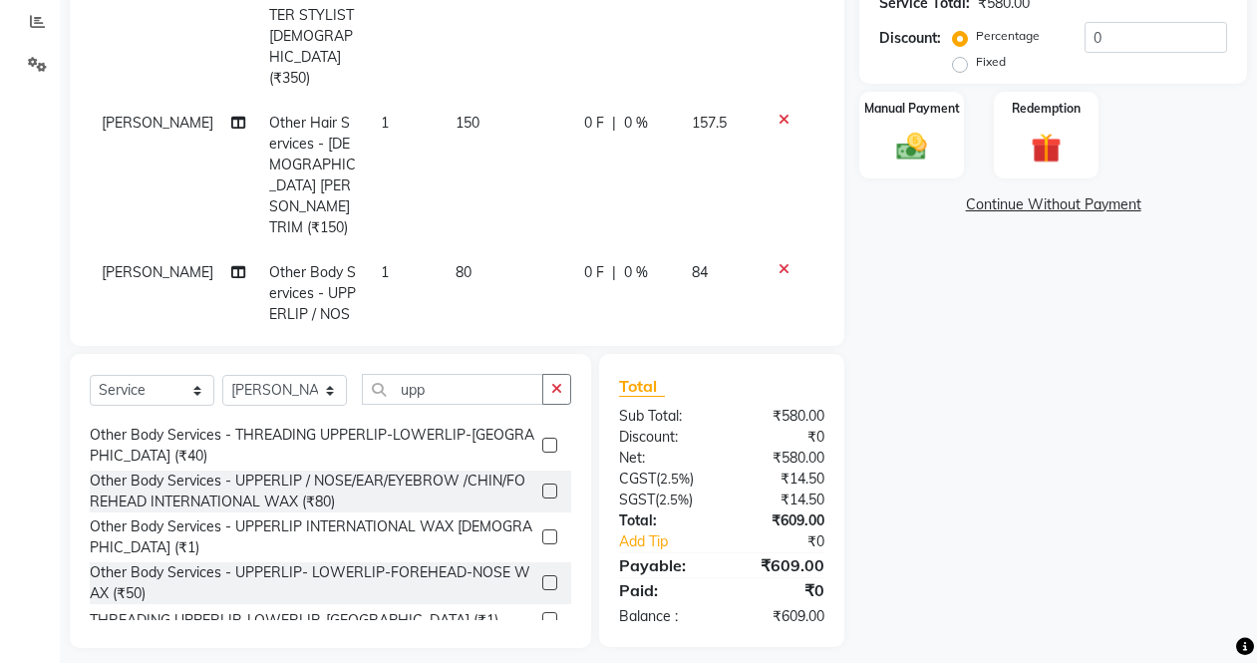
scroll to position [435, 0]
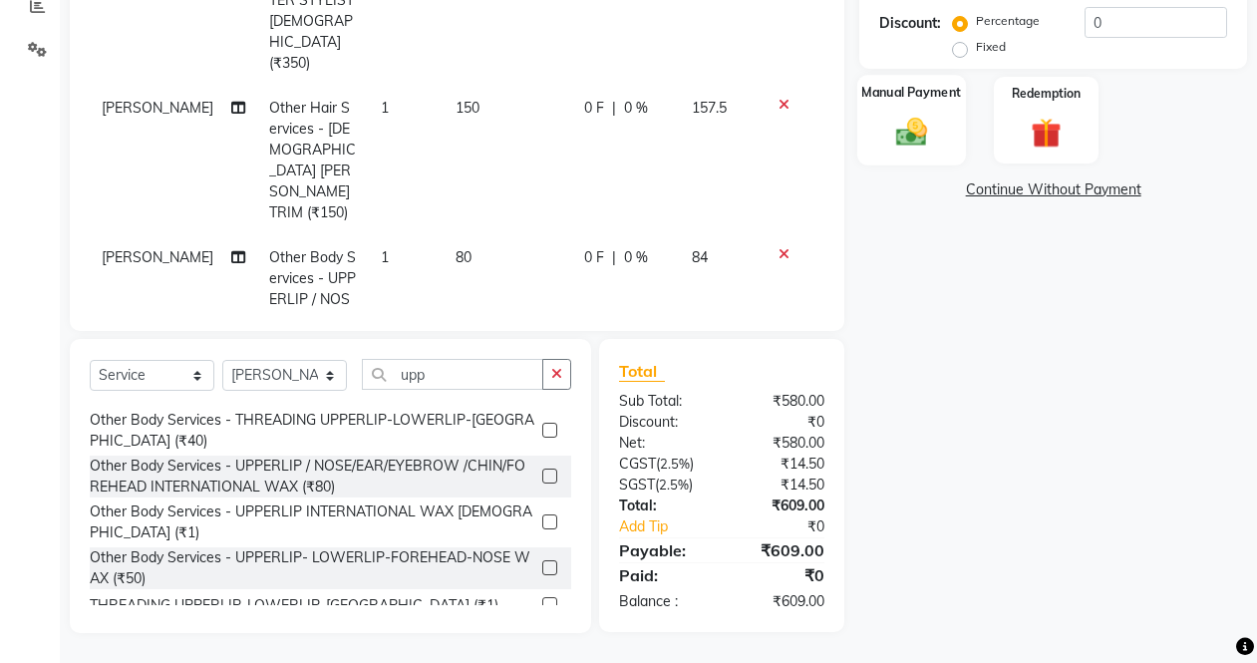
click at [926, 112] on div "Manual Payment" at bounding box center [911, 120] width 109 height 91
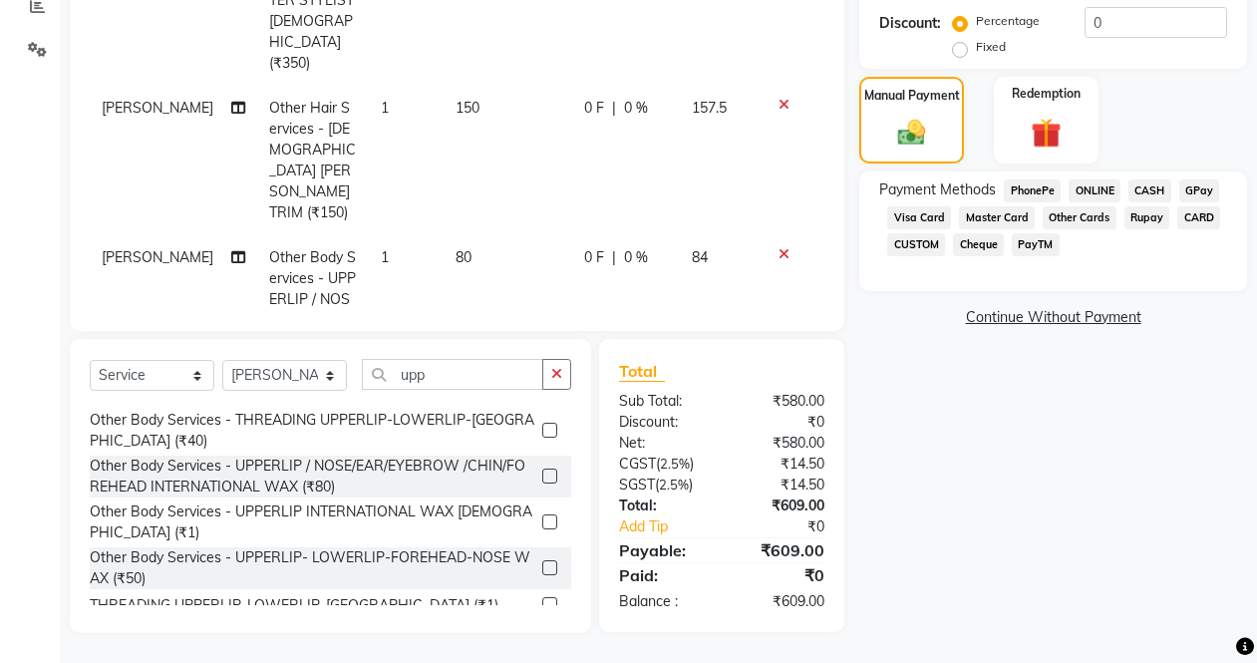
click at [1025, 246] on span "PayTM" at bounding box center [1036, 244] width 48 height 23
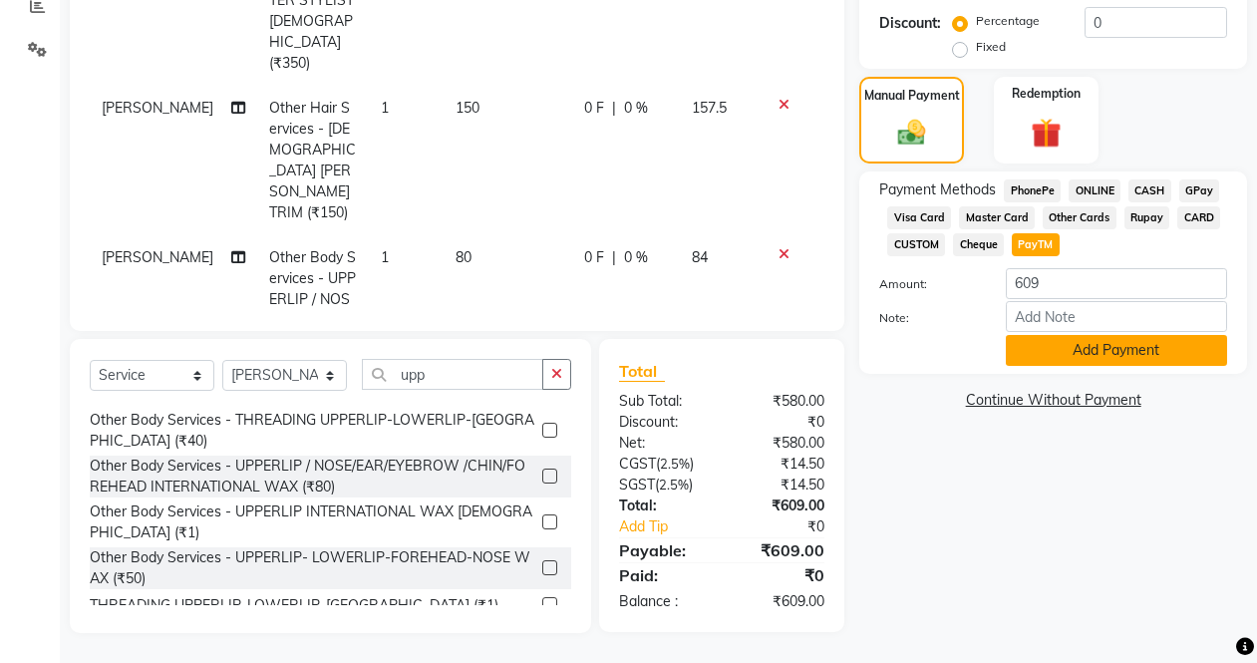
click at [1062, 349] on button "Add Payment" at bounding box center [1116, 350] width 221 height 31
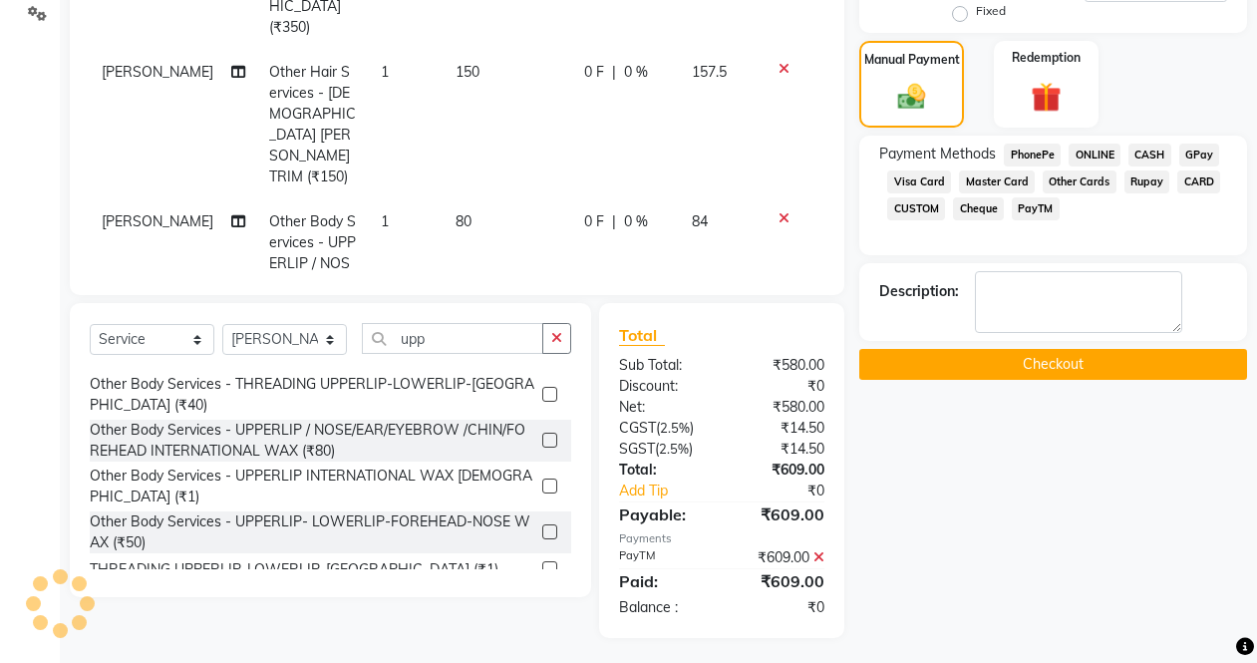
scroll to position [475, 0]
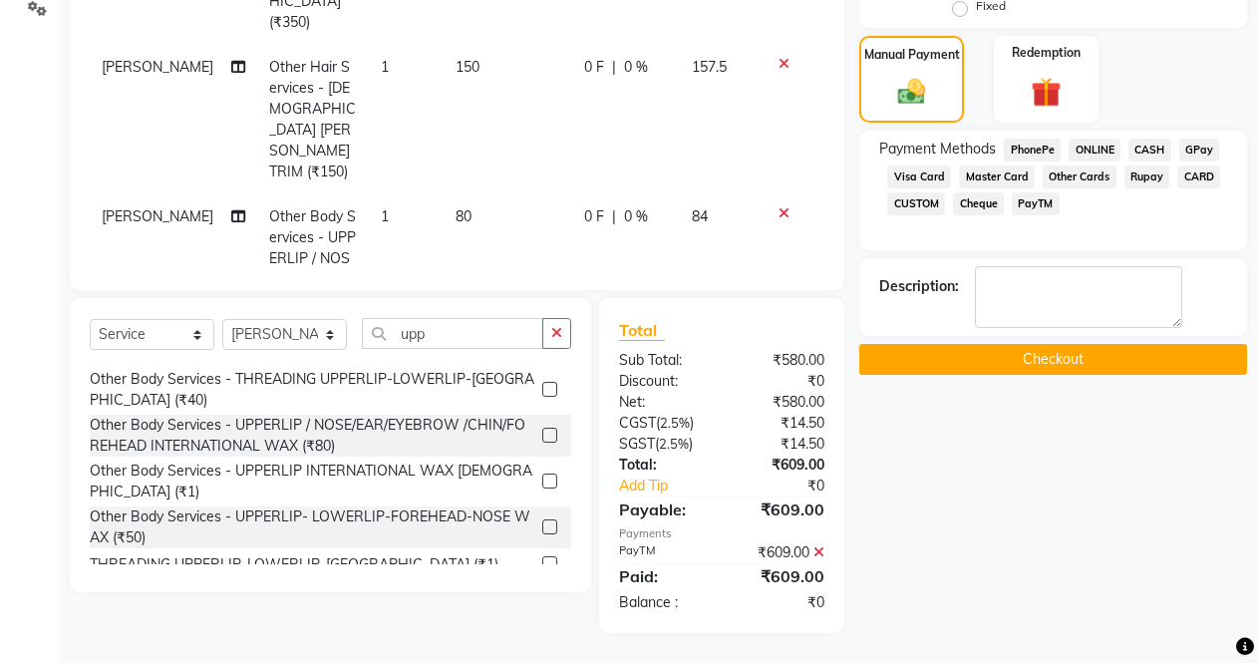
click at [998, 353] on button "Checkout" at bounding box center [1053, 359] width 388 height 31
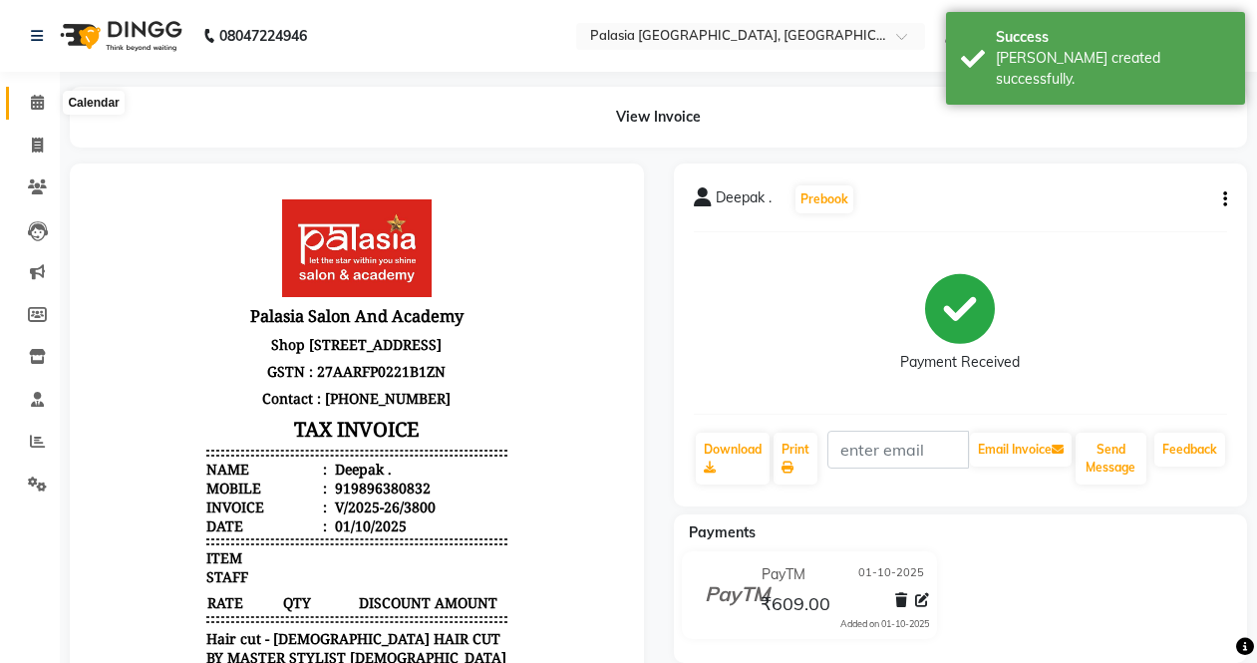
click at [35, 110] on span at bounding box center [37, 103] width 35 height 23
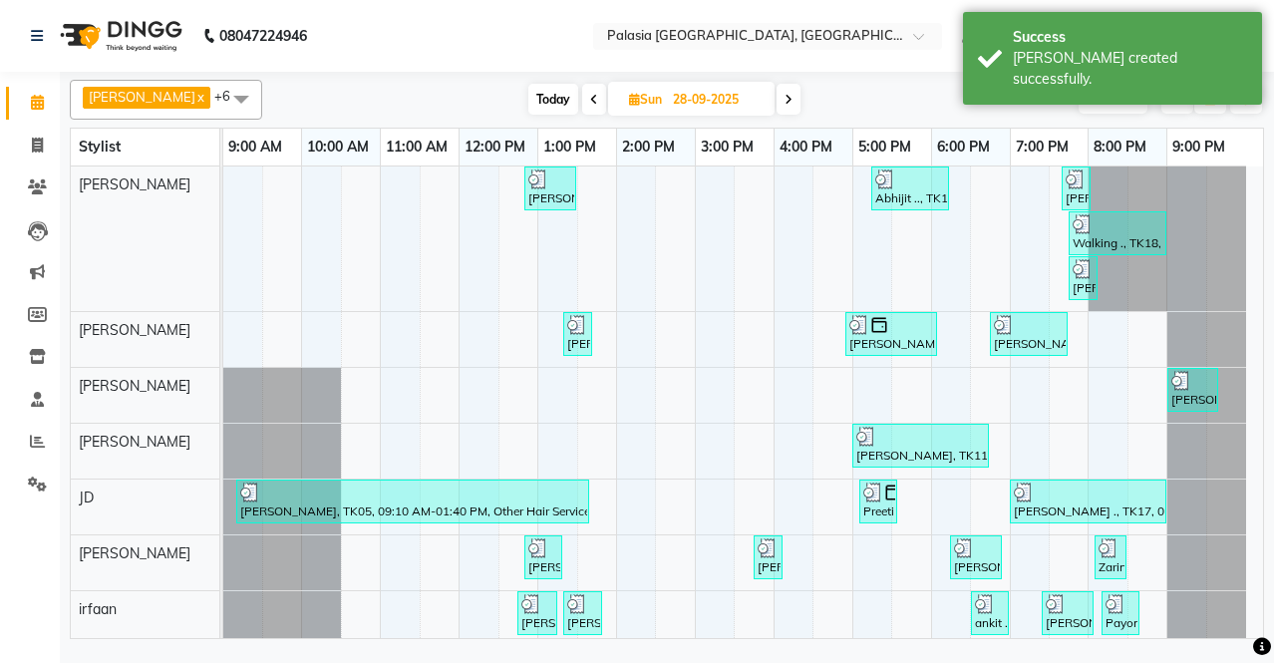
click at [659, 101] on span "Sun" at bounding box center [645, 99] width 43 height 15
select select "9"
select select "2025"
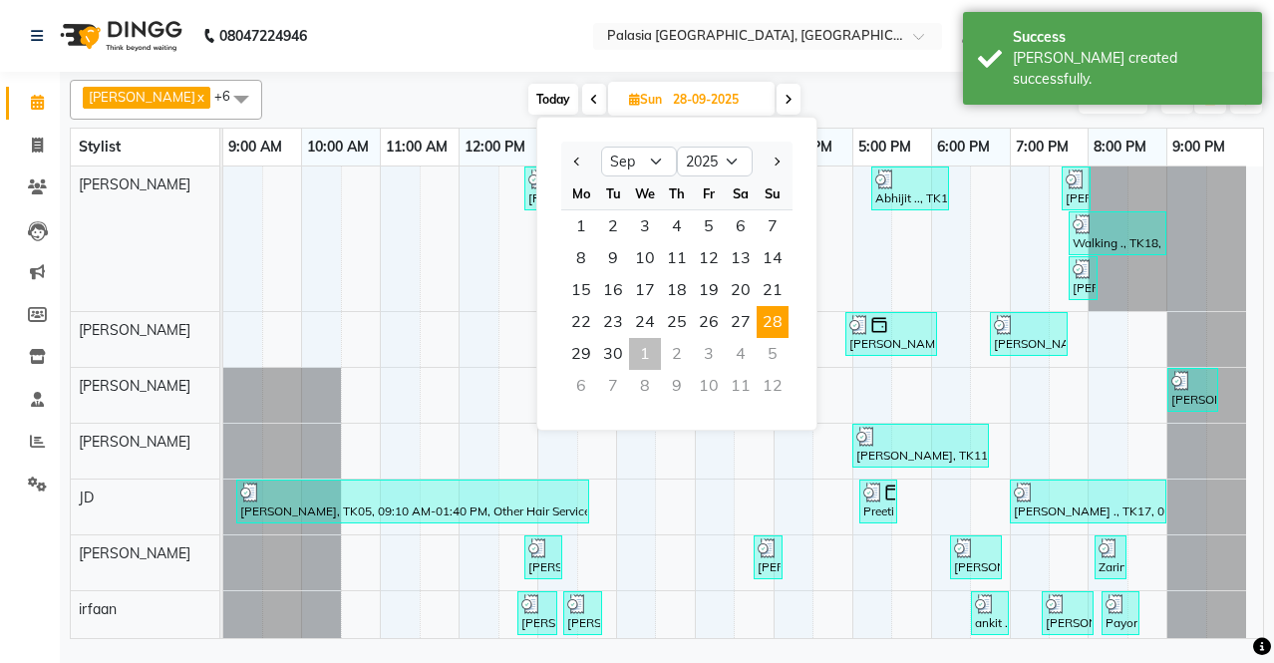
click at [647, 356] on div "1" at bounding box center [645, 354] width 32 height 32
type input "01-10-2025"
